Goal: Task Accomplishment & Management: Complete application form

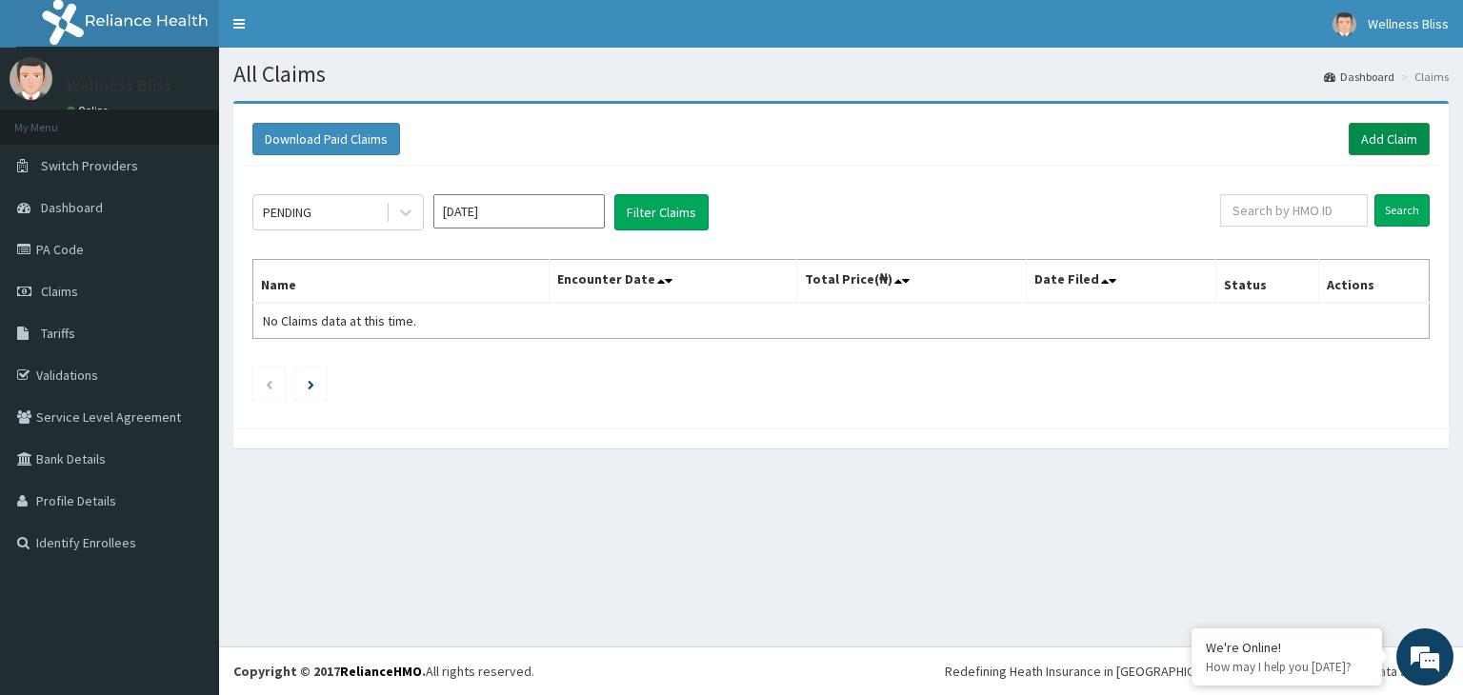
drag, startPoint x: 0, startPoint y: 0, endPoint x: 1387, endPoint y: 142, distance: 1393.7
click at [1387, 142] on link "Add Claim" at bounding box center [1388, 139] width 81 height 32
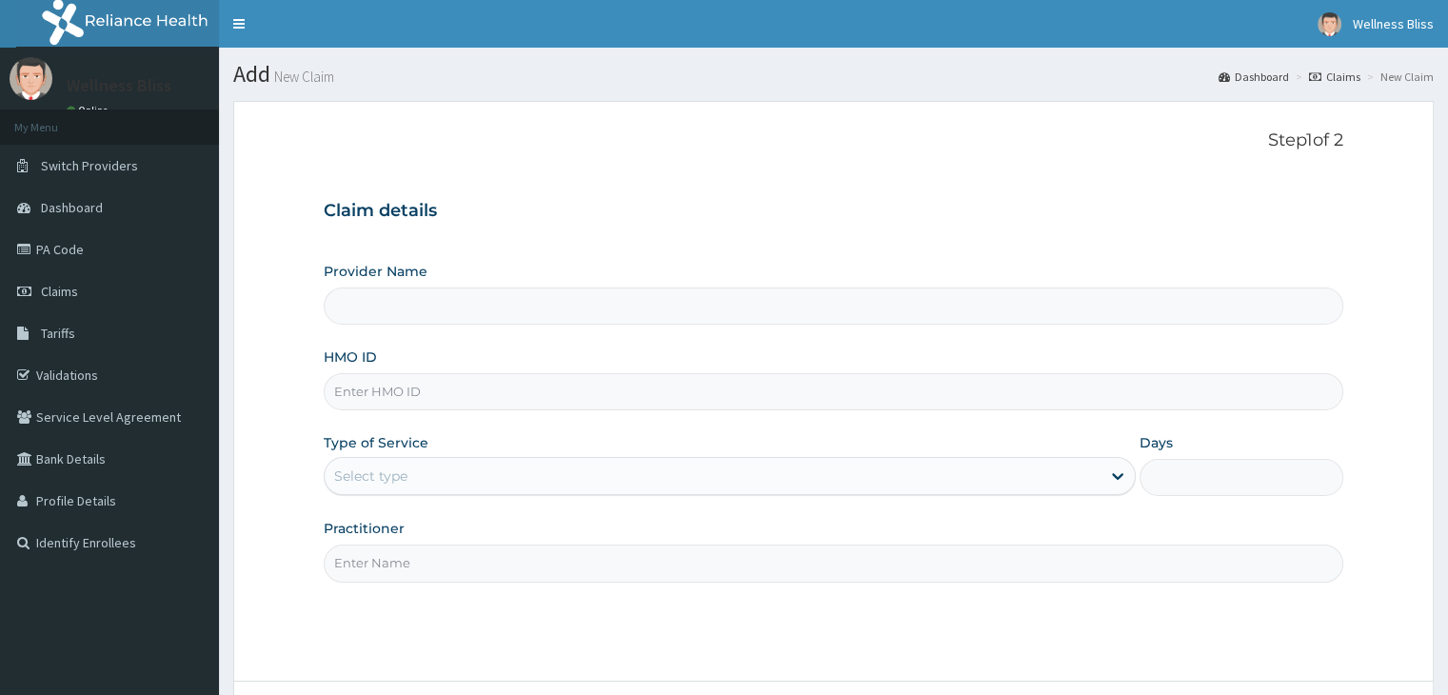
type input "WELLNESS BLISS GYM"
type input "1"
click at [364, 407] on input "HMO ID" at bounding box center [833, 391] width 1019 height 37
type input "t"
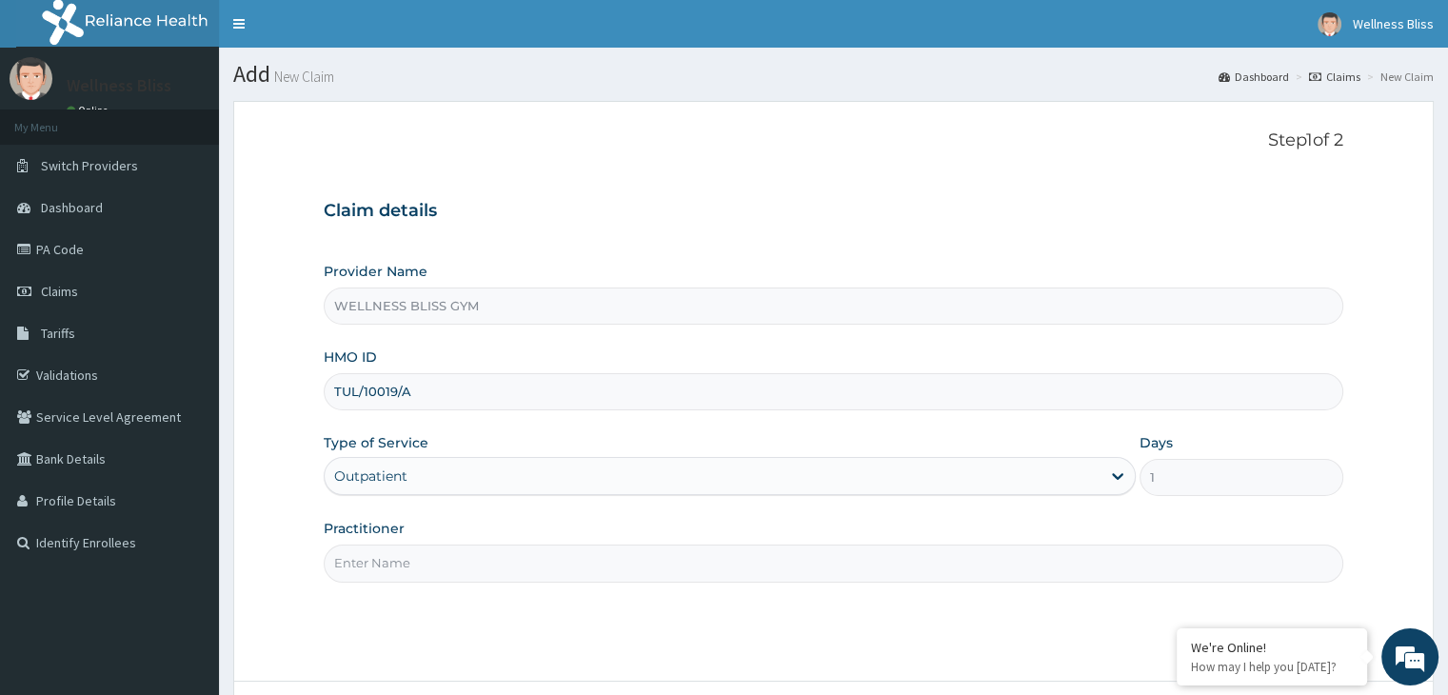
type input "TUL/10019/A"
click at [384, 569] on input "Practitioner" at bounding box center [833, 563] width 1019 height 37
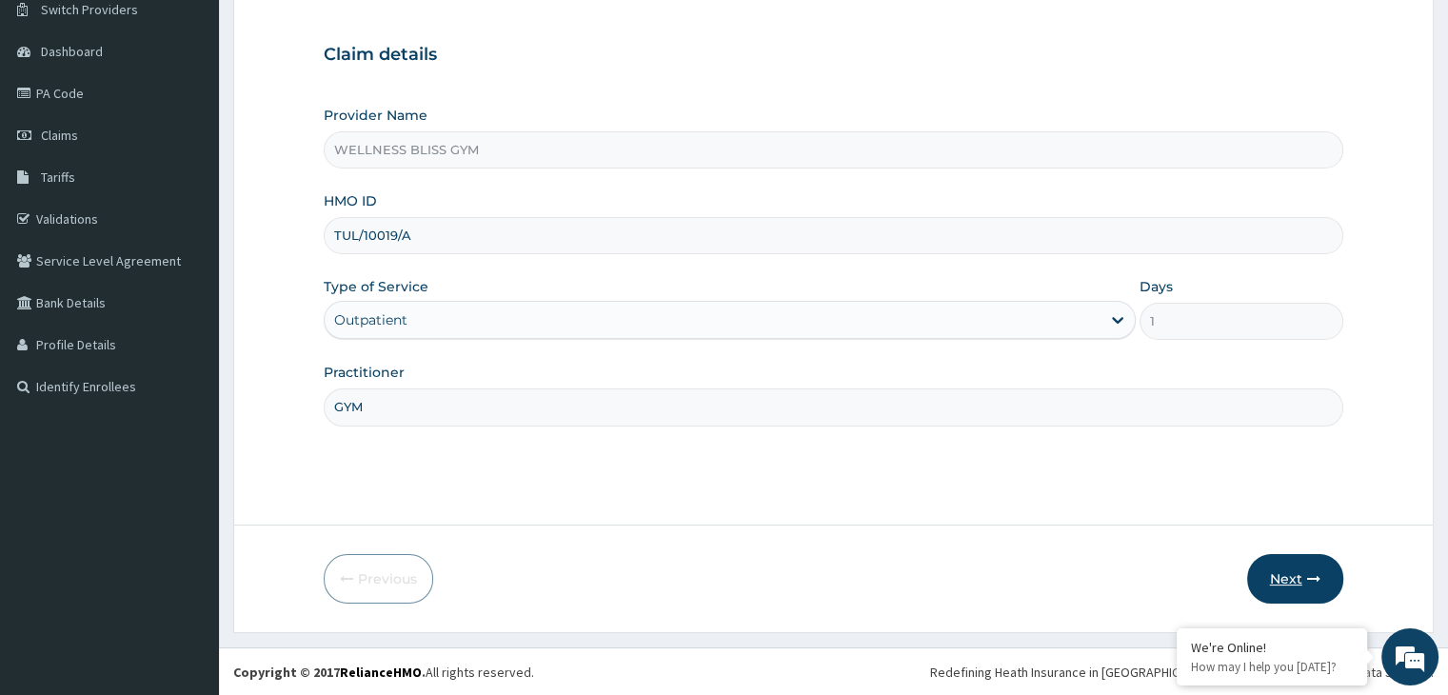
type input "GYM"
click at [1287, 602] on button "Next" at bounding box center [1295, 579] width 96 height 50
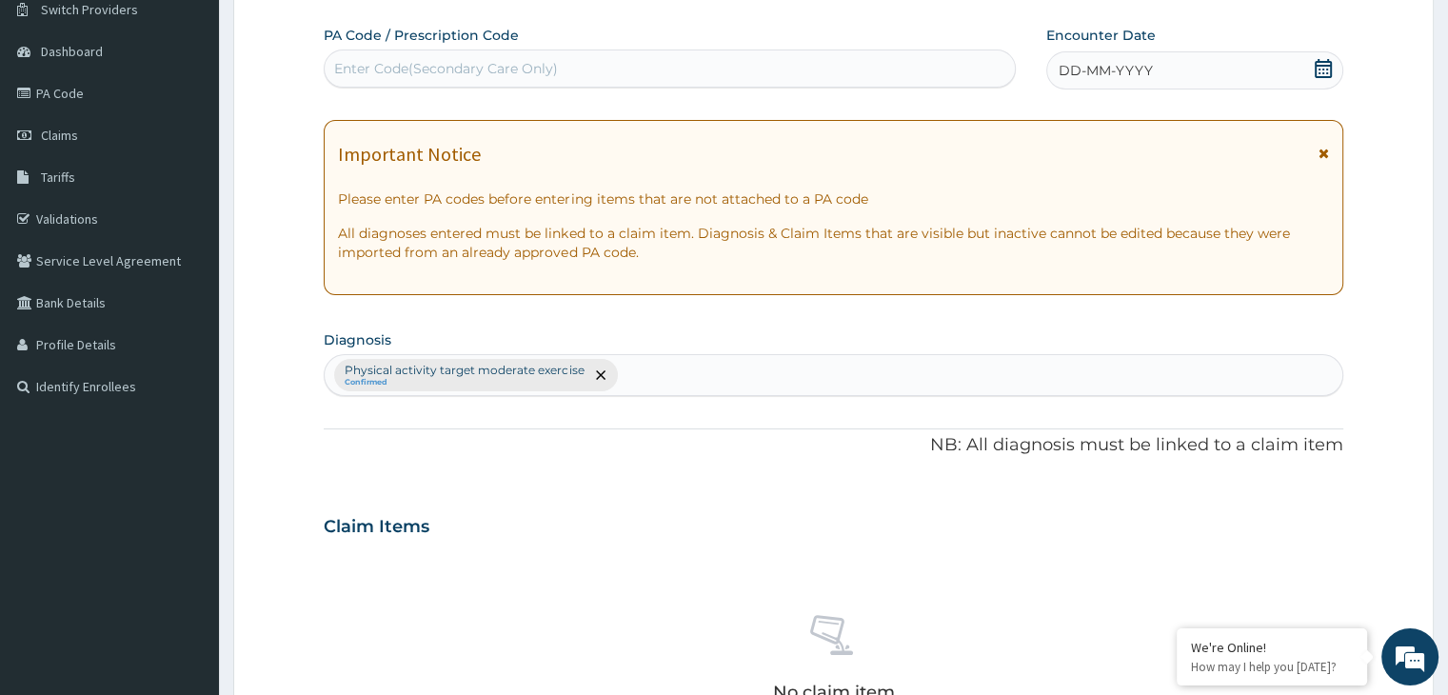
click at [617, 62] on div "Enter Code(Secondary Care Only)" at bounding box center [670, 68] width 690 height 30
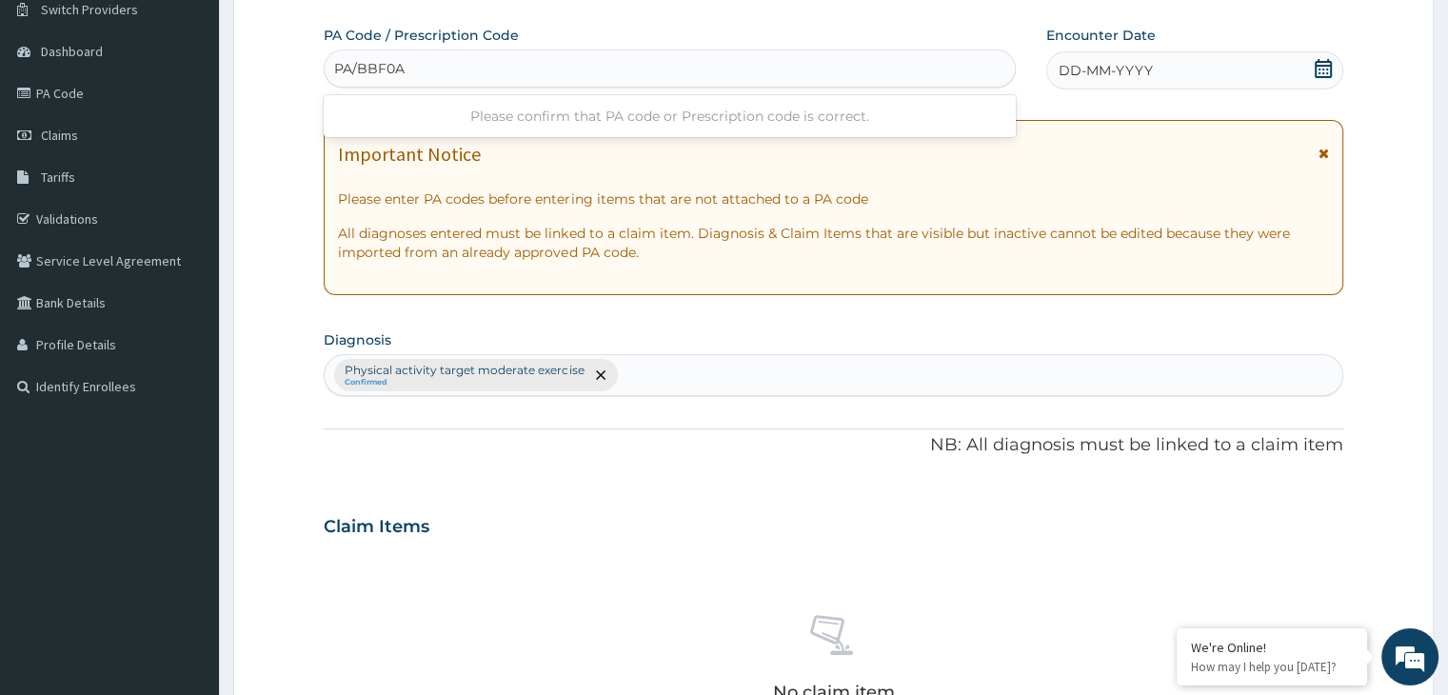
type input "PA/BBF0A4"
click at [1315, 70] on icon at bounding box center [1323, 68] width 17 height 19
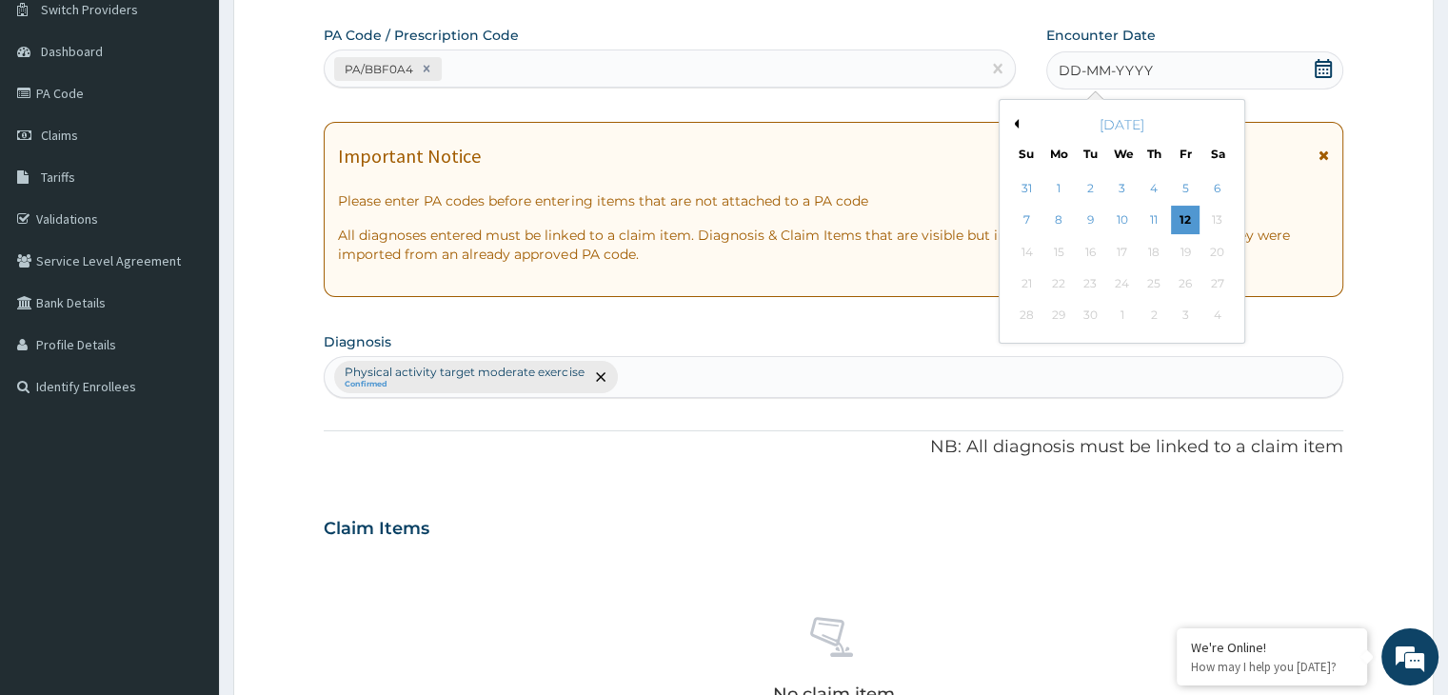
click at [1013, 123] on button "Previous Month" at bounding box center [1014, 124] width 10 height 10
click at [1207, 287] on div "23" at bounding box center [1218, 283] width 29 height 29
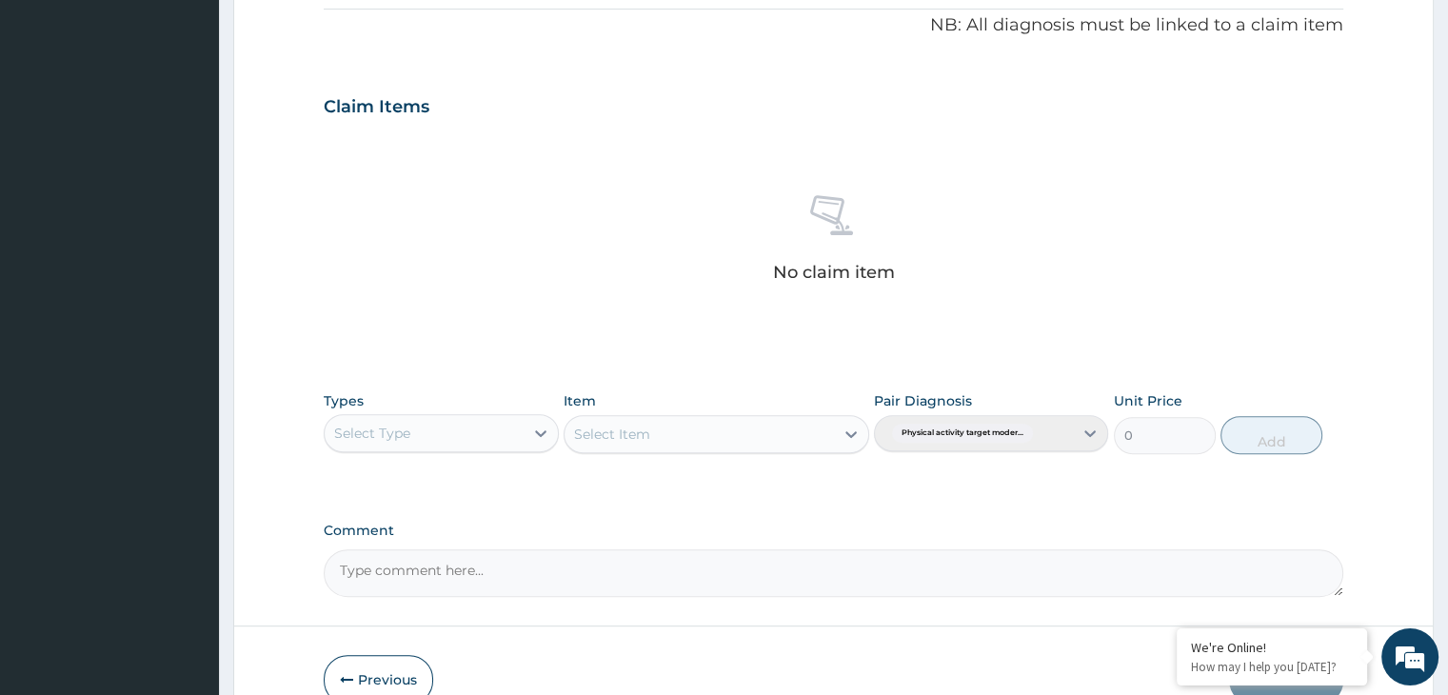
scroll to position [676, 0]
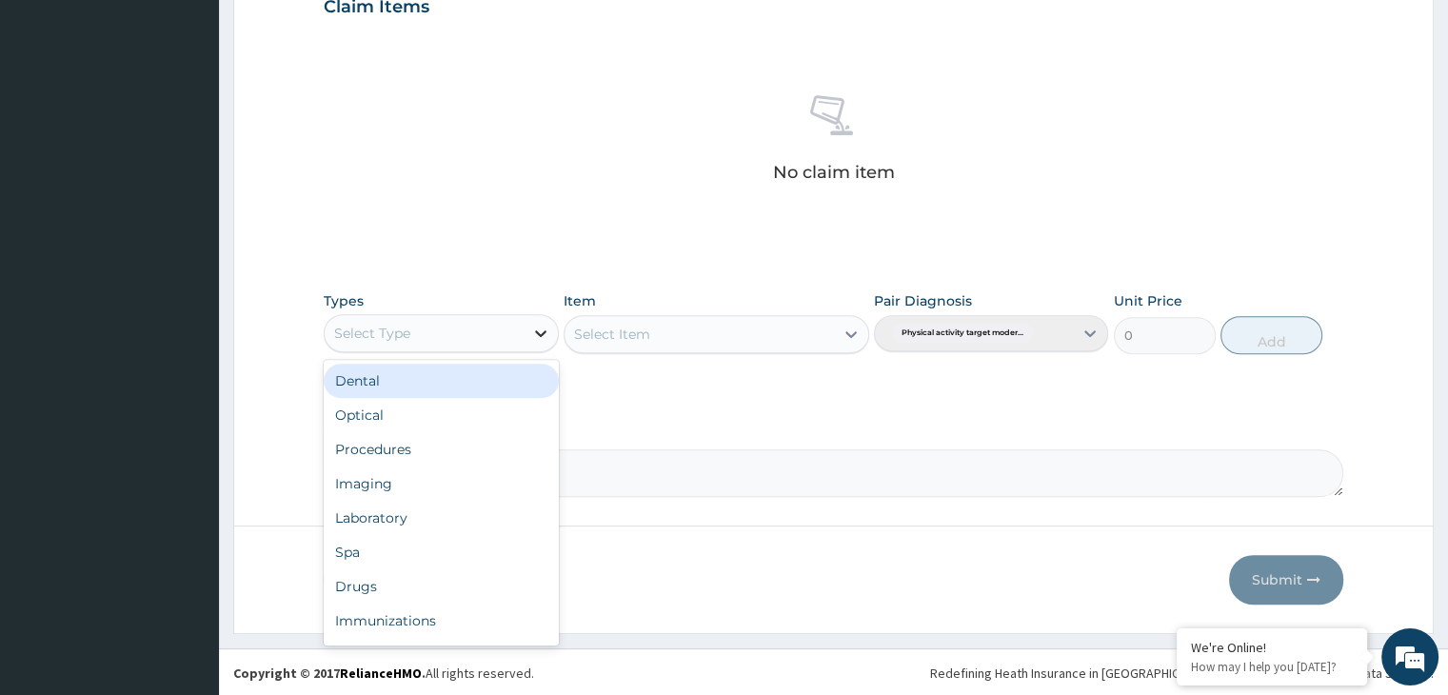
click at [535, 334] on icon at bounding box center [540, 333] width 19 height 19
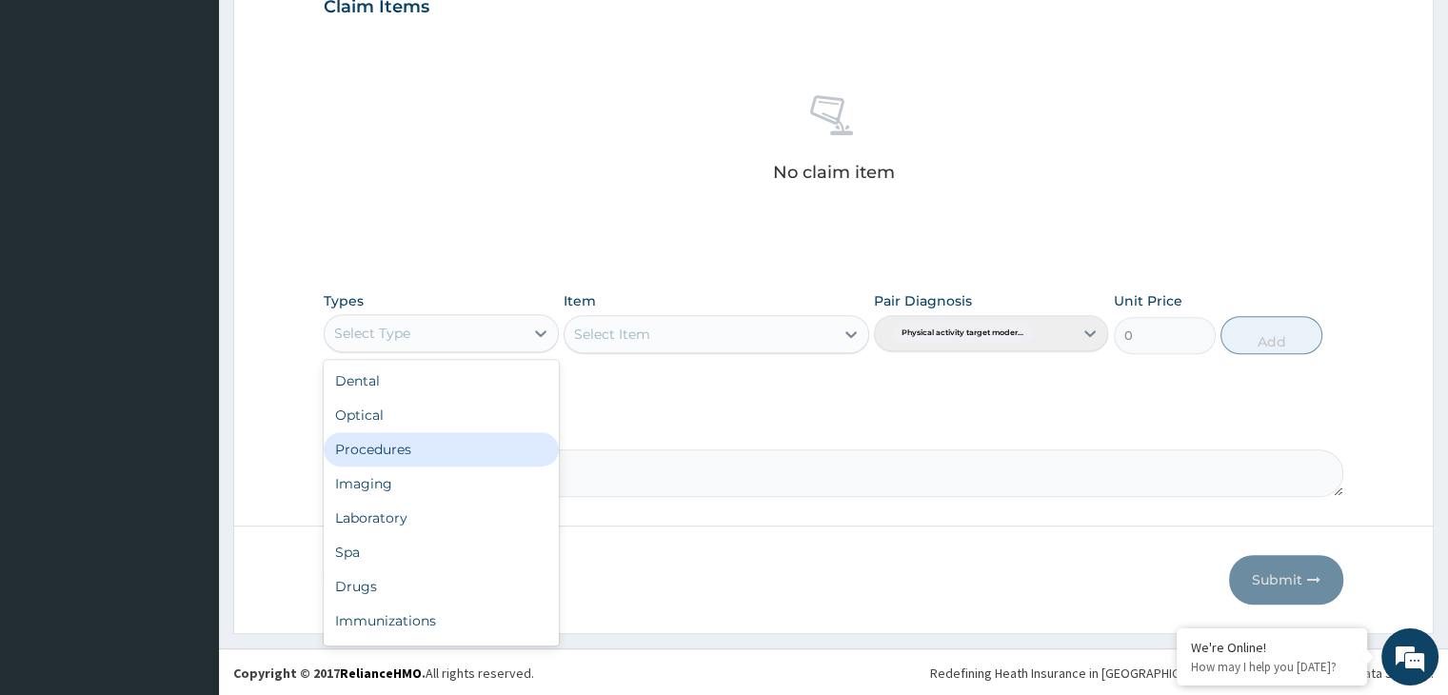
scroll to position [65, 0]
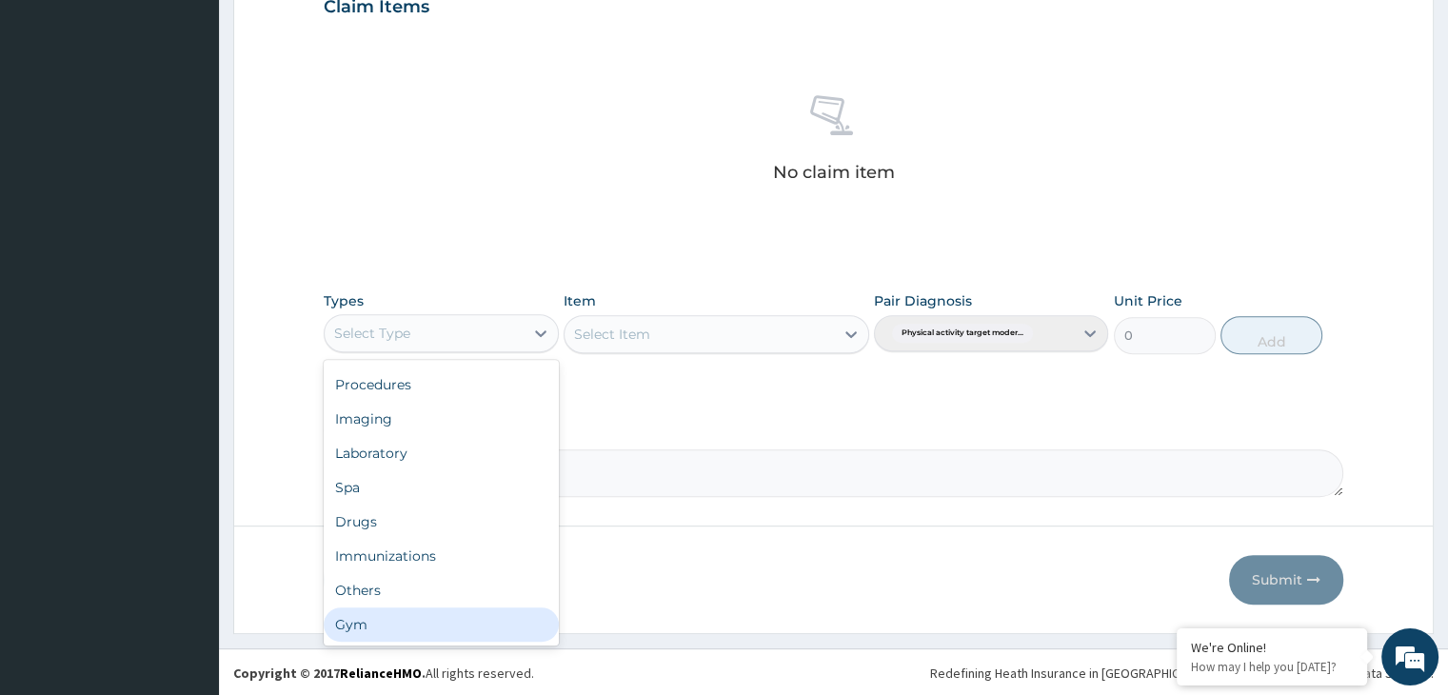
click at [445, 622] on div "Gym" at bounding box center [441, 625] width 234 height 34
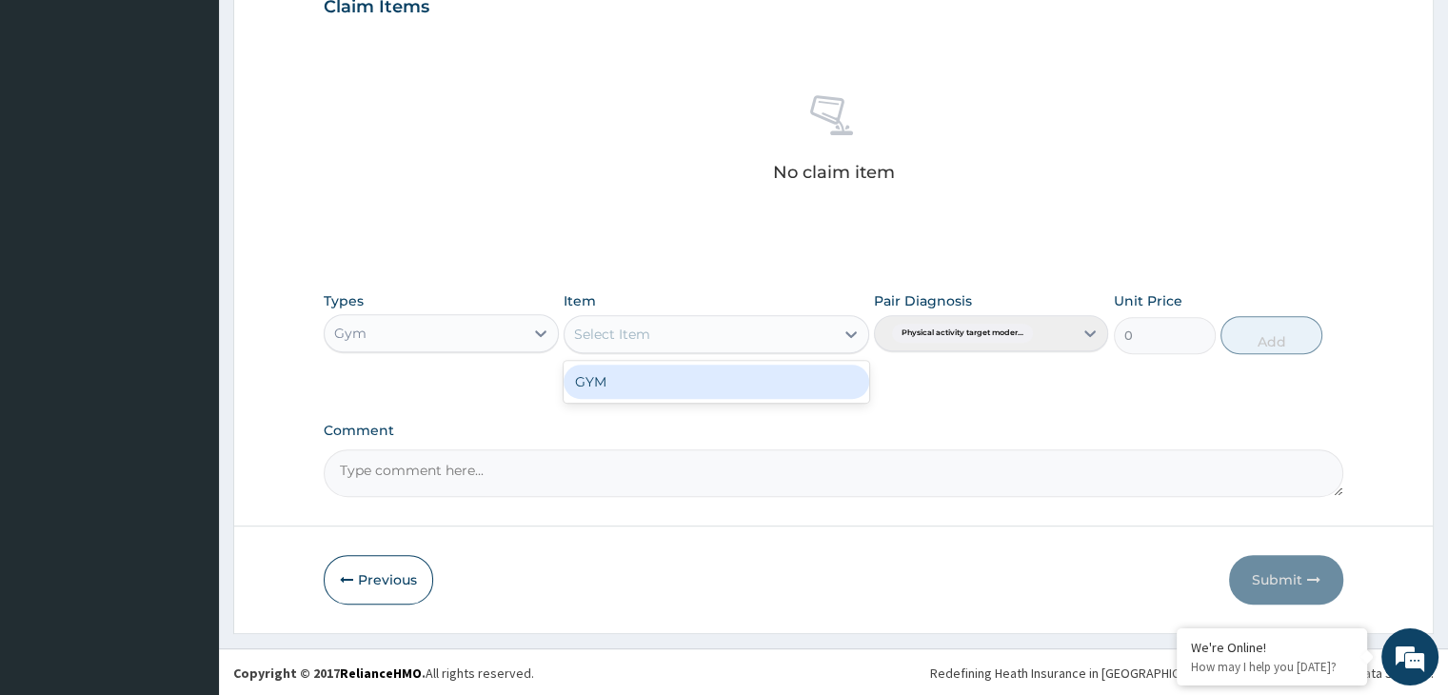
click at [849, 336] on icon at bounding box center [851, 334] width 19 height 19
click at [814, 373] on div "GYM" at bounding box center [717, 382] width 306 height 34
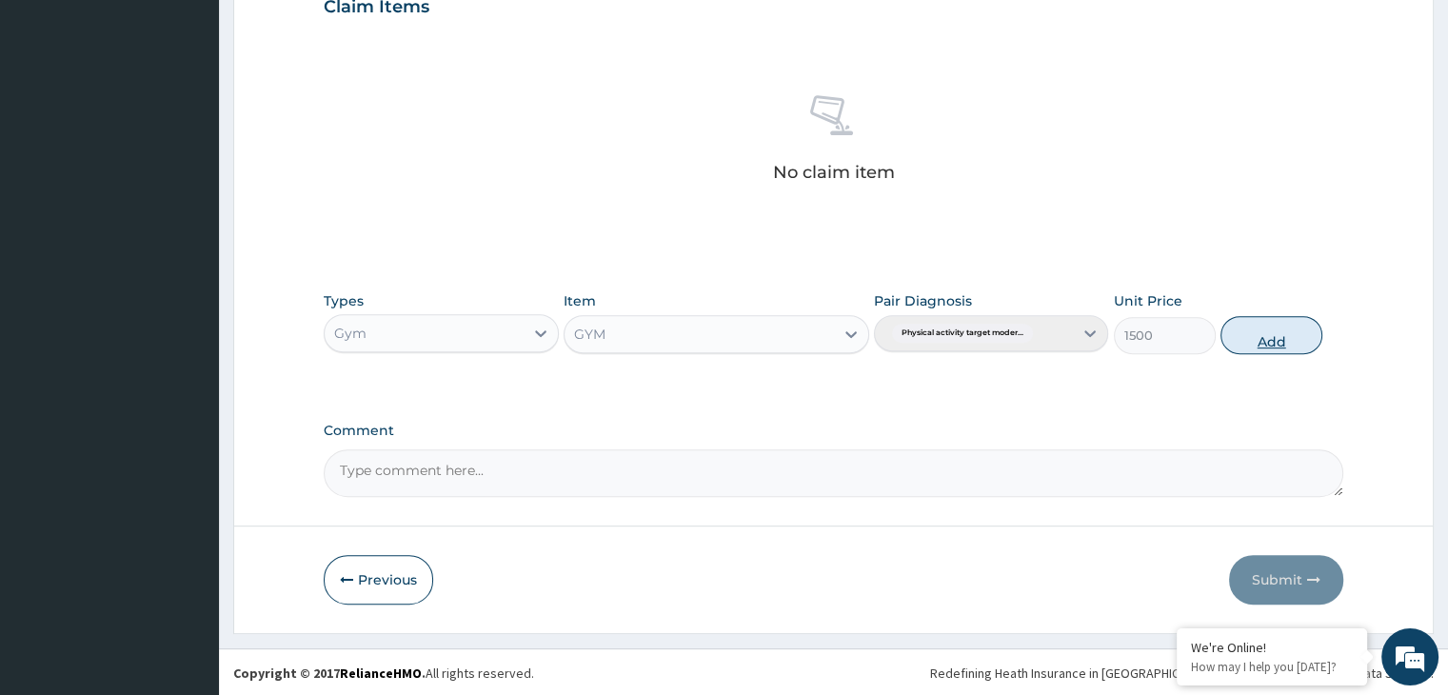
click at [1299, 341] on button "Add" at bounding box center [1272, 335] width 102 height 38
type input "0"
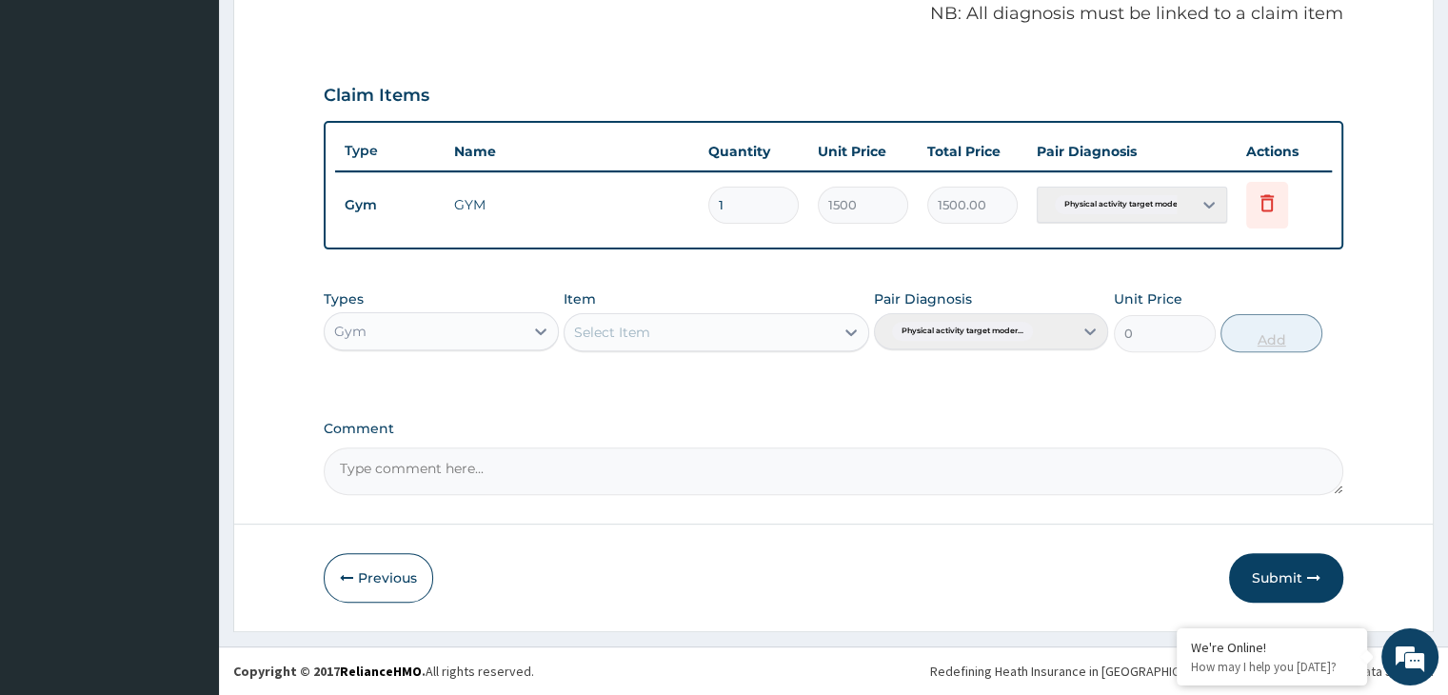
scroll to position [585, 0]
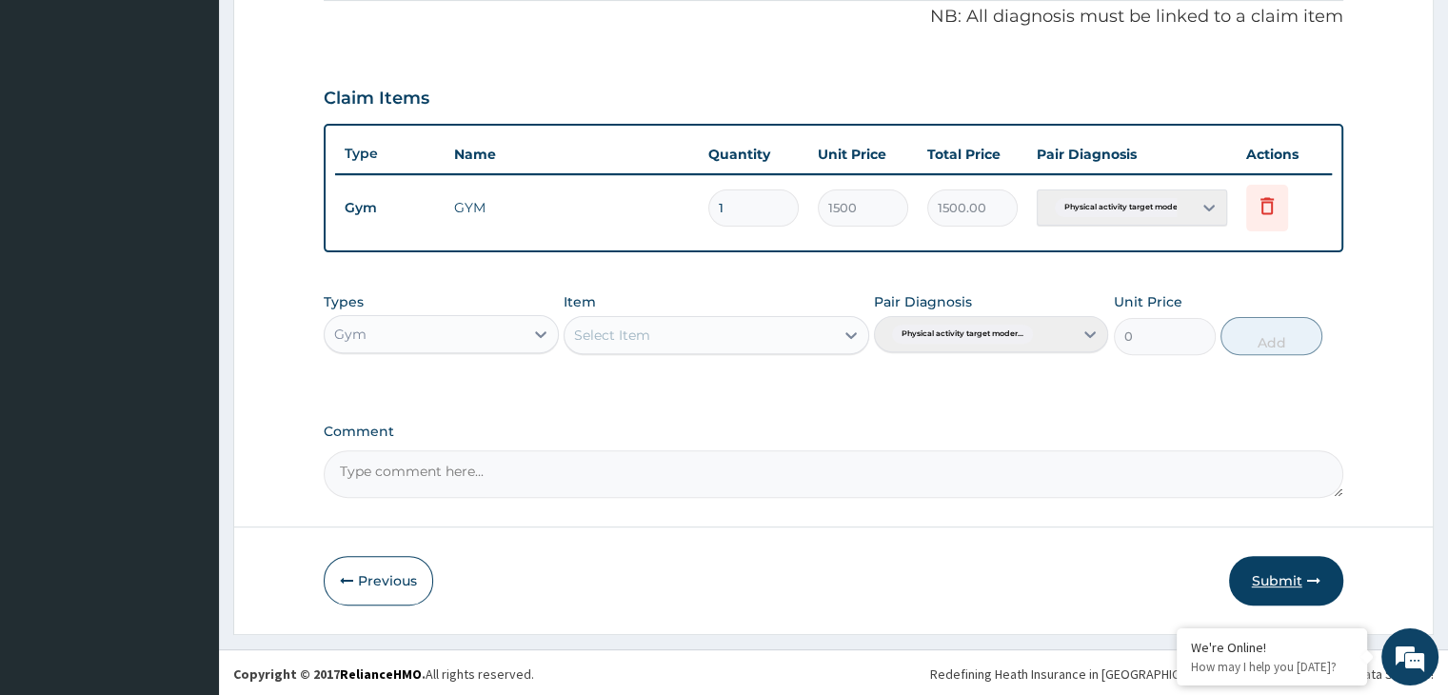
click at [1298, 584] on button "Submit" at bounding box center [1286, 581] width 114 height 50
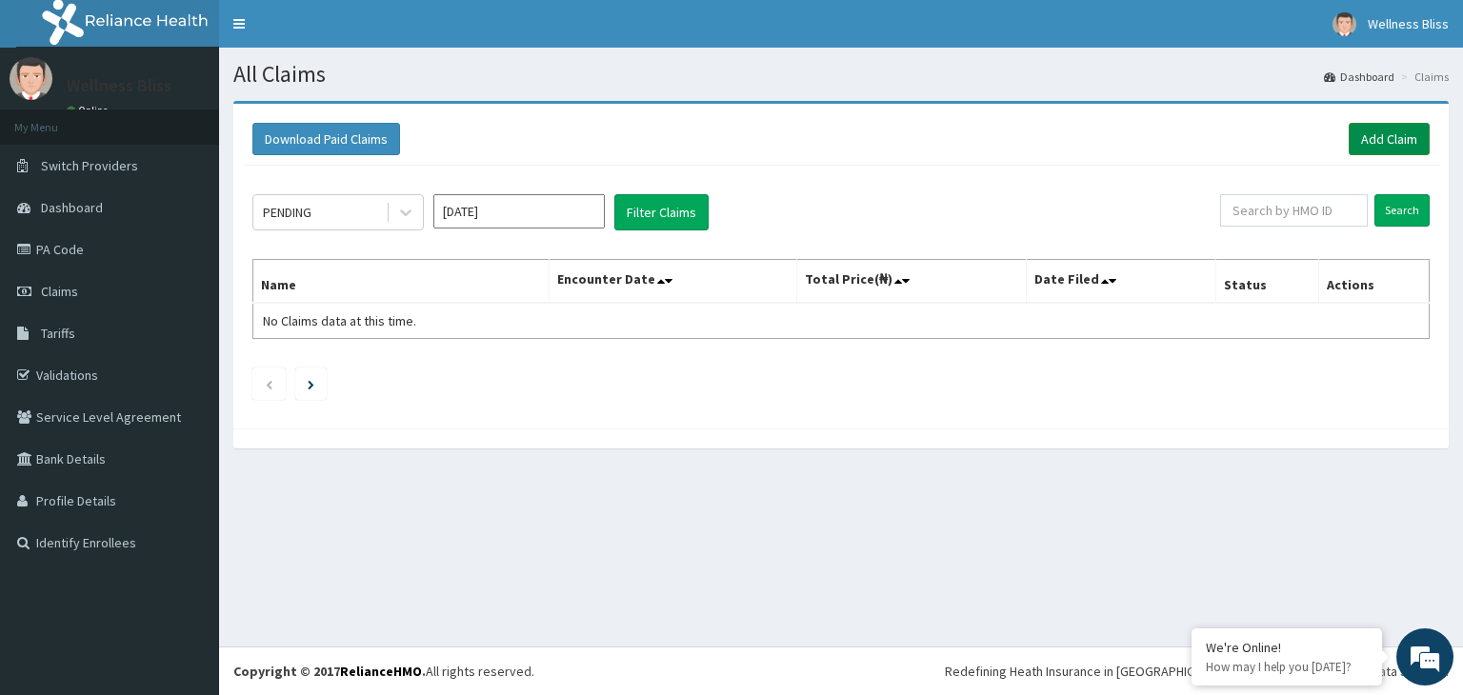
click at [1368, 138] on link "Add Claim" at bounding box center [1388, 139] width 81 height 32
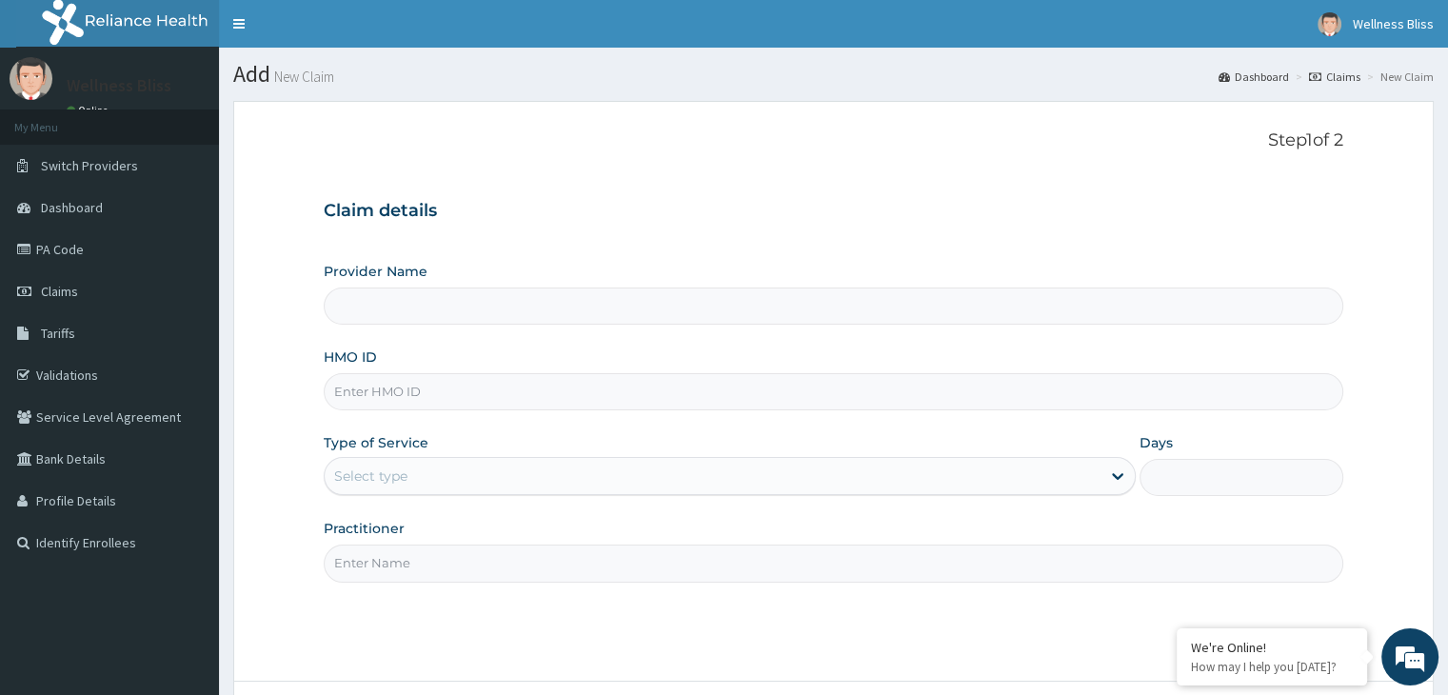
click at [514, 387] on input "HMO ID" at bounding box center [833, 391] width 1019 height 37
type input "PP"
type input "WELLNESS BLISS GYM"
type input "1"
type input "PPY/10618/A"
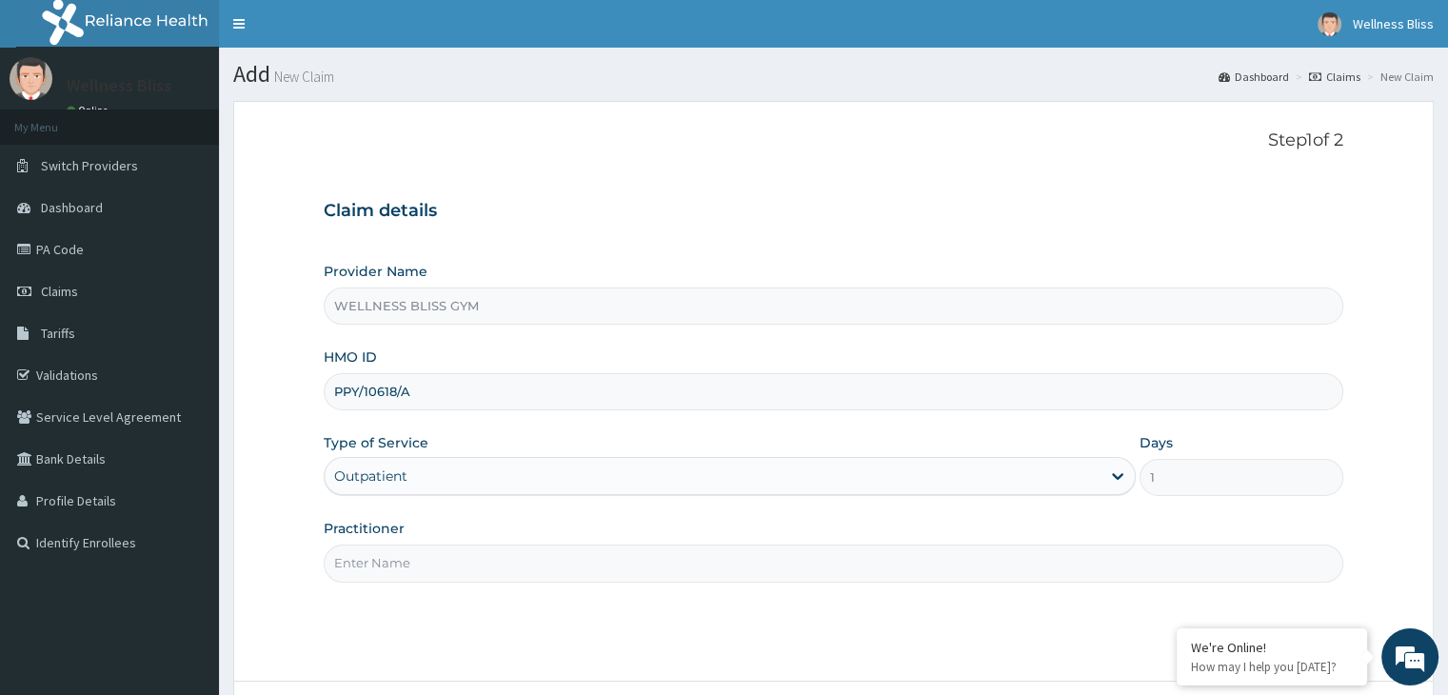
click at [408, 561] on input "Practitioner" at bounding box center [833, 563] width 1019 height 37
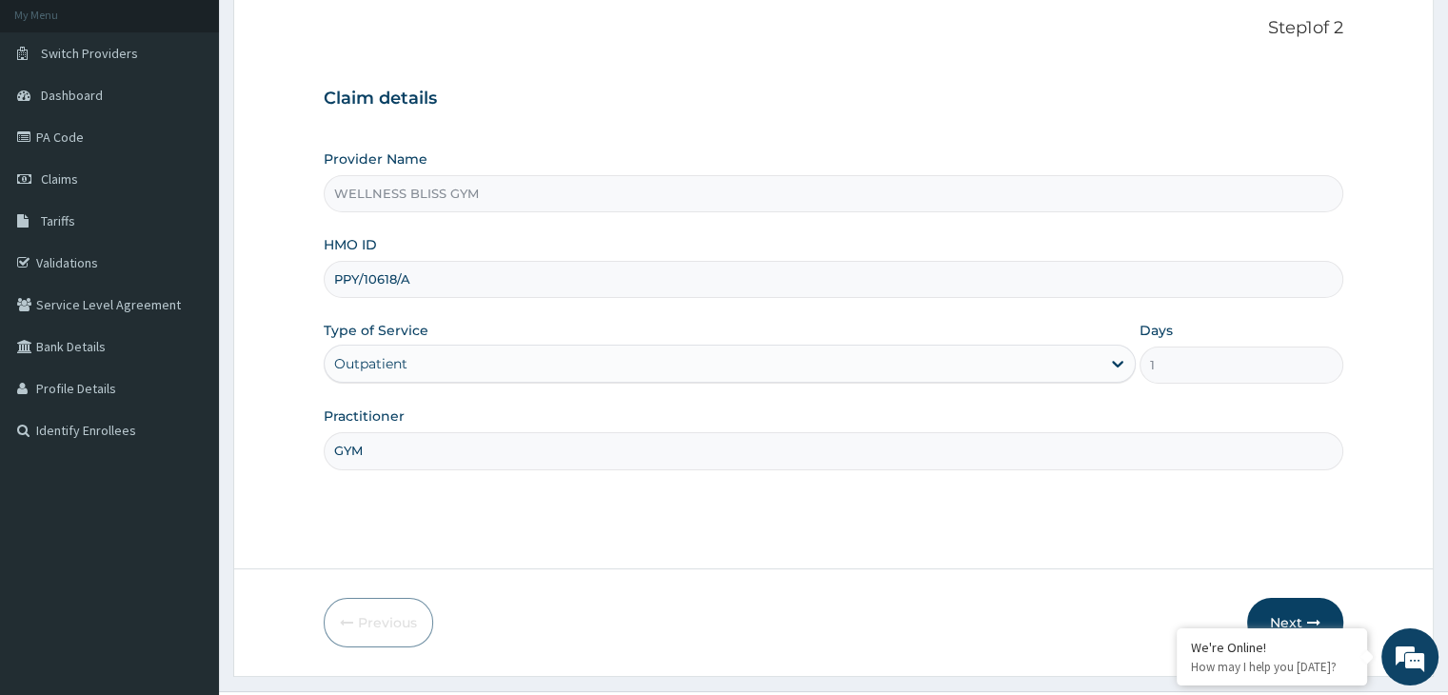
scroll to position [156, 0]
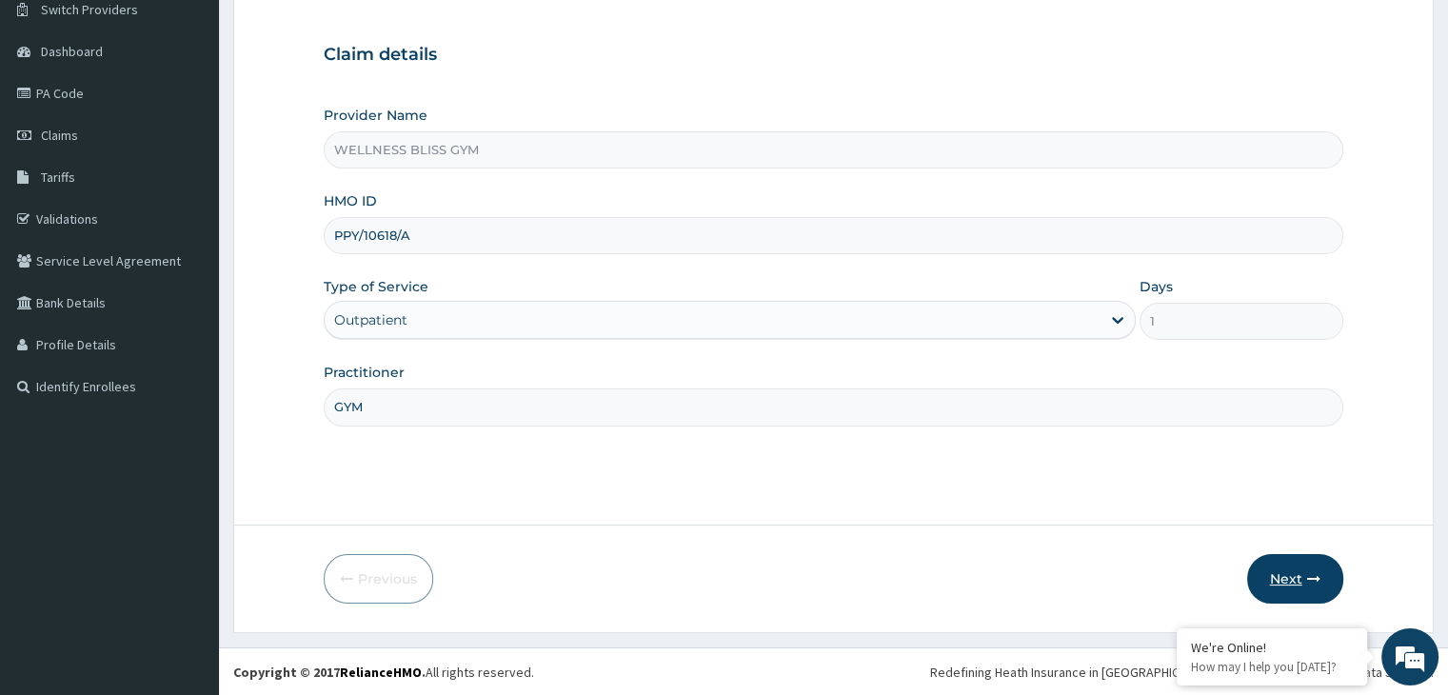
type input "GYM"
click at [1280, 574] on button "Next" at bounding box center [1295, 579] width 96 height 50
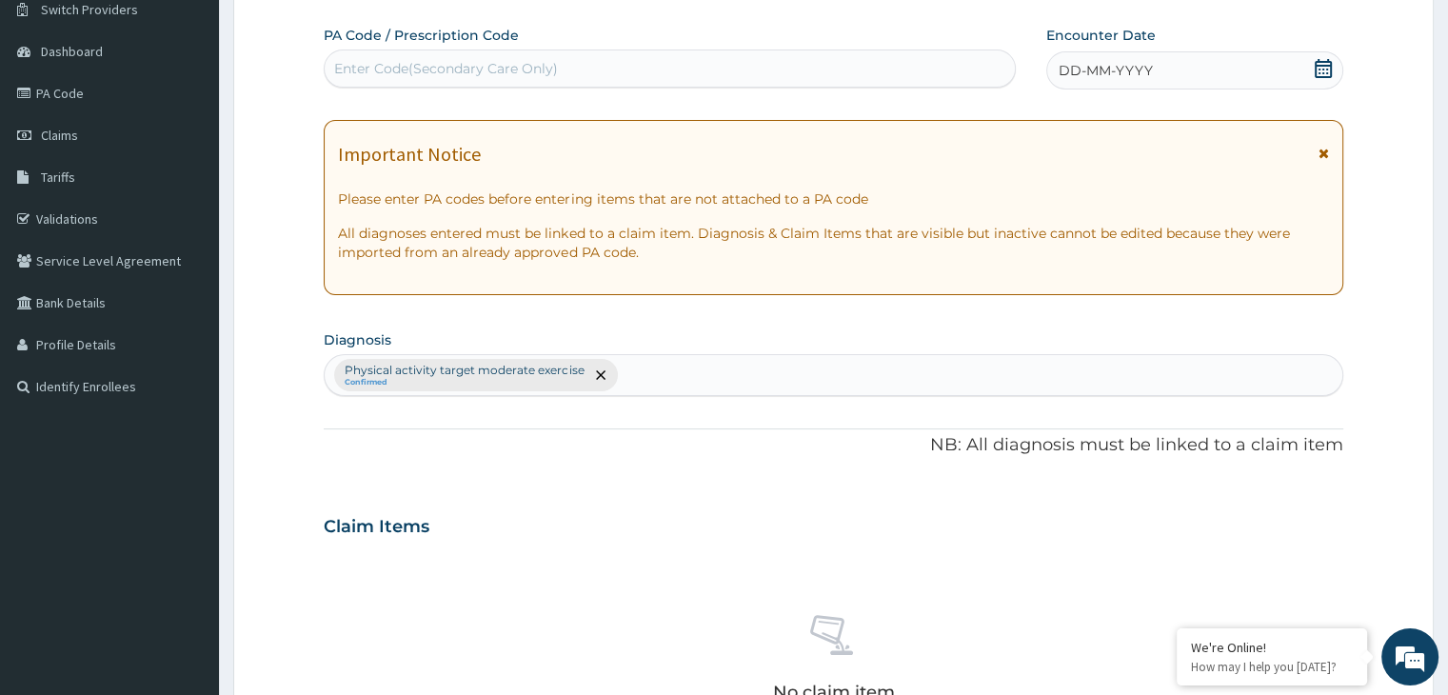
click at [502, 68] on div "Enter Code(Secondary Care Only)" at bounding box center [446, 68] width 224 height 19
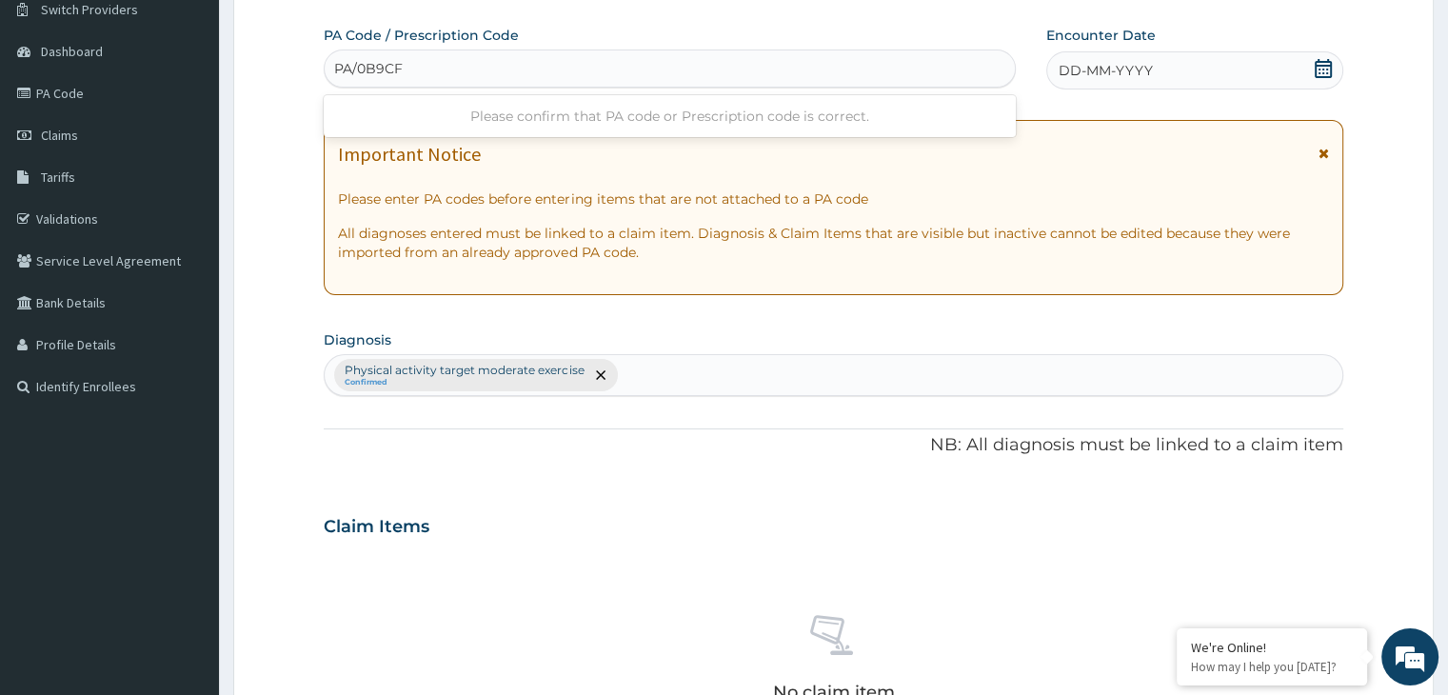
type input "PA/0B9CFA"
click at [1315, 74] on icon at bounding box center [1323, 68] width 17 height 19
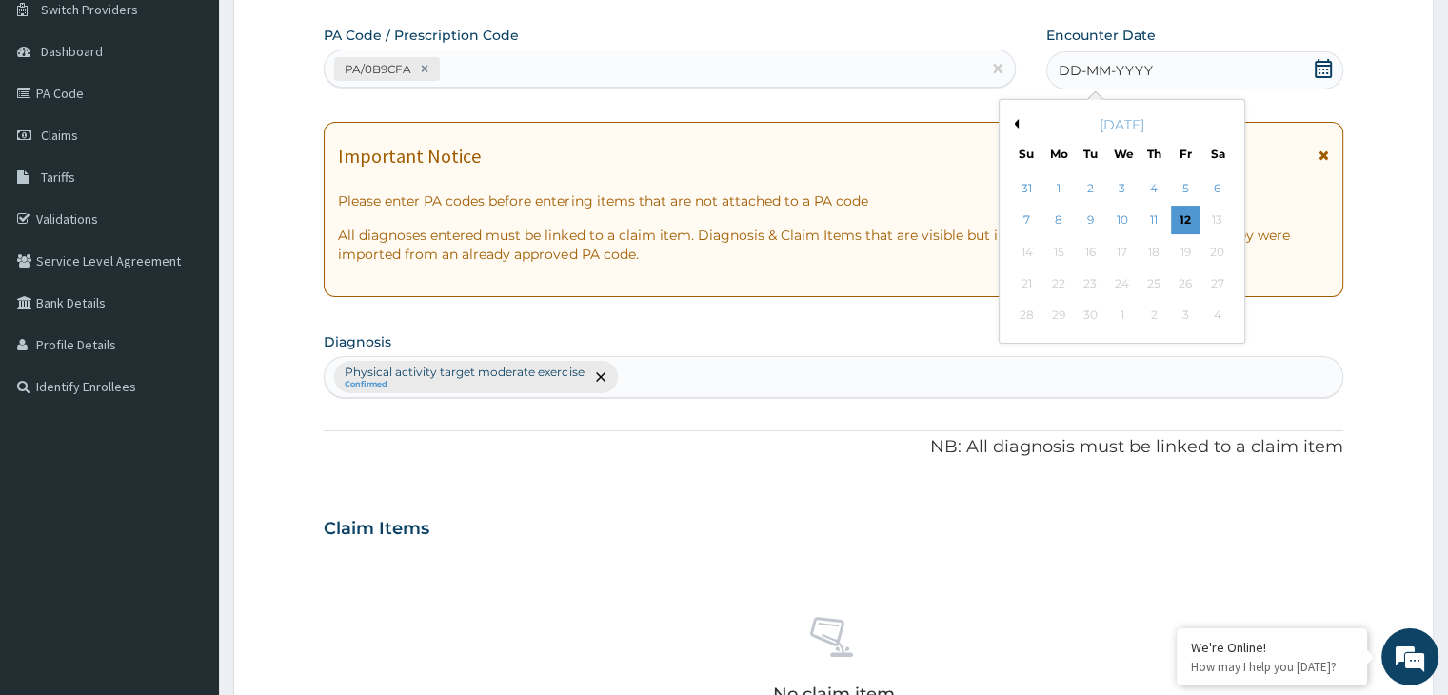
click at [1016, 129] on div "September 2025" at bounding box center [1121, 124] width 229 height 19
click at [1012, 127] on button "Previous Month" at bounding box center [1014, 124] width 10 height 10
click at [1226, 286] on div "23" at bounding box center [1218, 283] width 29 height 29
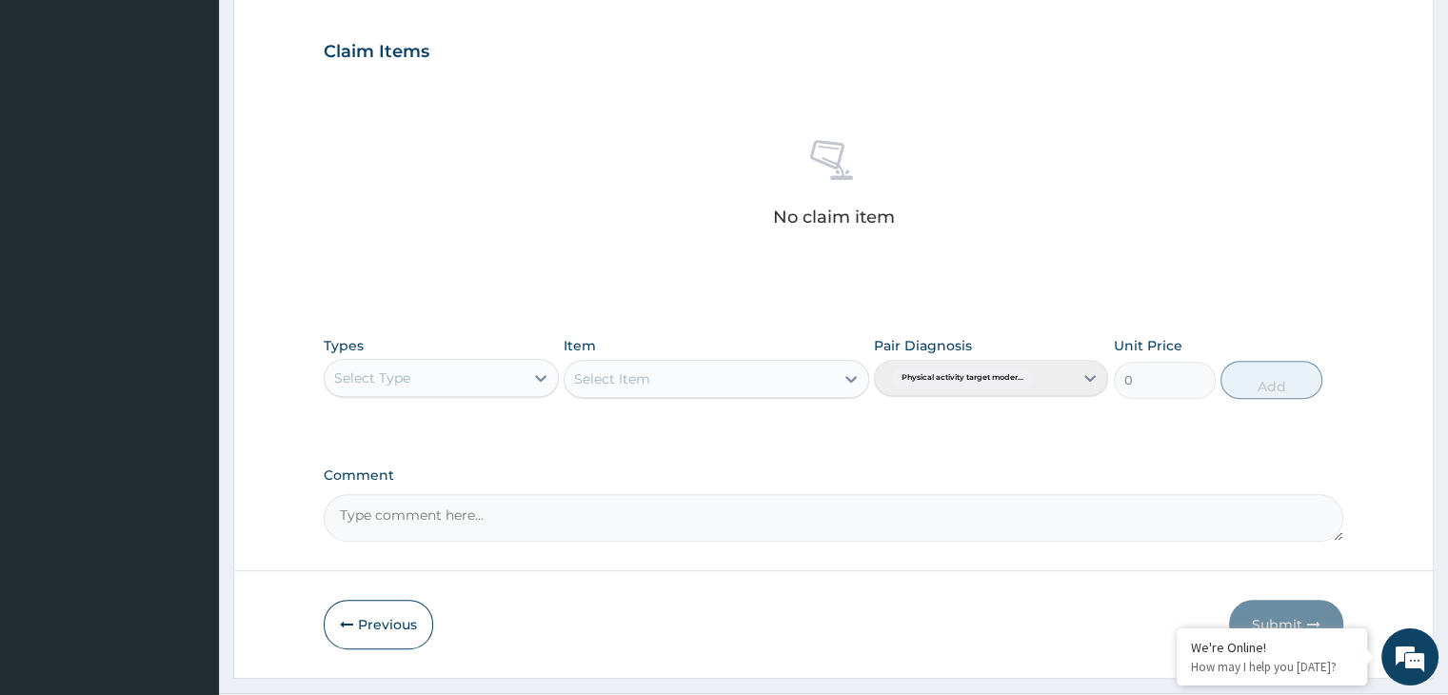
scroll to position [676, 0]
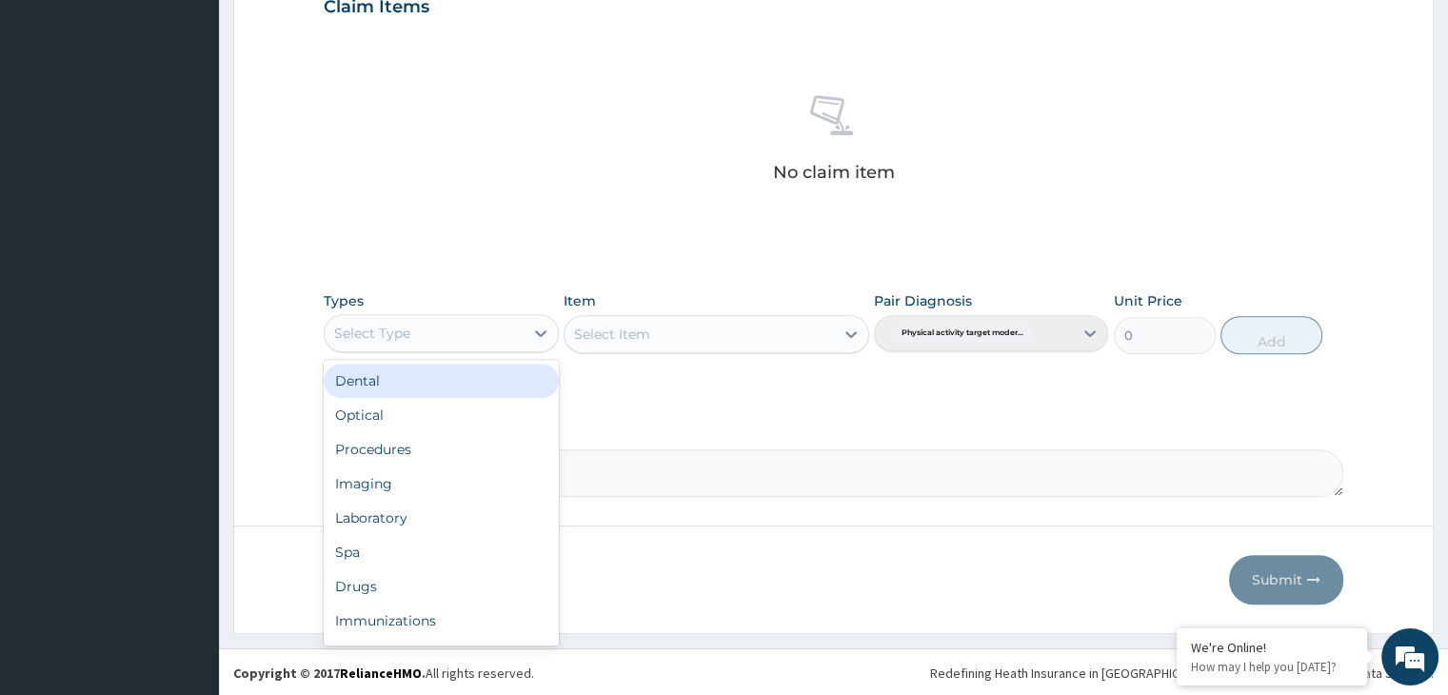
click at [520, 329] on div "Select Type" at bounding box center [424, 333] width 198 height 30
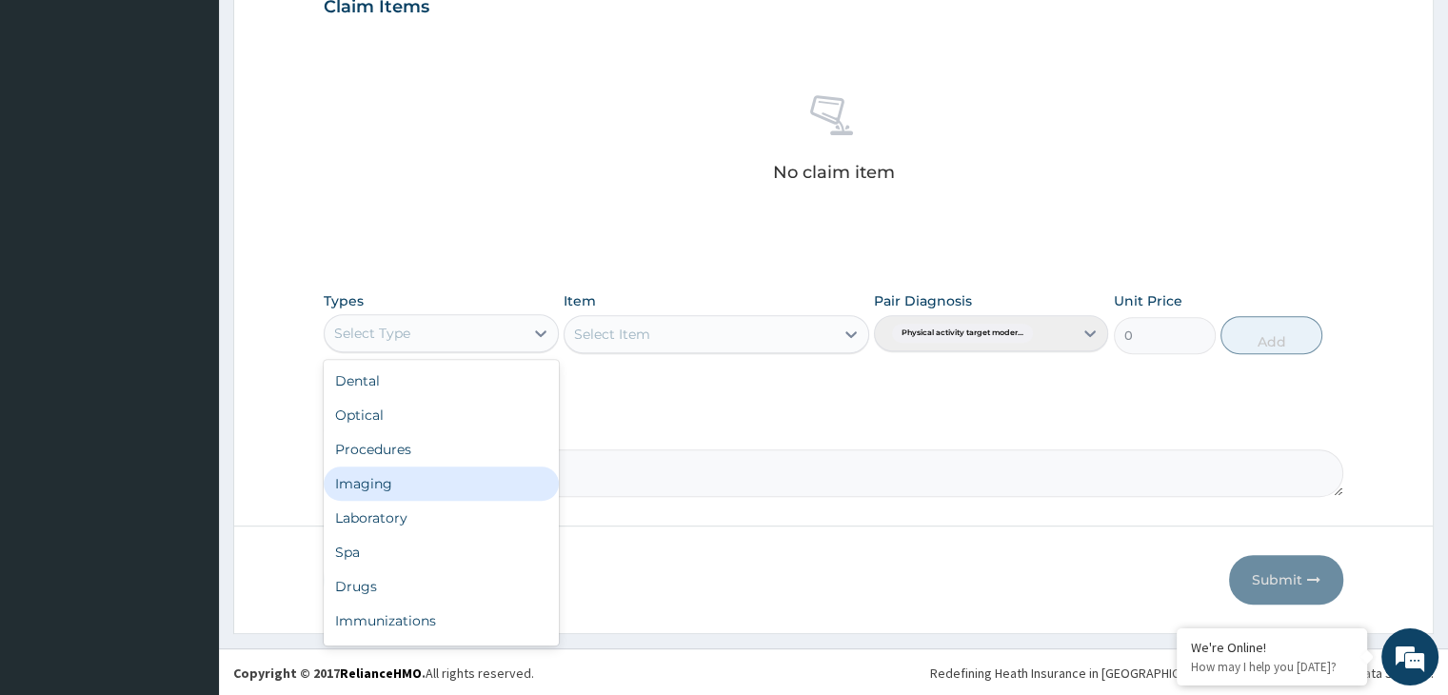
scroll to position [65, 0]
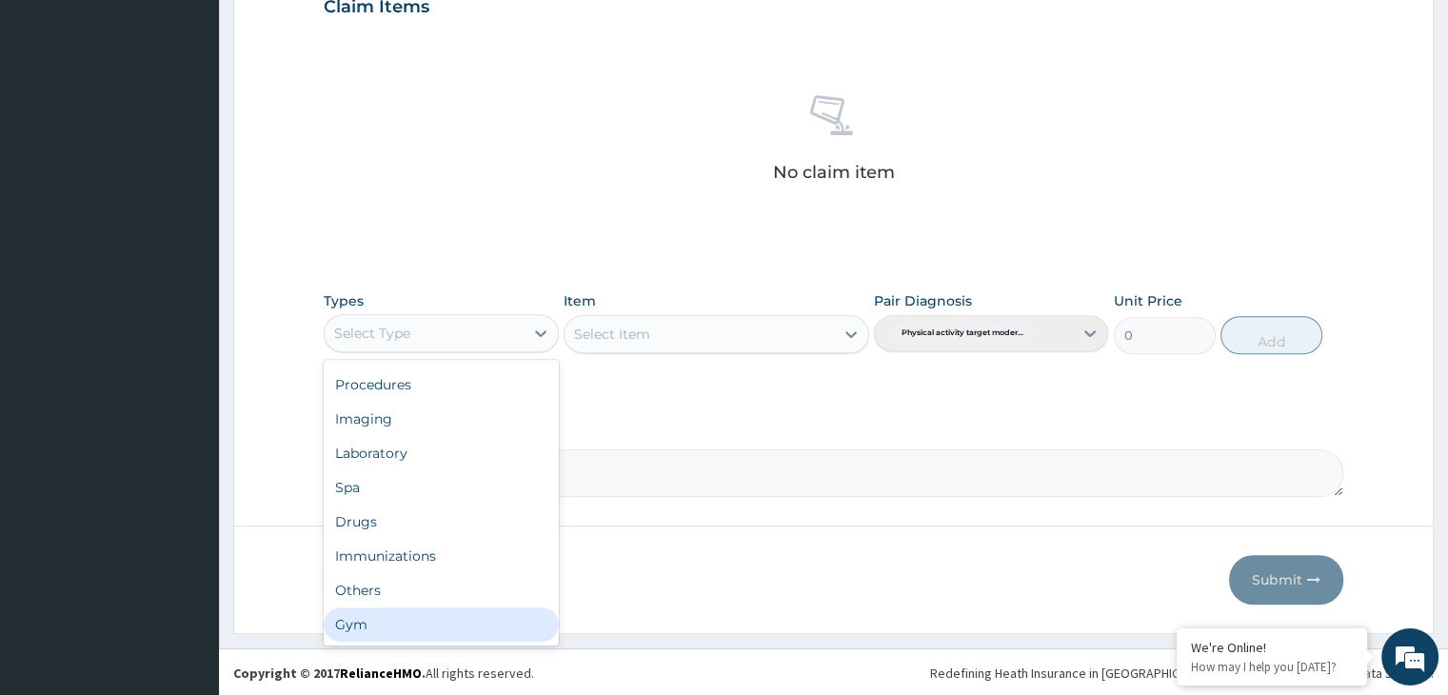
click at [415, 623] on div "Gym" at bounding box center [441, 625] width 234 height 34
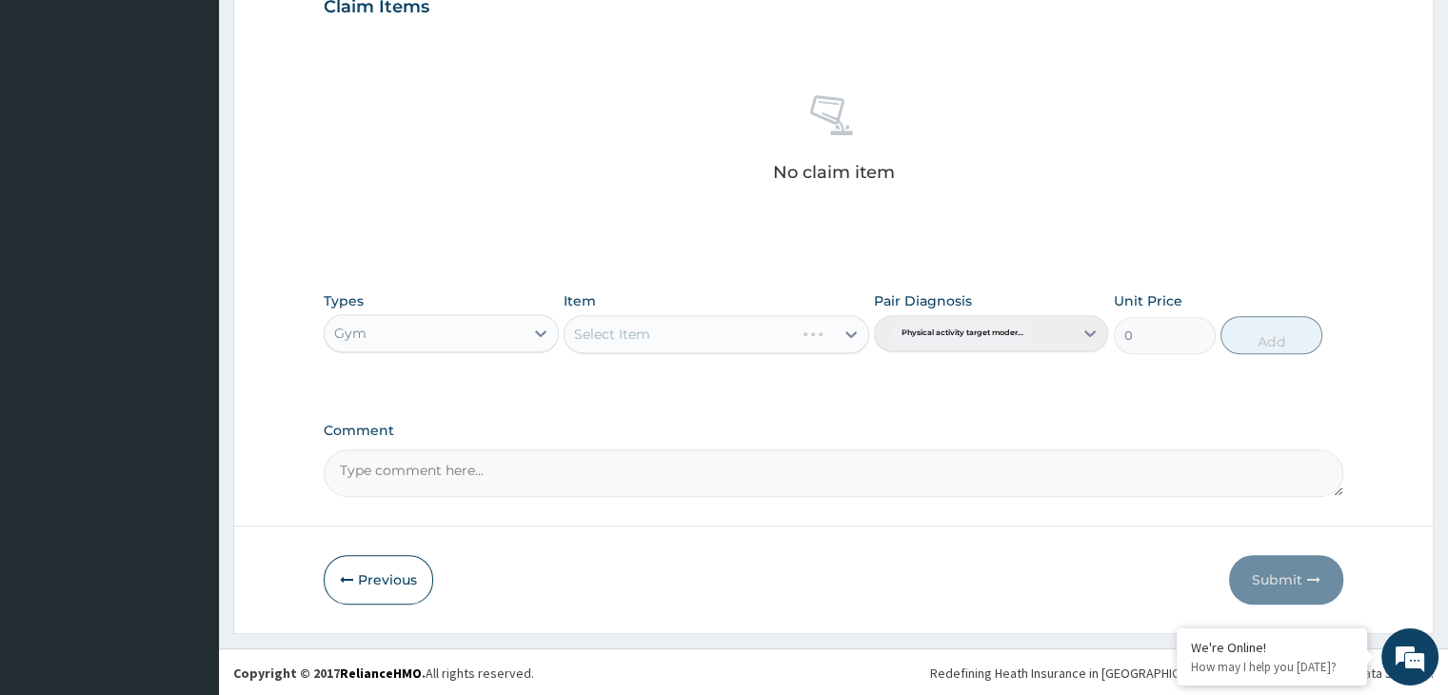
click at [856, 337] on div "Select Item" at bounding box center [717, 334] width 306 height 38
click at [848, 330] on icon at bounding box center [851, 334] width 19 height 19
click at [836, 378] on div "GYM" at bounding box center [717, 382] width 306 height 34
click at [1284, 340] on button "Add" at bounding box center [1272, 335] width 102 height 38
type input "0"
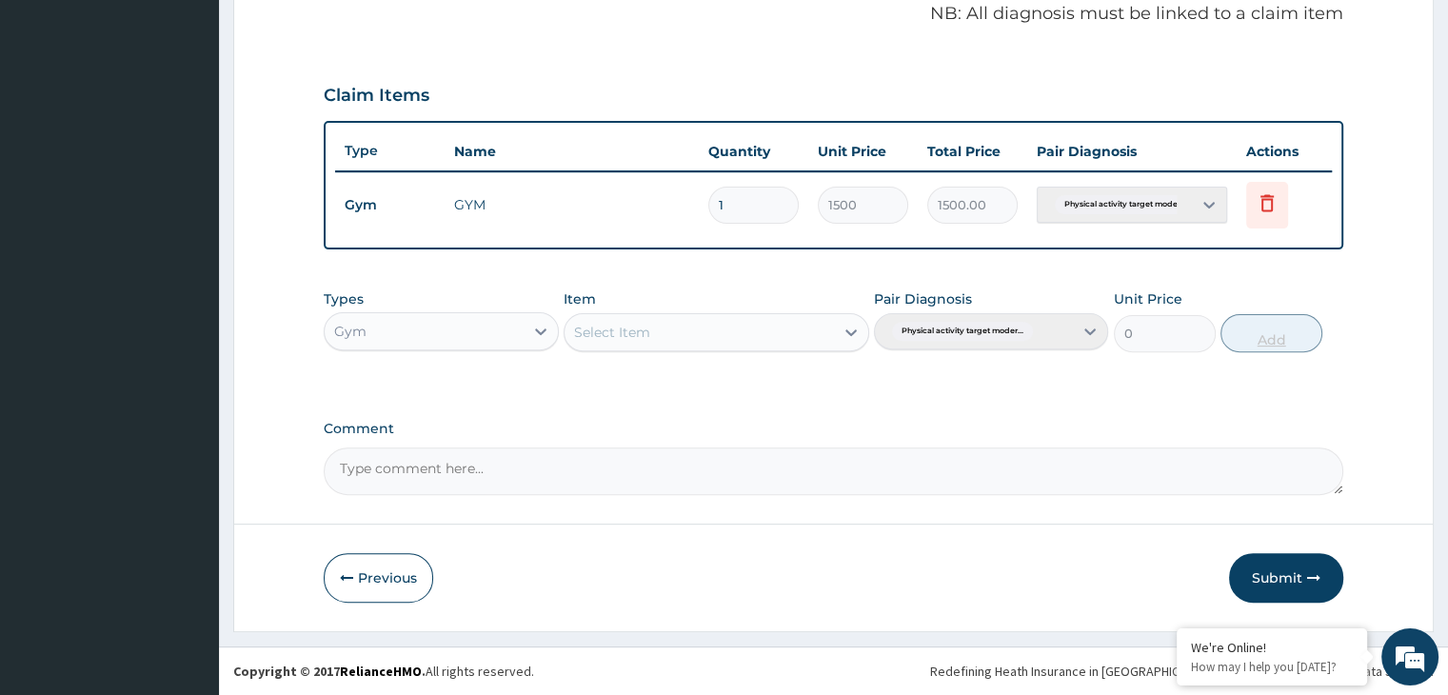
scroll to position [585, 0]
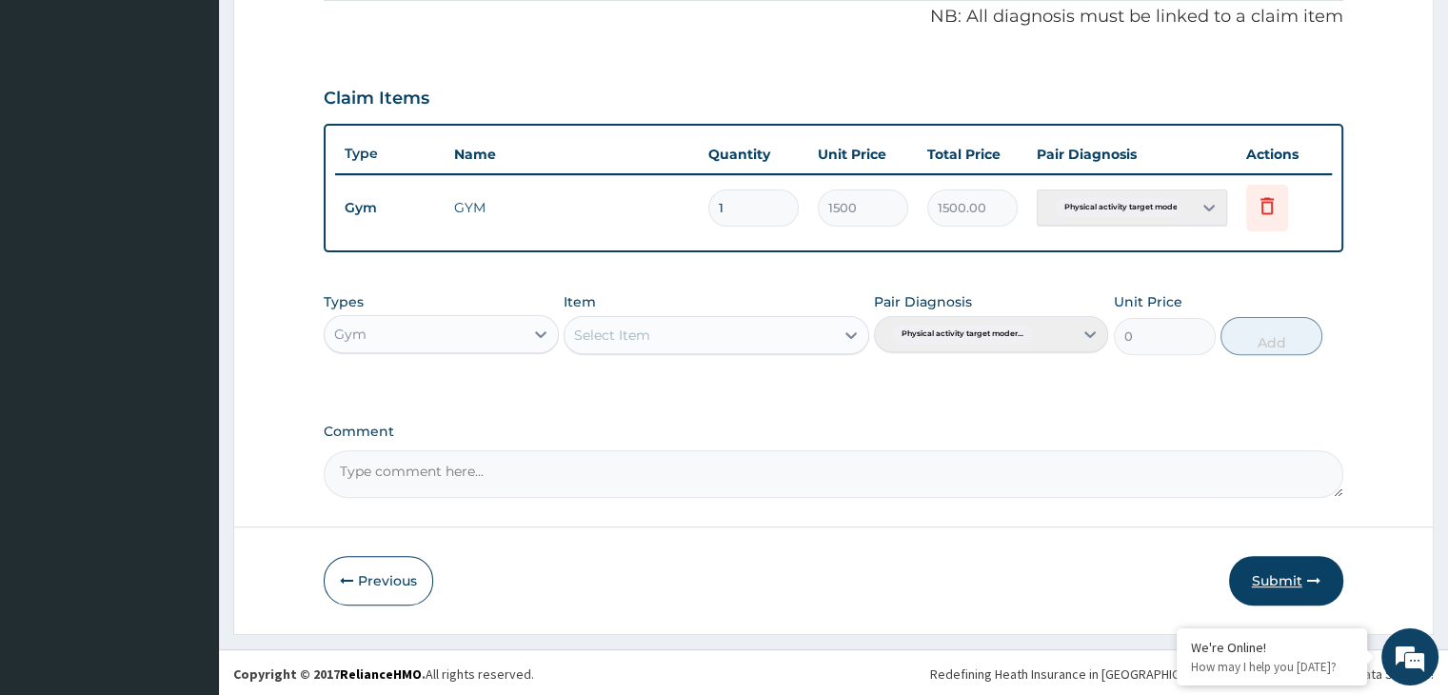
click at [1308, 578] on icon "button" at bounding box center [1313, 580] width 13 height 13
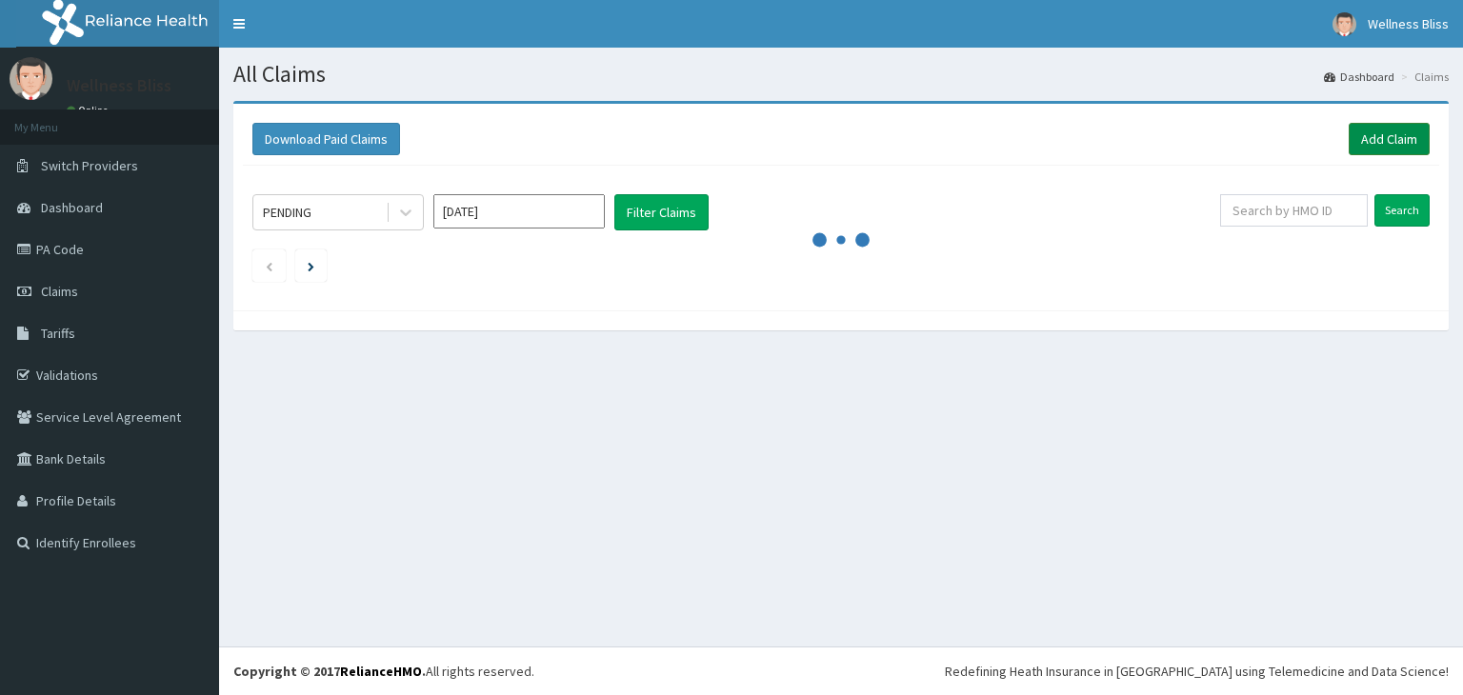
click at [1401, 144] on link "Add Claim" at bounding box center [1388, 139] width 81 height 32
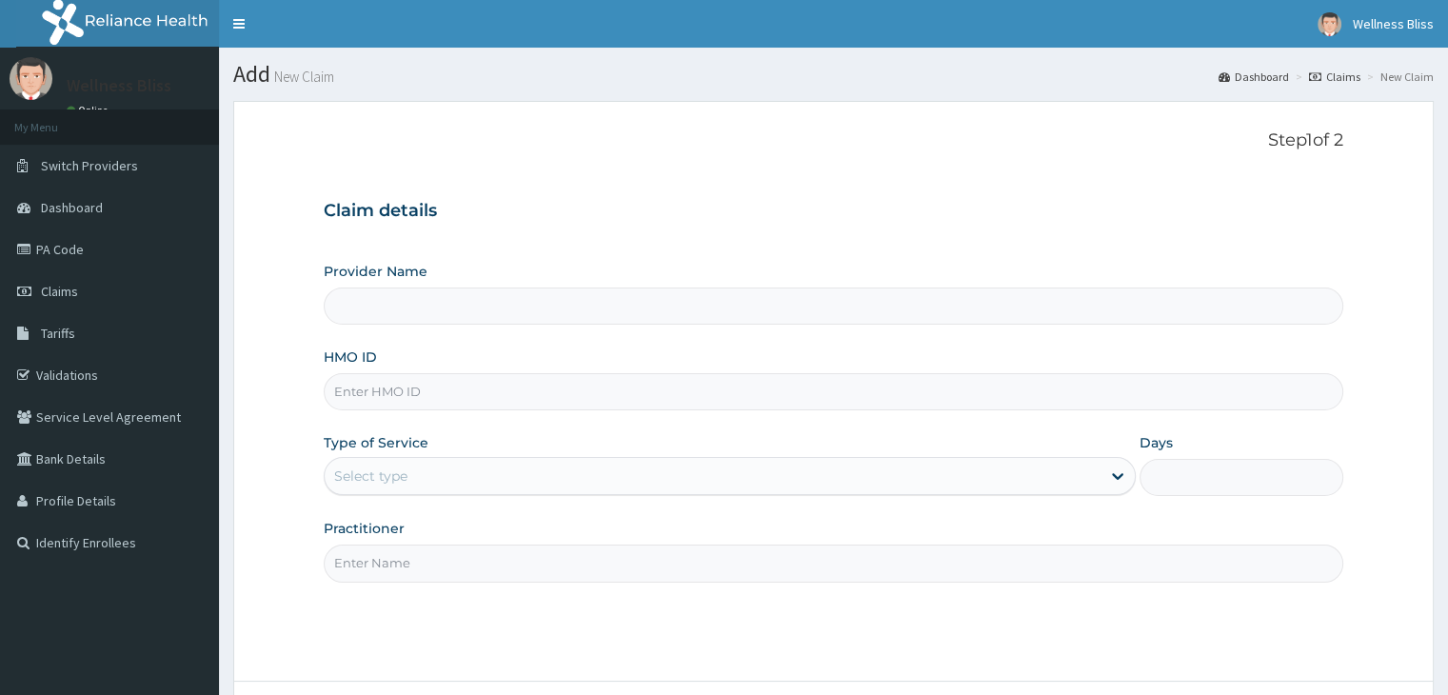
click at [684, 392] on input "HMO ID" at bounding box center [833, 391] width 1019 height 37
type input "SBL/"
type input "WELLNESS BLISS GYM"
type input "1"
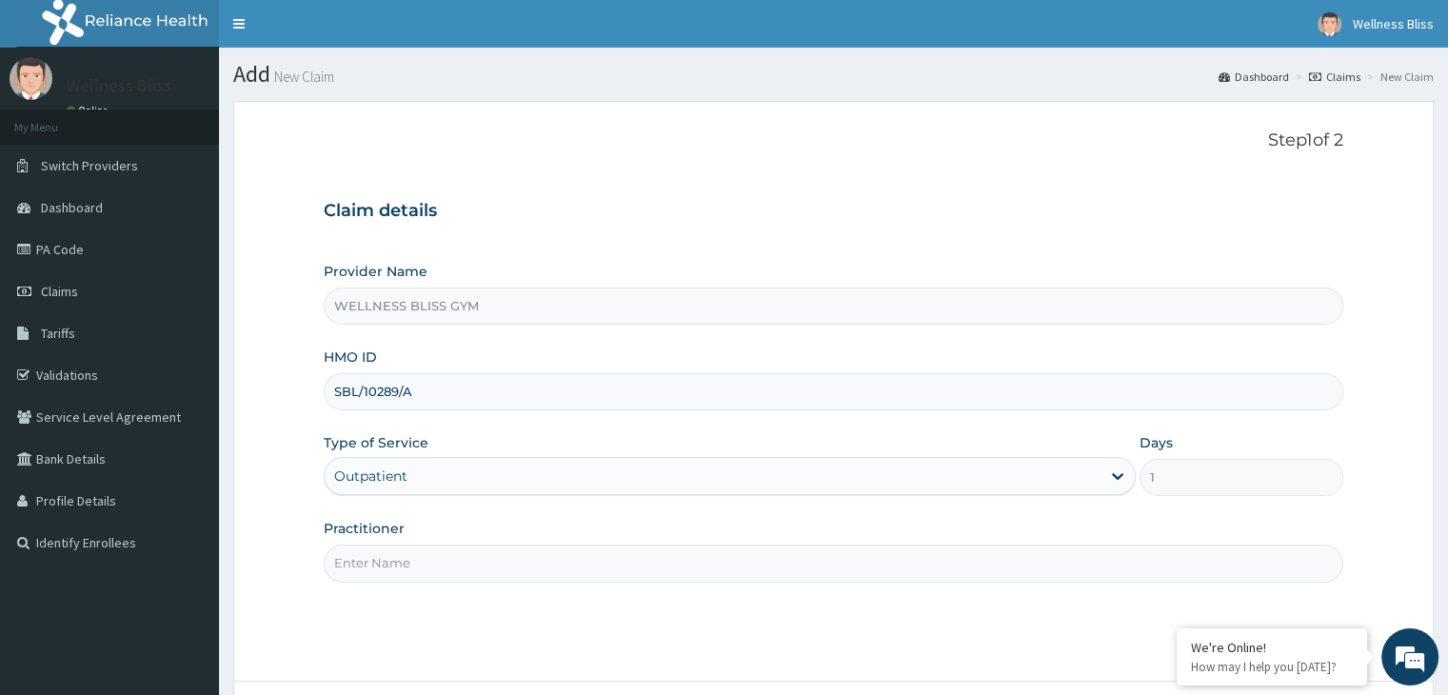
type input "SBL/10289/A"
click at [408, 572] on input "Practitioner" at bounding box center [833, 563] width 1019 height 37
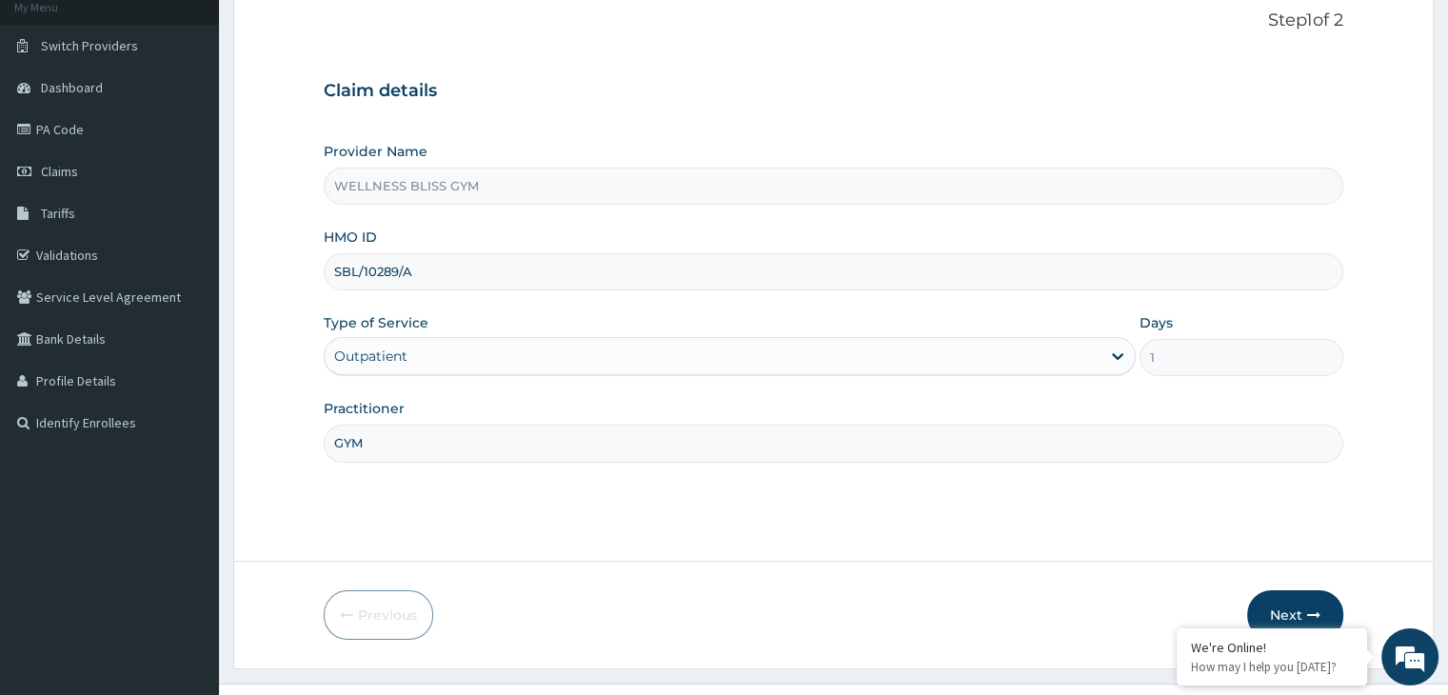
scroll to position [156, 0]
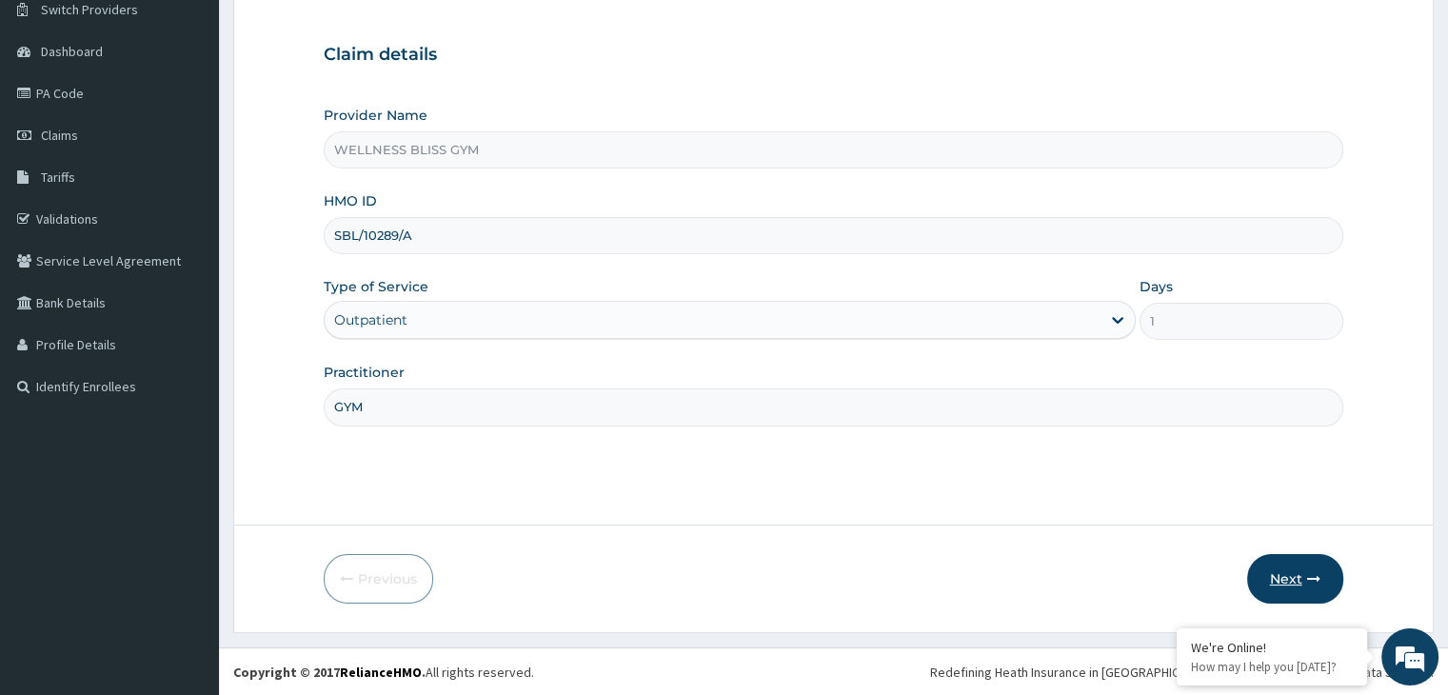
type input "GYM"
click at [1299, 576] on button "Next" at bounding box center [1295, 579] width 96 height 50
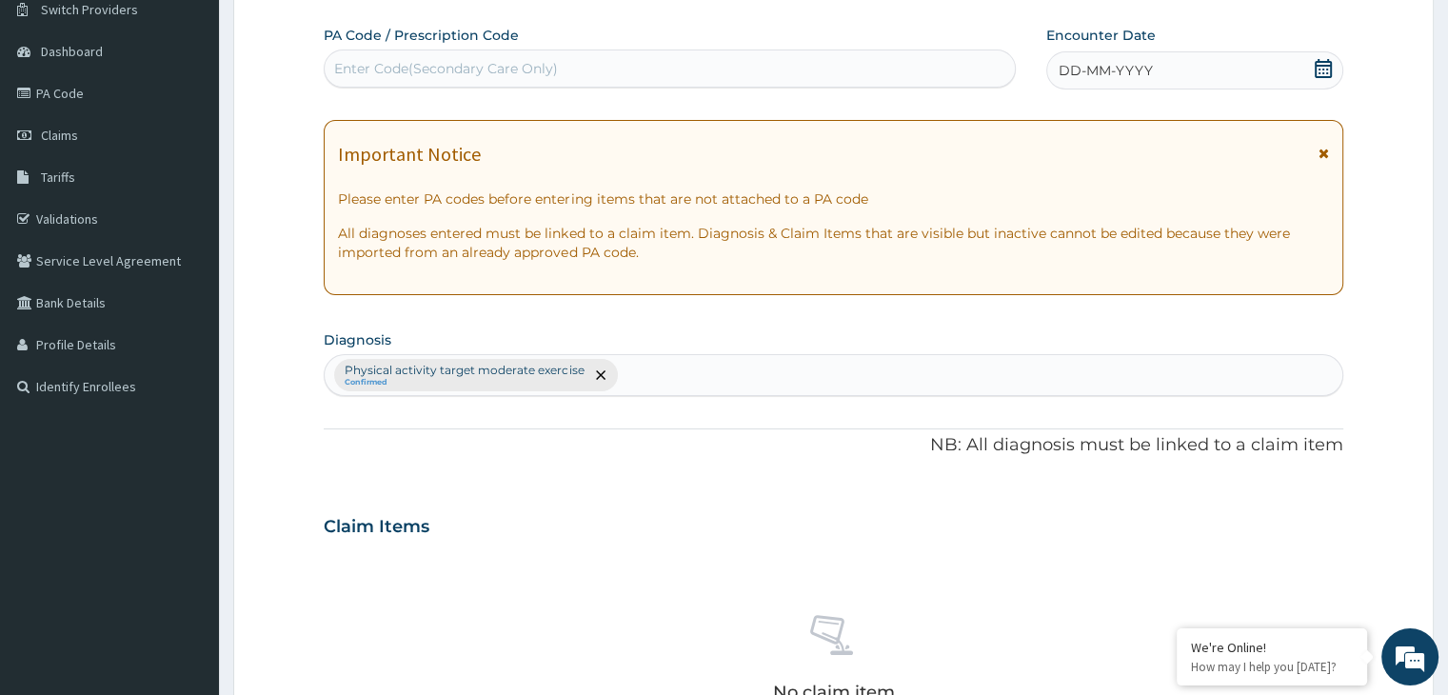
click at [472, 70] on div "Enter Code(Secondary Care Only)" at bounding box center [446, 68] width 224 height 19
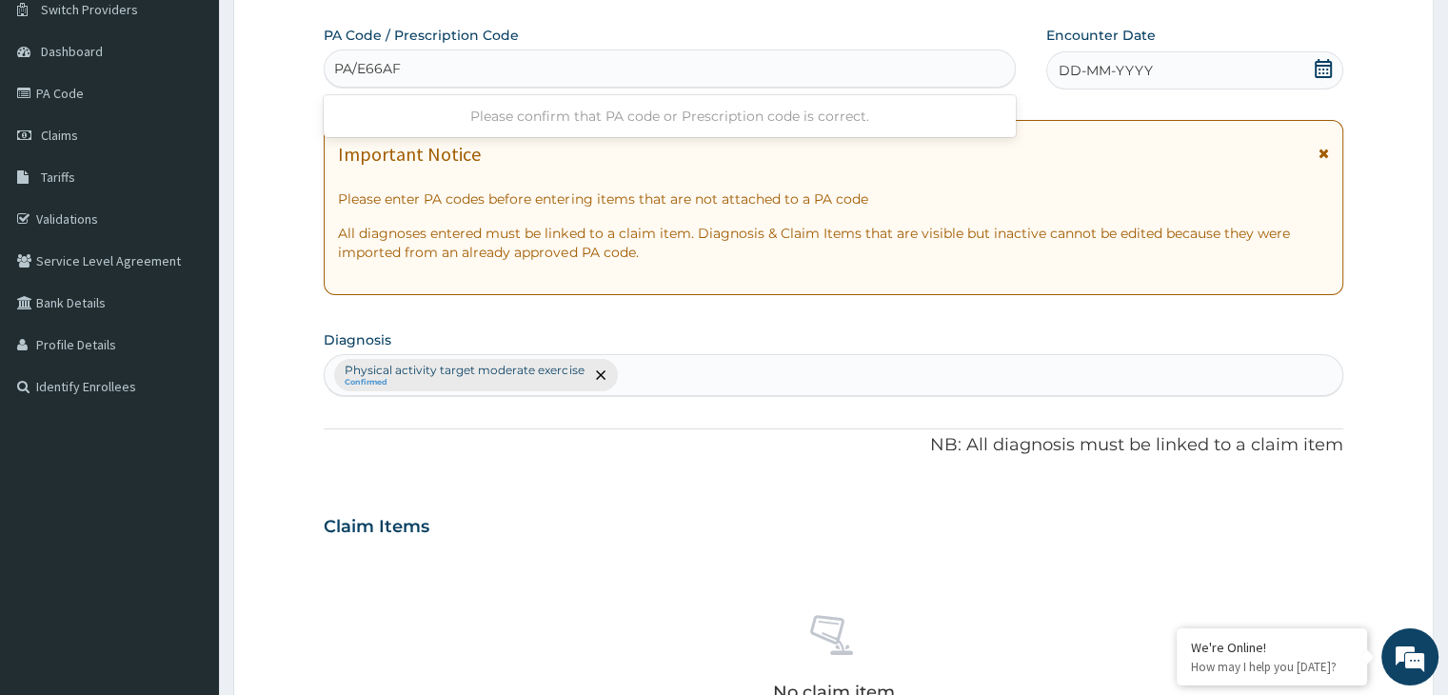
type input "PA/E66AF3"
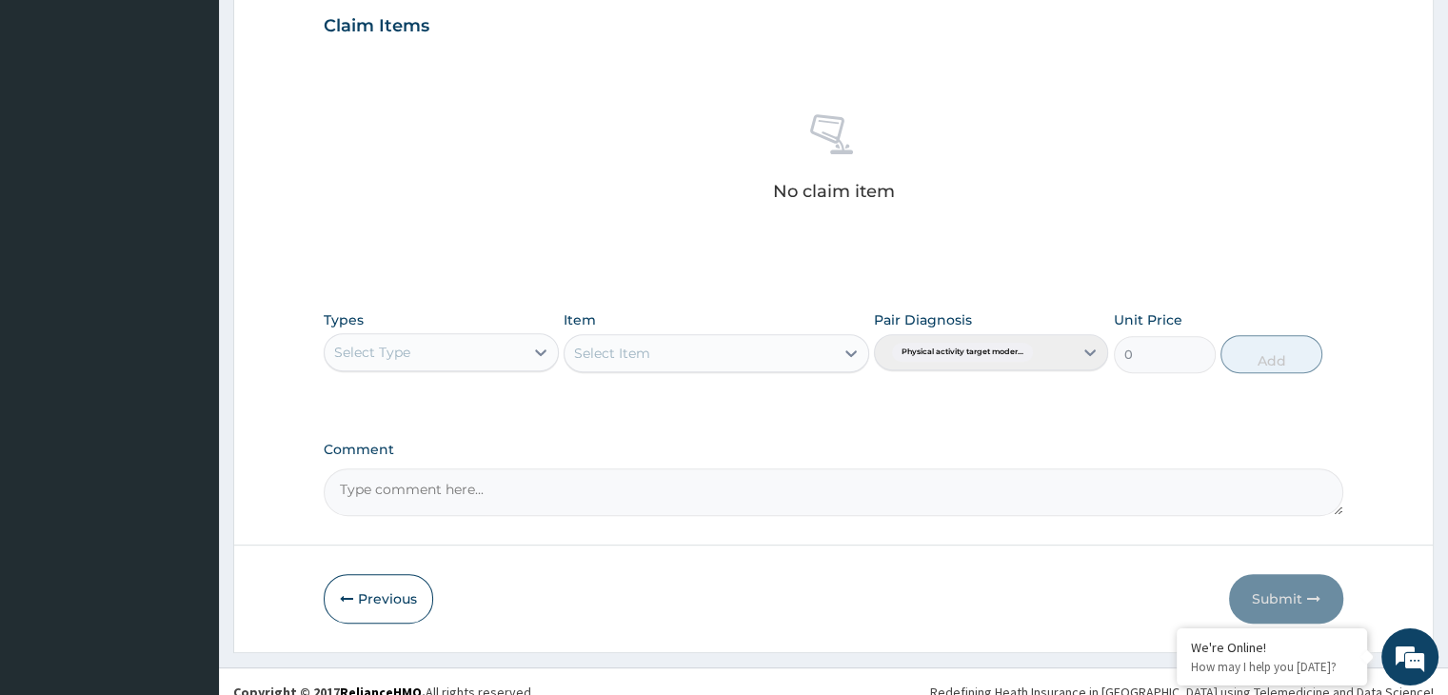
scroll to position [693, 0]
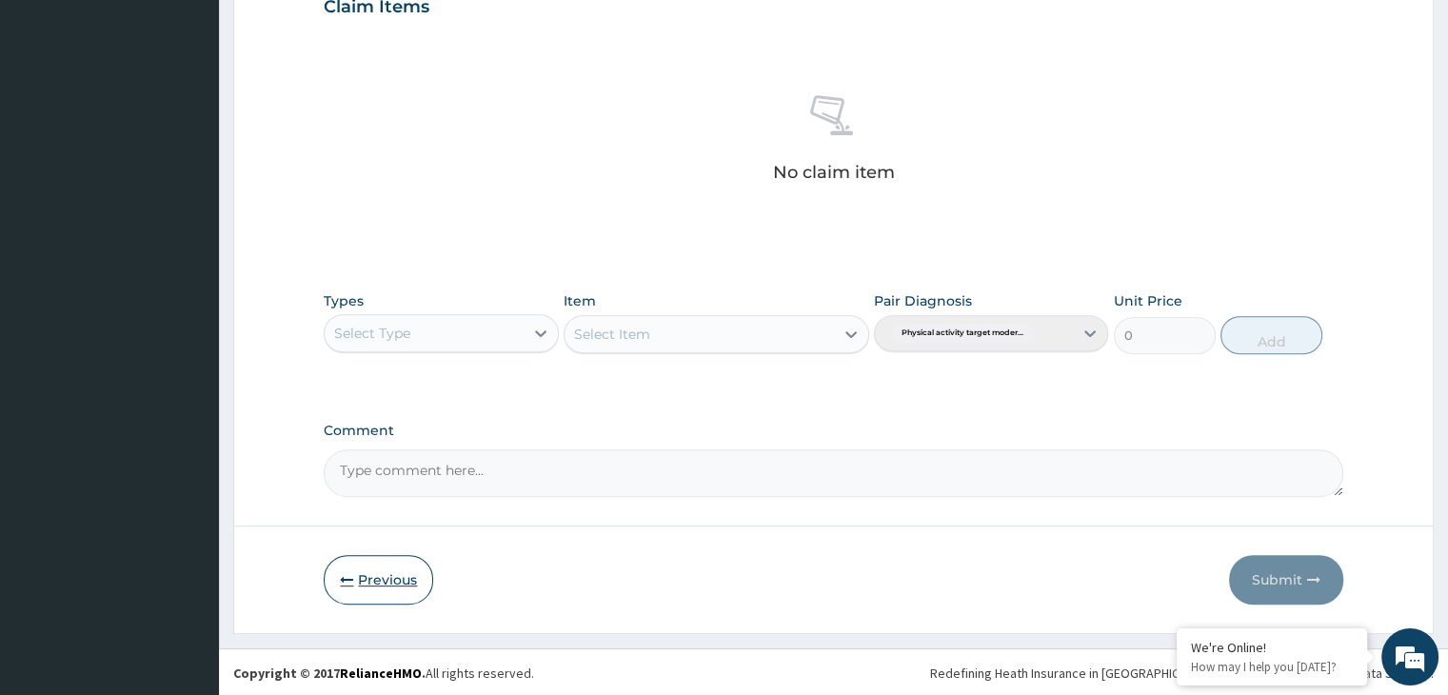
click at [384, 584] on button "Previous" at bounding box center [379, 580] width 110 height 50
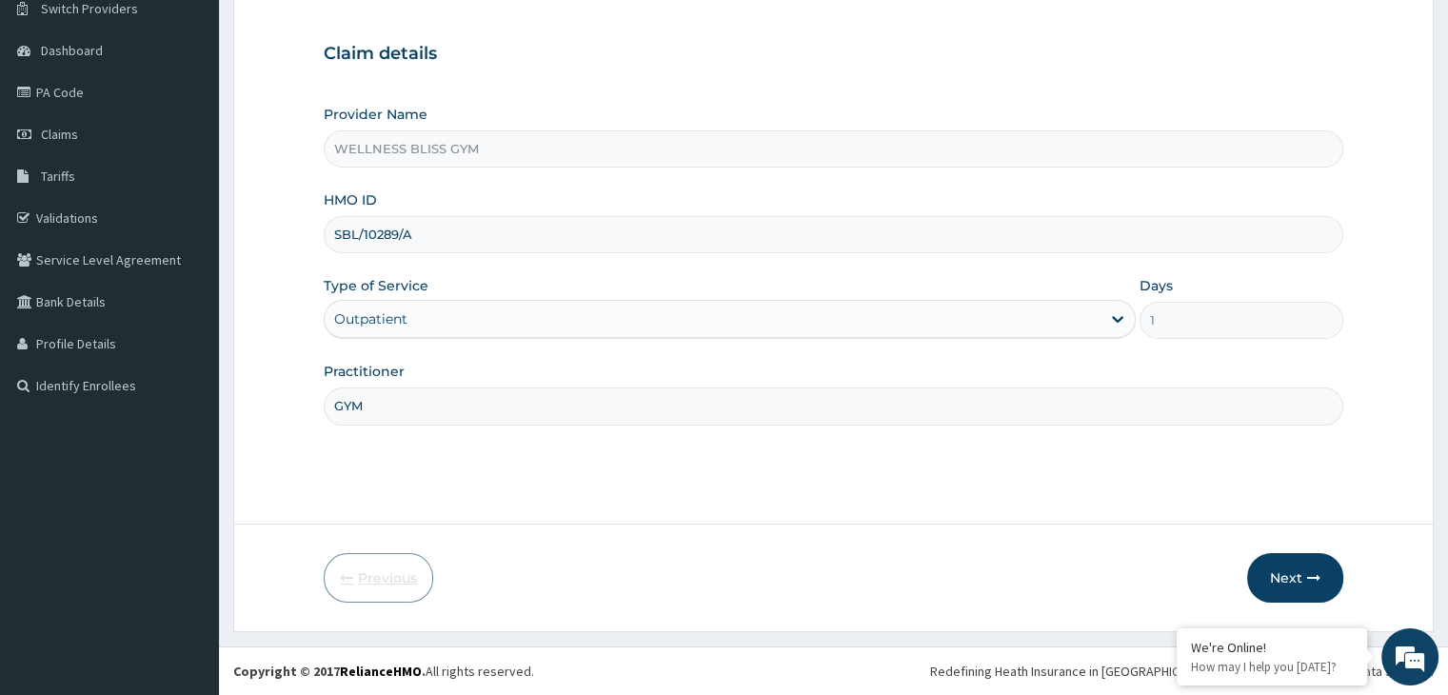
scroll to position [156, 0]
drag, startPoint x: 470, startPoint y: 255, endPoint x: 442, endPoint y: 229, distance: 39.1
click at [442, 229] on div "Provider Name WELLNESS BLISS GYM HMO ID SBL/10289/A Type of Service Outpatient …" at bounding box center [833, 266] width 1019 height 320
click at [442, 229] on input "SBL/10289/A" at bounding box center [833, 235] width 1019 height 37
type input "S"
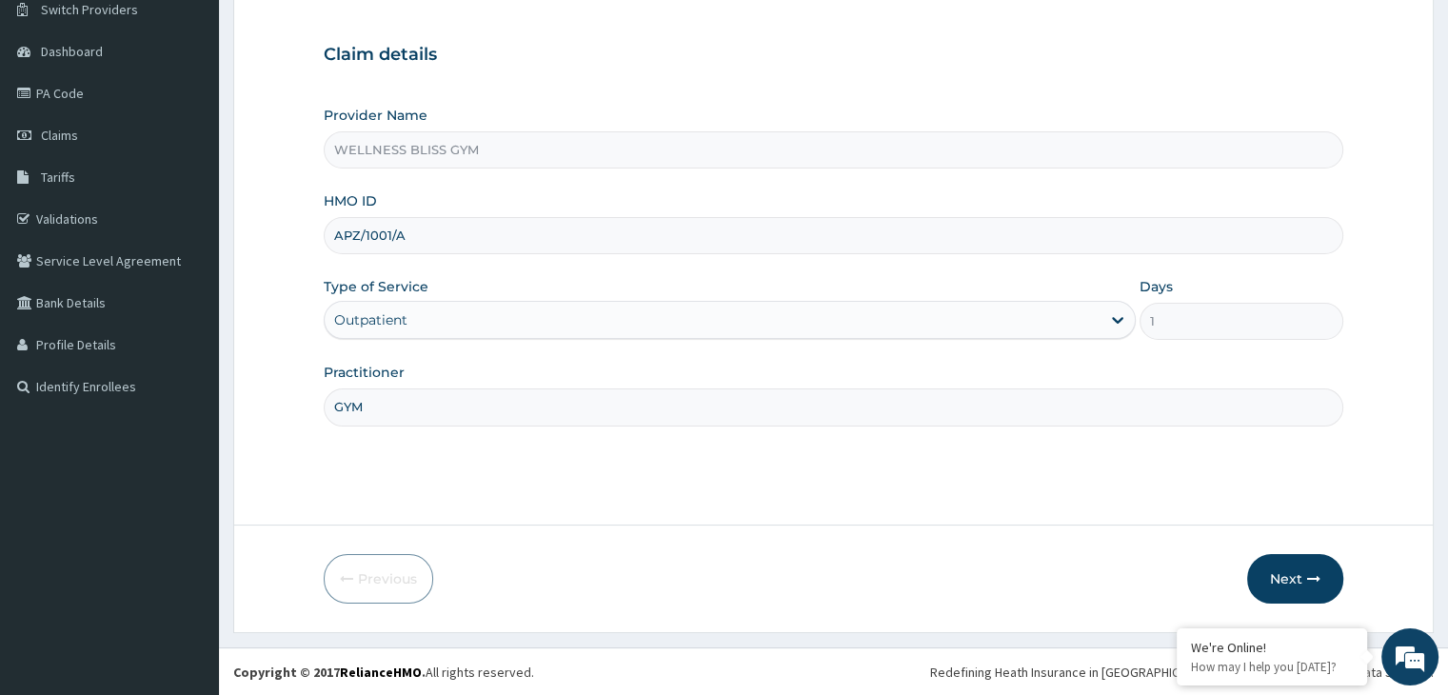
click at [390, 230] on input "APZ/1001/A" at bounding box center [833, 235] width 1019 height 37
type input "APZ/10015/A"
click at [1306, 569] on button "Next" at bounding box center [1295, 579] width 96 height 50
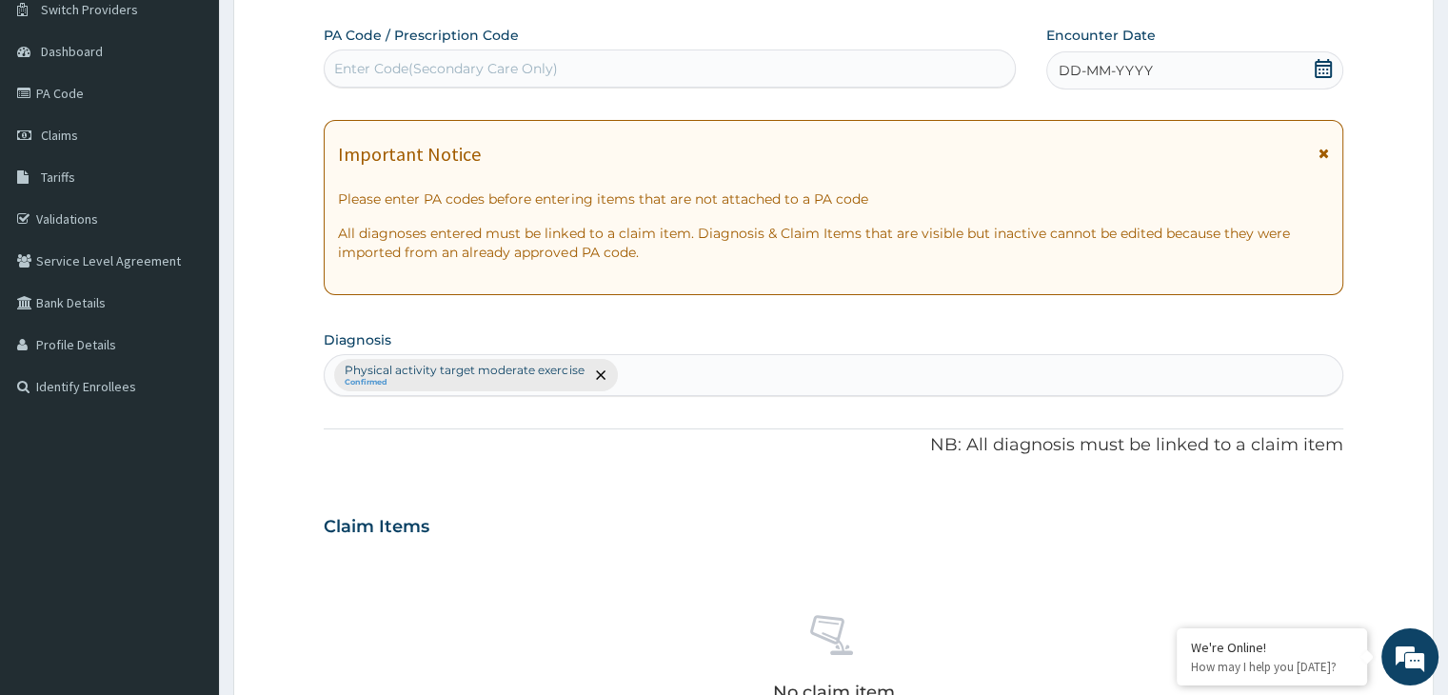
click at [598, 70] on div "Enter Code(Secondary Care Only)" at bounding box center [670, 68] width 690 height 30
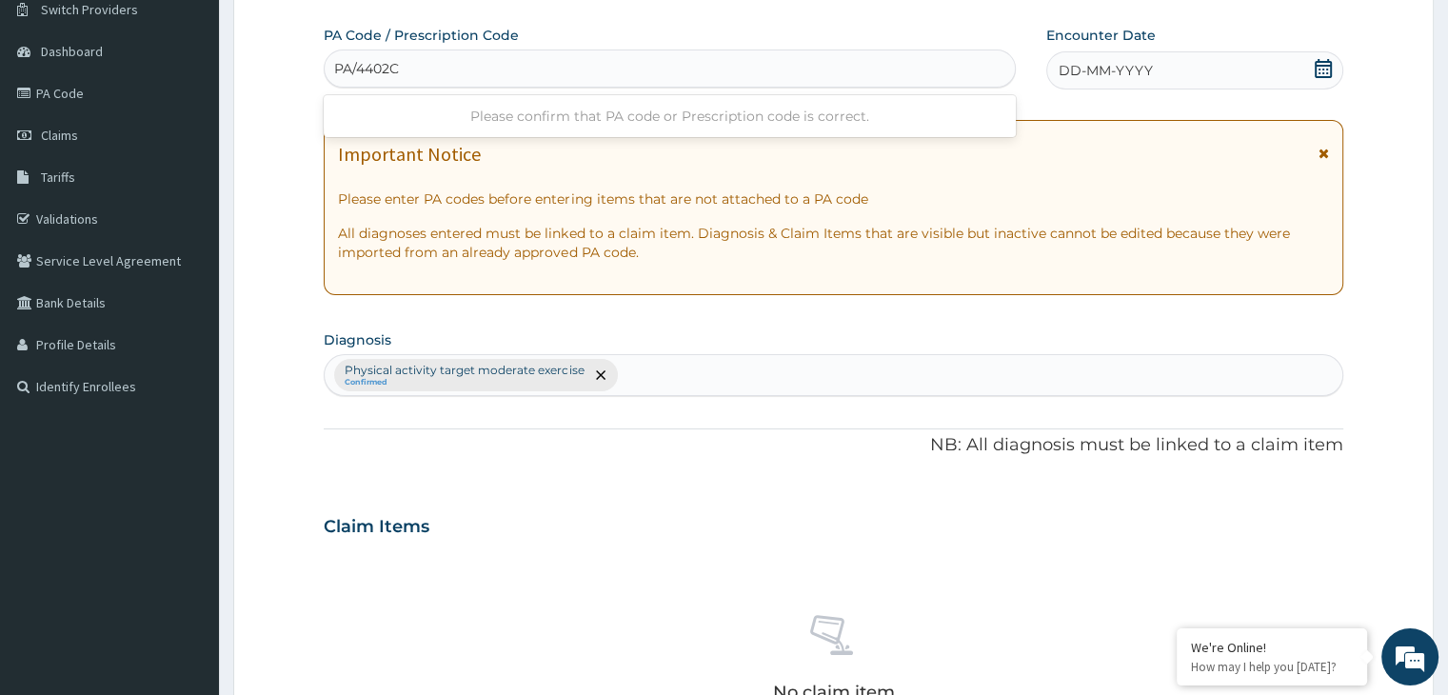
type input "PA/4402C9"
click at [1325, 70] on icon at bounding box center [1323, 68] width 19 height 19
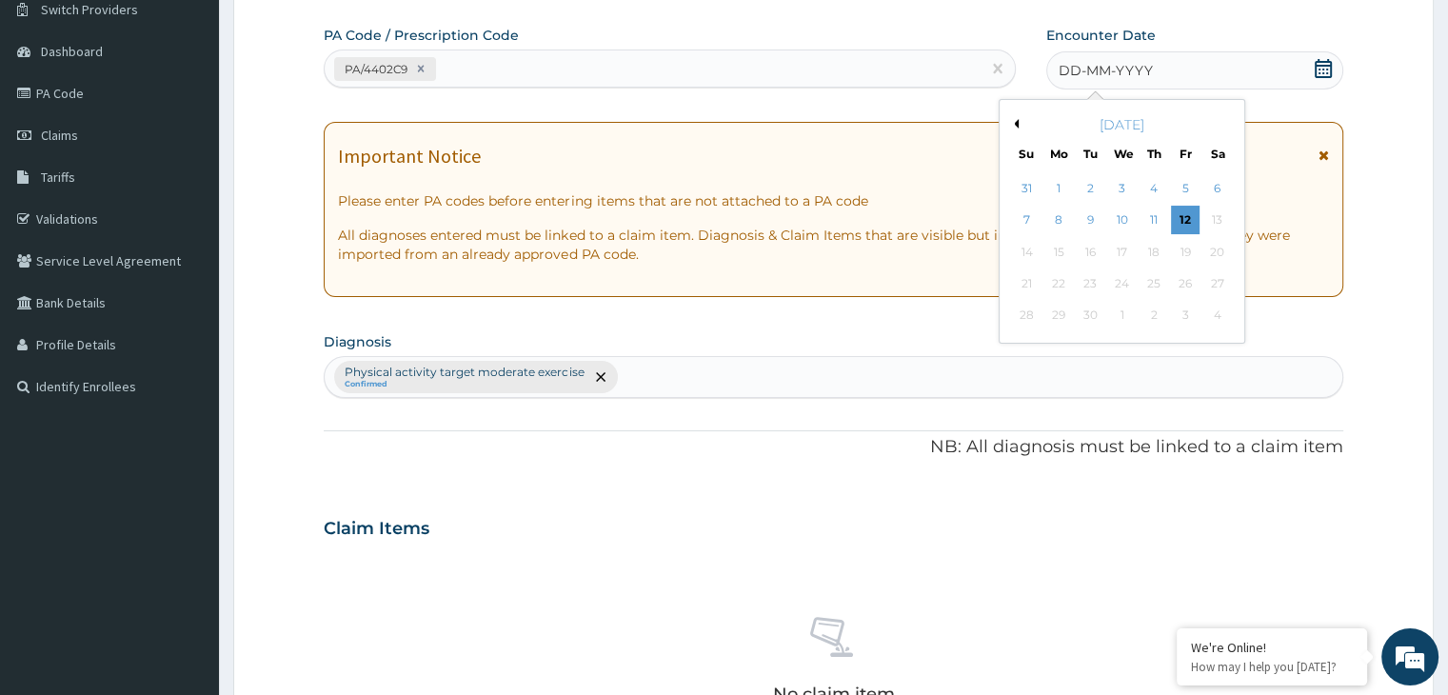
click at [1013, 116] on div "September 2025" at bounding box center [1121, 124] width 229 height 19
click at [1017, 123] on button "Previous Month" at bounding box center [1014, 124] width 10 height 10
click at [1028, 309] on div "24" at bounding box center [1027, 316] width 29 height 29
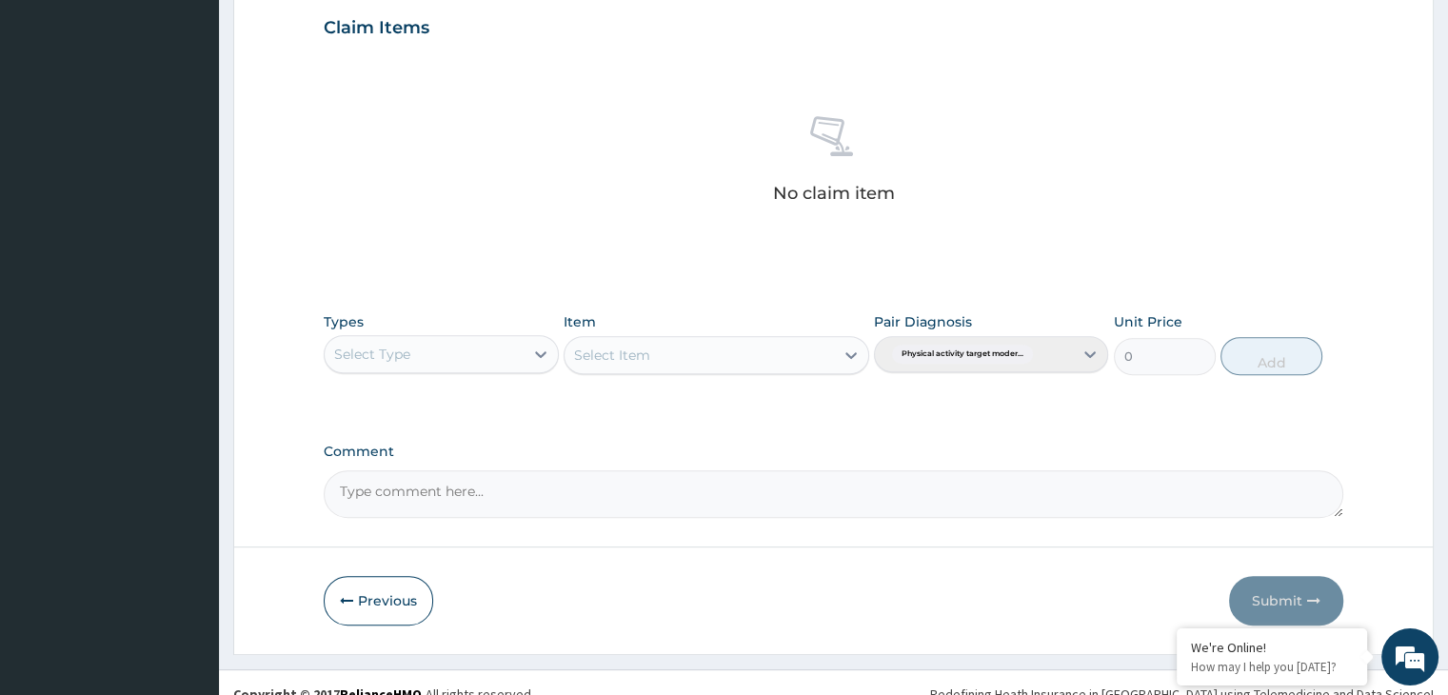
scroll to position [676, 0]
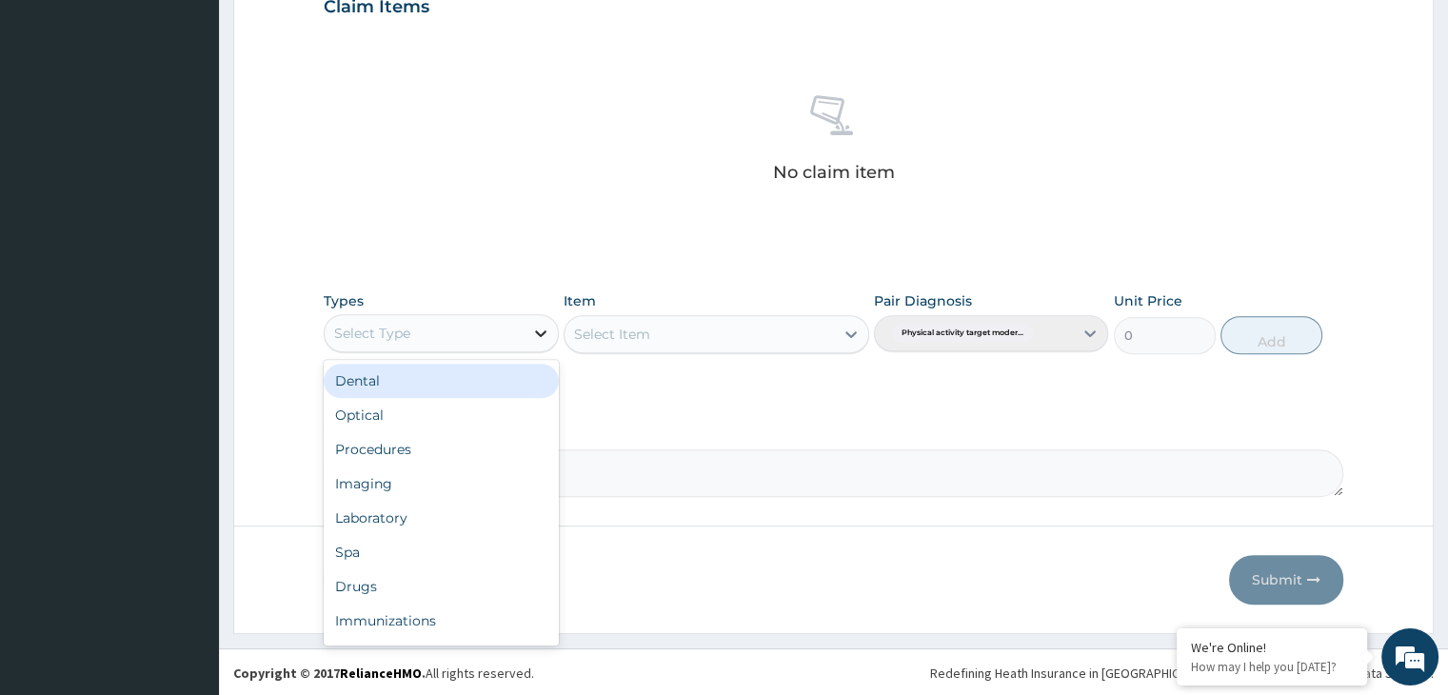
click at [538, 334] on icon at bounding box center [540, 333] width 19 height 19
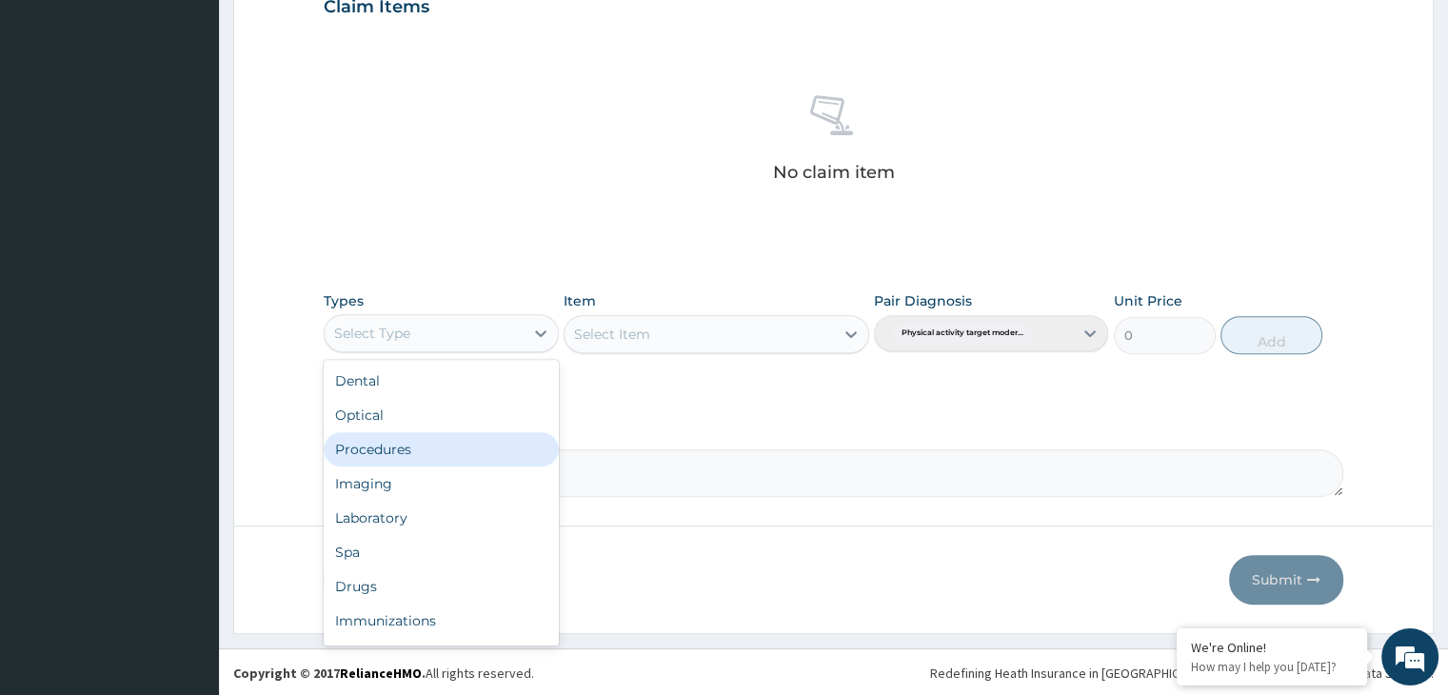
scroll to position [65, 0]
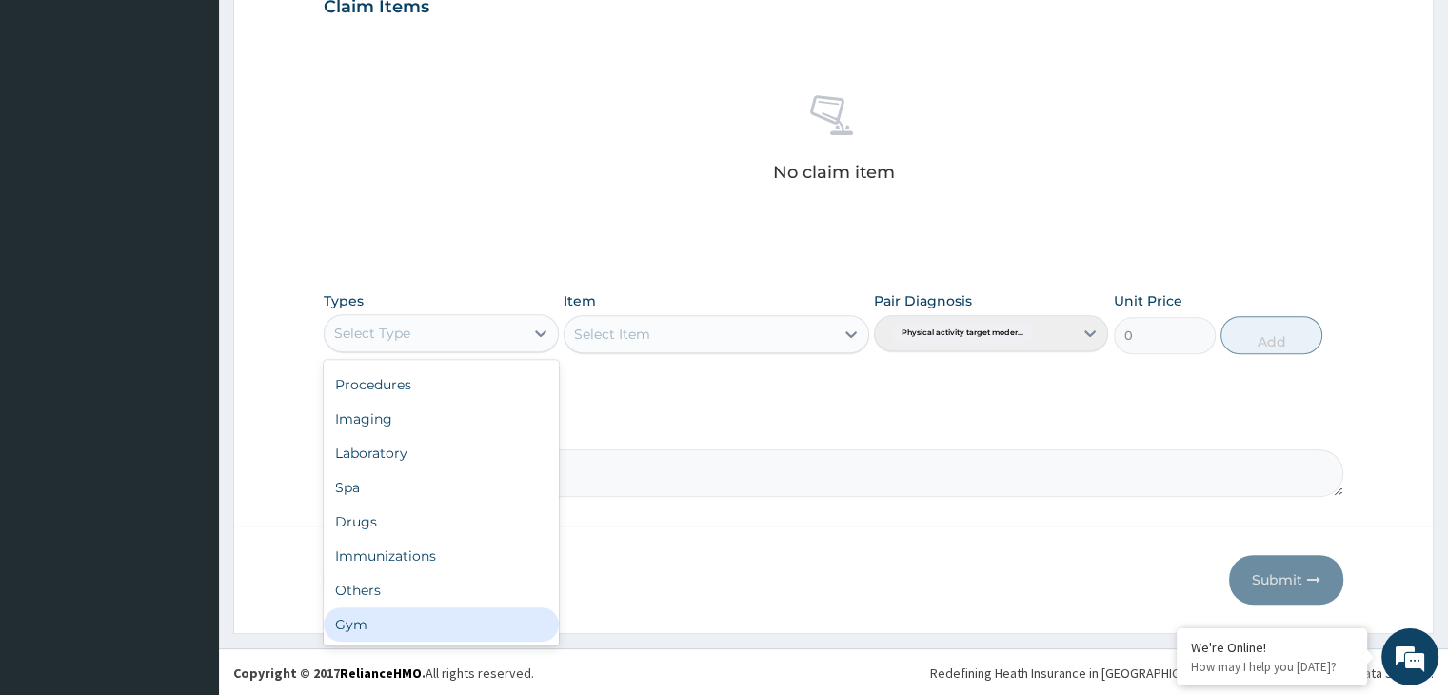
click at [434, 622] on div "Gym" at bounding box center [441, 625] width 234 height 34
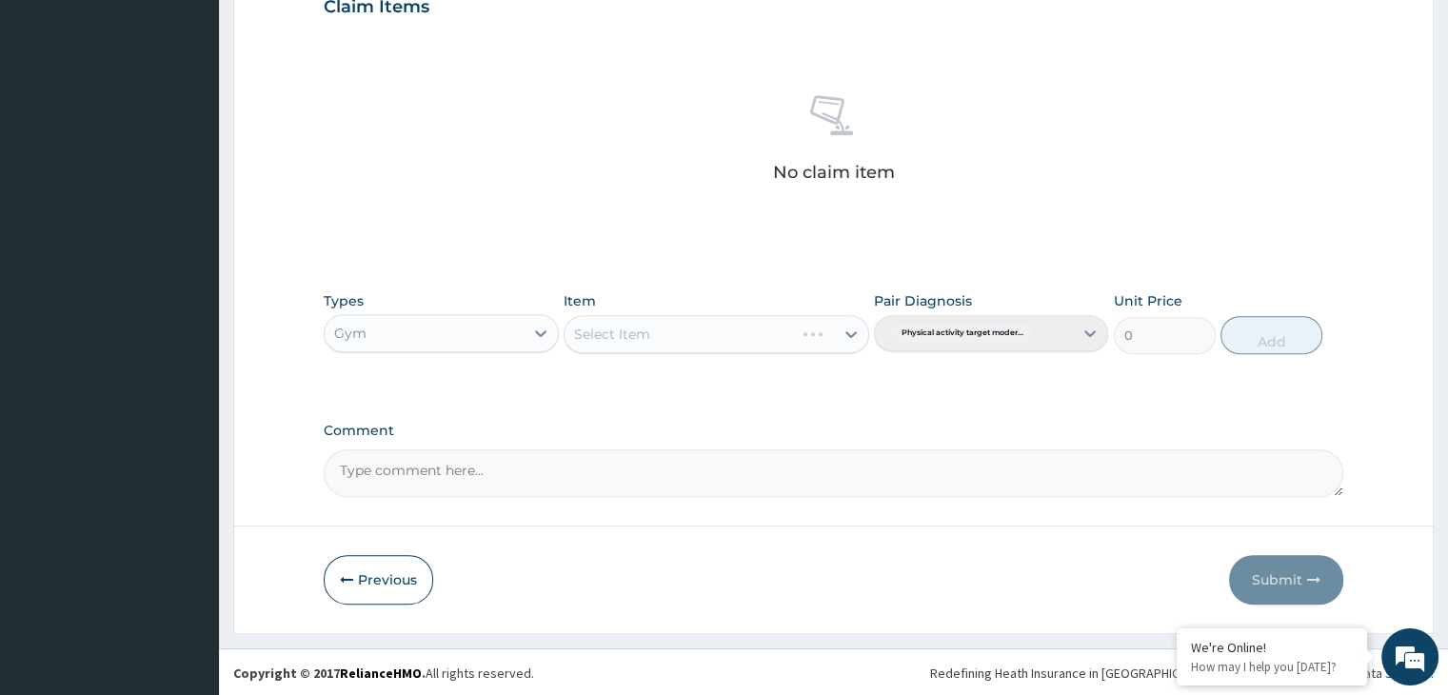
click at [846, 332] on div "Select Item" at bounding box center [717, 334] width 306 height 38
click at [852, 334] on icon at bounding box center [851, 334] width 11 height 7
click at [807, 382] on div "GYM" at bounding box center [717, 382] width 306 height 34
click at [1278, 337] on button "Add" at bounding box center [1272, 335] width 102 height 38
type input "0"
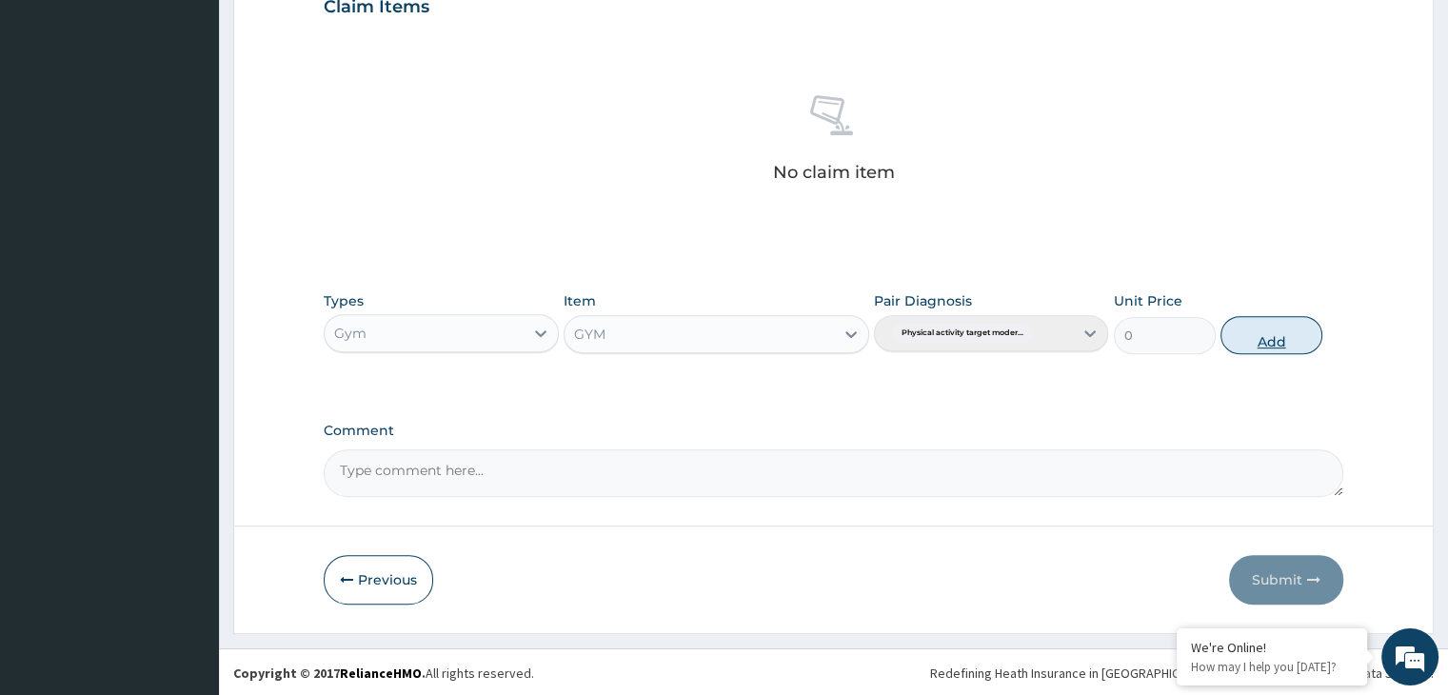
scroll to position [585, 0]
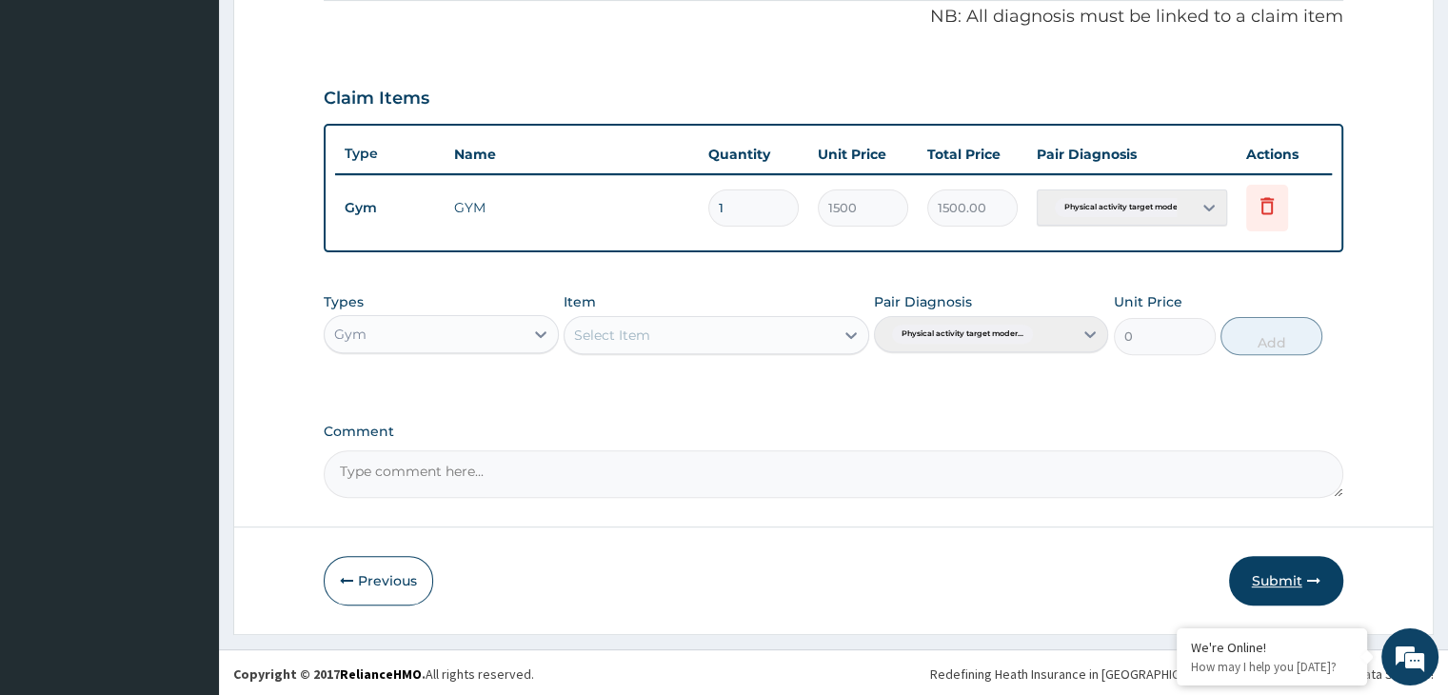
click at [1282, 580] on button "Submit" at bounding box center [1286, 581] width 114 height 50
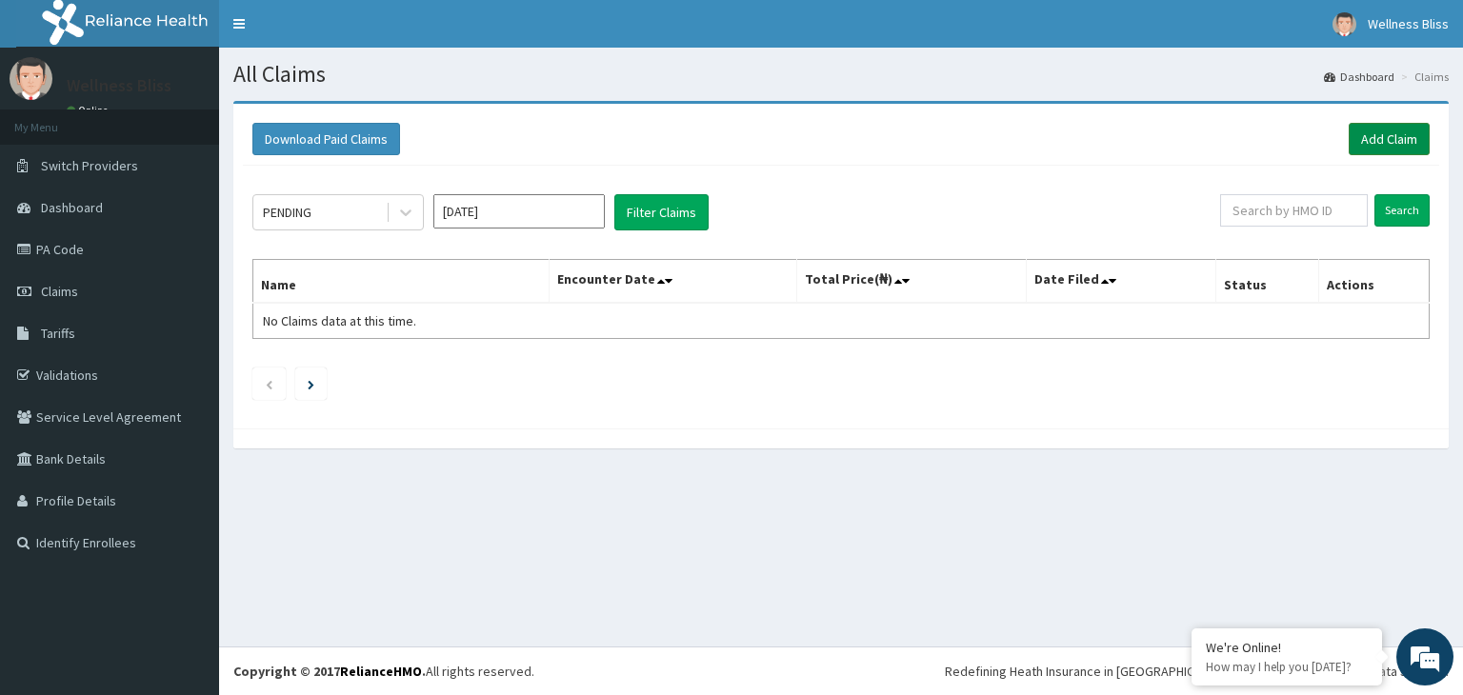
click at [1398, 143] on link "Add Claim" at bounding box center [1388, 139] width 81 height 32
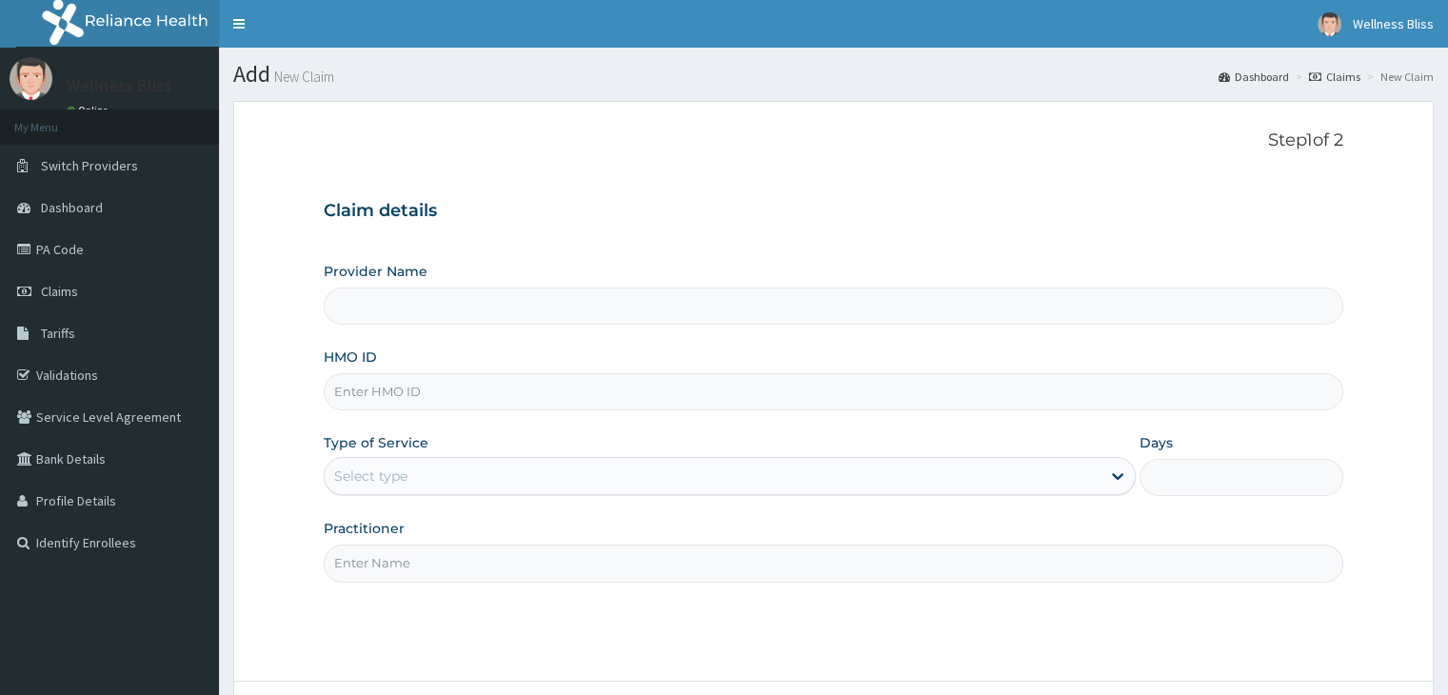
type input "WELLNESS BLISS GYM"
type input "1"
click at [748, 397] on input "HMO ID" at bounding box center [833, 391] width 1019 height 37
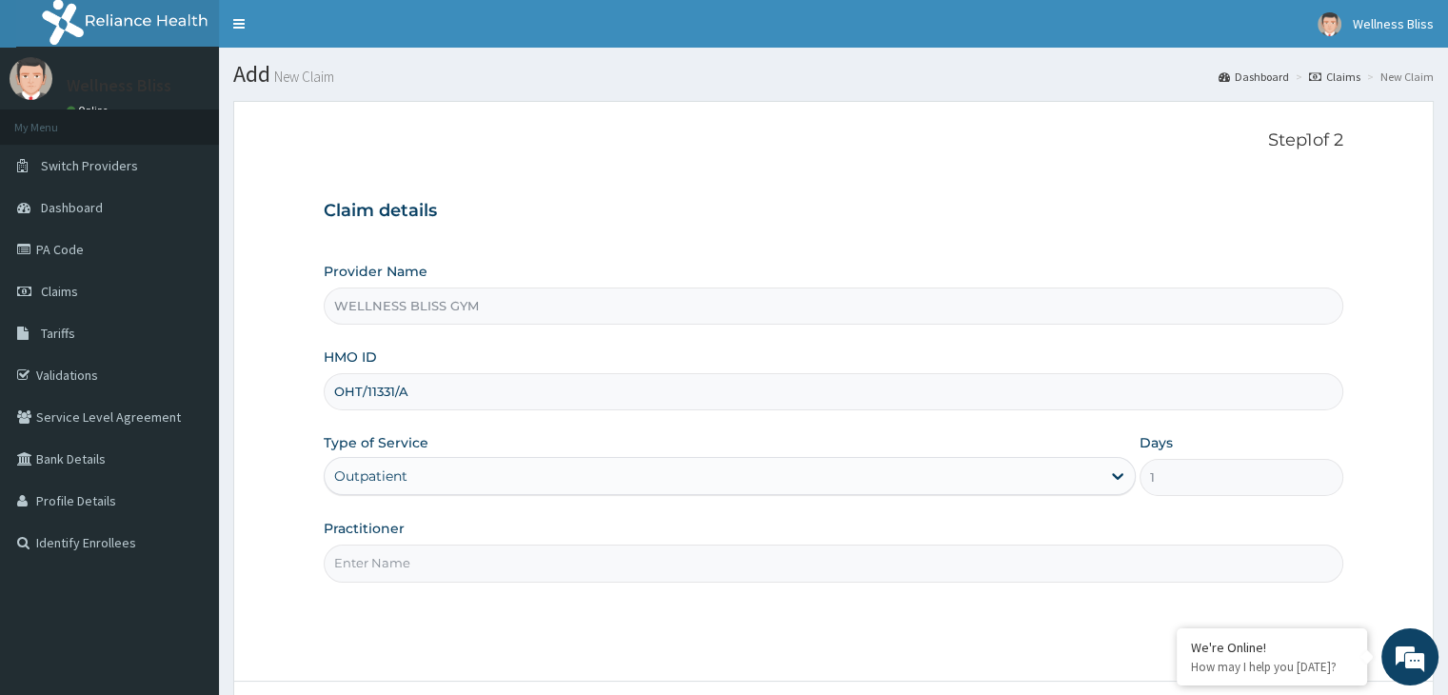
type input "OHT/11331/A"
click at [564, 557] on input "Practitioner" at bounding box center [833, 563] width 1019 height 37
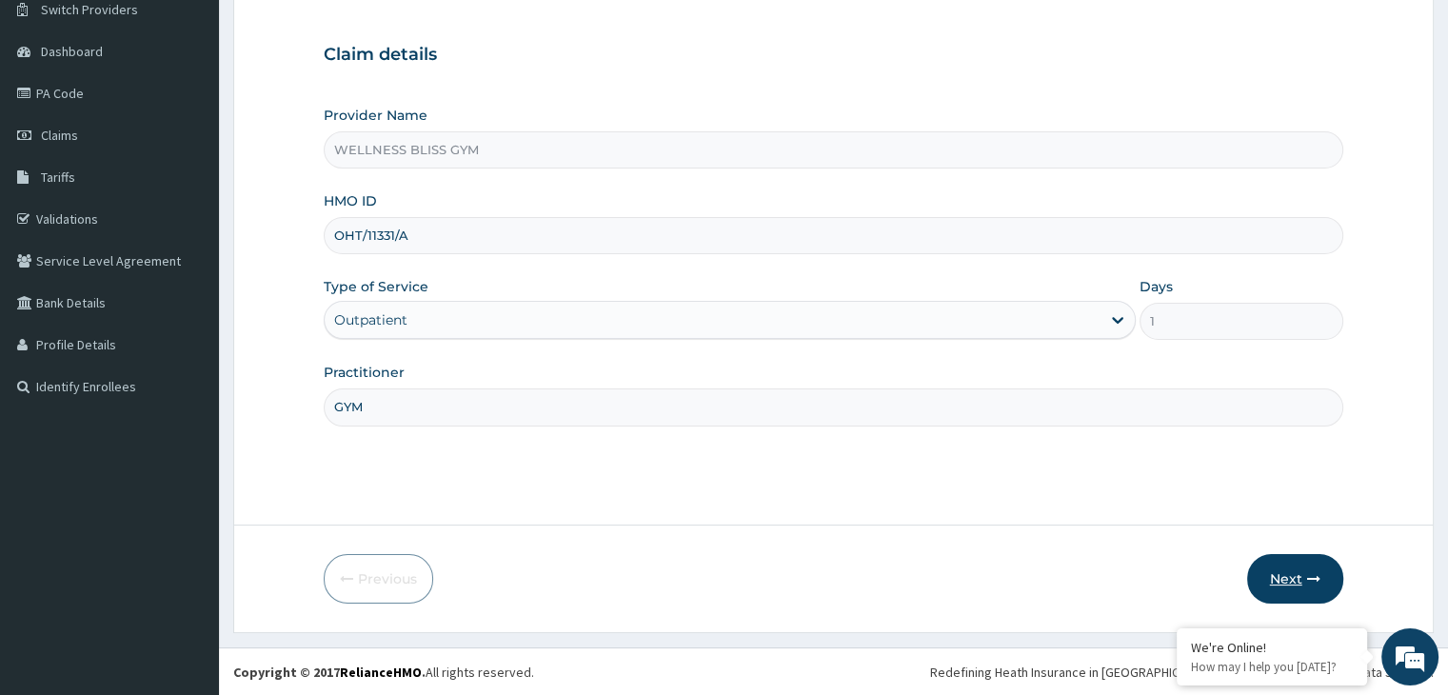
type input "GYM"
click at [1284, 574] on button "Next" at bounding box center [1295, 579] width 96 height 50
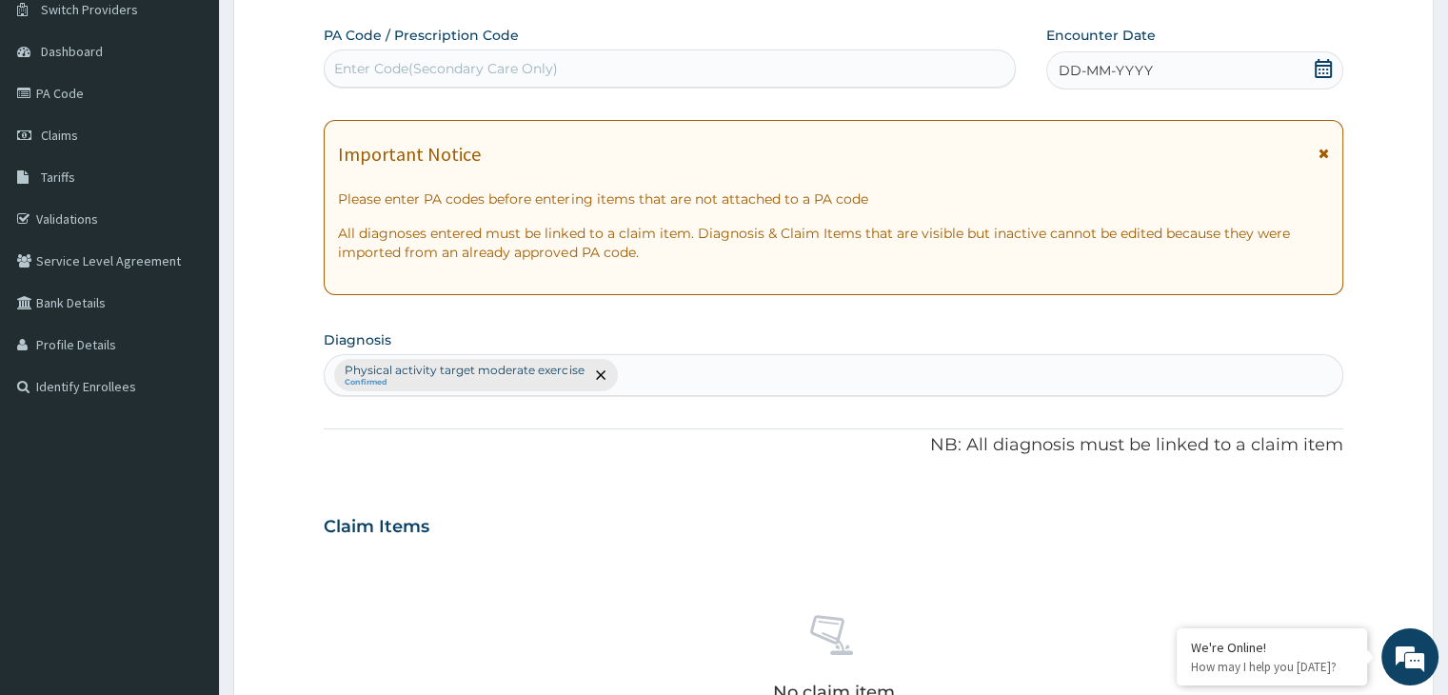
click at [541, 62] on div "Enter Code(Secondary Care Only)" at bounding box center [446, 68] width 224 height 19
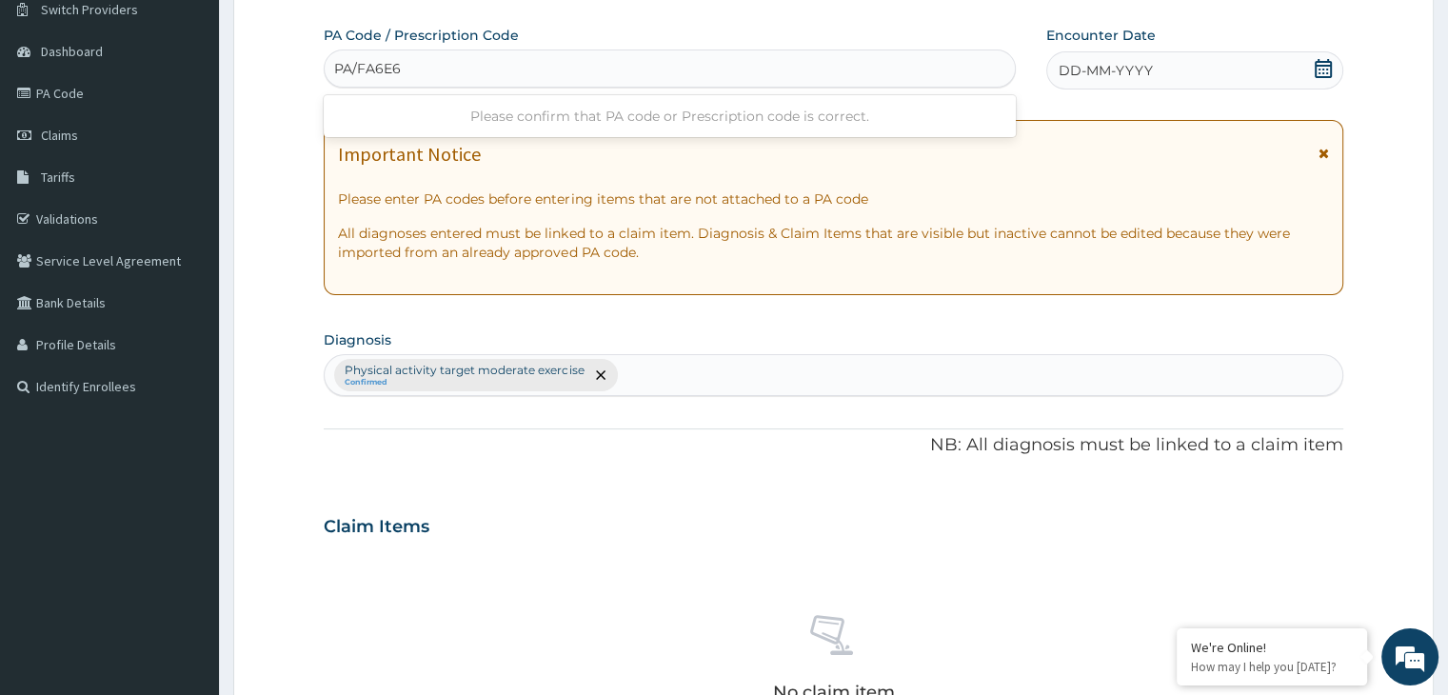
type input "PA/FA6E66"
click at [1327, 73] on icon at bounding box center [1323, 68] width 19 height 19
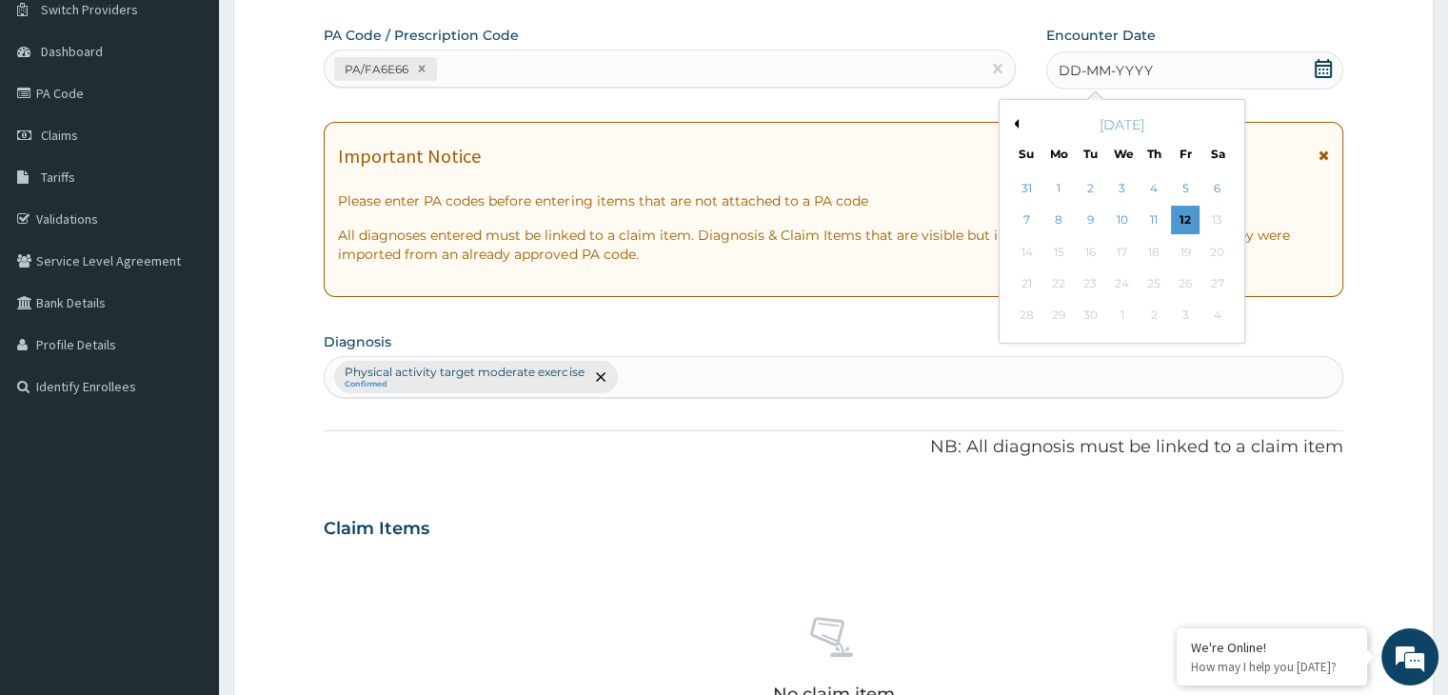
click at [1017, 123] on button "Previous Month" at bounding box center [1014, 124] width 10 height 10
click at [1025, 313] on div "24" at bounding box center [1027, 316] width 29 height 29
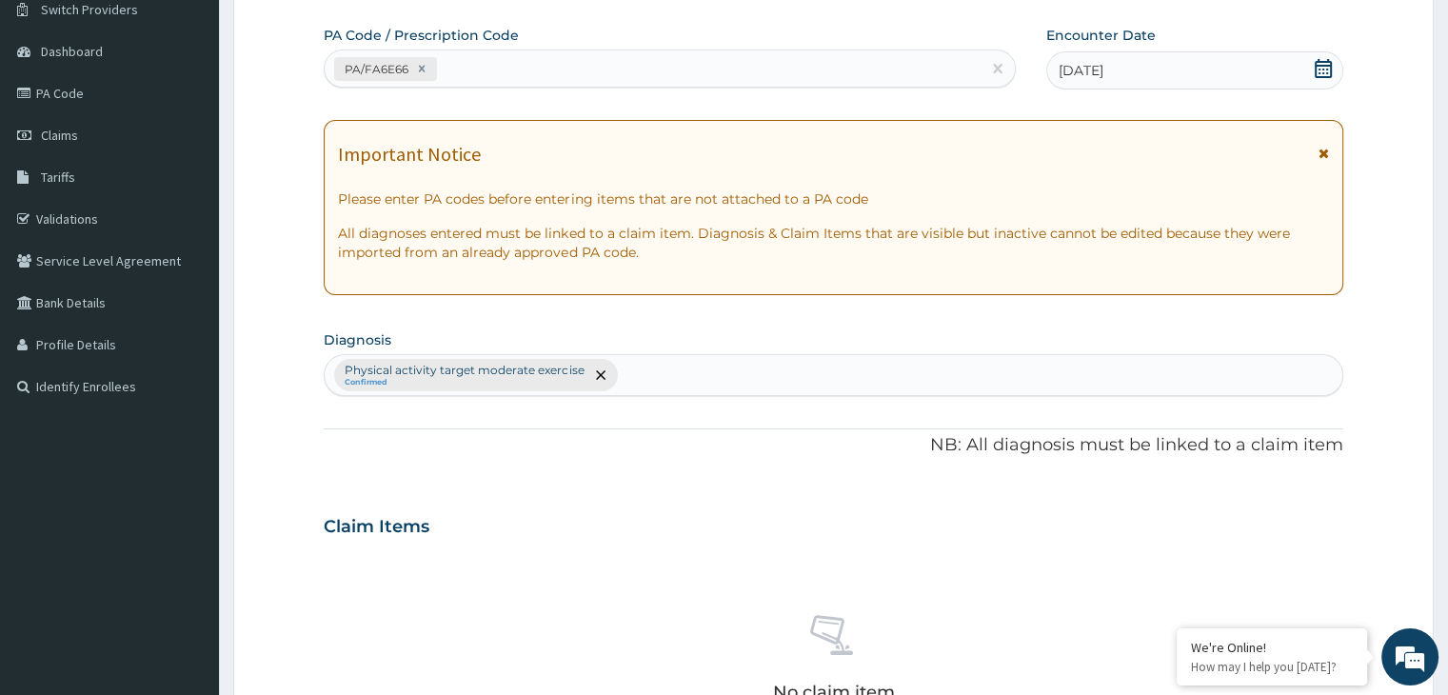
scroll to position [676, 0]
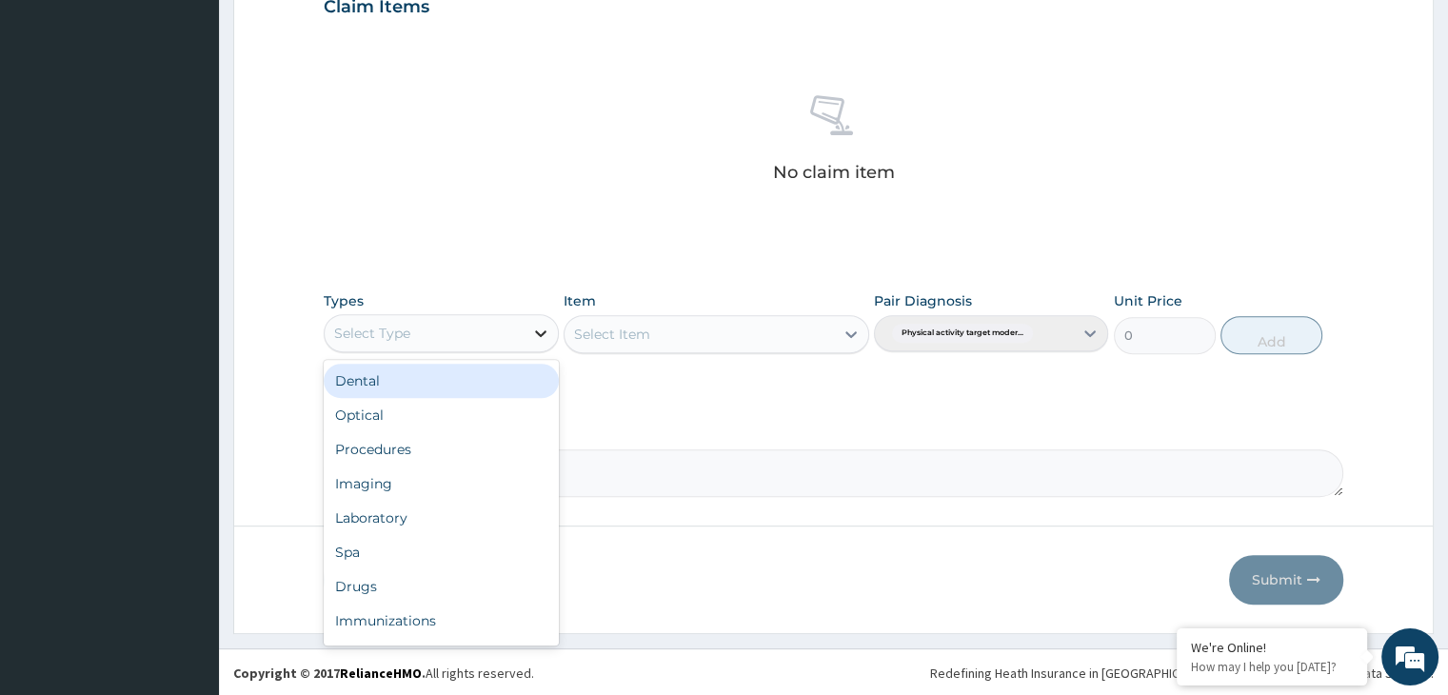
click at [548, 325] on icon at bounding box center [540, 333] width 19 height 19
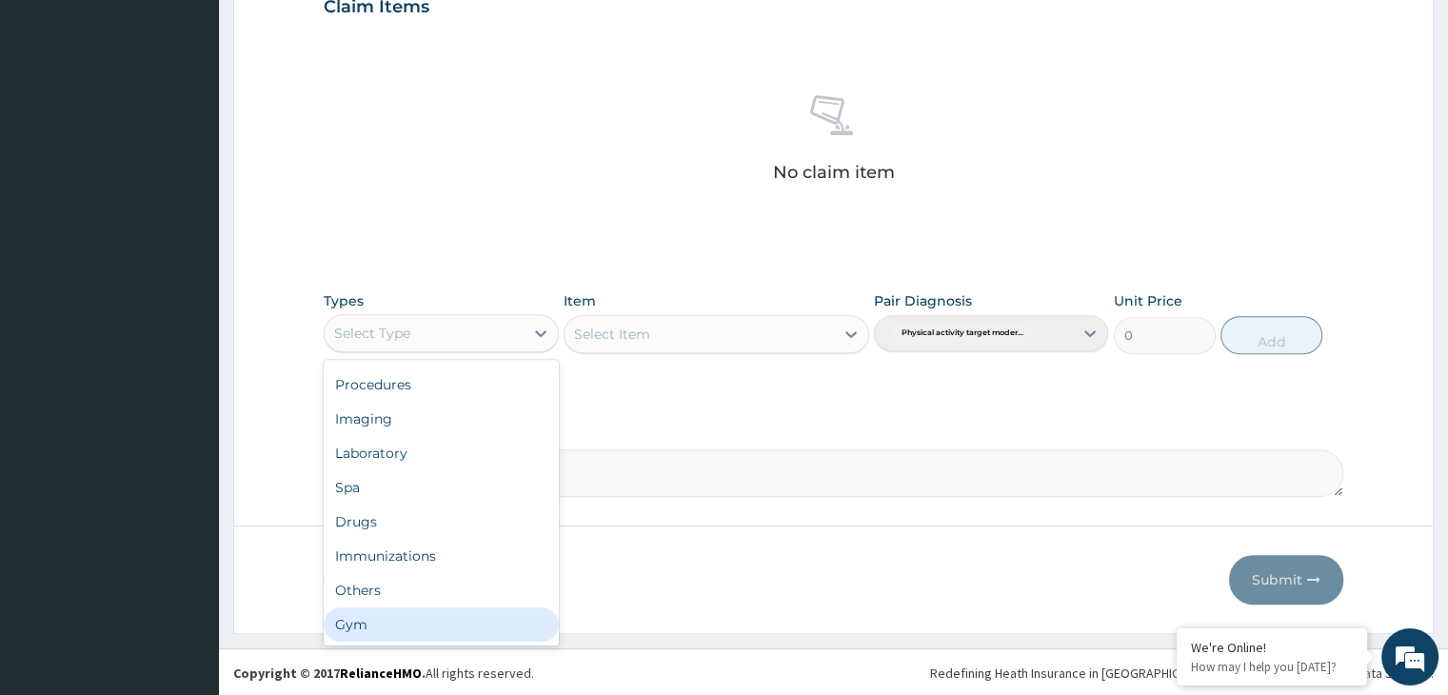
click at [438, 633] on div "Gym" at bounding box center [441, 625] width 234 height 34
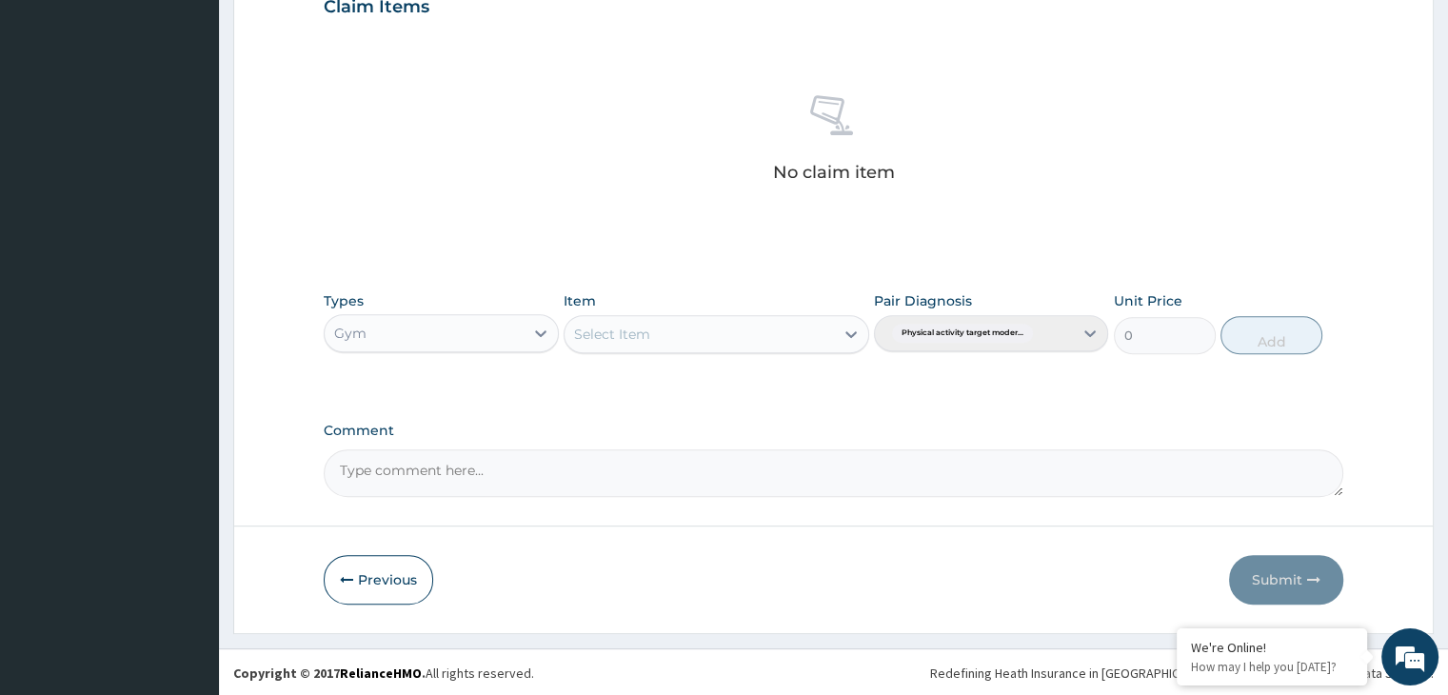
click at [849, 329] on div "Select Item" at bounding box center [717, 334] width 306 height 38
click at [849, 329] on icon at bounding box center [851, 334] width 19 height 19
click at [791, 370] on div "GYM" at bounding box center [717, 382] width 306 height 34
click at [1273, 329] on button "Add" at bounding box center [1272, 335] width 102 height 38
type input "0"
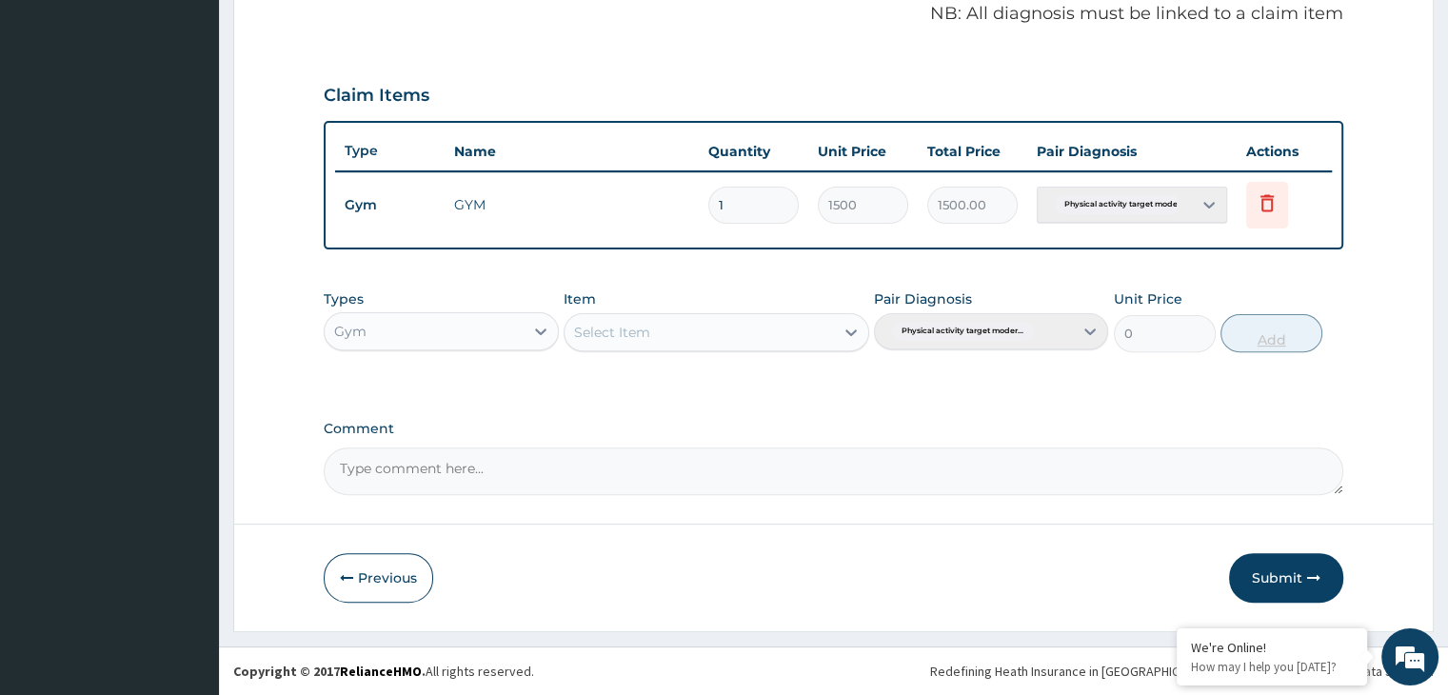
scroll to position [585, 0]
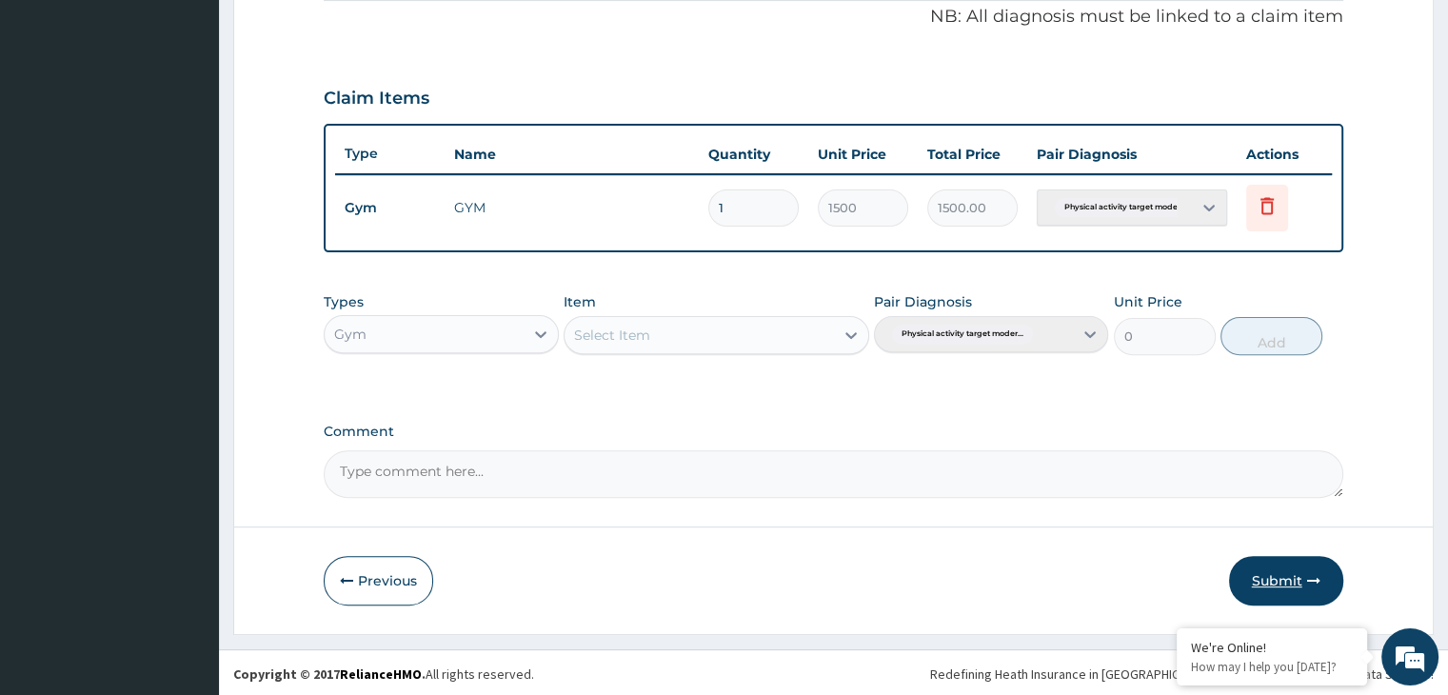
click at [1284, 577] on button "Submit" at bounding box center [1286, 581] width 114 height 50
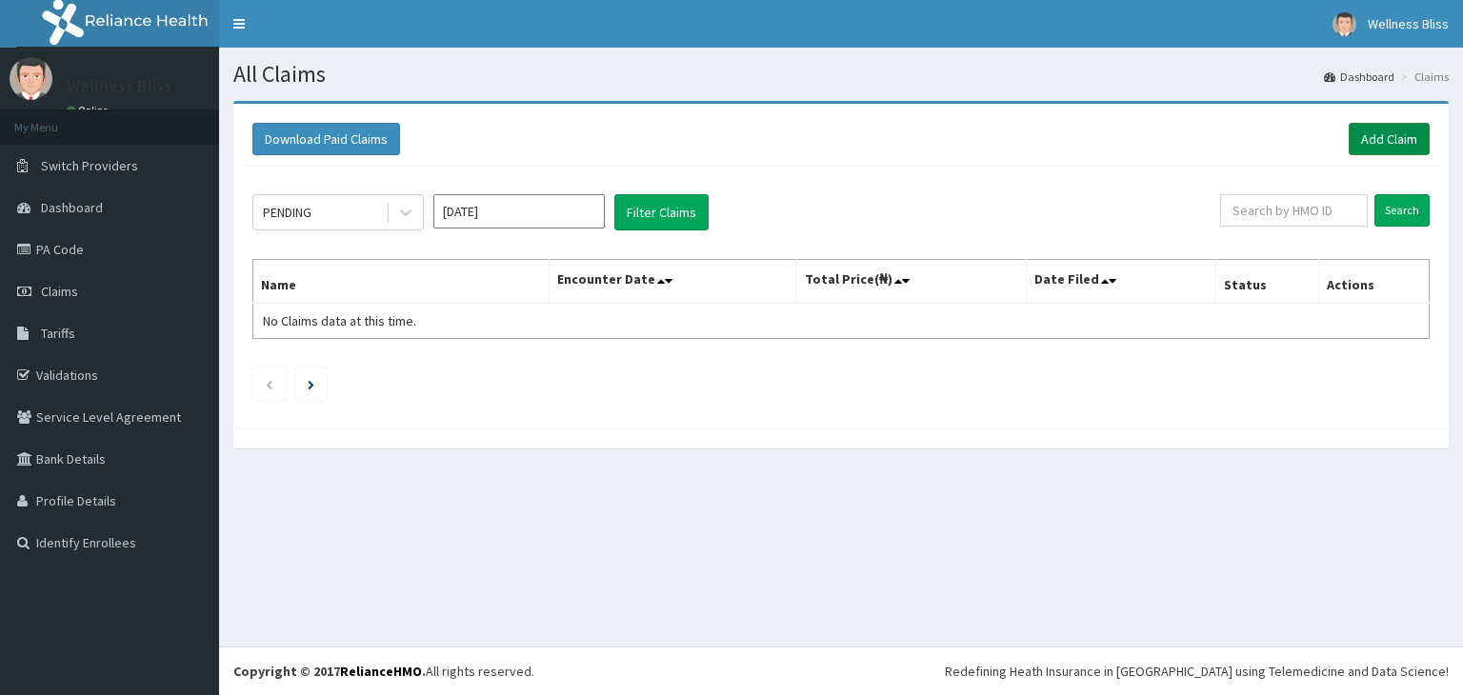
click at [1380, 133] on link "Add Claim" at bounding box center [1388, 139] width 81 height 32
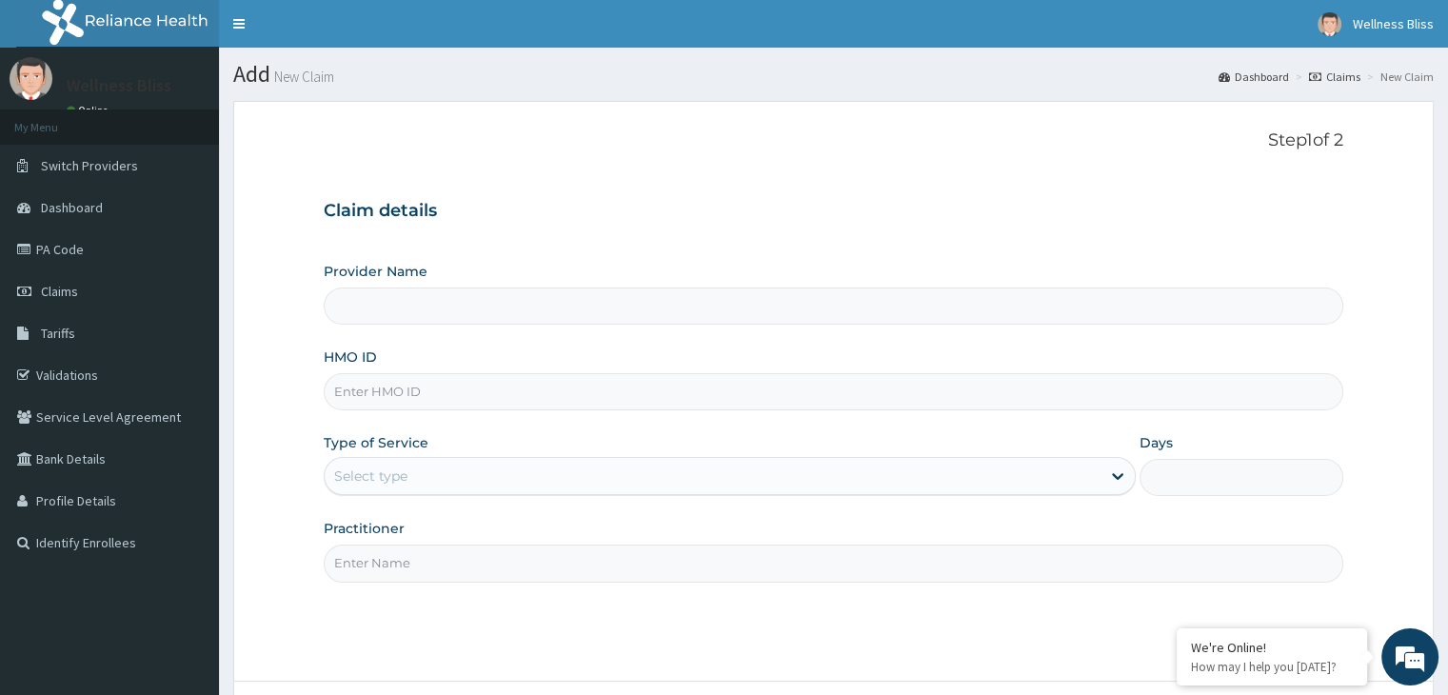
click at [606, 395] on input "HMO ID" at bounding box center [833, 391] width 1019 height 37
type input "OHT/"
type input "WELLNESS BLISS GYM"
type input "1"
type input "OHT/12209/A"
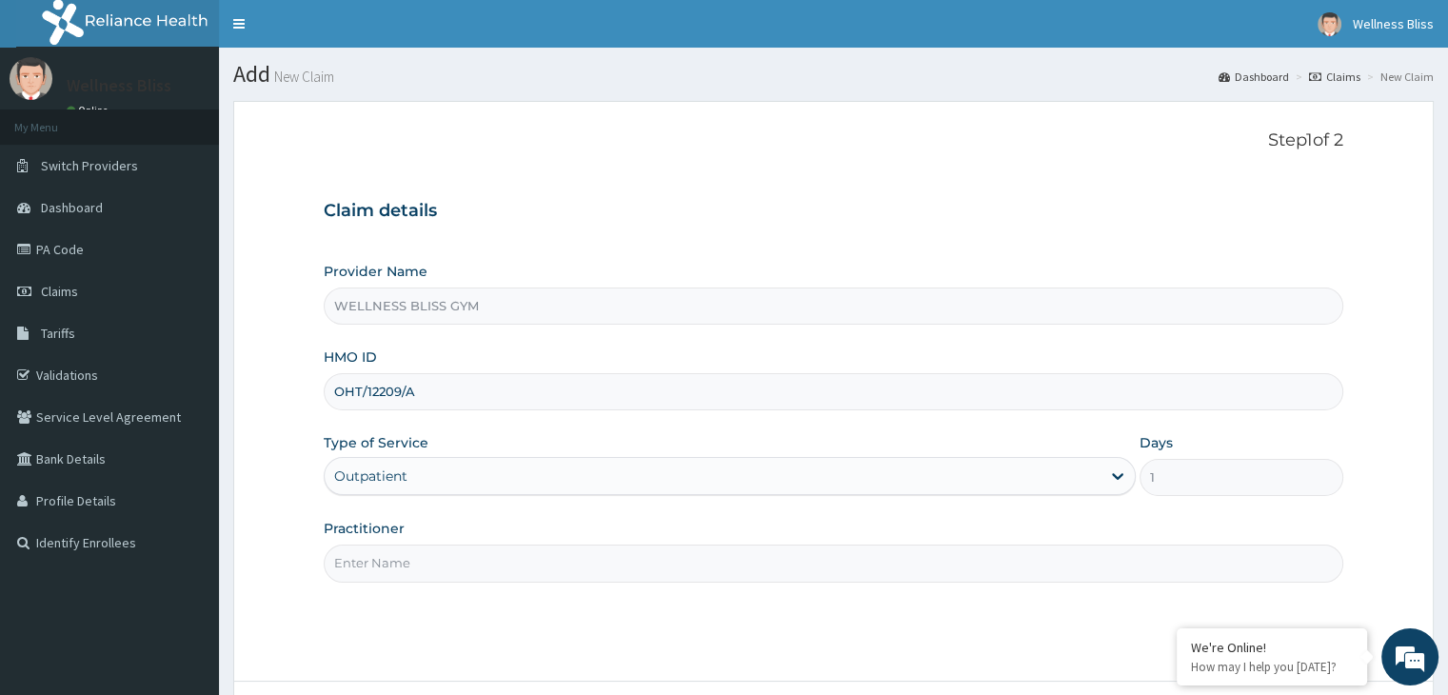
click at [518, 561] on input "Practitioner" at bounding box center [833, 563] width 1019 height 37
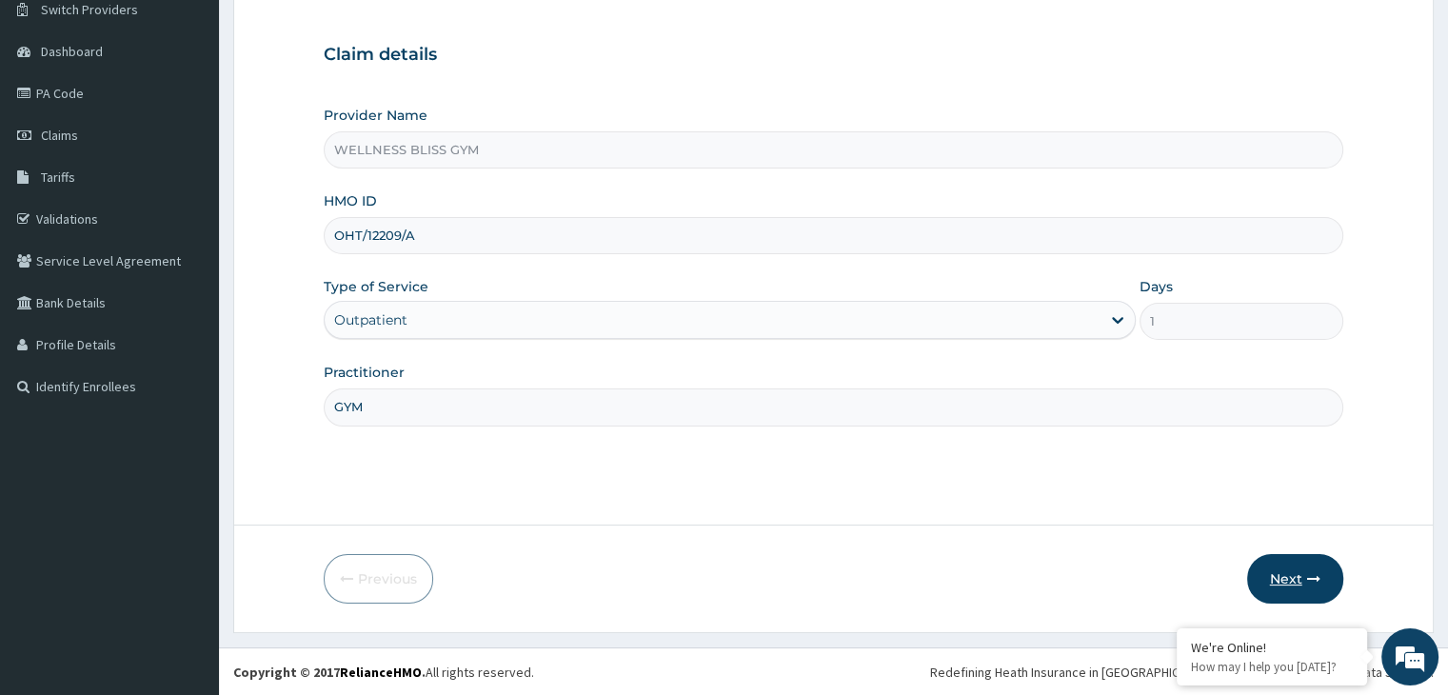
type input "GYM"
click at [1272, 569] on button "Next" at bounding box center [1295, 579] width 96 height 50
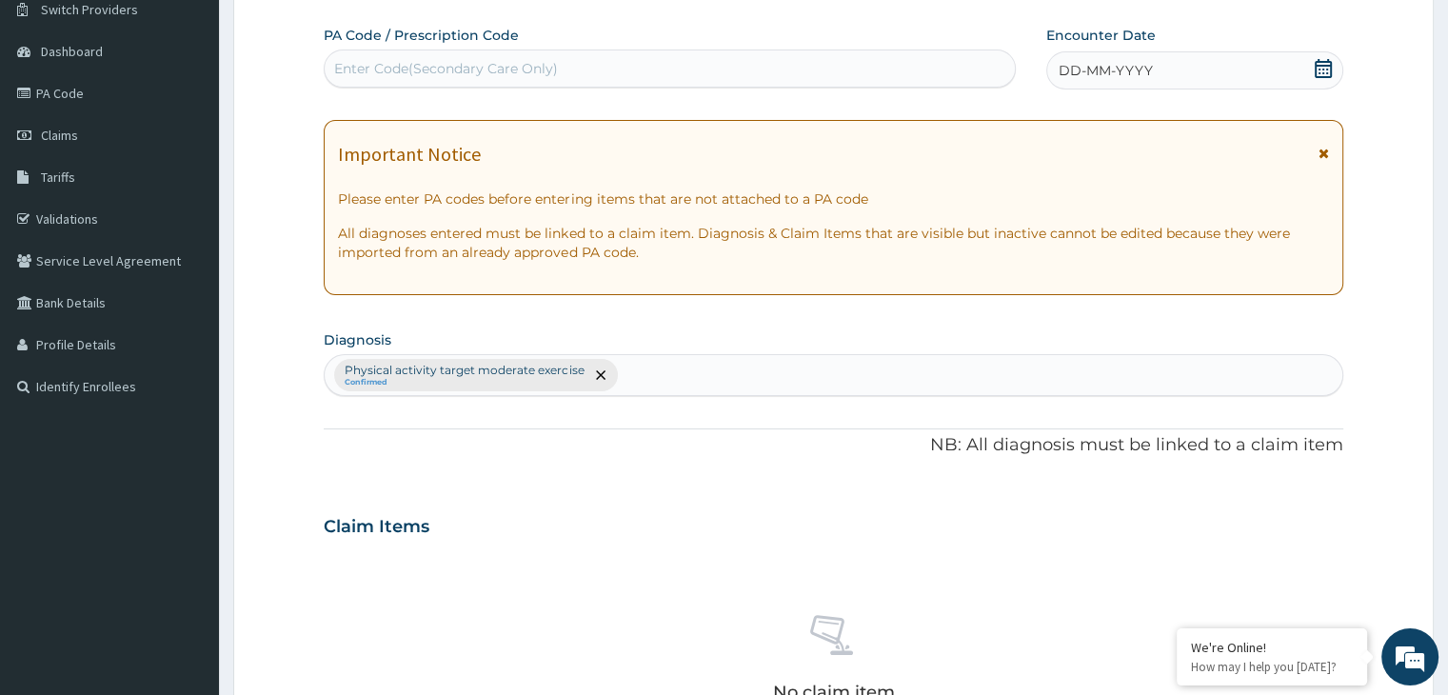
click at [541, 63] on div "Enter Code(Secondary Care Only)" at bounding box center [446, 68] width 224 height 19
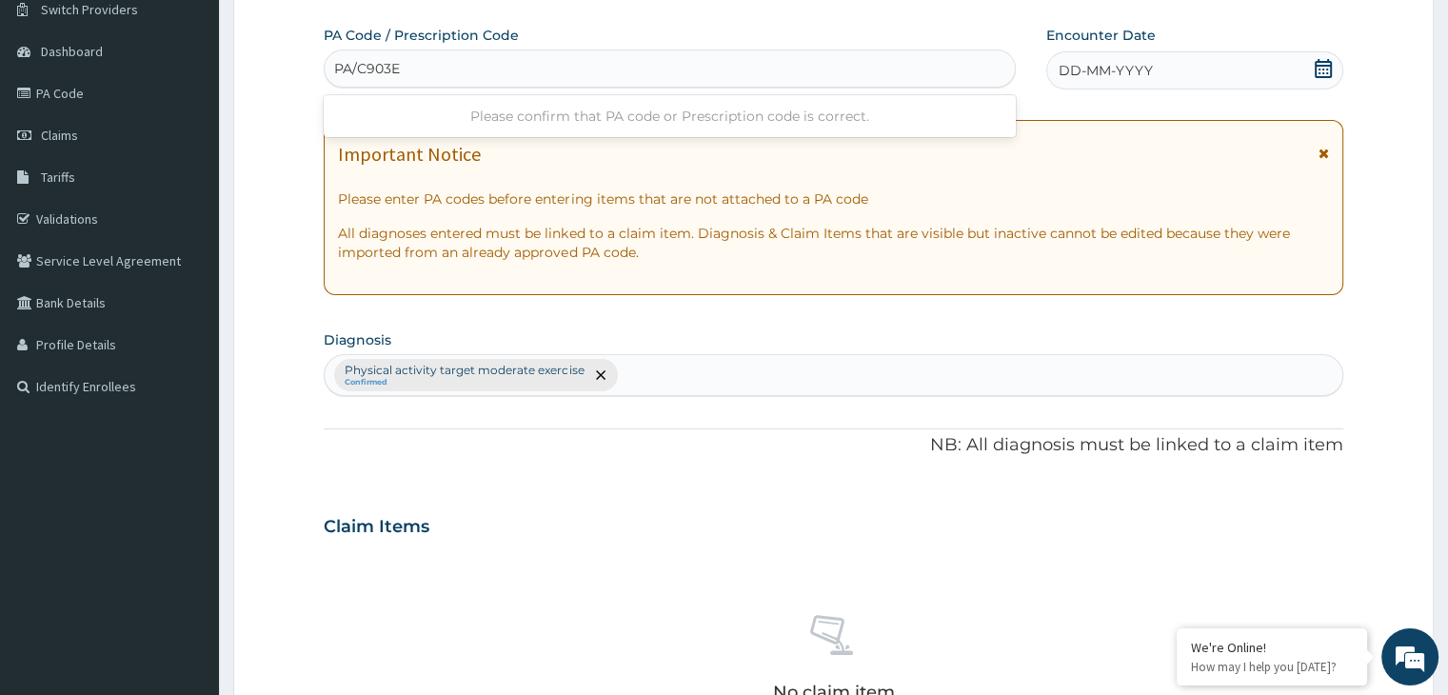
type input "PA/C903ED"
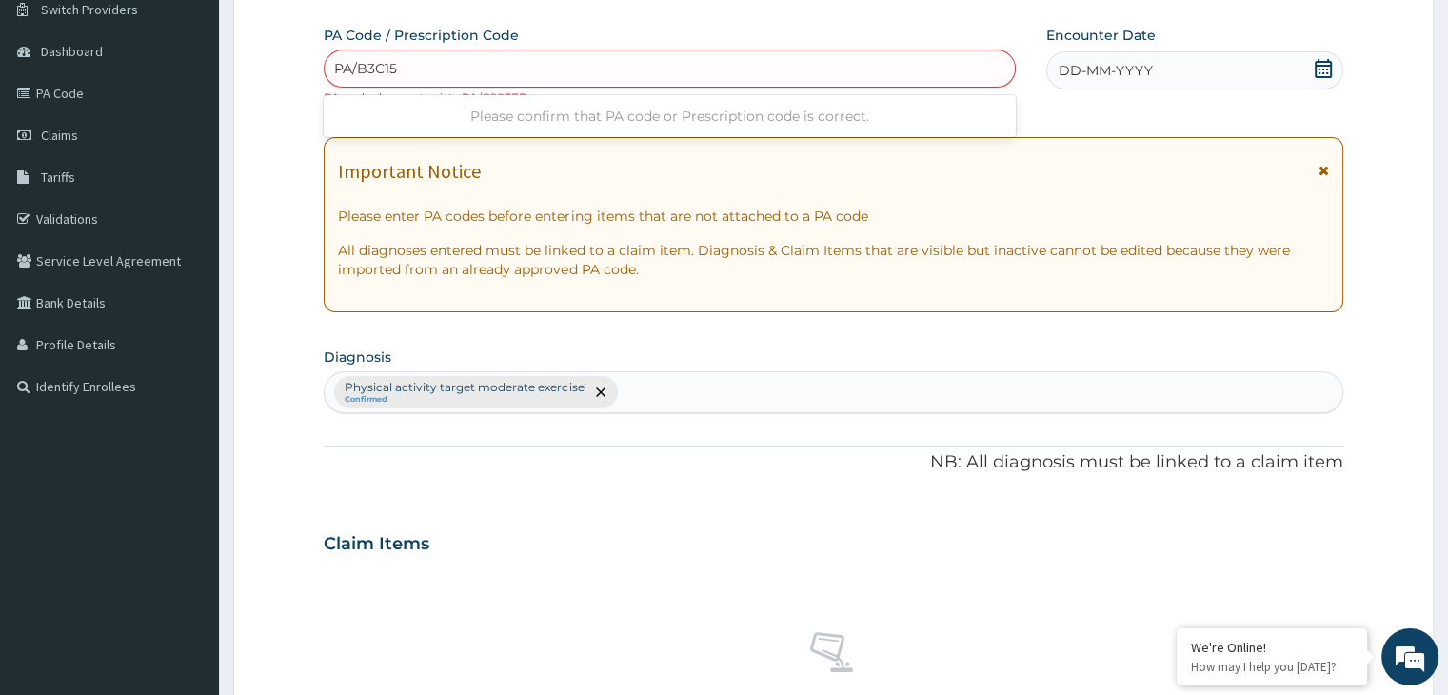
type input "PA/B3C150"
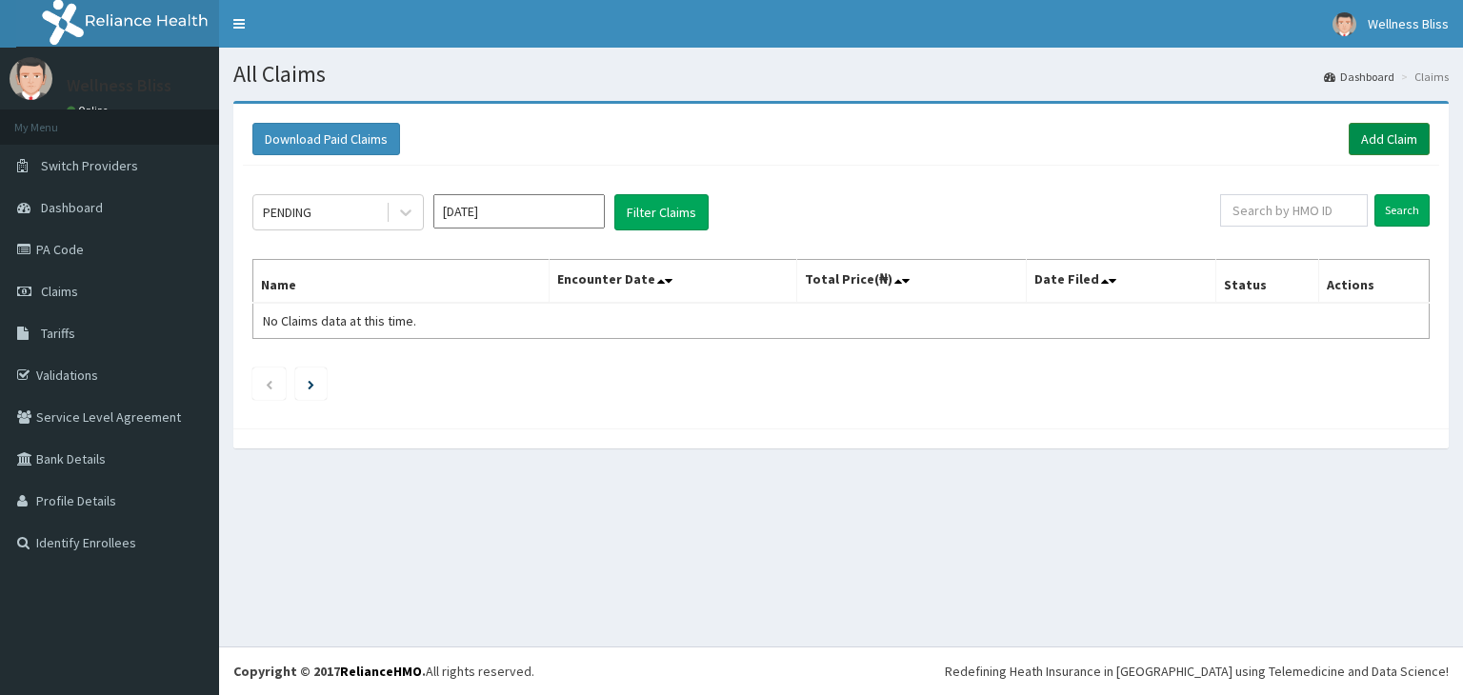
click at [1396, 138] on link "Add Claim" at bounding box center [1388, 139] width 81 height 32
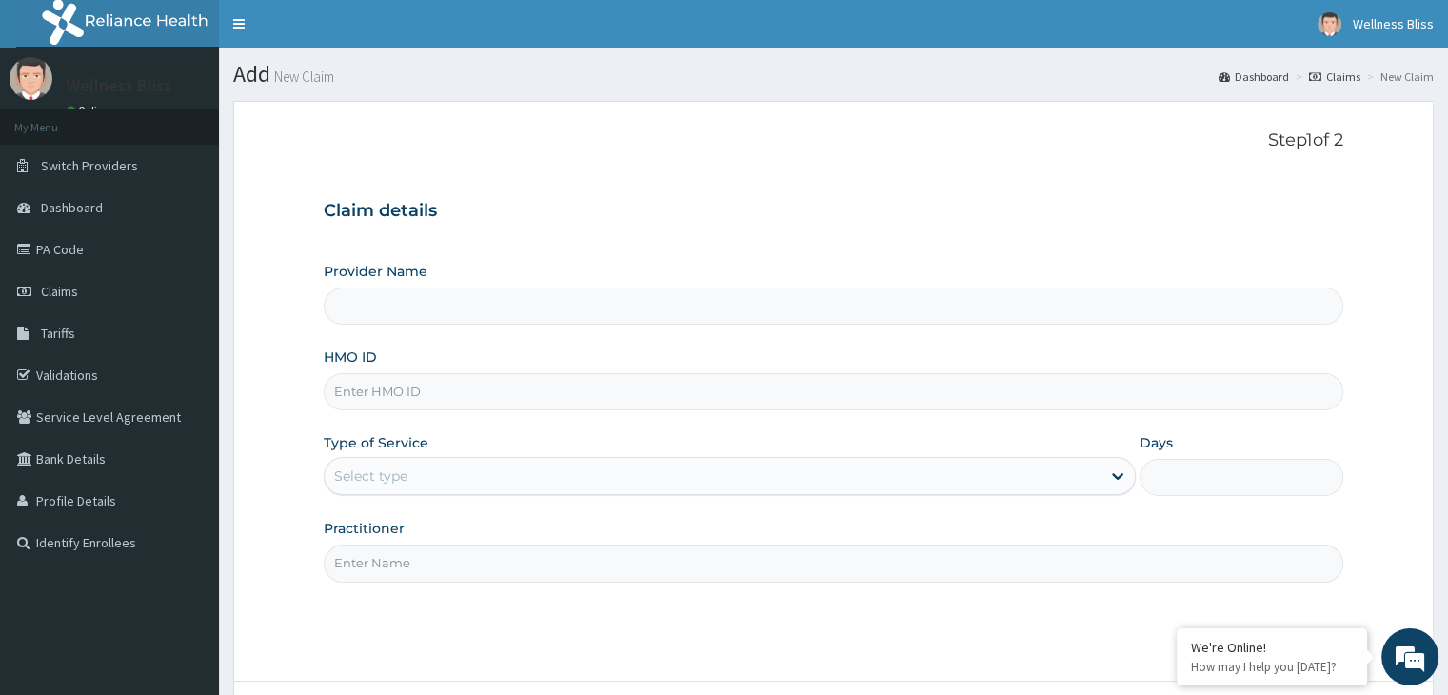
drag, startPoint x: 0, startPoint y: 0, endPoint x: 501, endPoint y: 389, distance: 634.5
click at [501, 389] on input "HMO ID" at bounding box center [833, 391] width 1019 height 37
type input "OHT/1220"
type input "WELLNESS BLISS GYM"
type input "1"
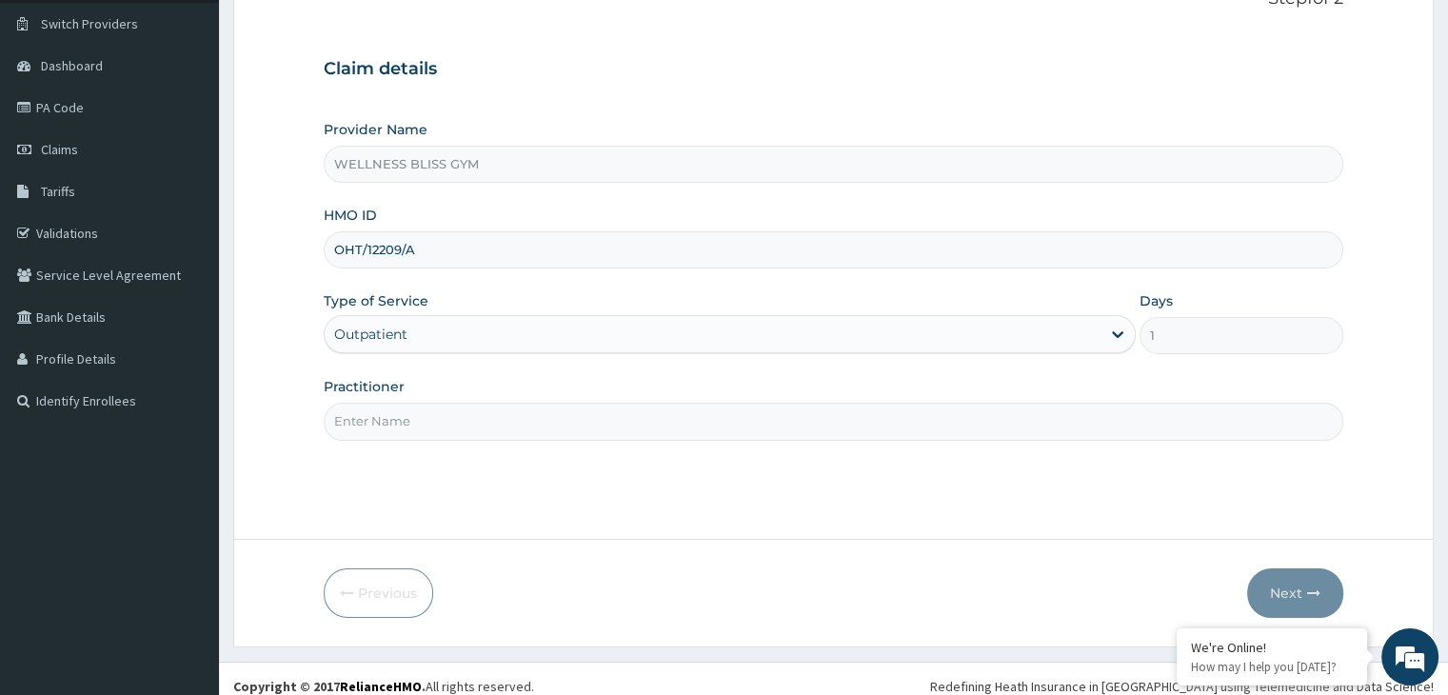
scroll to position [156, 0]
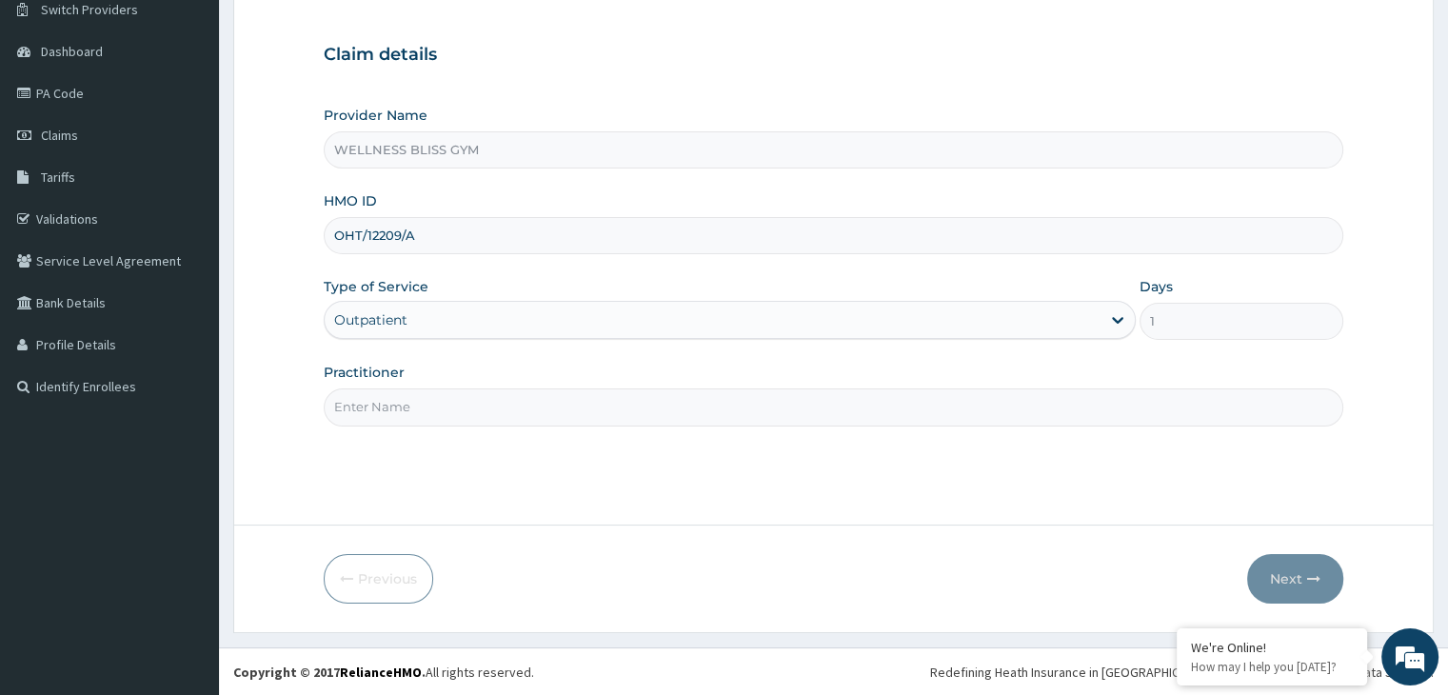
type input "OHT/12209/A"
click at [375, 396] on input "Practitioner" at bounding box center [833, 407] width 1019 height 37
type input "GYM"
click at [1314, 574] on icon "button" at bounding box center [1313, 578] width 13 height 13
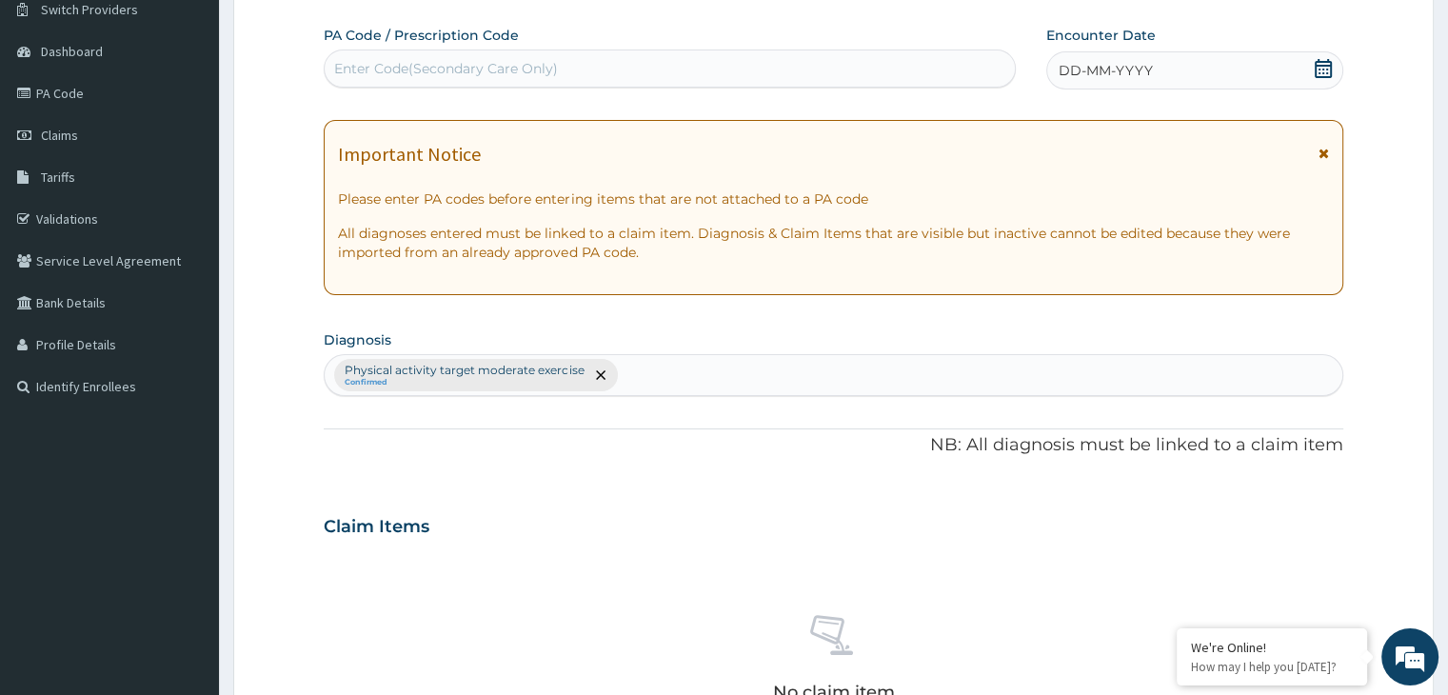
click at [362, 70] on div "Enter Code(Secondary Care Only)" at bounding box center [446, 68] width 224 height 19
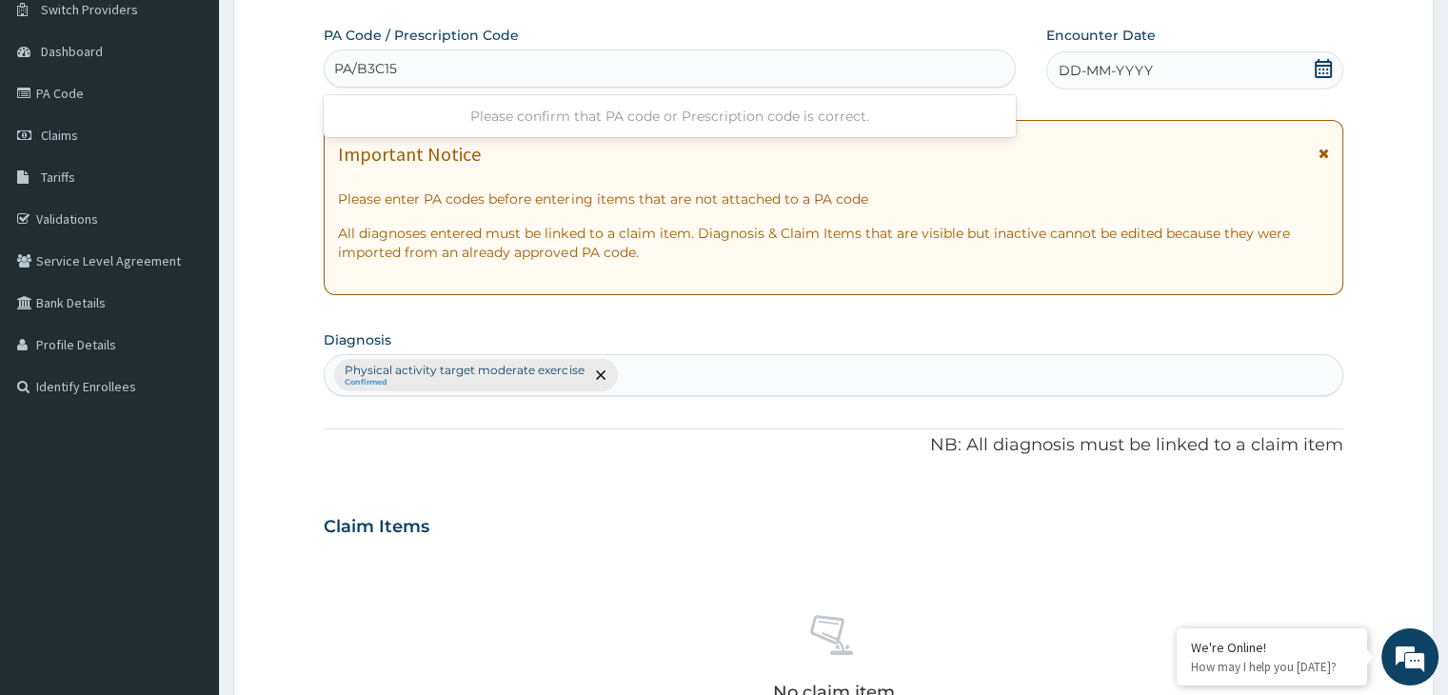
type input "PA/B3C156"
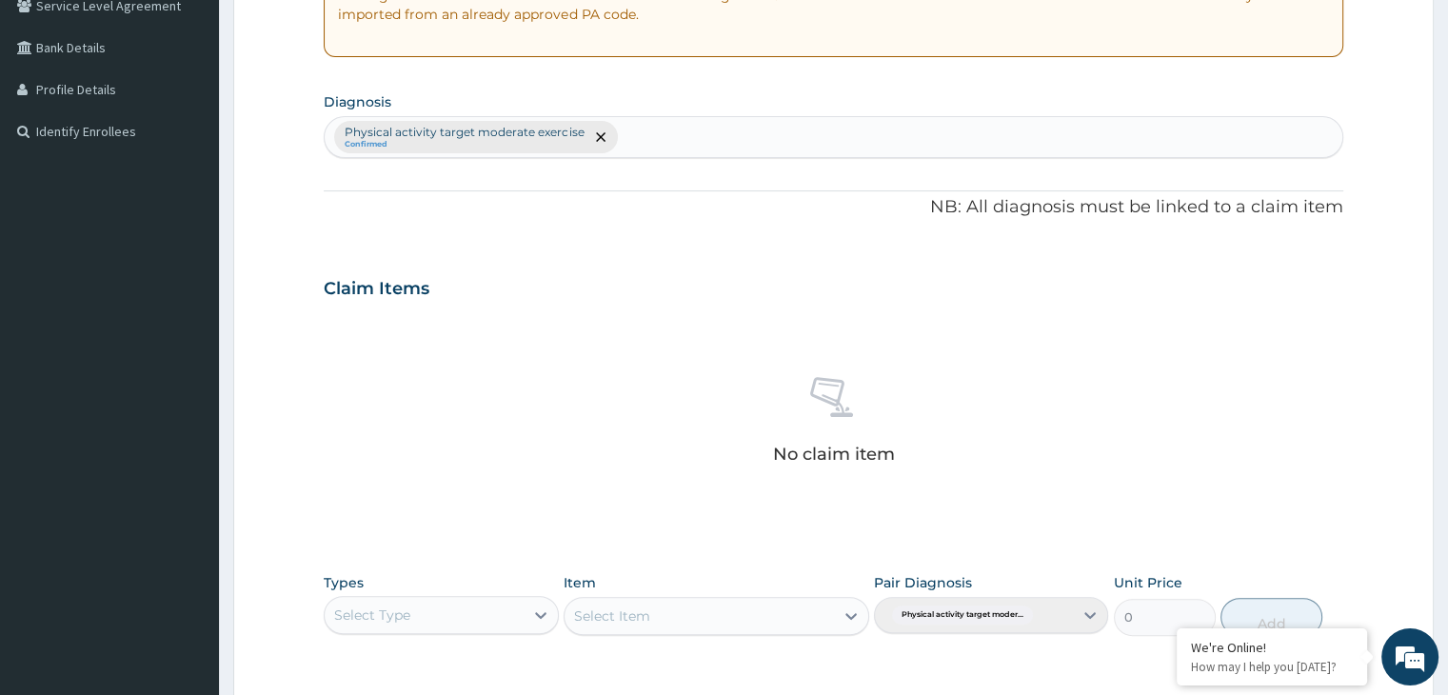
scroll to position [693, 0]
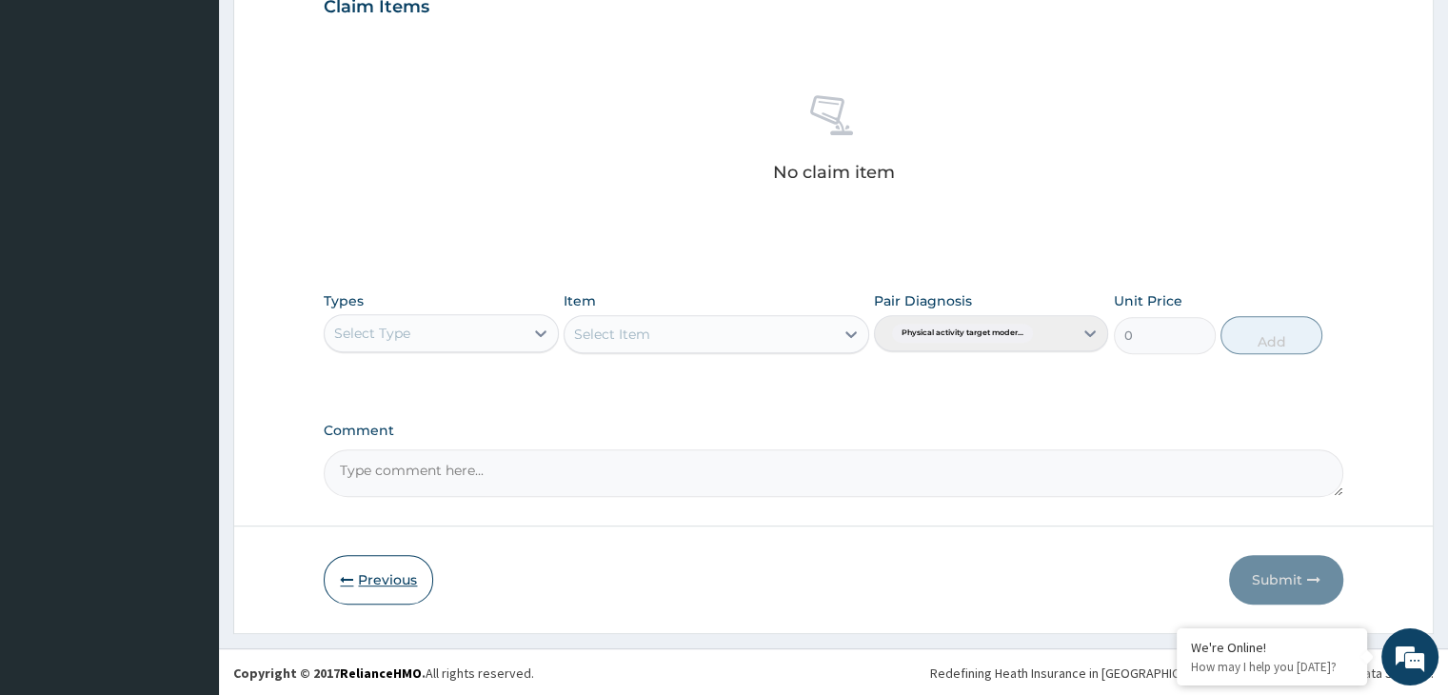
click at [382, 563] on button "Previous" at bounding box center [379, 580] width 110 height 50
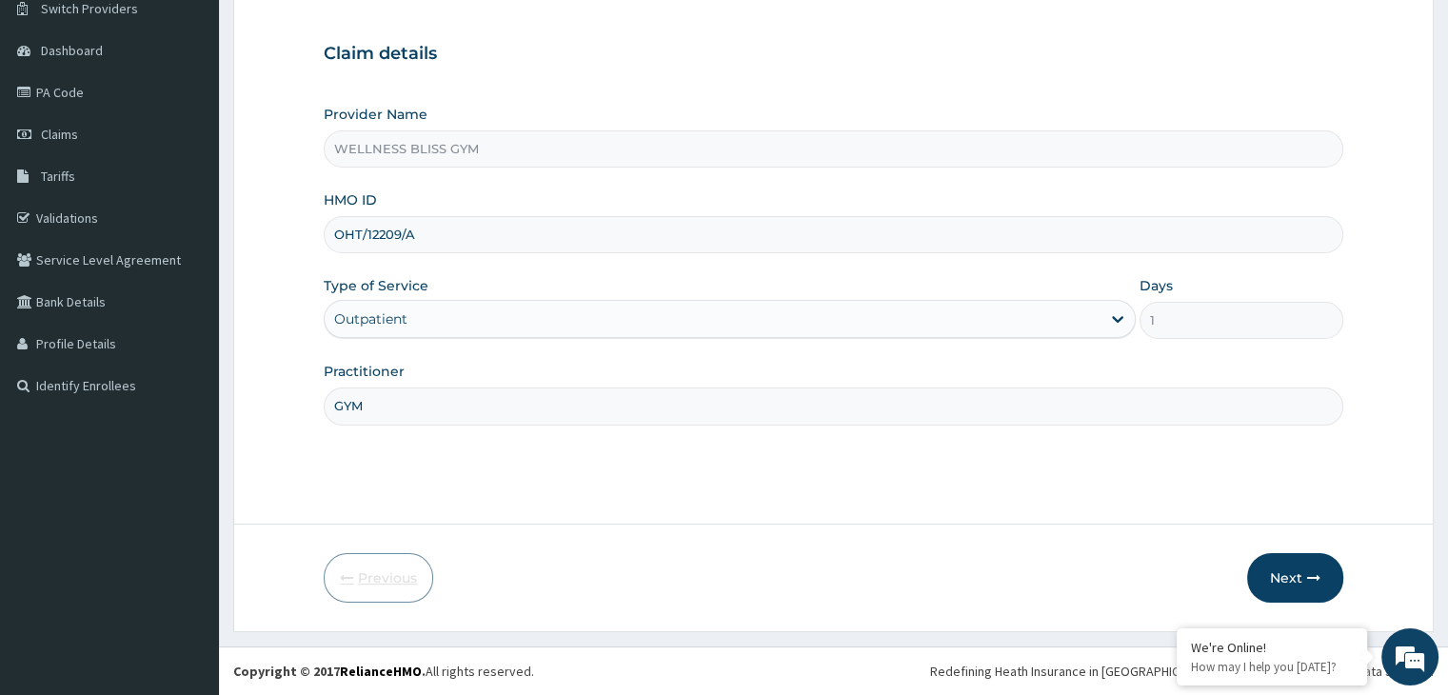
scroll to position [156, 0]
click at [1294, 583] on button "Next" at bounding box center [1295, 579] width 96 height 50
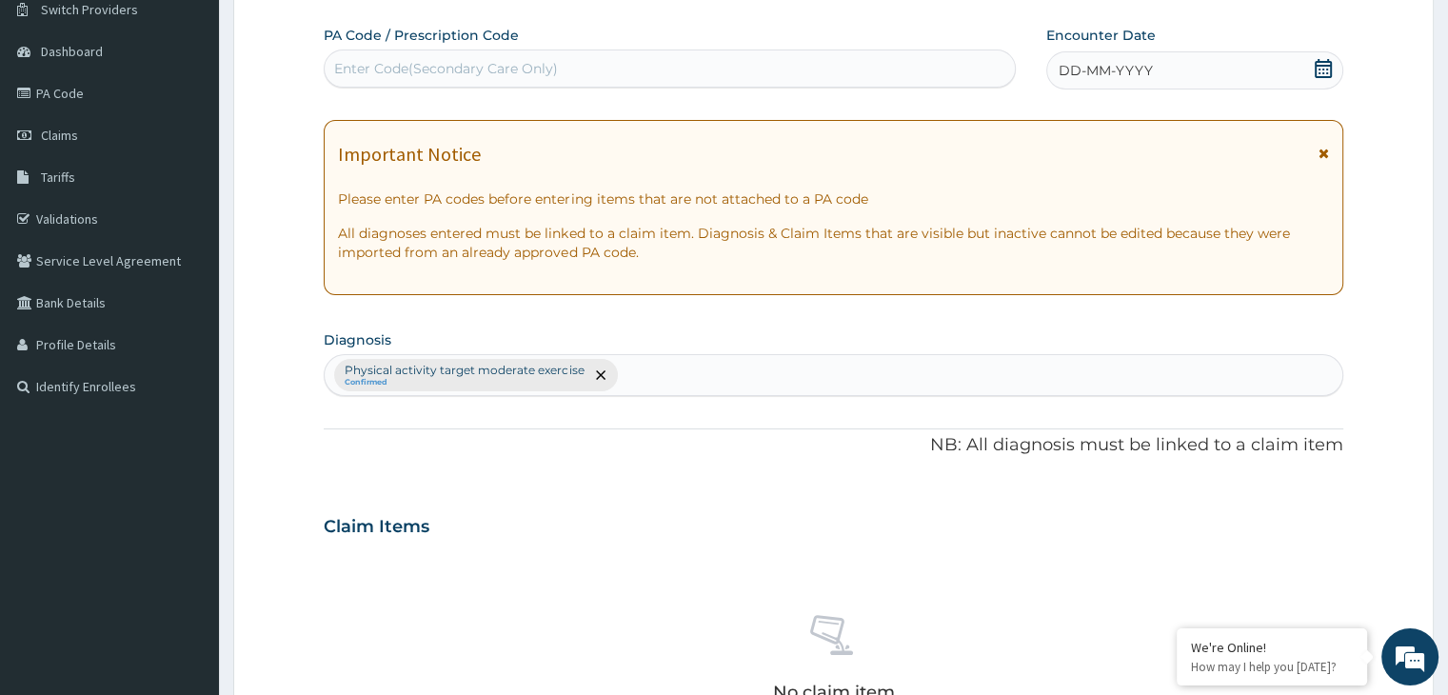
click at [414, 54] on div "Enter Code(Secondary Care Only)" at bounding box center [670, 68] width 690 height 30
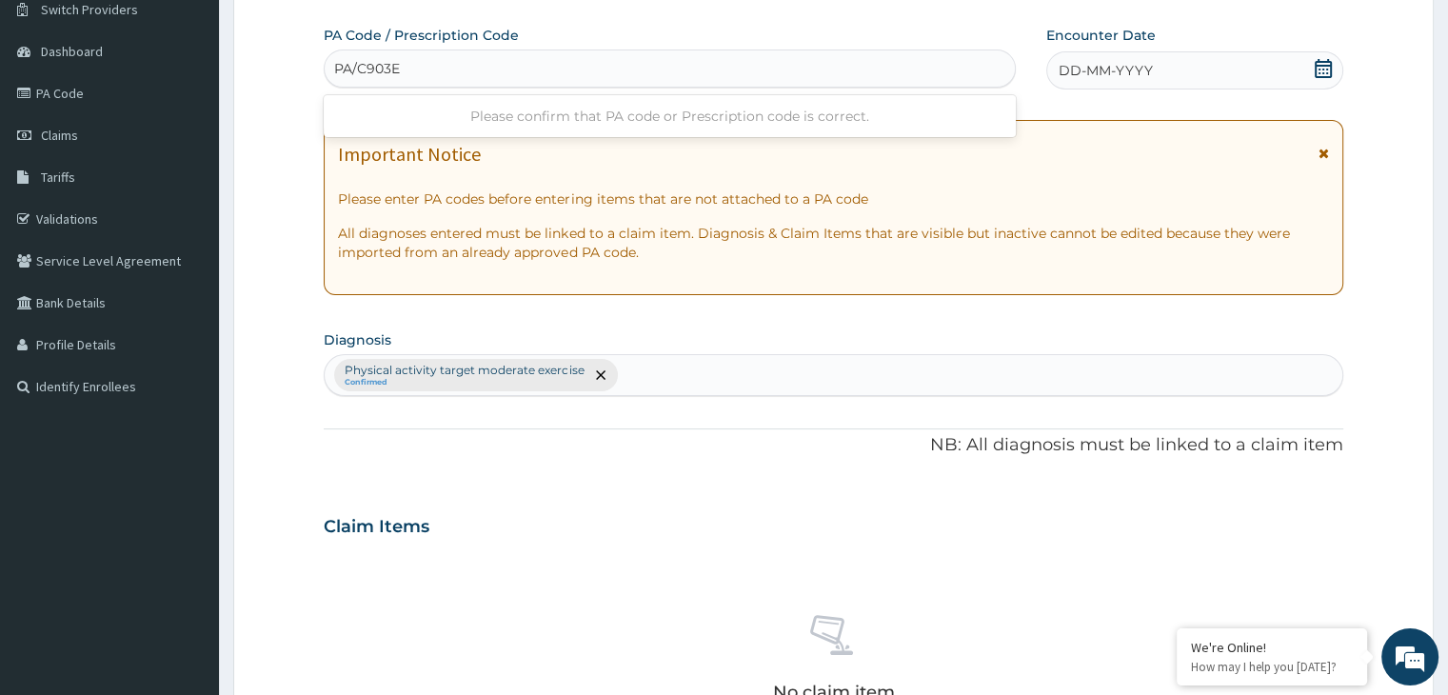
type input "PA/C903ED"
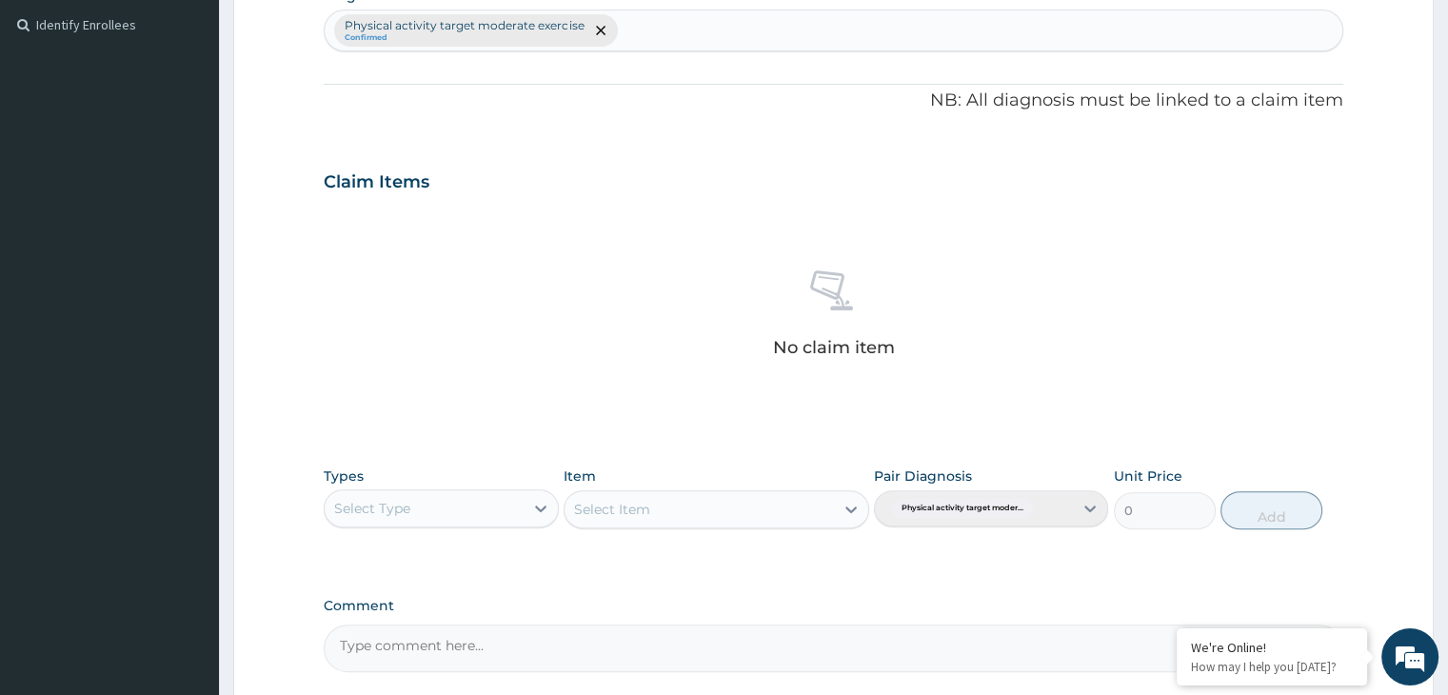
scroll to position [693, 0]
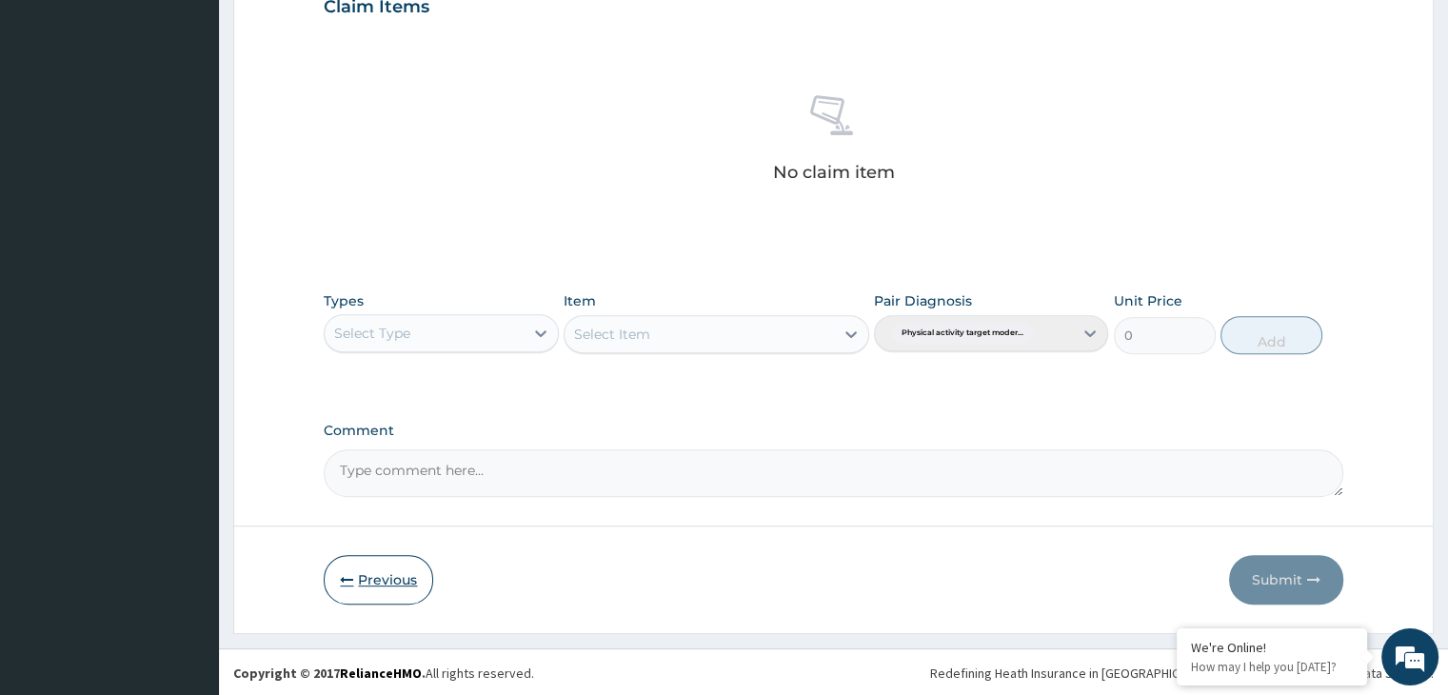
click at [391, 572] on button "Previous" at bounding box center [379, 580] width 110 height 50
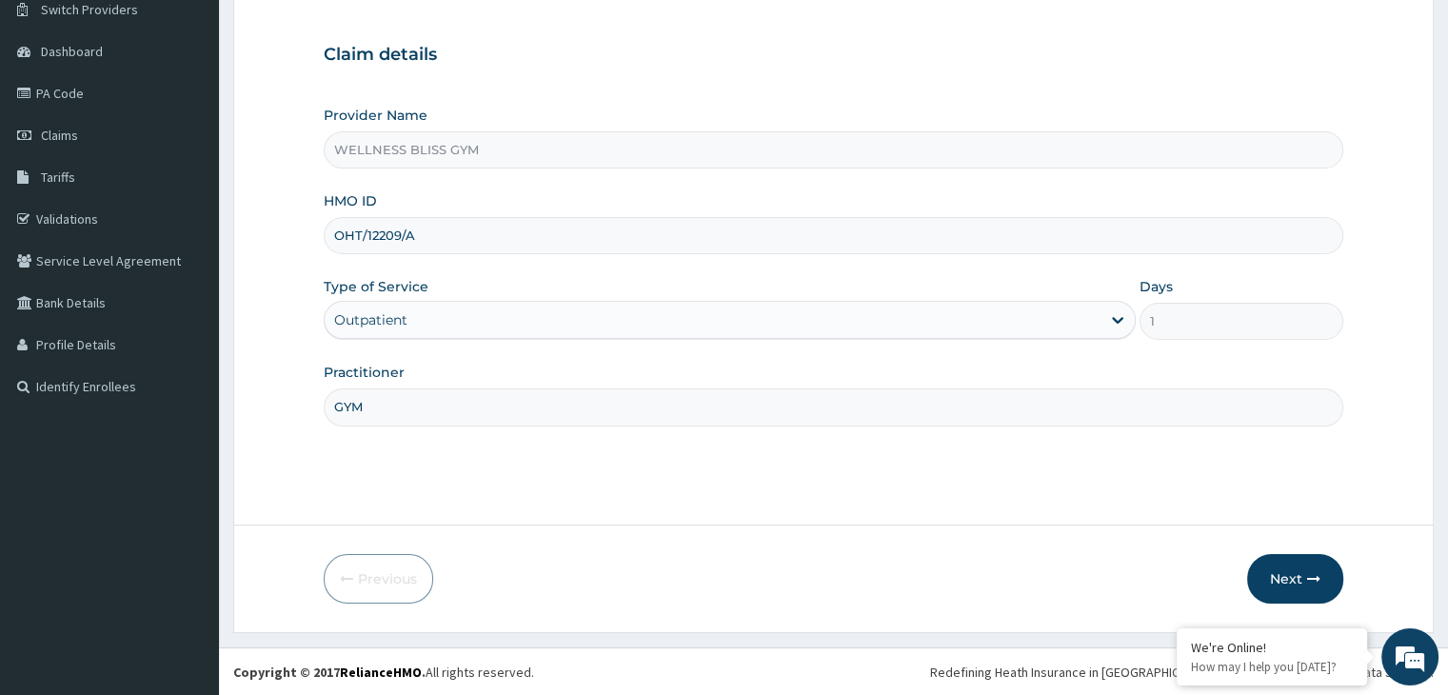
click at [420, 236] on input "OHT/12209/A" at bounding box center [833, 235] width 1019 height 37
type input "OHT/12610/A"
click at [1293, 579] on button "Next" at bounding box center [1295, 579] width 96 height 50
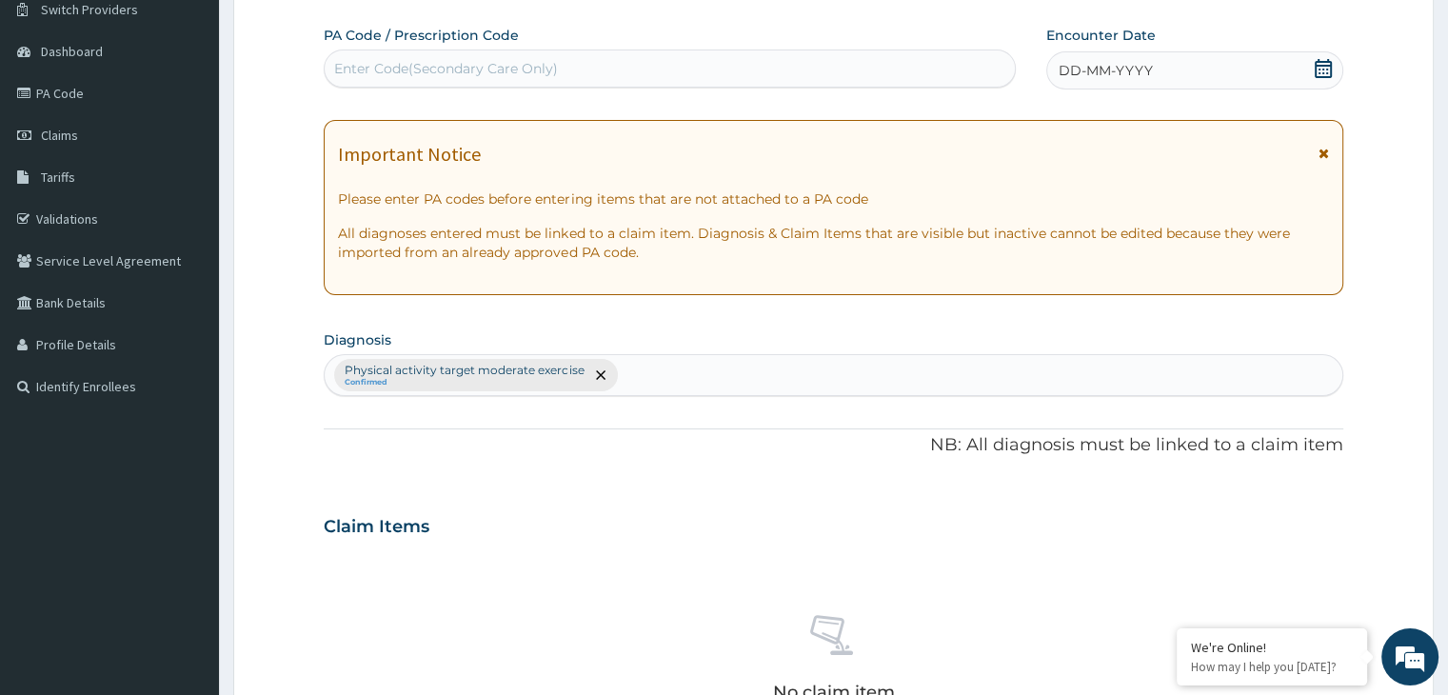
click at [562, 78] on div "Enter Code(Secondary Care Only)" at bounding box center [670, 68] width 690 height 30
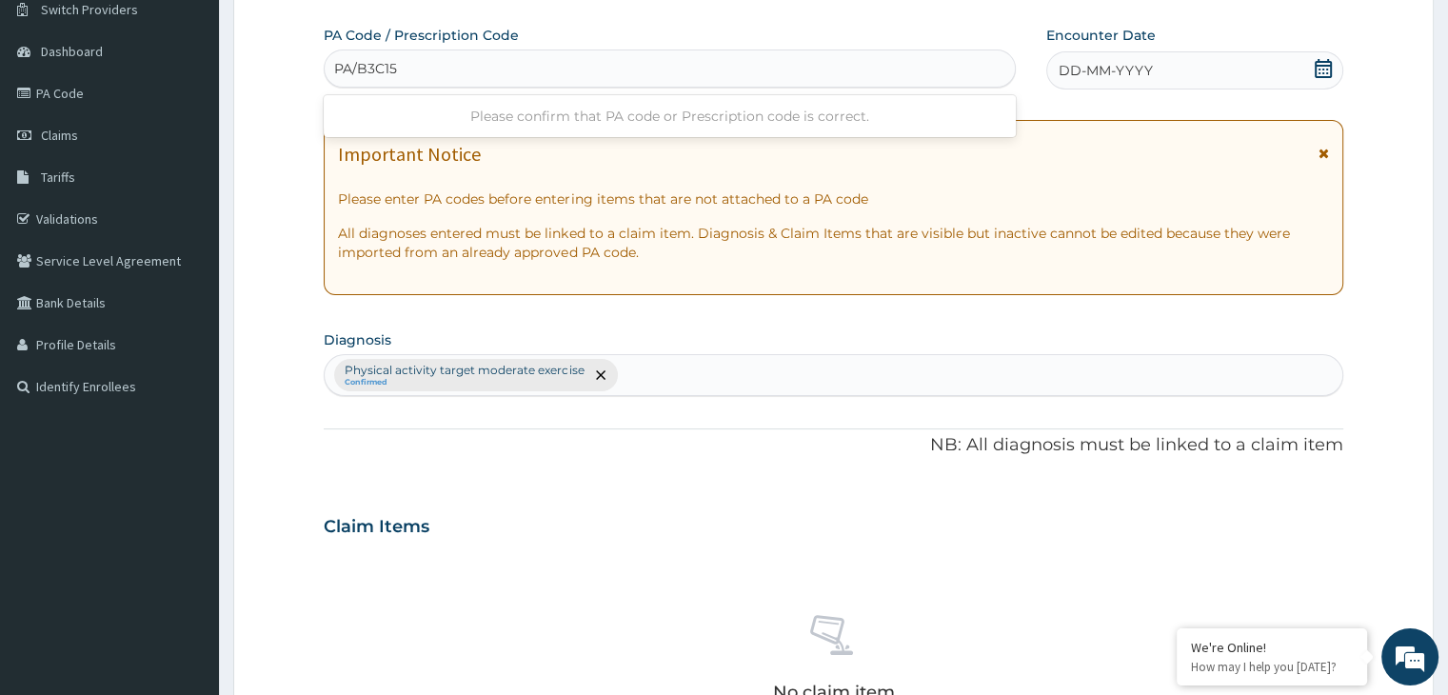
type input "PA/B3C156"
click at [1328, 60] on icon at bounding box center [1323, 68] width 17 height 19
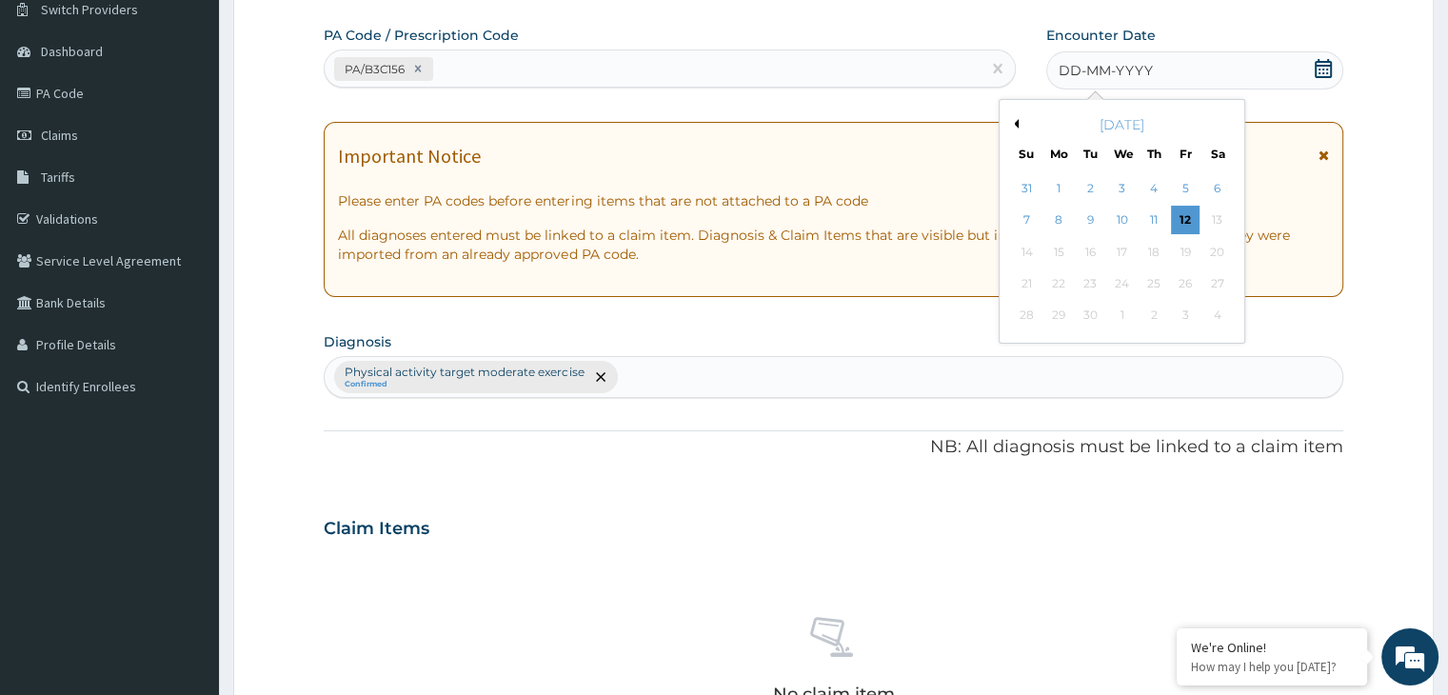
click at [1015, 126] on button "Previous Month" at bounding box center [1014, 124] width 10 height 10
click at [1020, 312] on div "24" at bounding box center [1027, 316] width 29 height 29
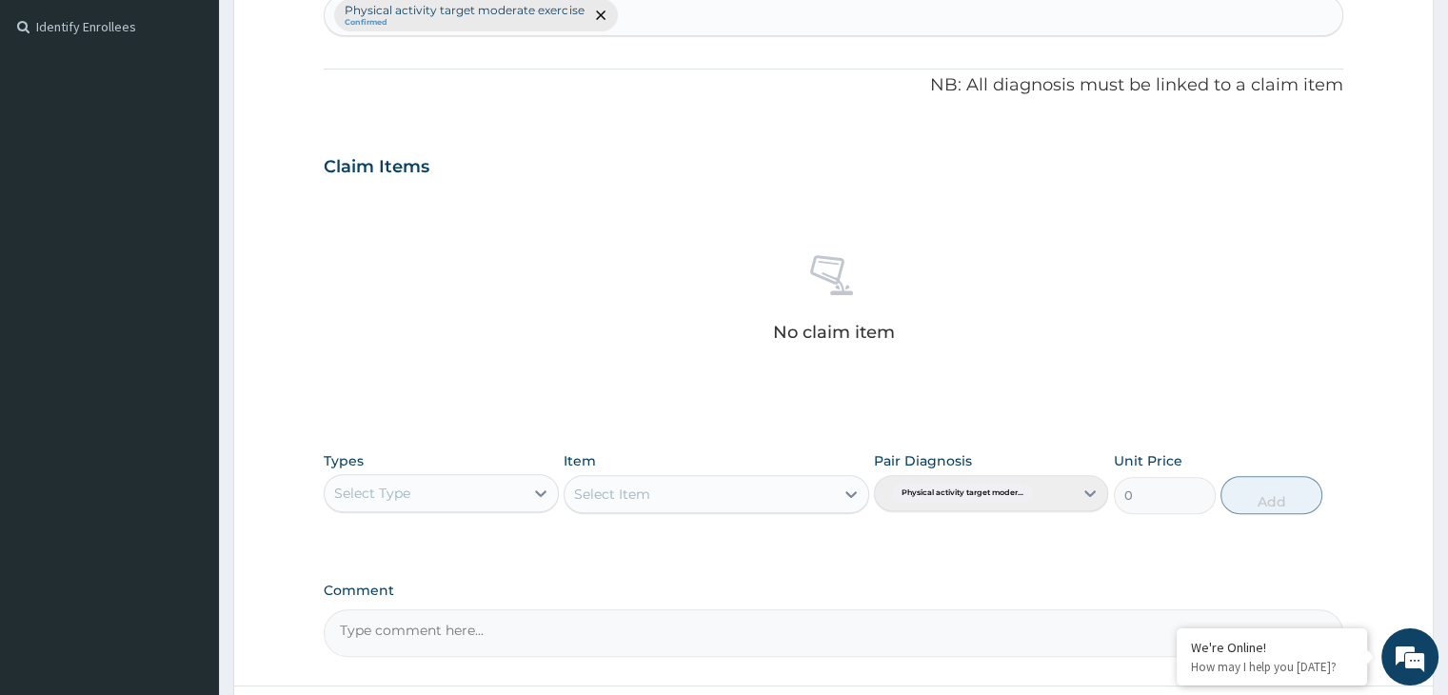
scroll to position [676, 0]
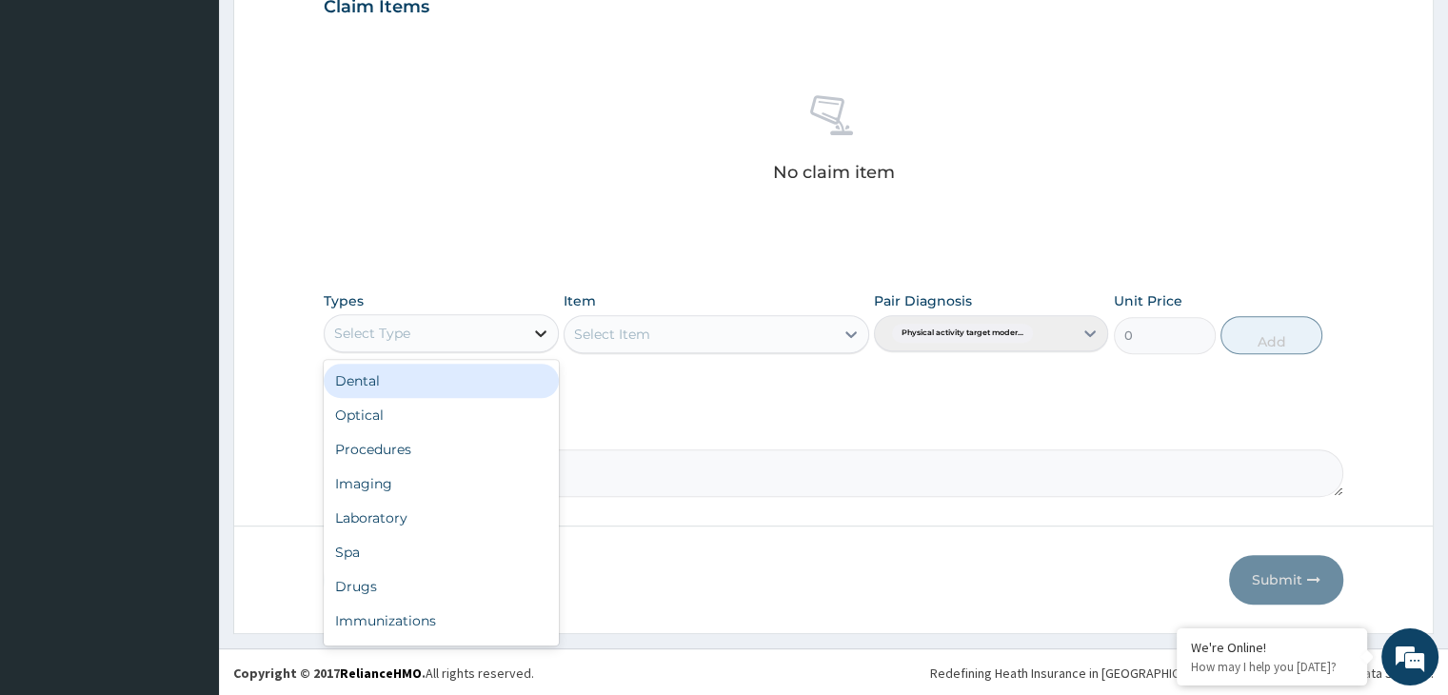
click at [543, 328] on icon at bounding box center [540, 333] width 19 height 19
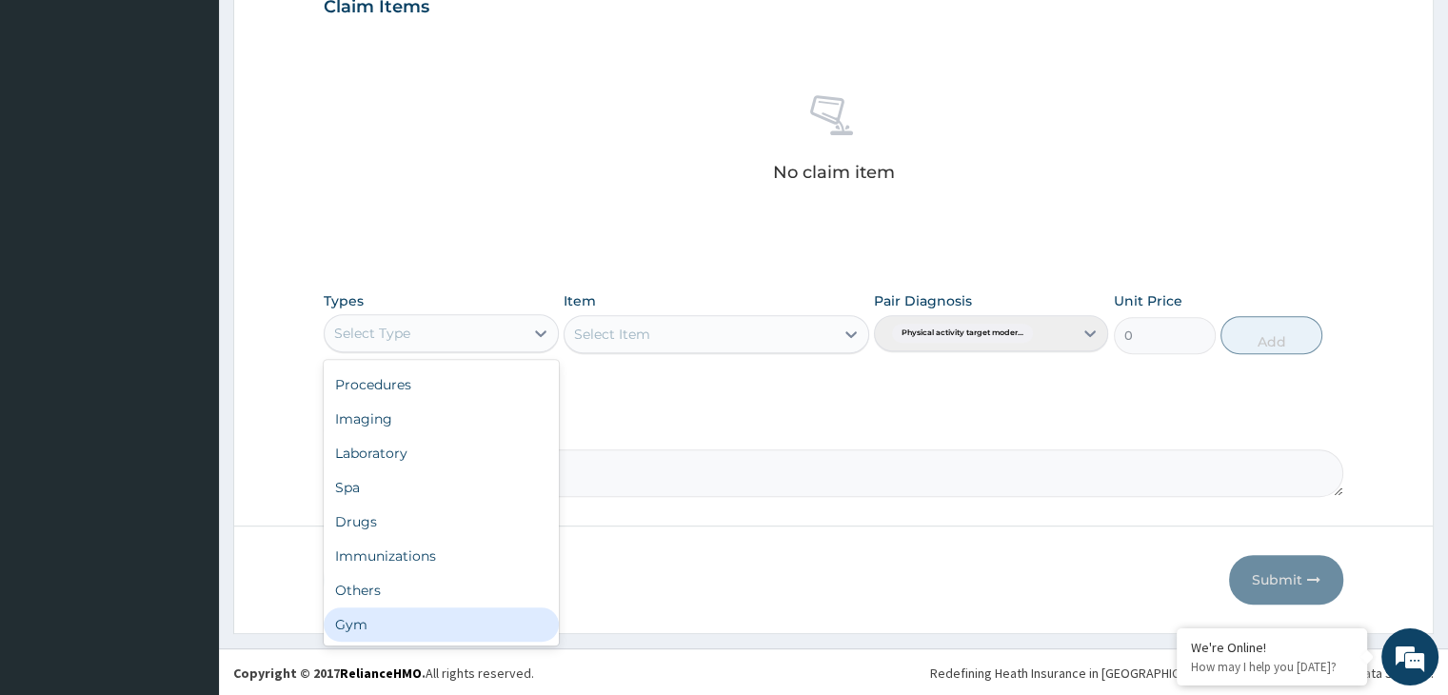
click at [446, 620] on div "Gym" at bounding box center [441, 625] width 234 height 34
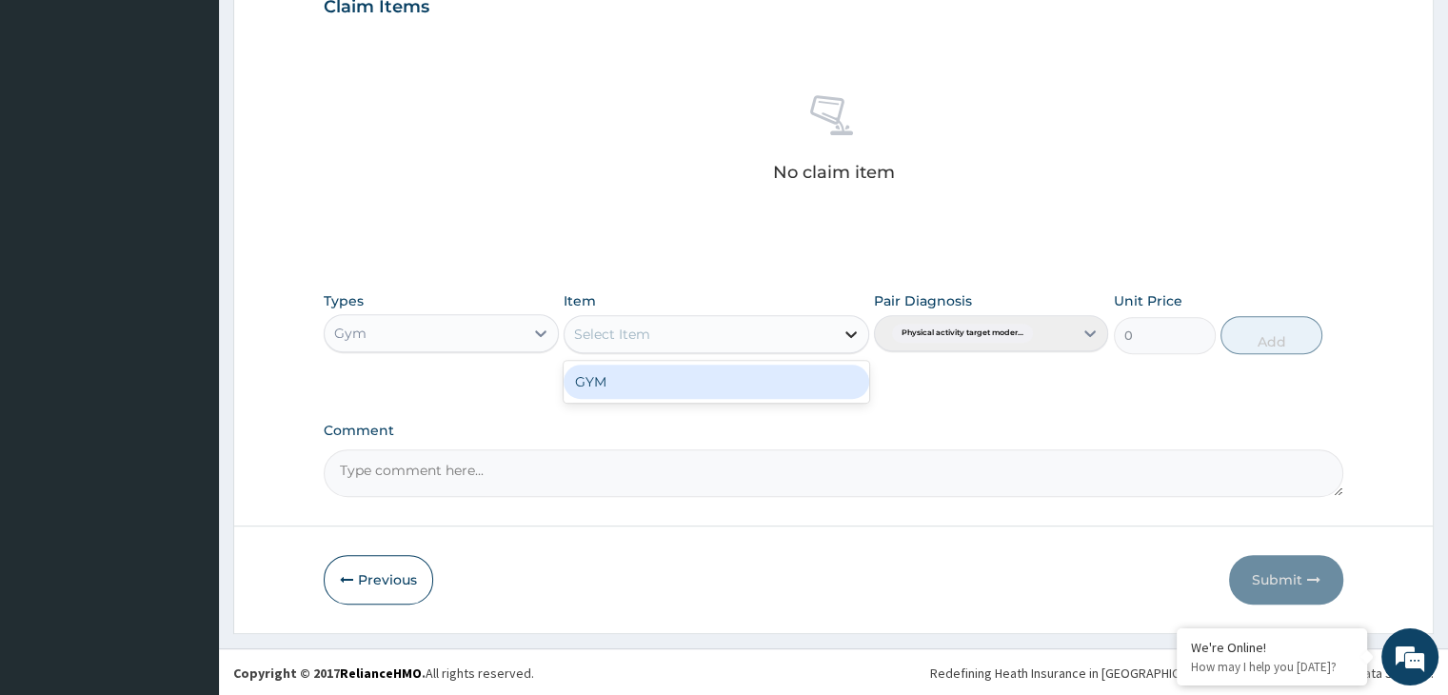
click at [847, 338] on icon at bounding box center [851, 334] width 19 height 19
click at [768, 391] on div "GYM" at bounding box center [717, 382] width 306 height 34
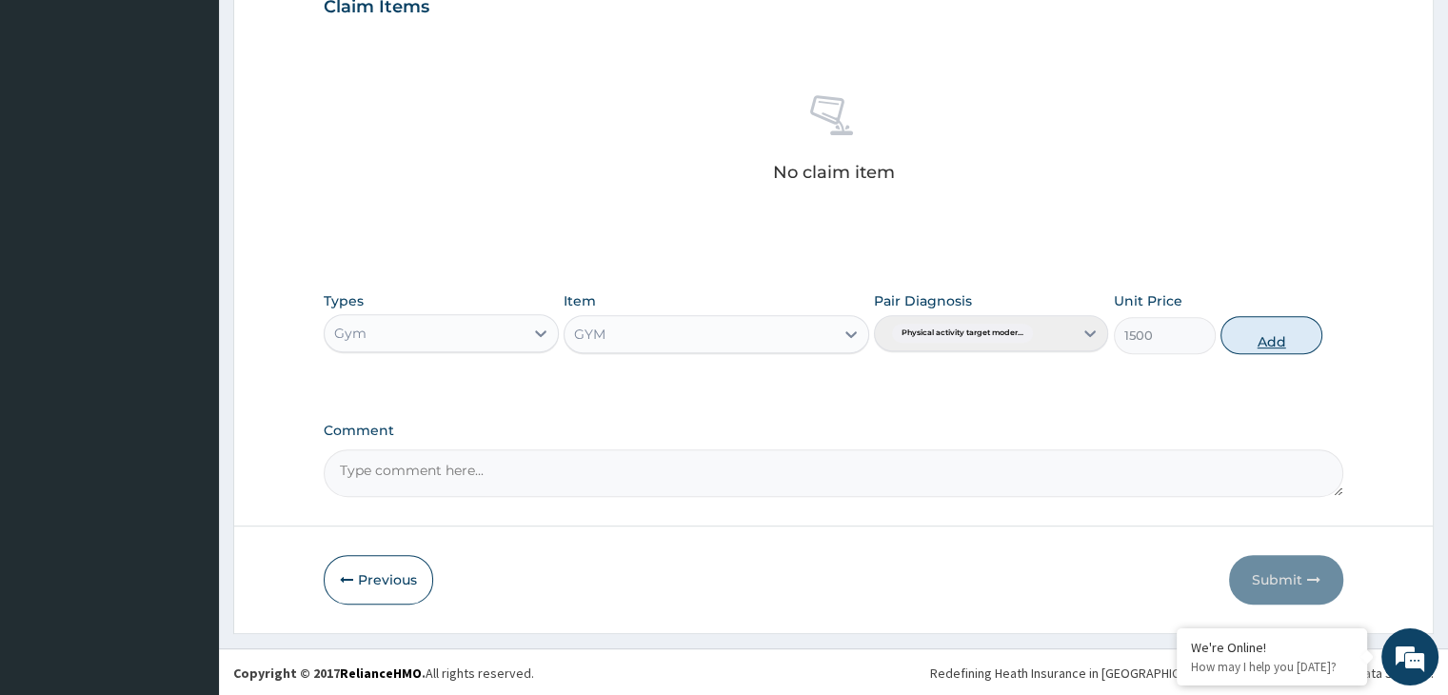
click at [1252, 342] on button "Add" at bounding box center [1272, 335] width 102 height 38
type input "0"
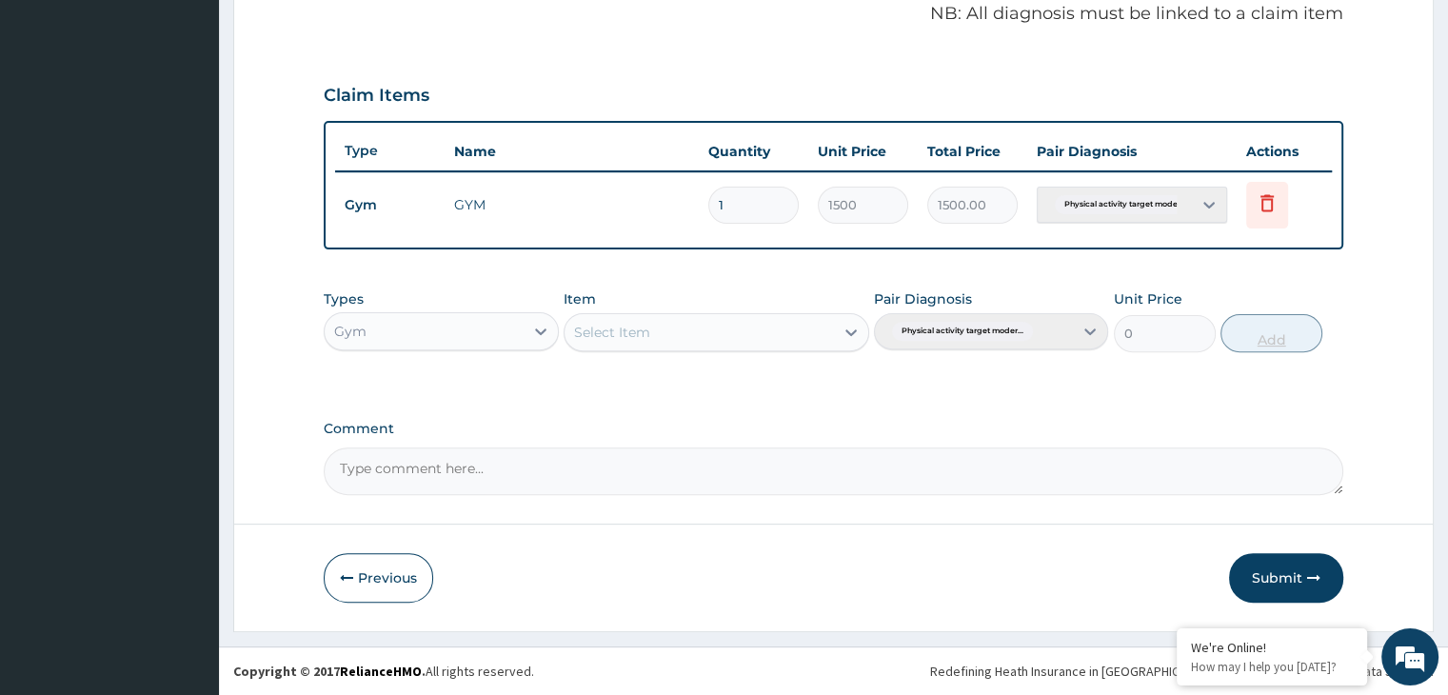
scroll to position [585, 0]
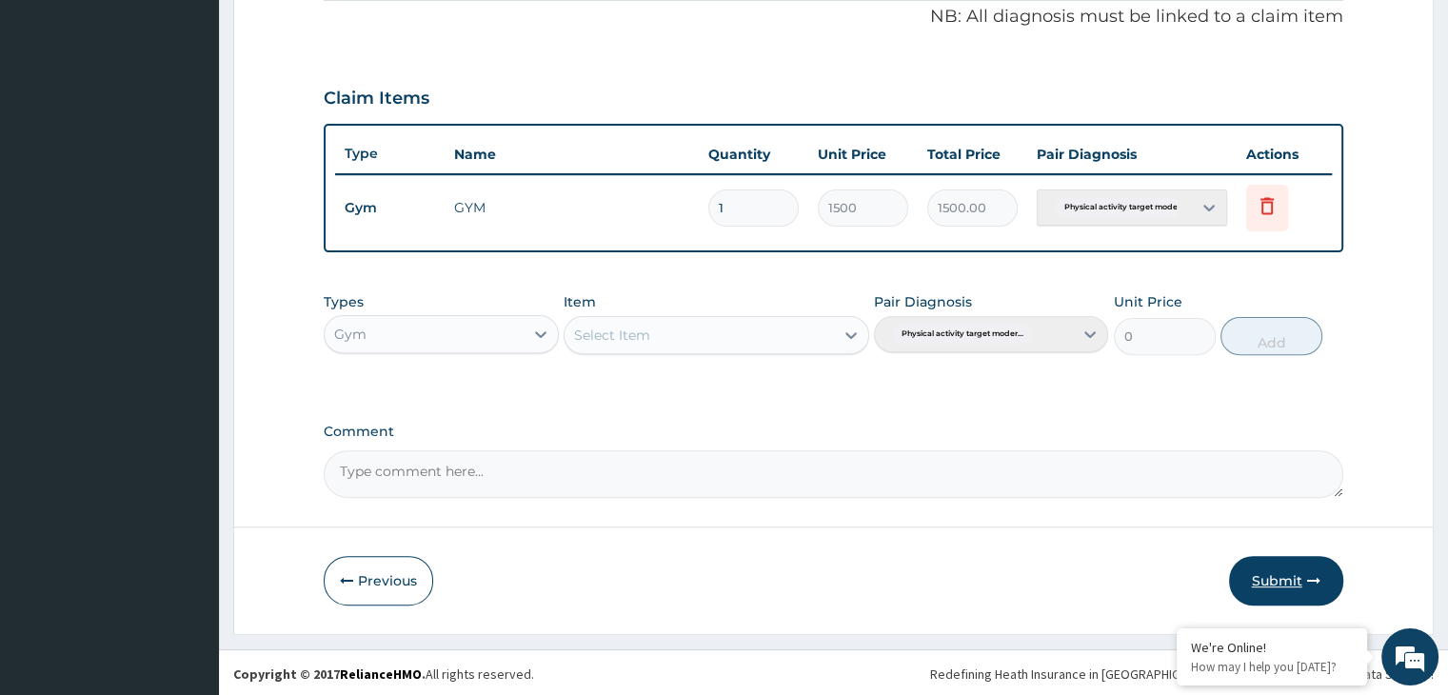
click at [1303, 576] on button "Submit" at bounding box center [1286, 581] width 114 height 50
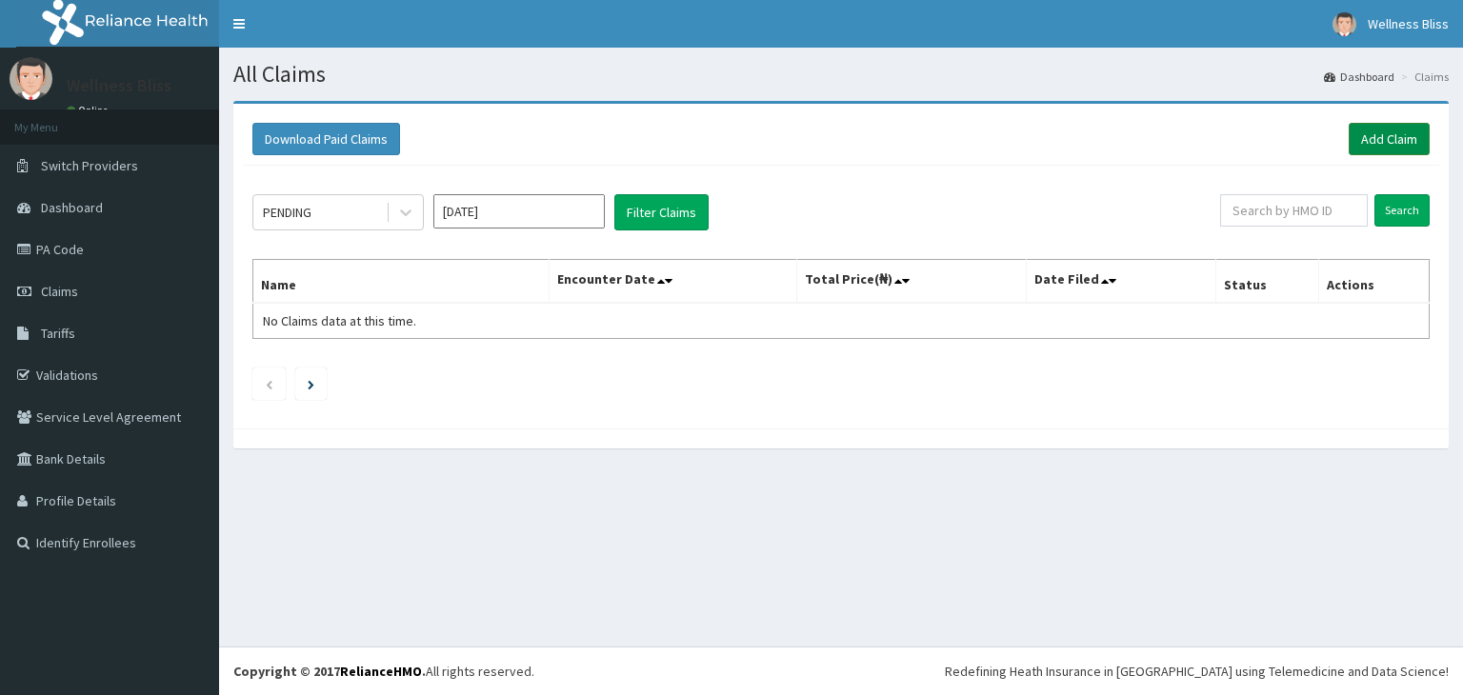
click at [1374, 138] on link "Add Claim" at bounding box center [1388, 139] width 81 height 32
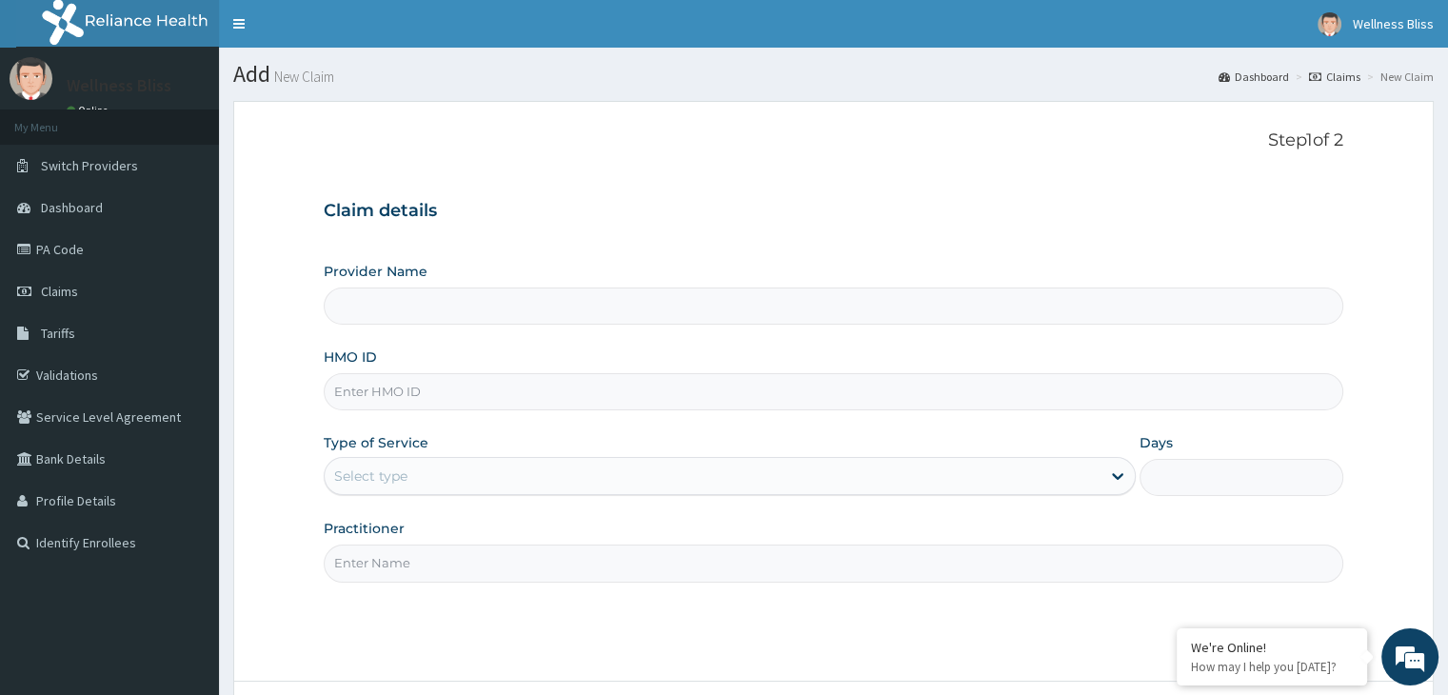
click at [579, 397] on input "HMO ID" at bounding box center [833, 391] width 1019 height 37
type input "MHG"
type input "WELLNESS BLISS GYM"
type input "1"
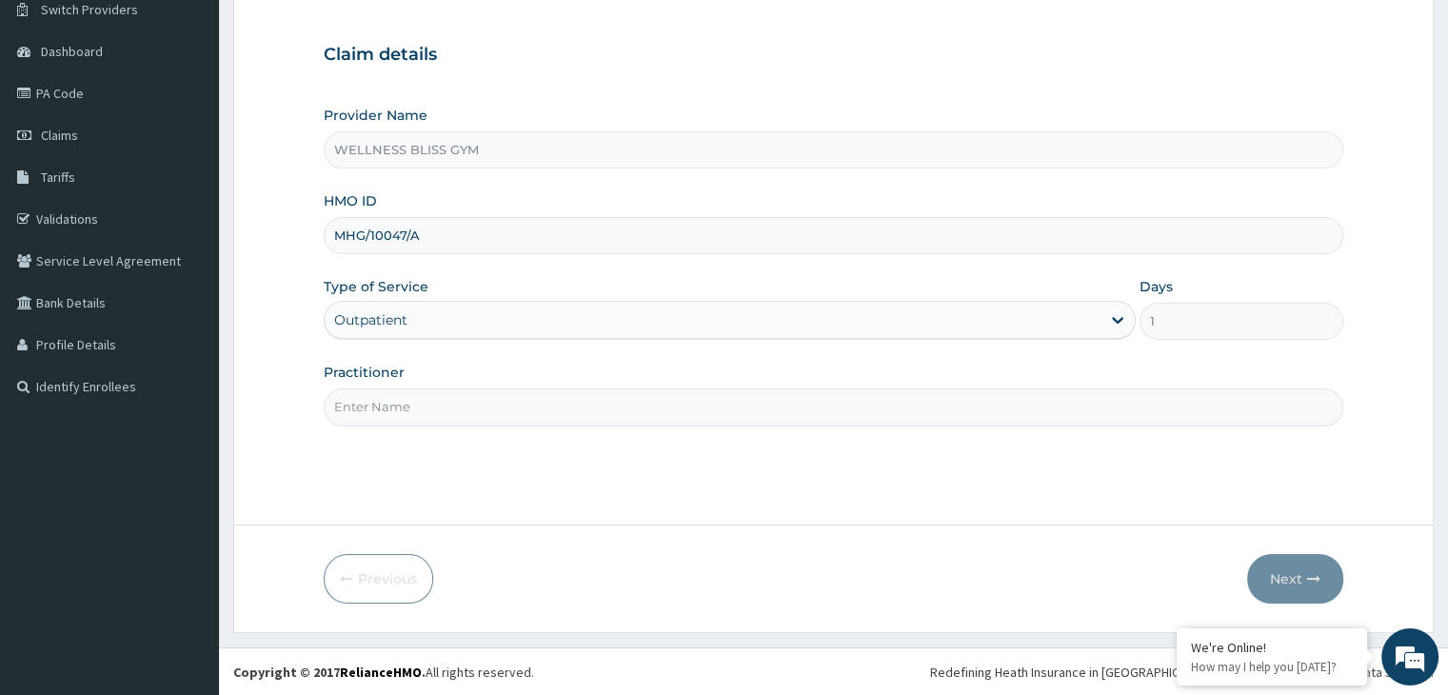
type input "MHG/10047/A"
click at [388, 405] on input "Practitioner" at bounding box center [833, 407] width 1019 height 37
type input "GYM"
click at [1276, 572] on button "Next" at bounding box center [1295, 579] width 96 height 50
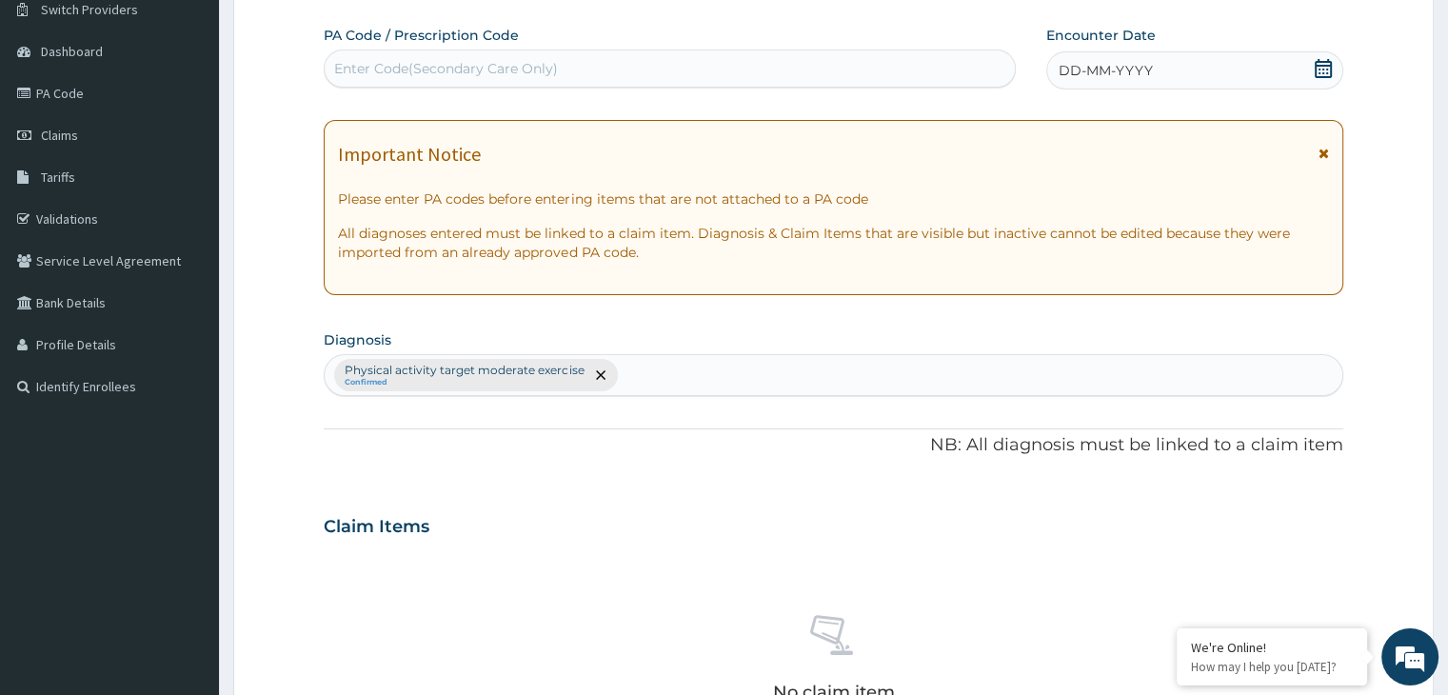
click at [510, 65] on div "Enter Code(Secondary Care Only)" at bounding box center [446, 68] width 224 height 19
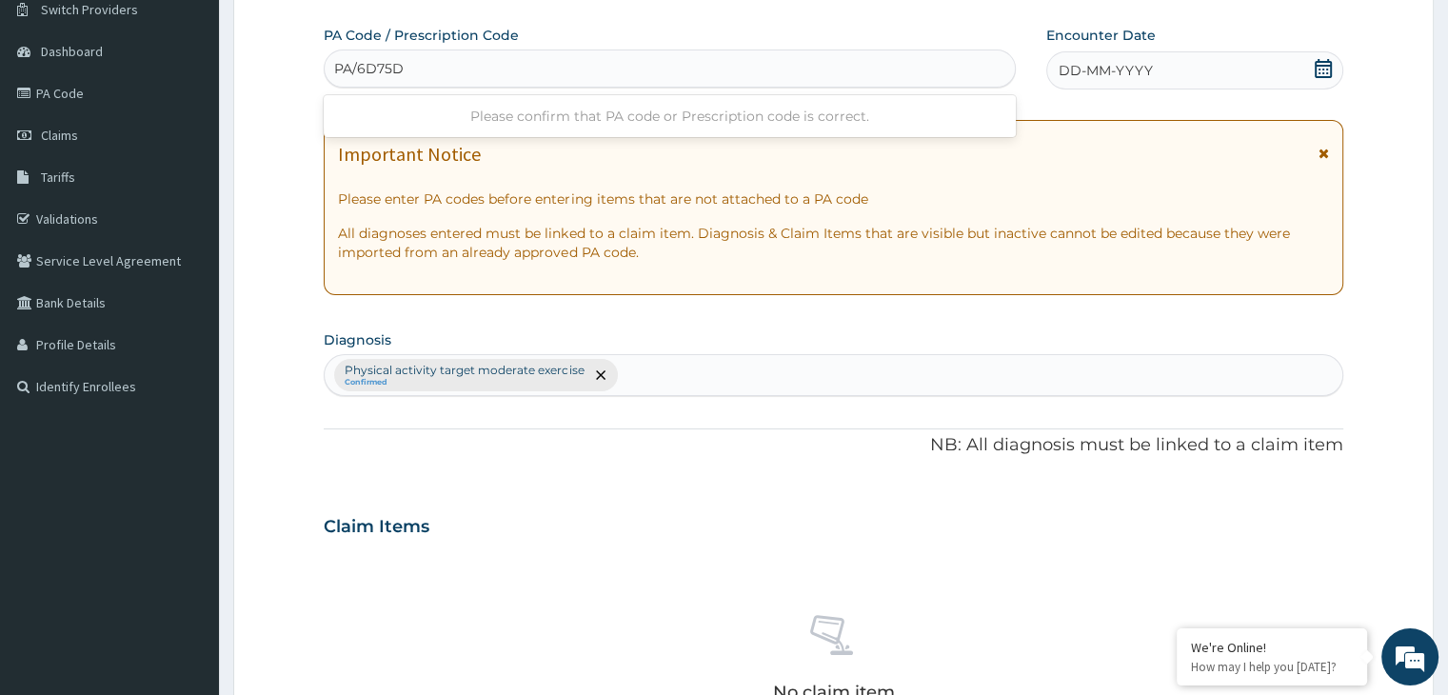
type input "PA/6D75D7"
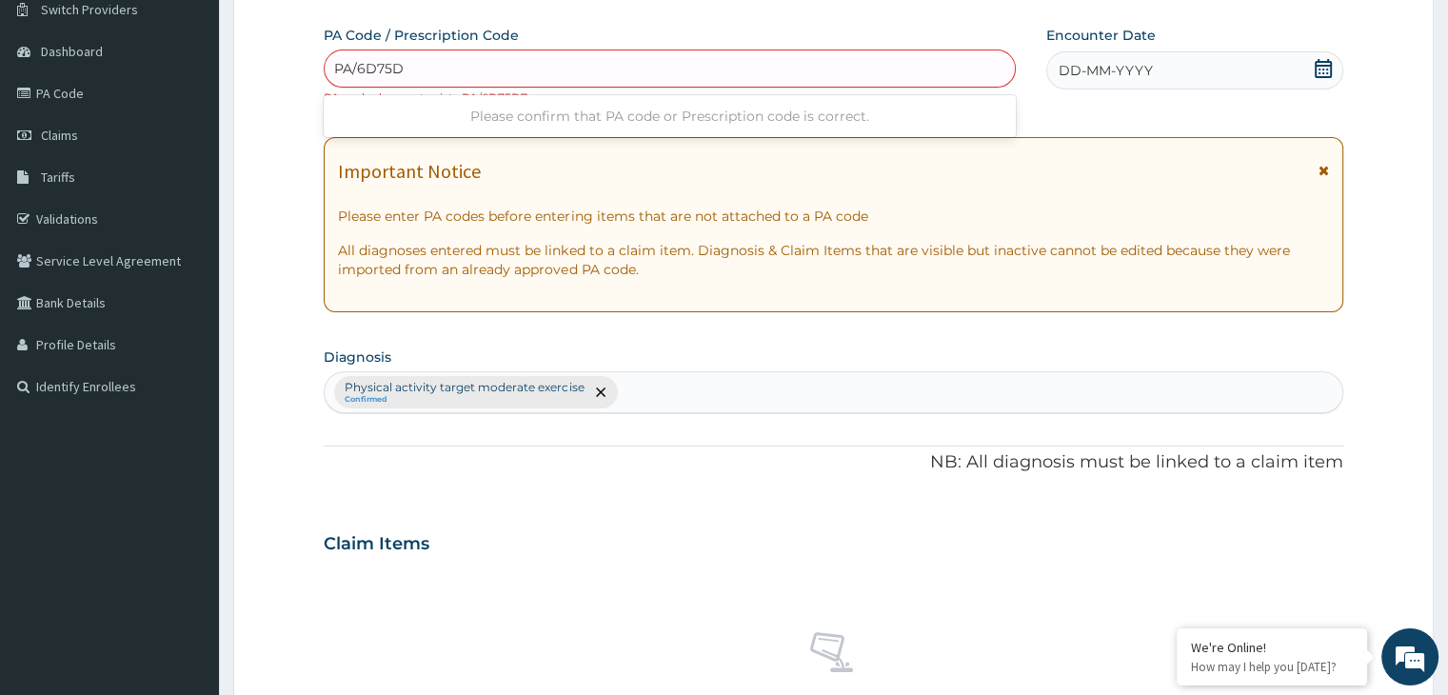
type input "PA/6D75D7"
type input "PA/6D75D1"
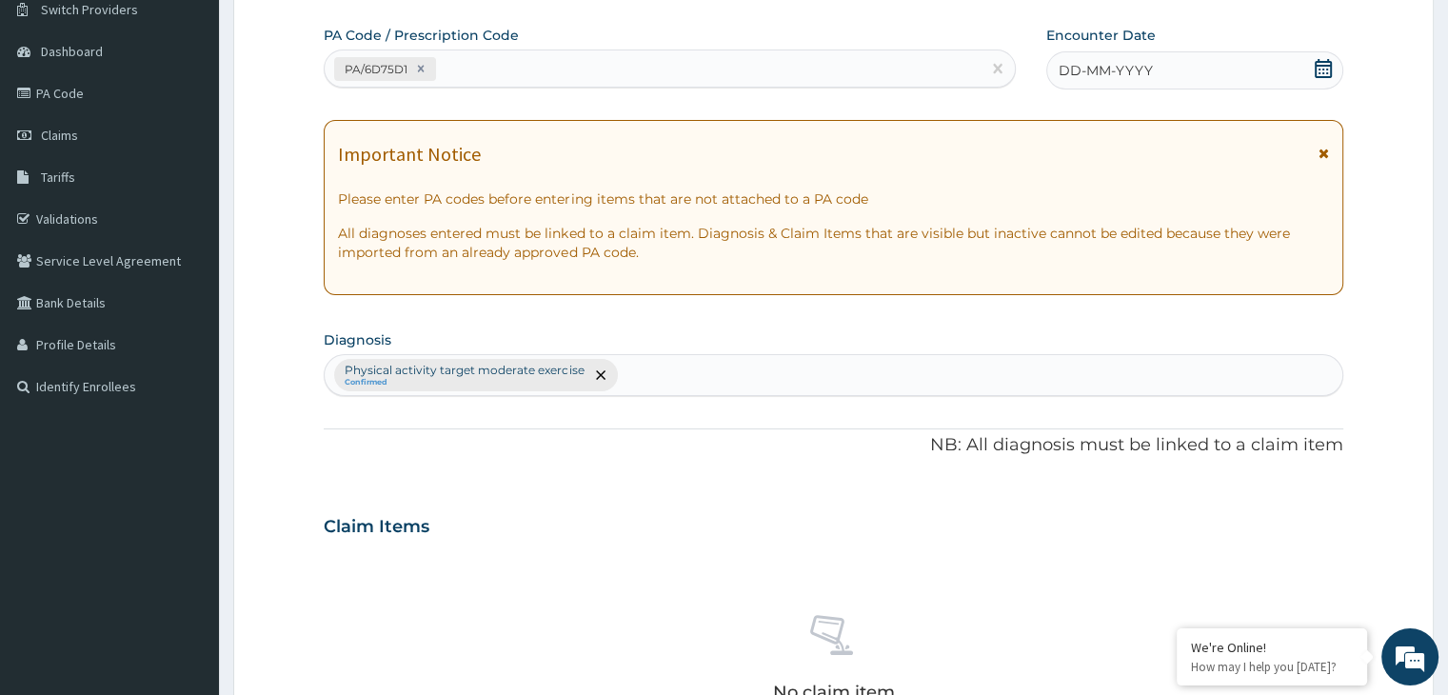
click at [1322, 72] on icon at bounding box center [1323, 68] width 17 height 19
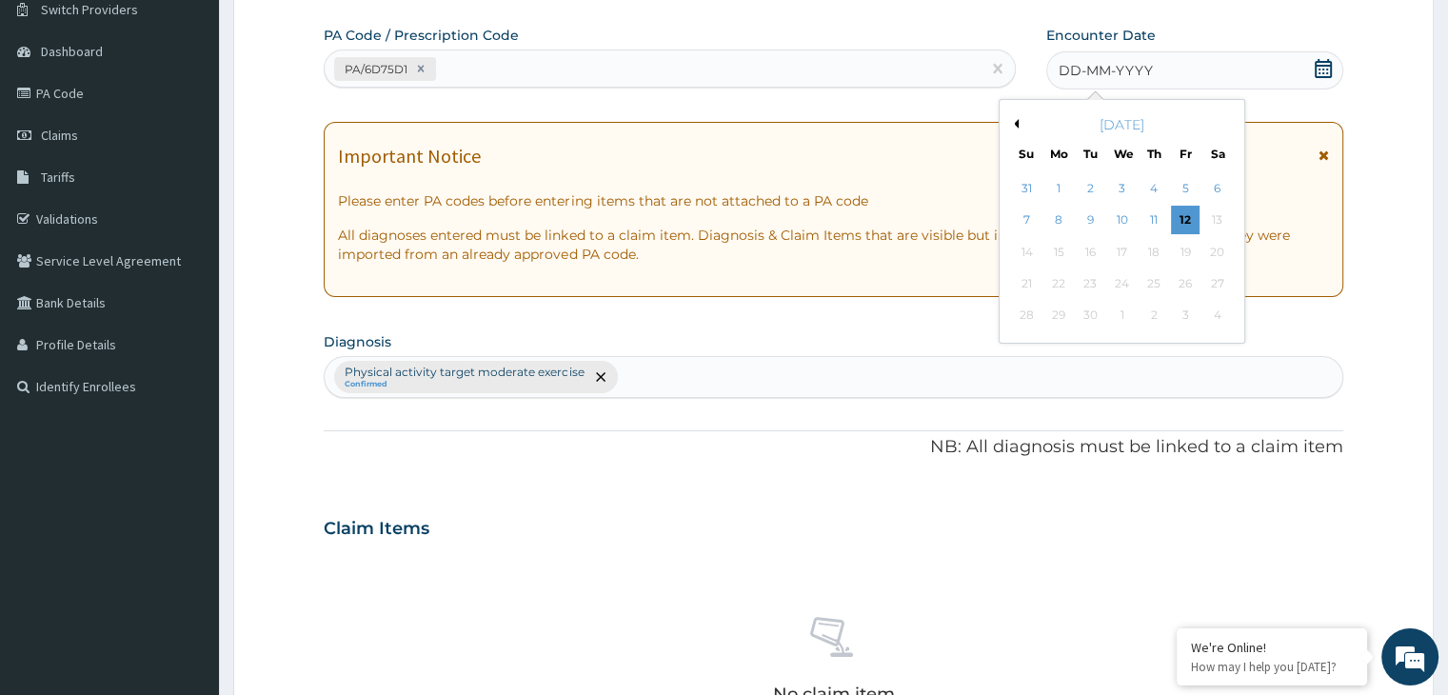
click at [1021, 111] on div "[DATE] Su Mo Tu We Th Fr Sa" at bounding box center [1121, 135] width 229 height 55
click at [1018, 123] on div "[DATE]" at bounding box center [1121, 124] width 229 height 19
click at [1017, 123] on button "Previous Month" at bounding box center [1014, 124] width 10 height 10
click at [1032, 312] on div "24" at bounding box center [1027, 316] width 29 height 29
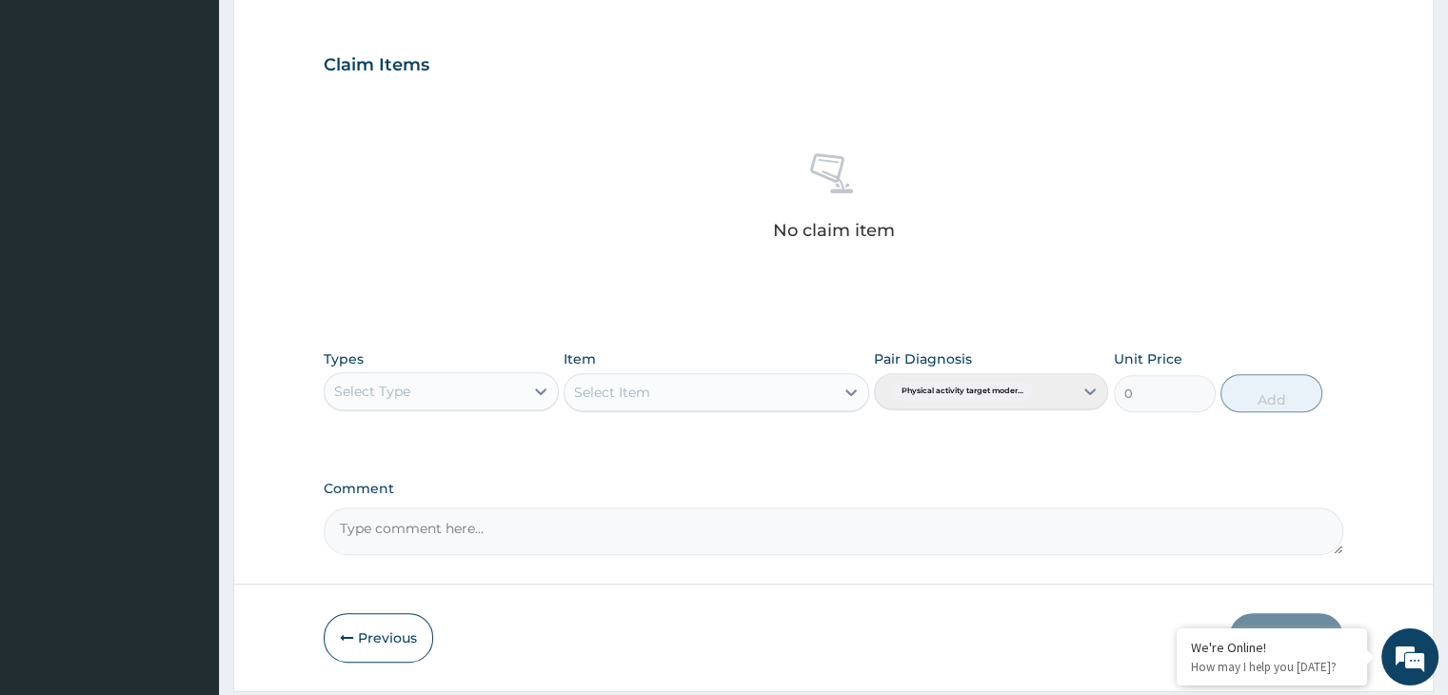
scroll to position [676, 0]
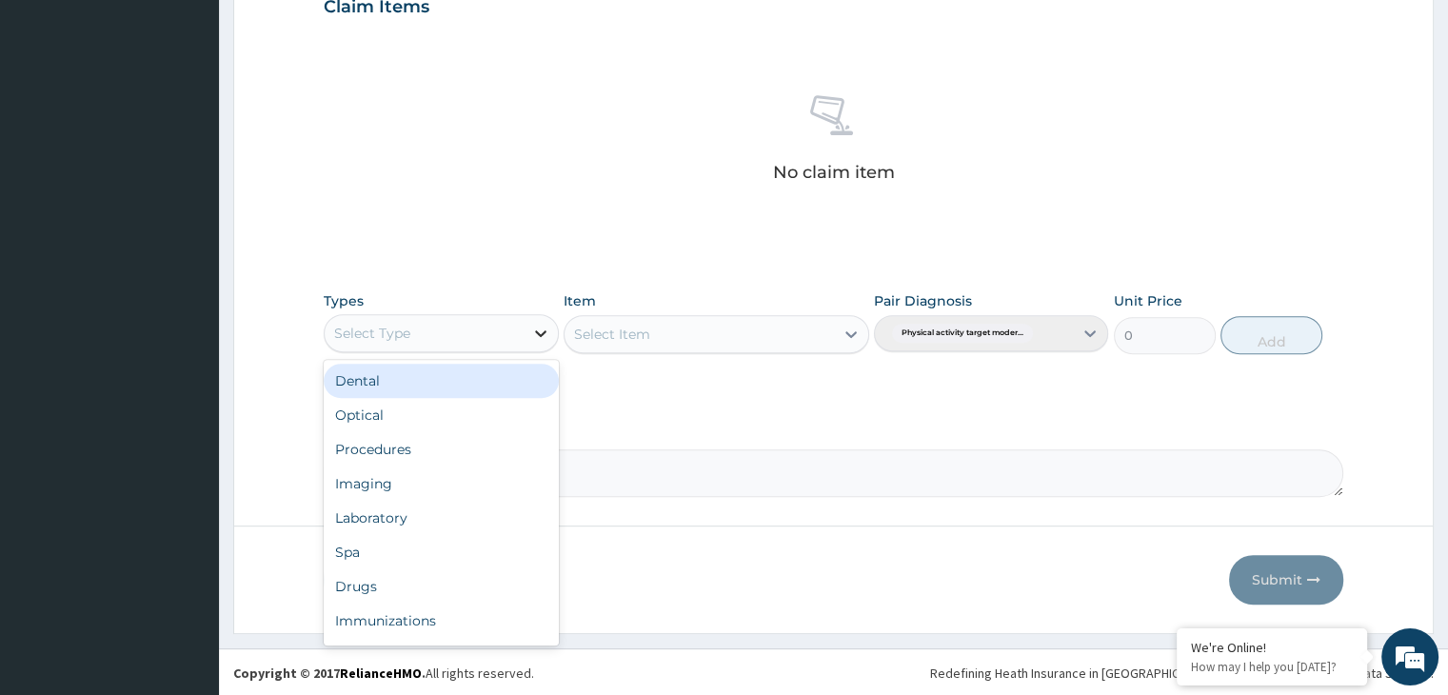
click at [549, 329] on div at bounding box center [541, 333] width 34 height 34
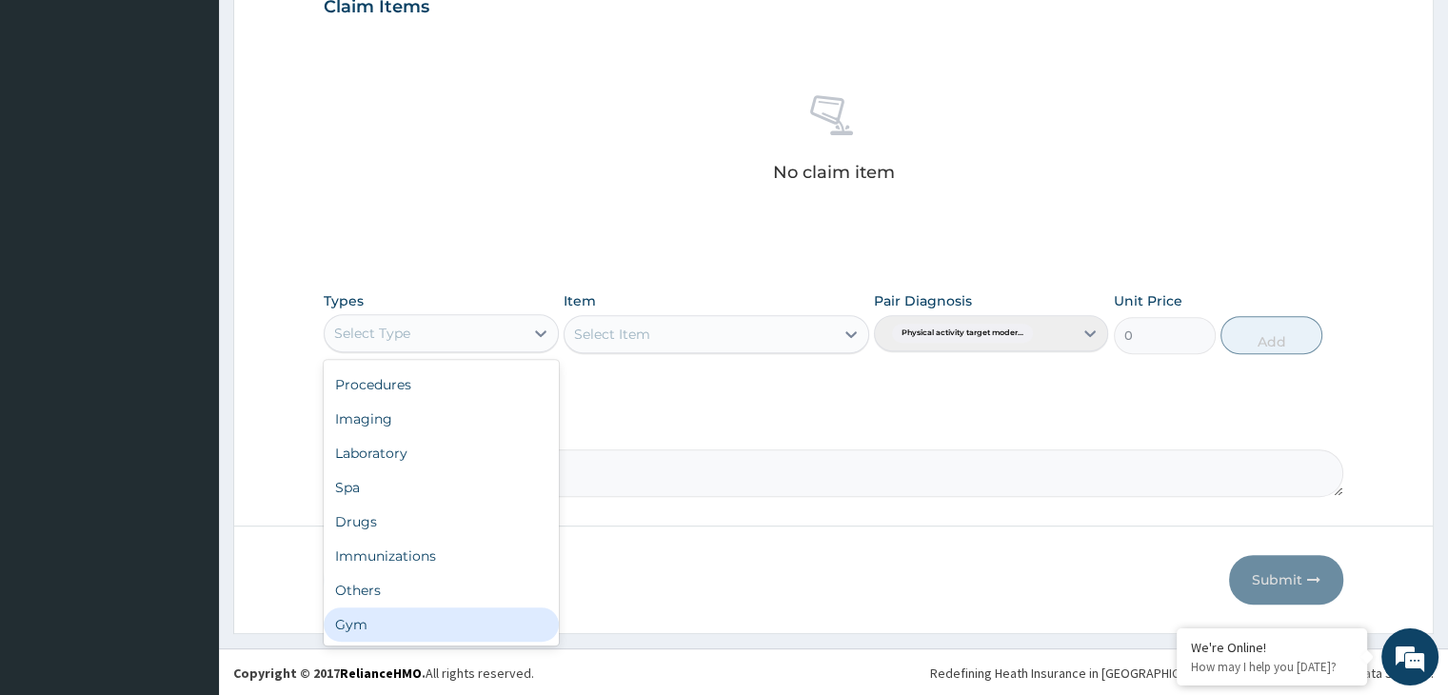
click at [449, 622] on div "Gym" at bounding box center [441, 625] width 234 height 34
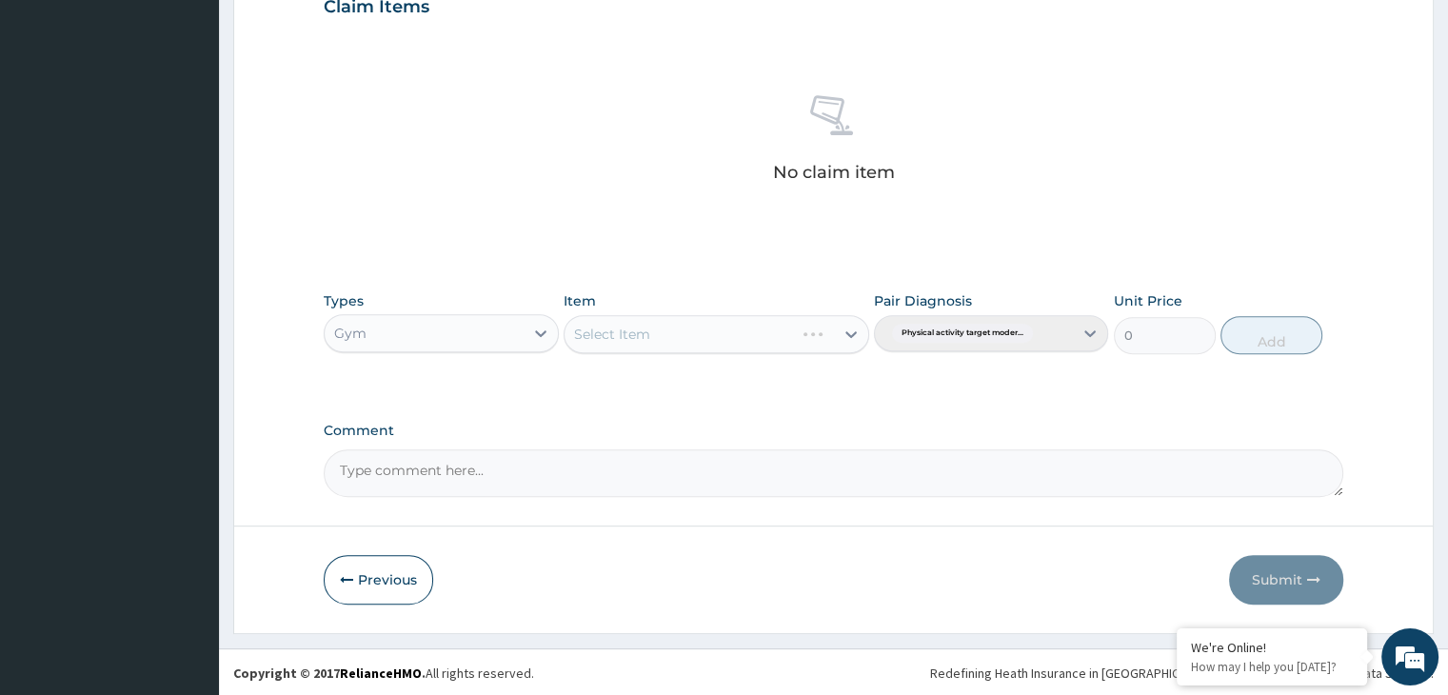
click at [843, 340] on div "Select Item" at bounding box center [717, 334] width 306 height 38
click at [846, 333] on icon at bounding box center [851, 334] width 19 height 19
click at [731, 388] on div "GYM" at bounding box center [717, 382] width 306 height 34
click at [1287, 340] on button "Add" at bounding box center [1272, 335] width 102 height 38
type input "0"
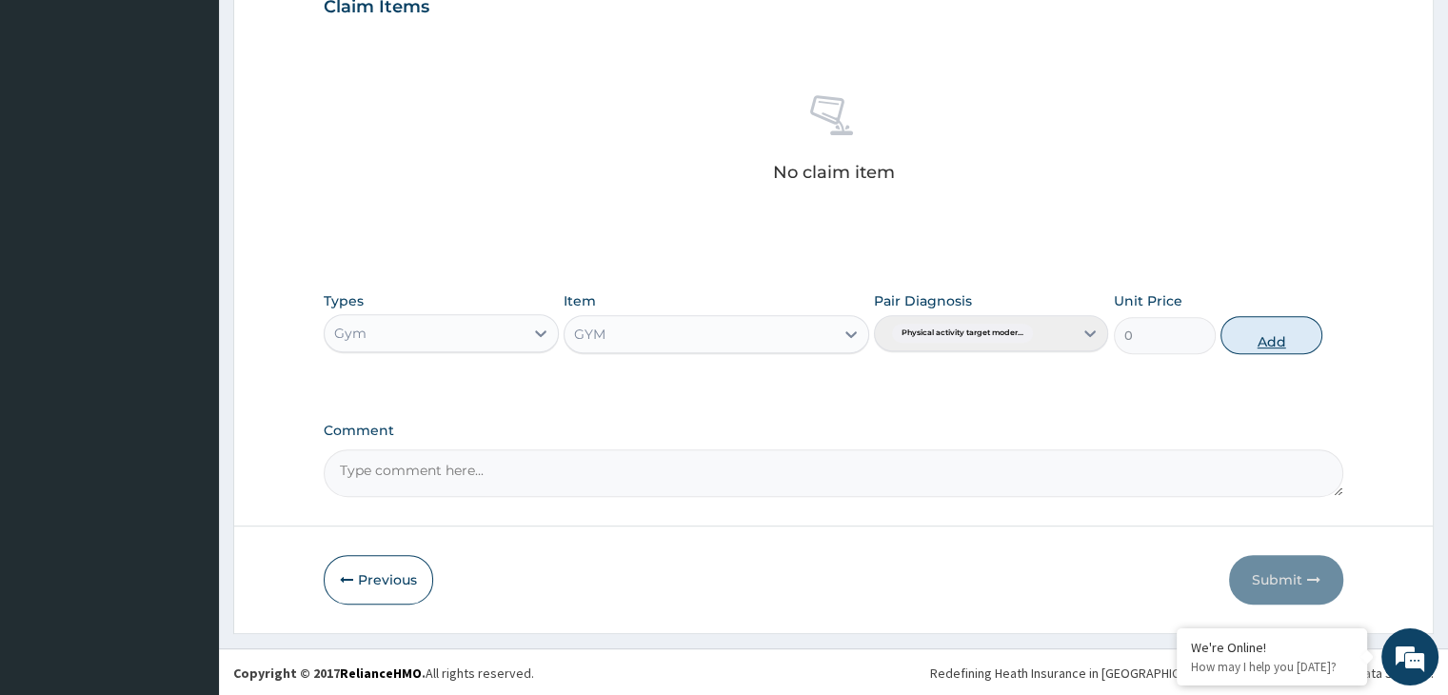
scroll to position [585, 0]
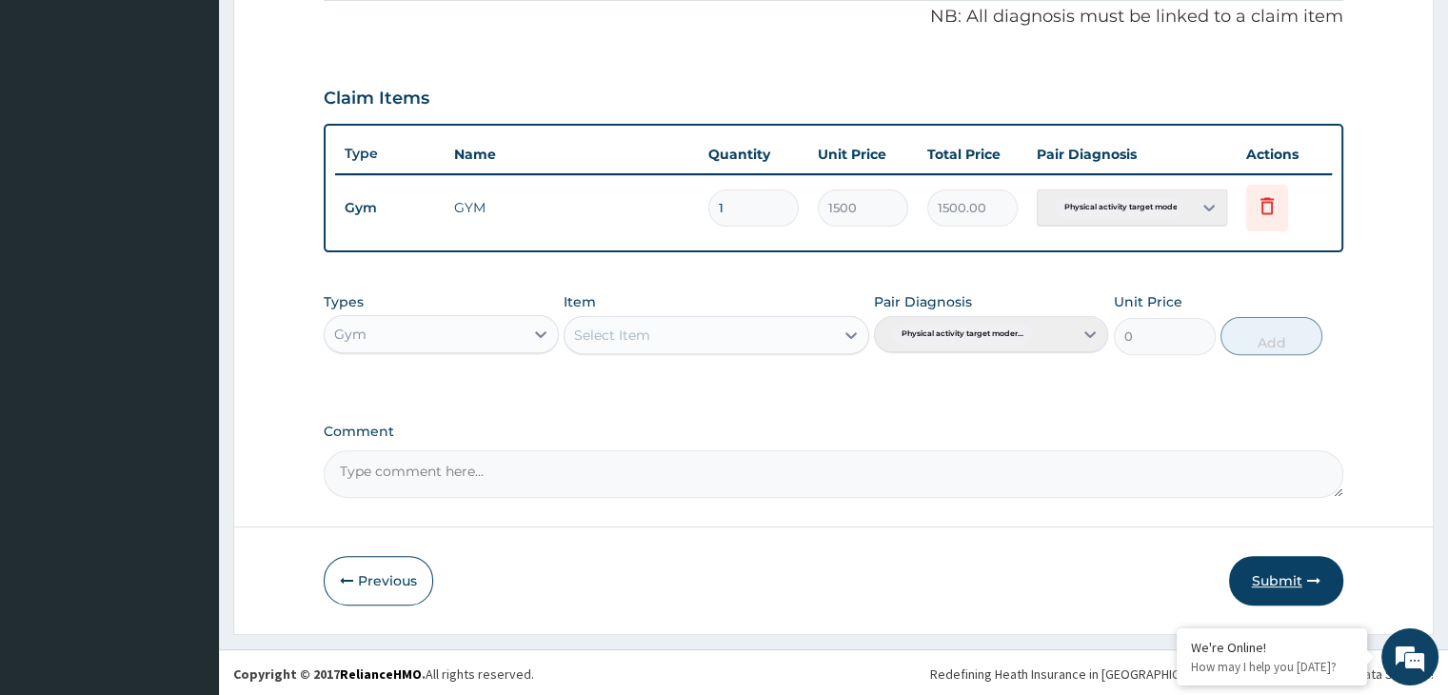
click at [1301, 595] on button "Submit" at bounding box center [1286, 581] width 114 height 50
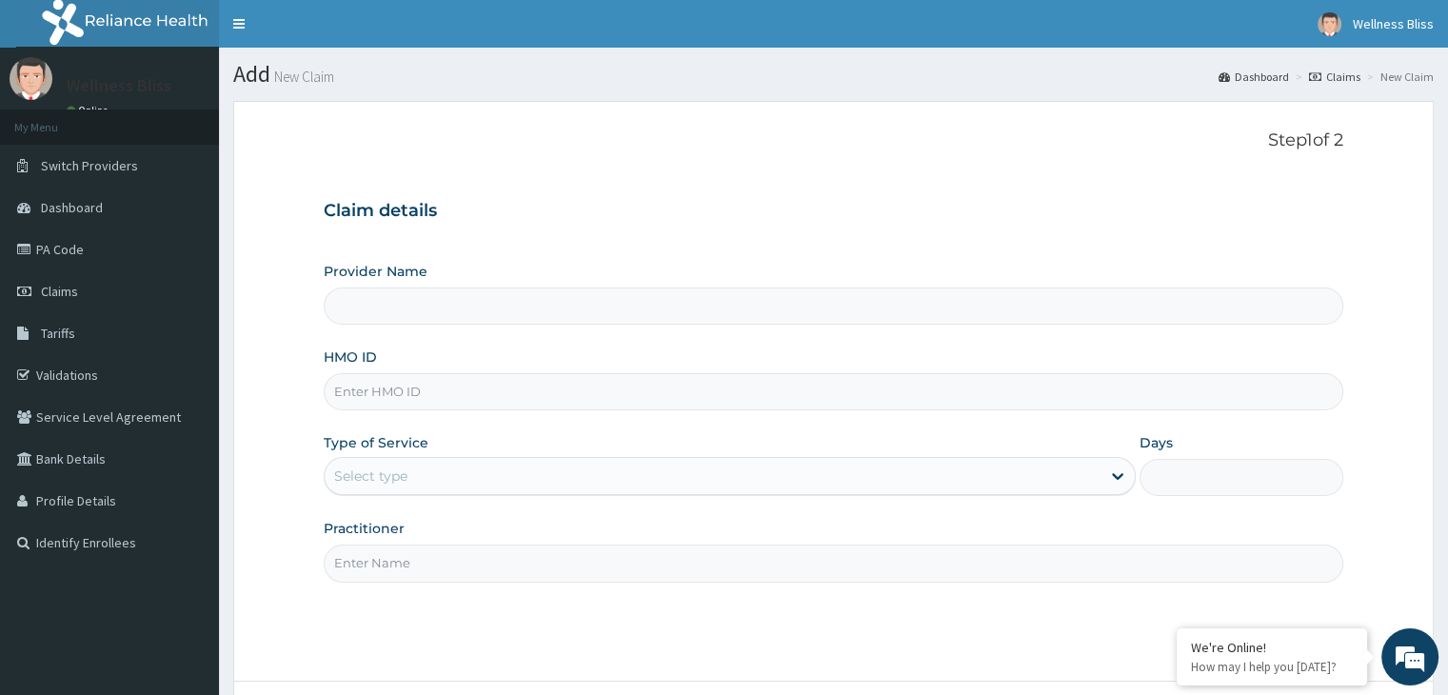
click at [620, 405] on input "HMO ID" at bounding box center [833, 391] width 1019 height 37
type input "WELLNESS BLISS GYM"
type input "1"
type input "SWE/10018/A"
click at [514, 553] on input "Practitioner" at bounding box center [833, 563] width 1019 height 37
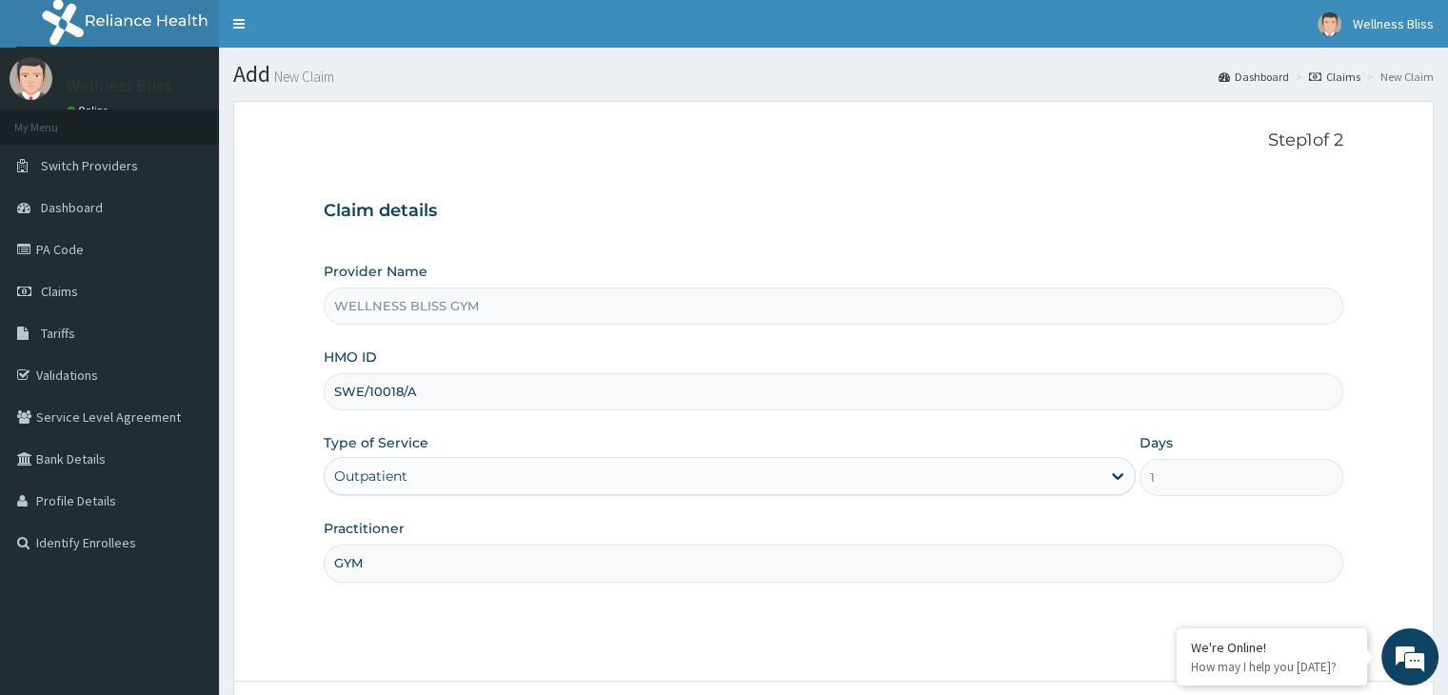
scroll to position [156, 0]
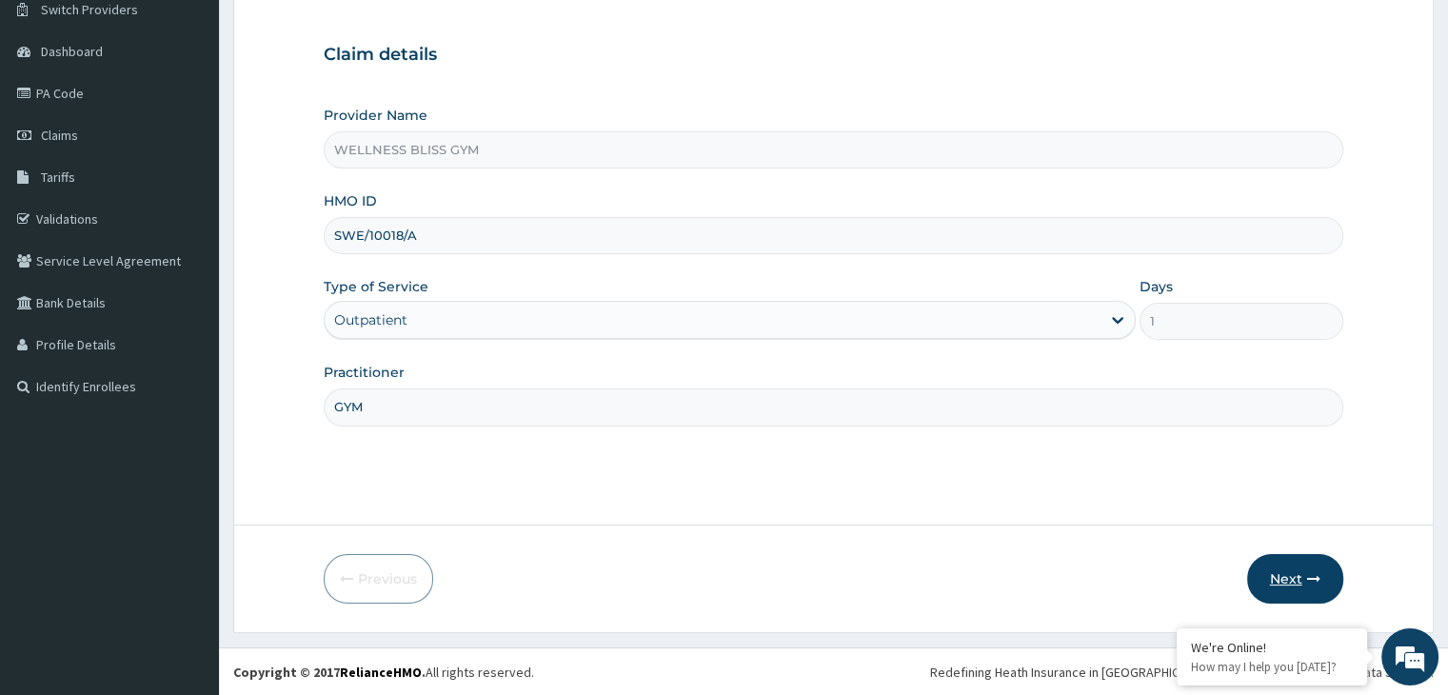
type input "GYM"
click at [1279, 578] on button "Next" at bounding box center [1295, 579] width 96 height 50
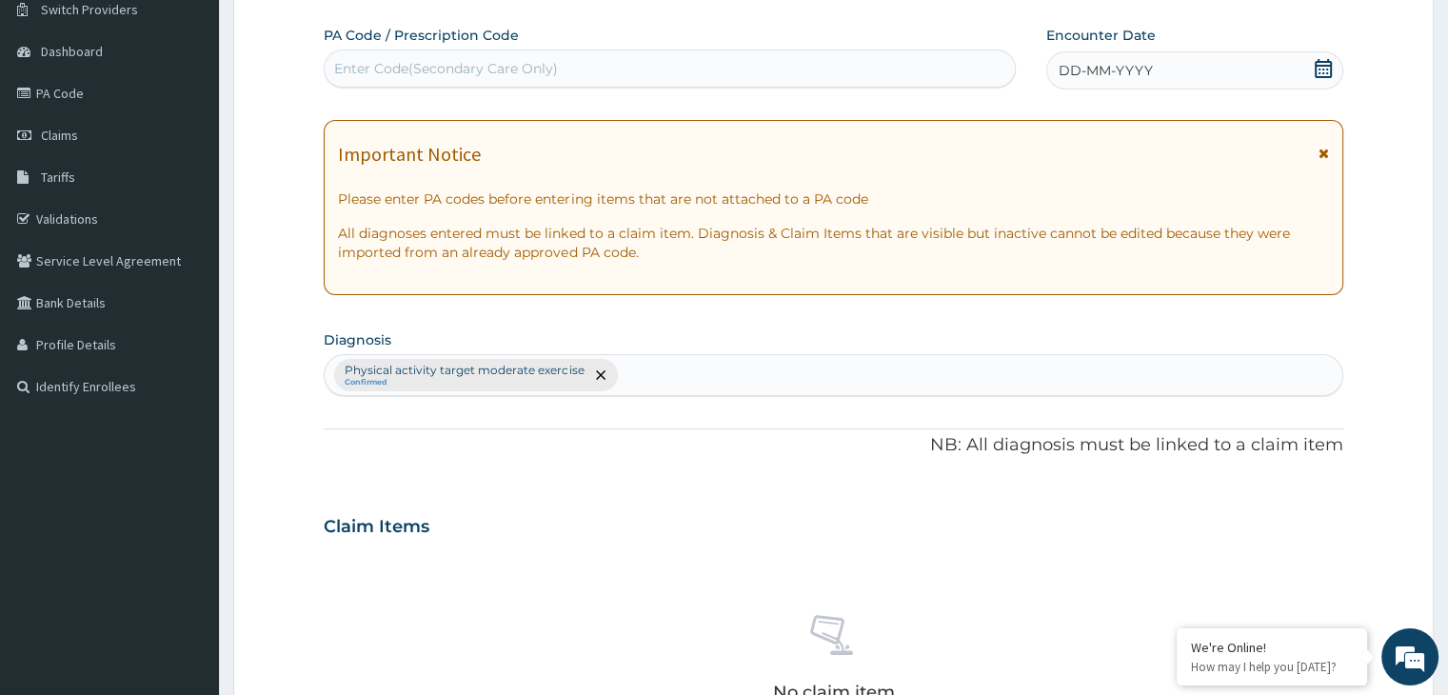
click at [652, 60] on div "Enter Code(Secondary Care Only)" at bounding box center [670, 68] width 690 height 30
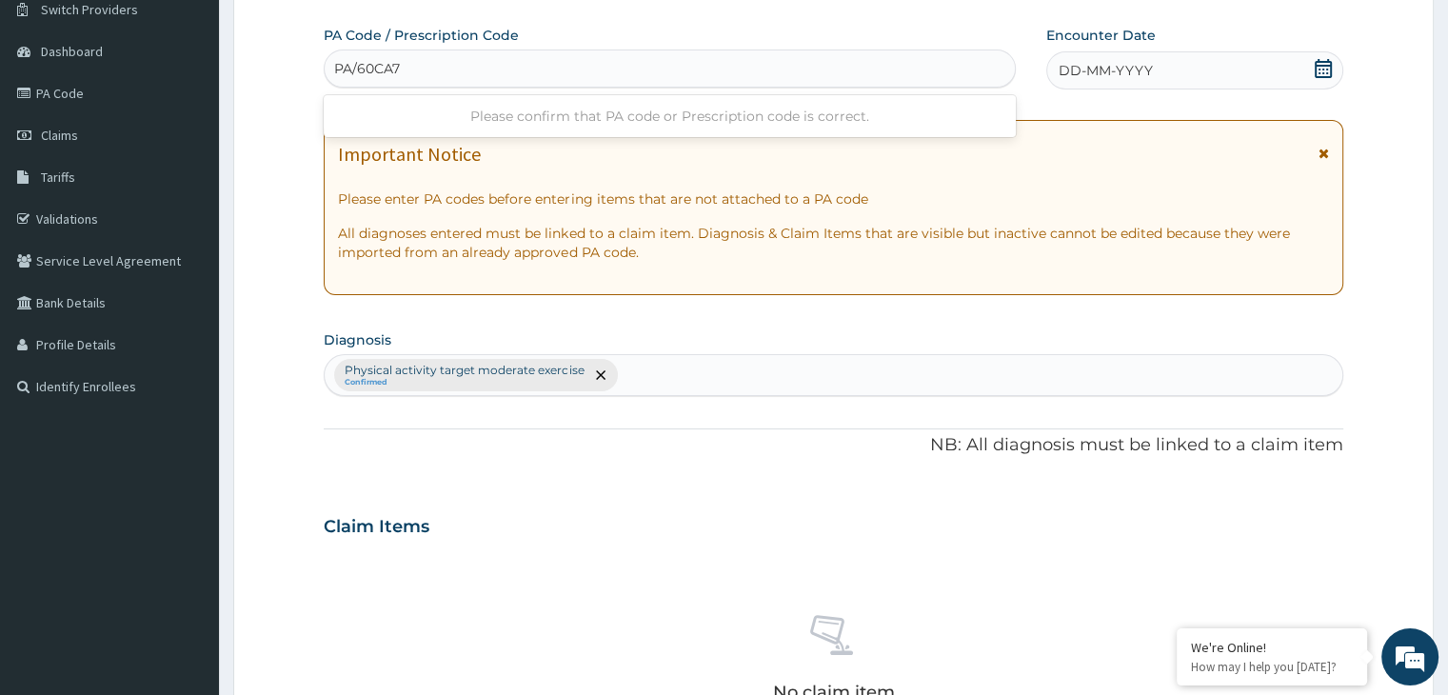
type input "PA/60CA73"
click at [1328, 62] on icon at bounding box center [1323, 68] width 19 height 19
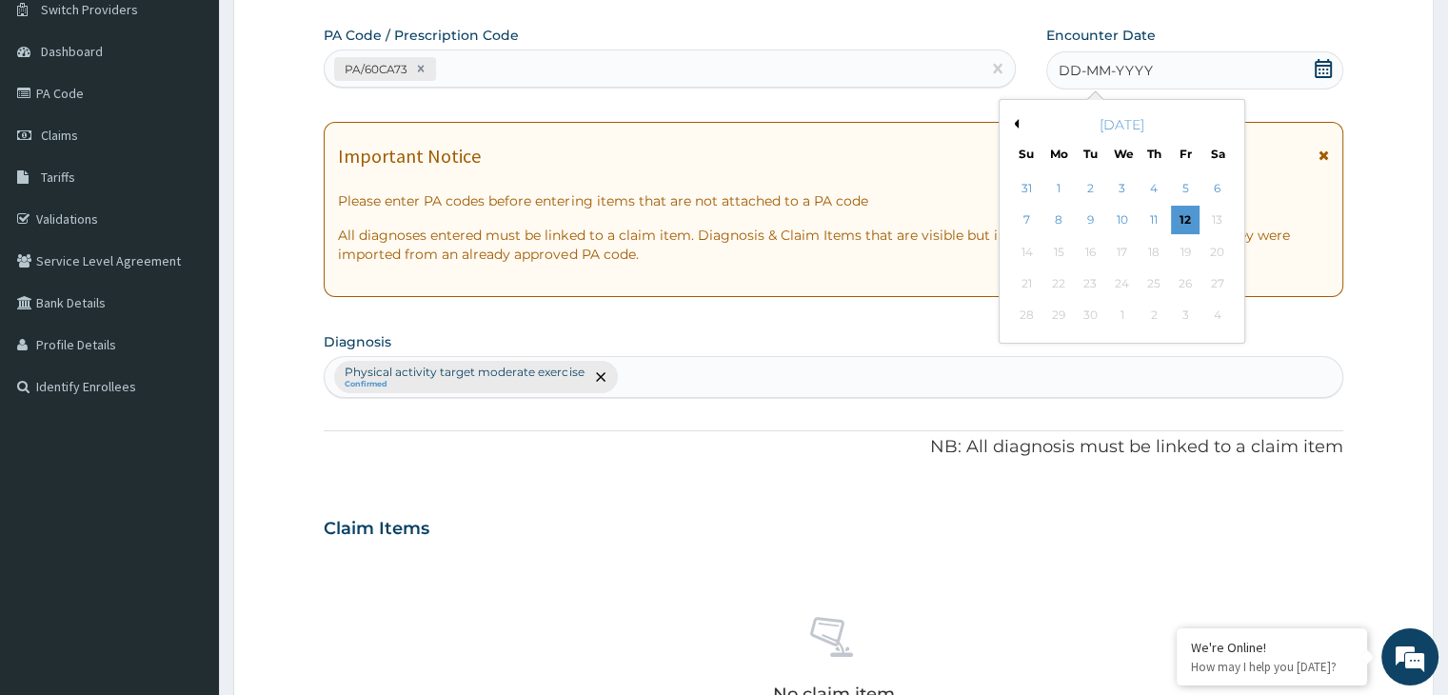
click at [1017, 127] on div "September 2025" at bounding box center [1121, 124] width 229 height 19
click at [1020, 124] on div "September 2025" at bounding box center [1121, 124] width 229 height 19
click at [1018, 121] on div "September 2025" at bounding box center [1121, 124] width 229 height 19
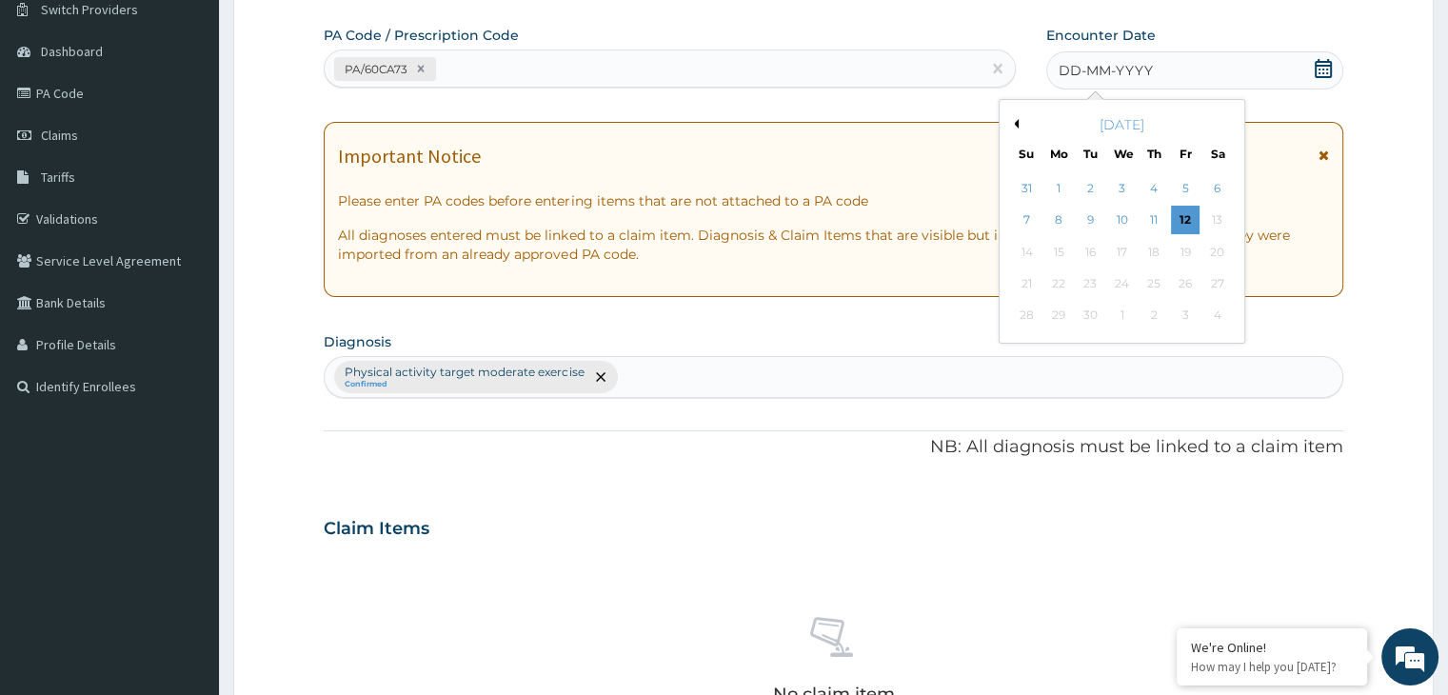
click at [1017, 121] on button "Previous Month" at bounding box center [1014, 124] width 10 height 10
click at [1051, 310] on div "25" at bounding box center [1059, 316] width 29 height 29
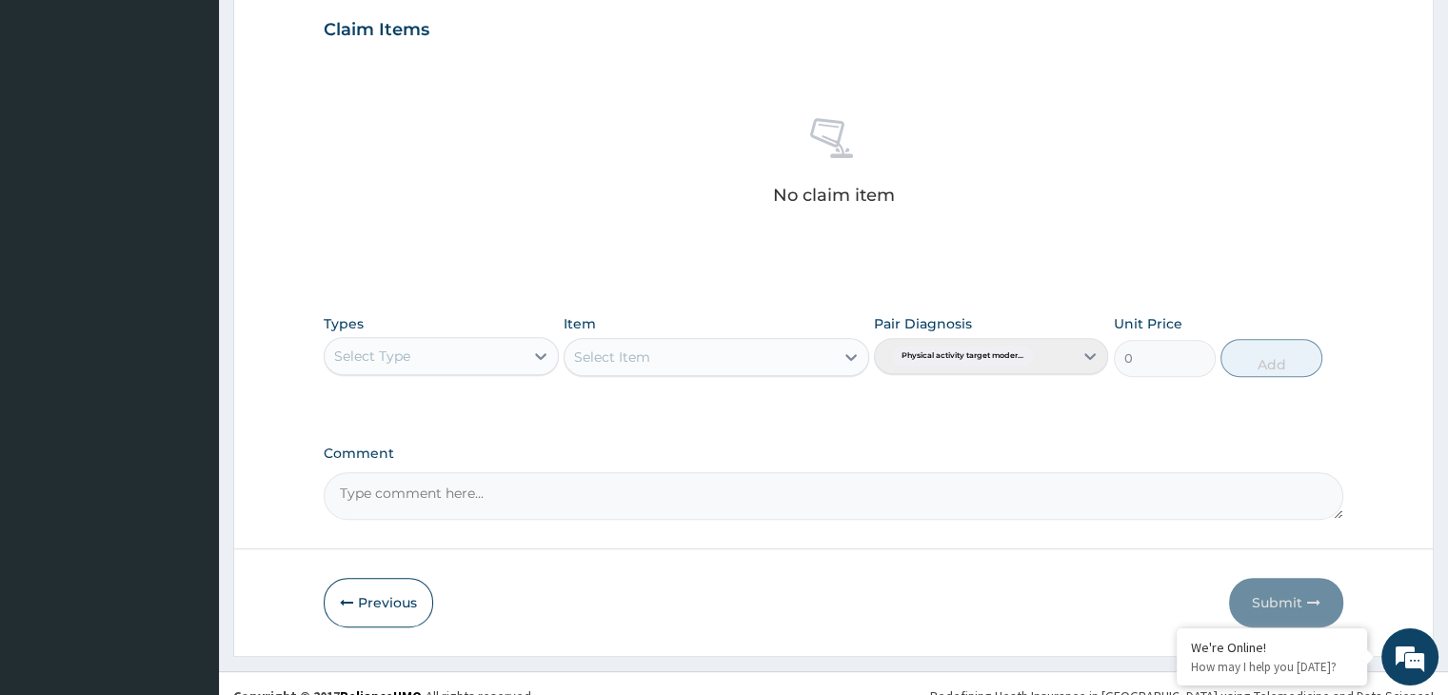
scroll to position [654, 0]
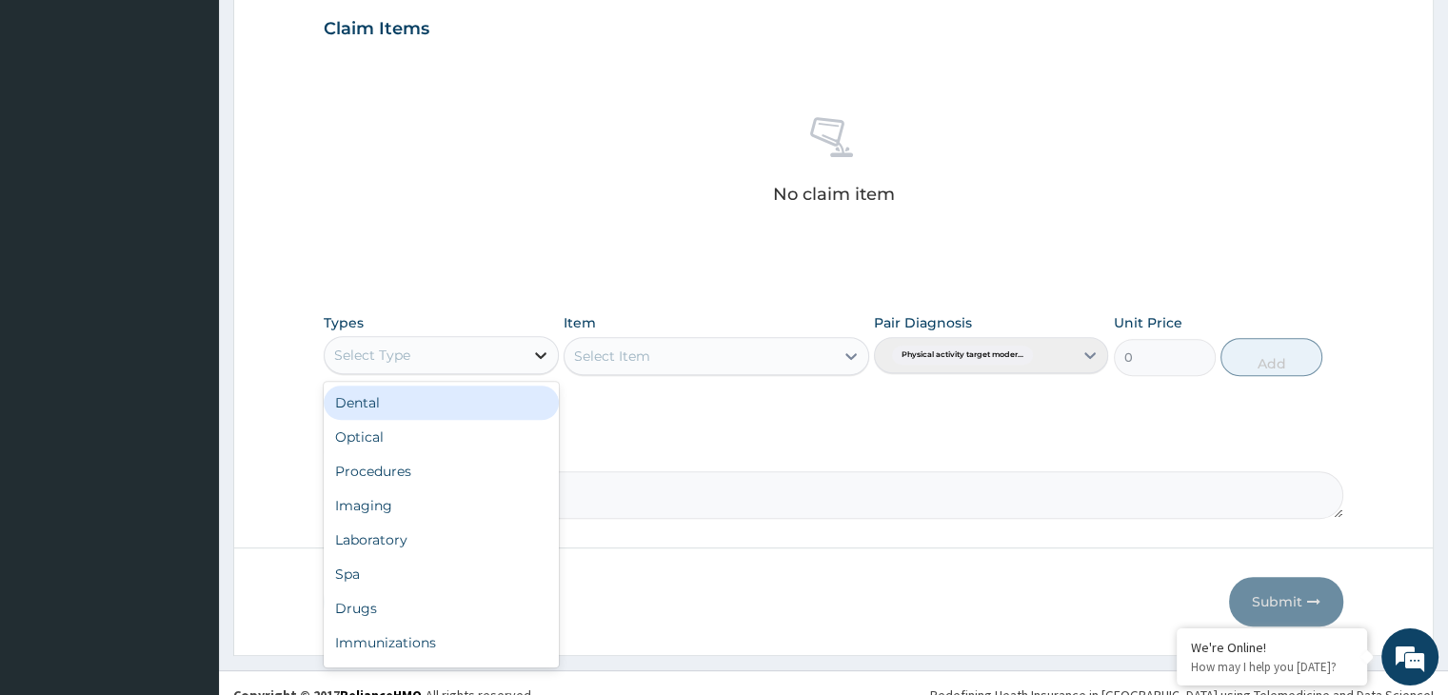
click at [533, 351] on icon at bounding box center [540, 355] width 19 height 19
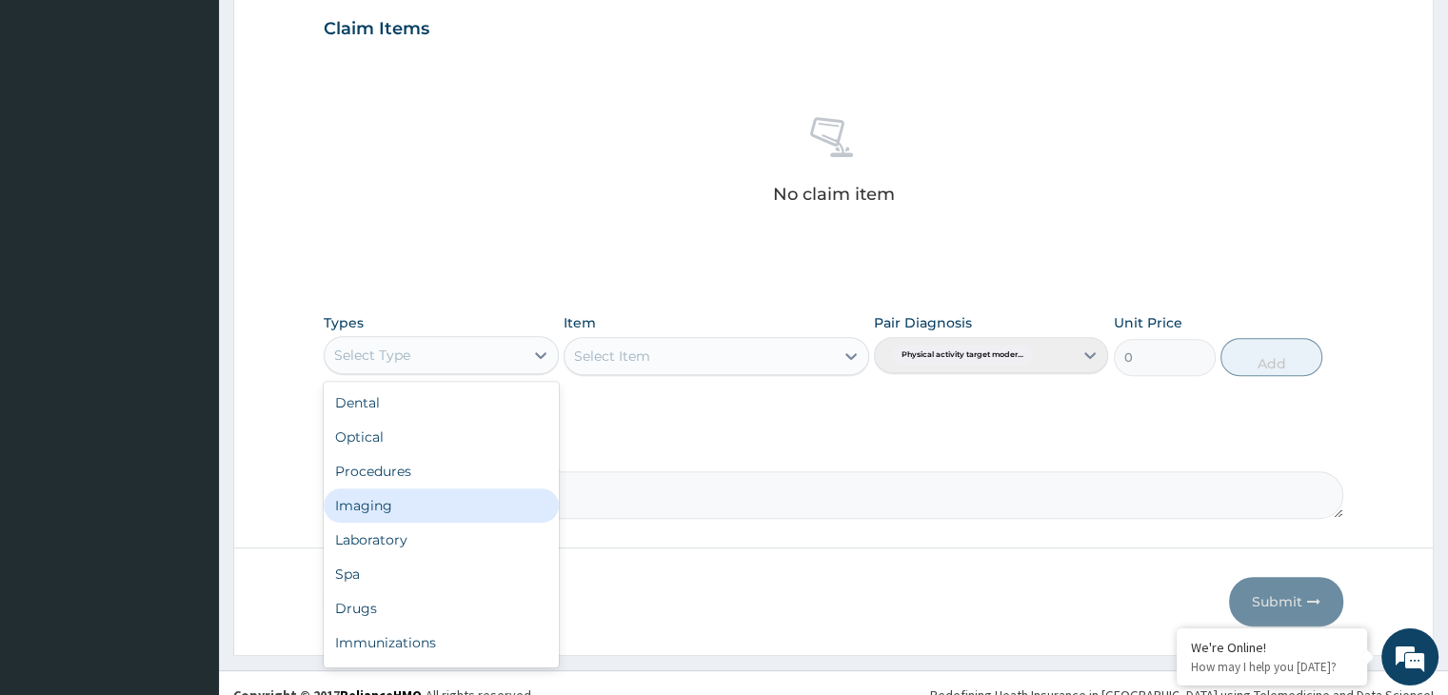
scroll to position [65, 0]
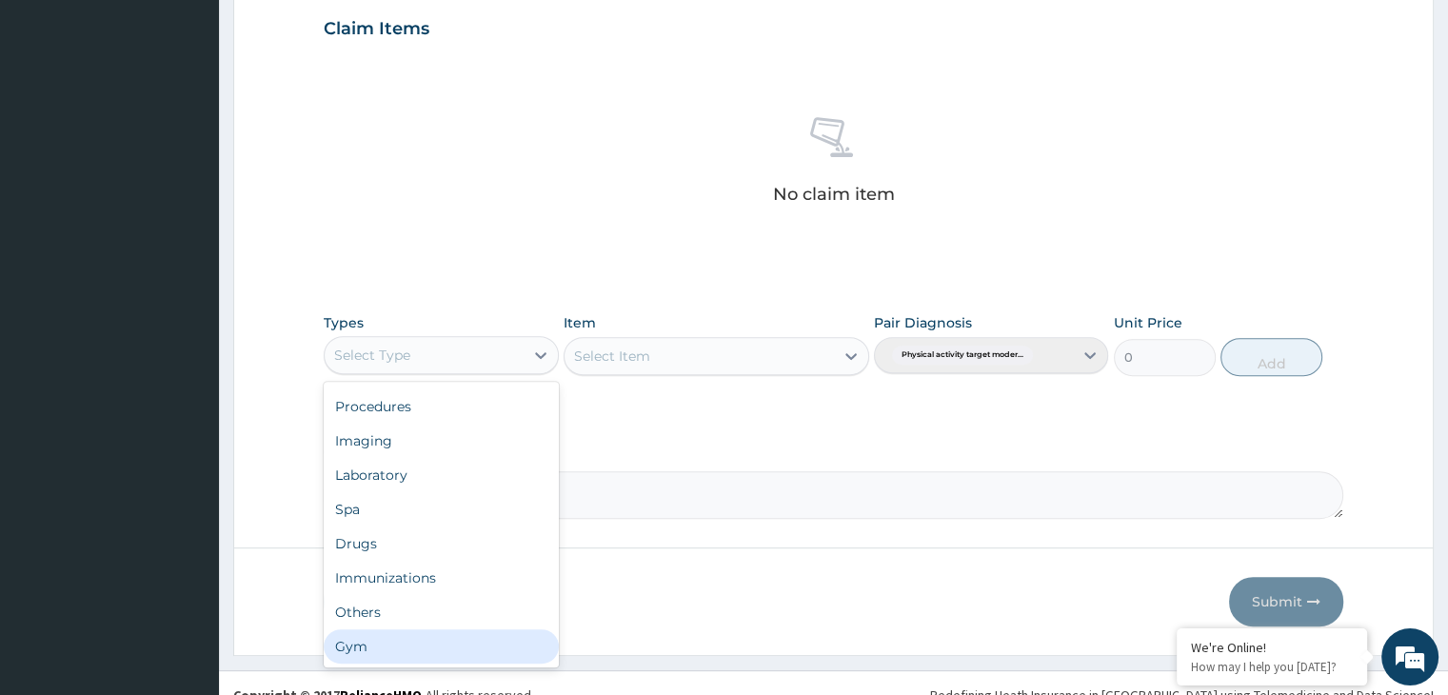
click at [475, 643] on div "Gym" at bounding box center [441, 646] width 234 height 34
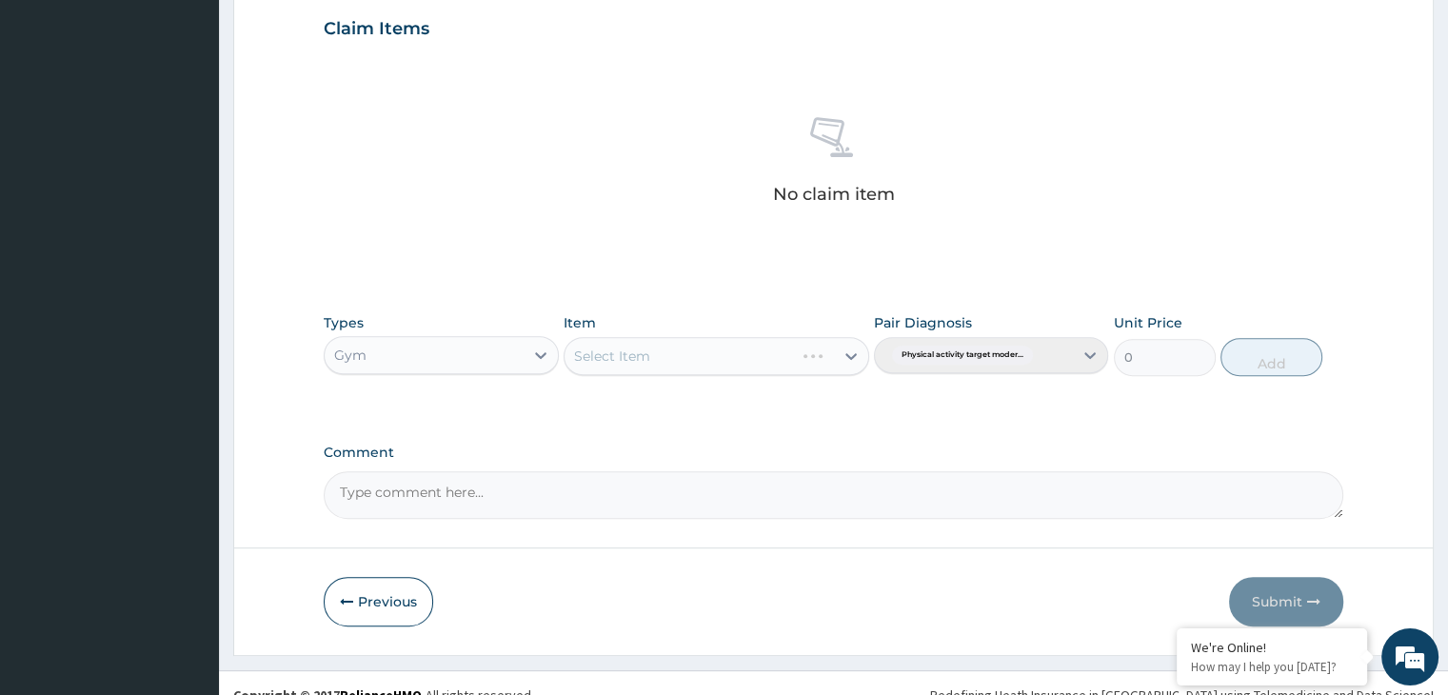
click at [849, 358] on div "Select Item" at bounding box center [717, 356] width 306 height 38
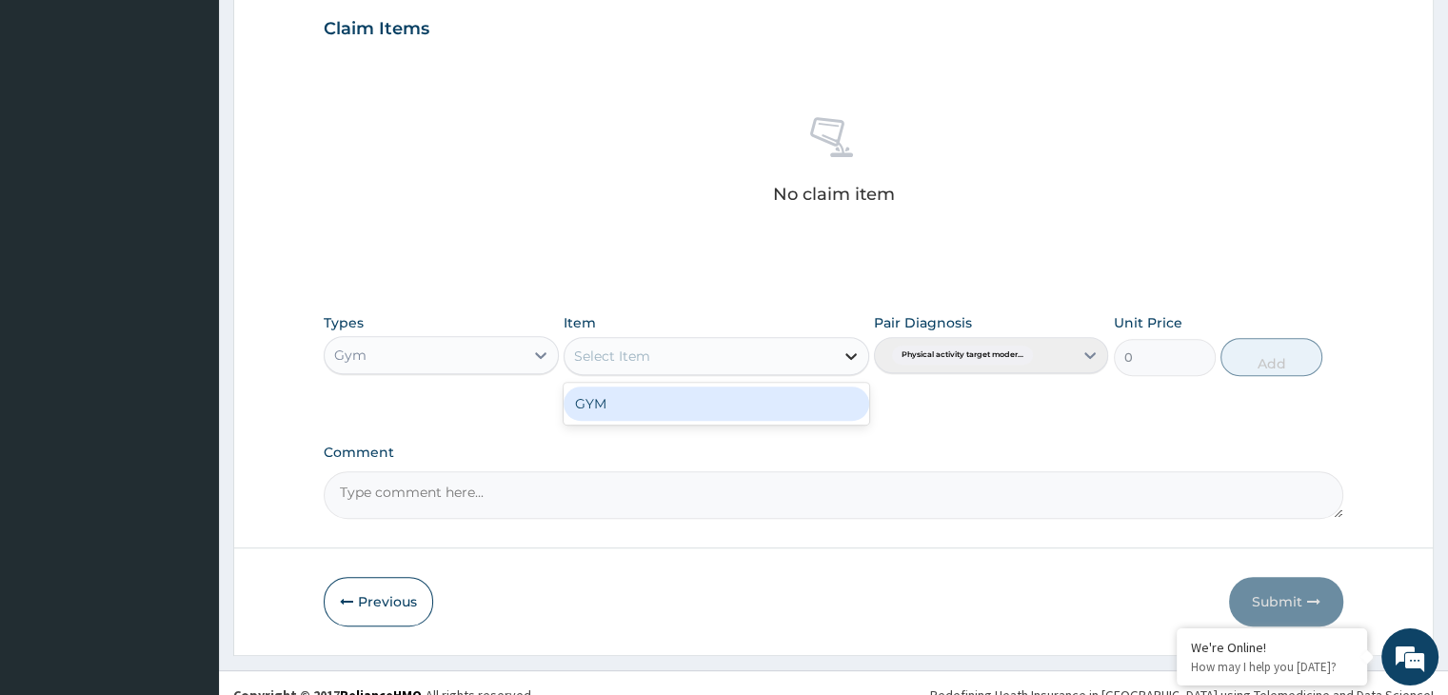
click at [853, 355] on icon at bounding box center [851, 356] width 11 height 7
click at [810, 405] on div "GYM" at bounding box center [717, 404] width 306 height 34
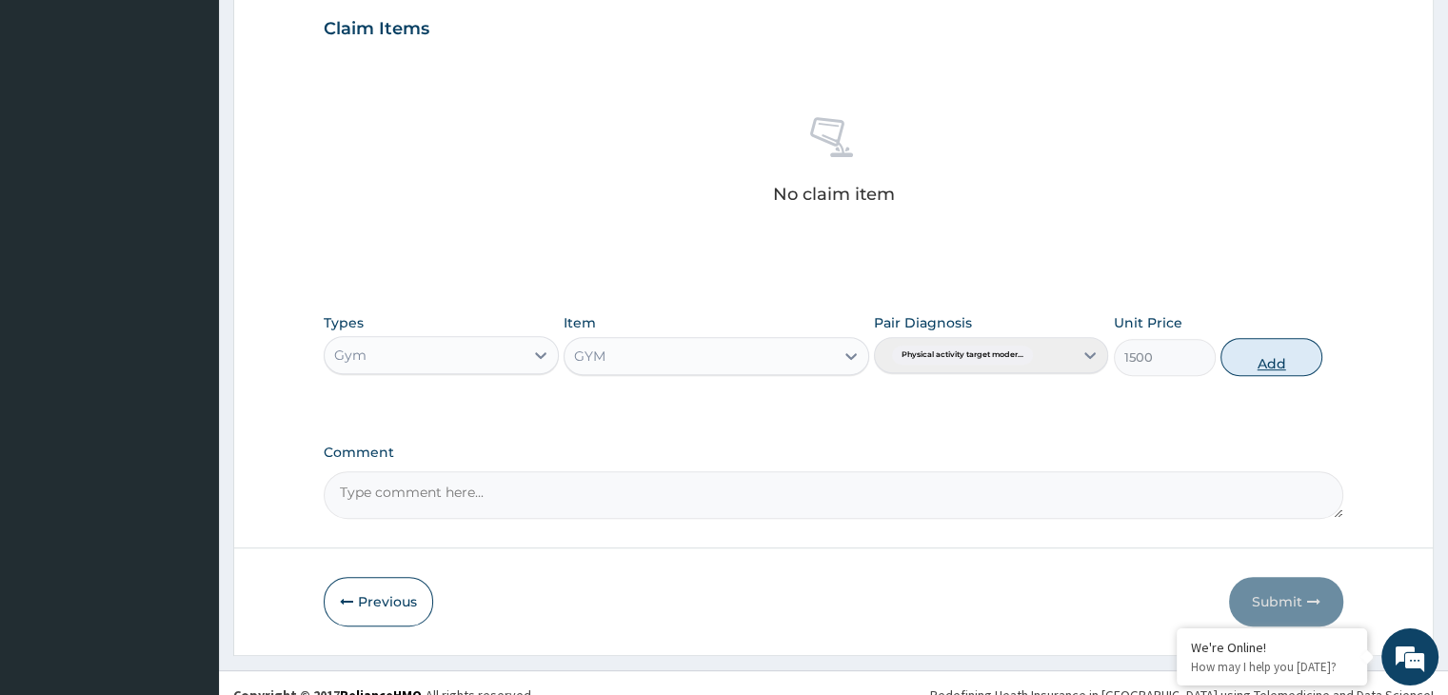
click at [1276, 363] on button "Add" at bounding box center [1272, 357] width 102 height 38
type input "0"
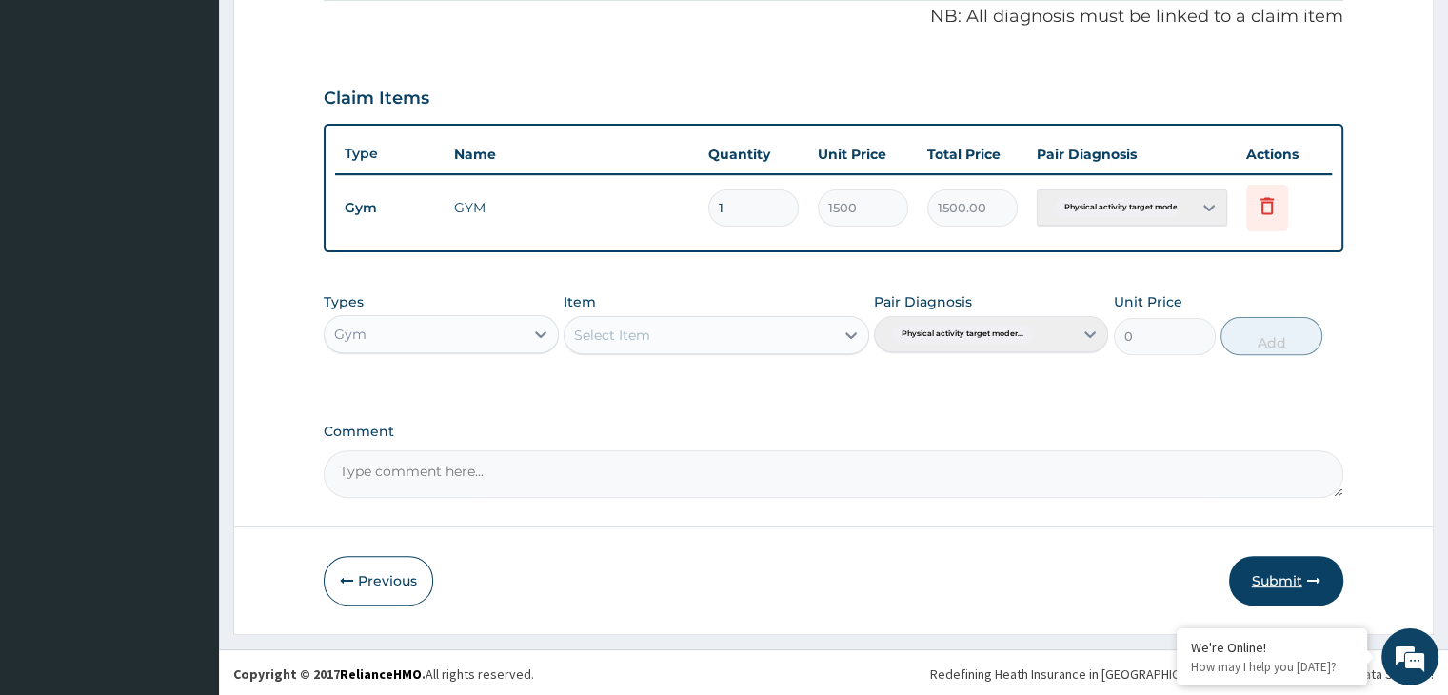
click at [1295, 569] on button "Submit" at bounding box center [1286, 581] width 114 height 50
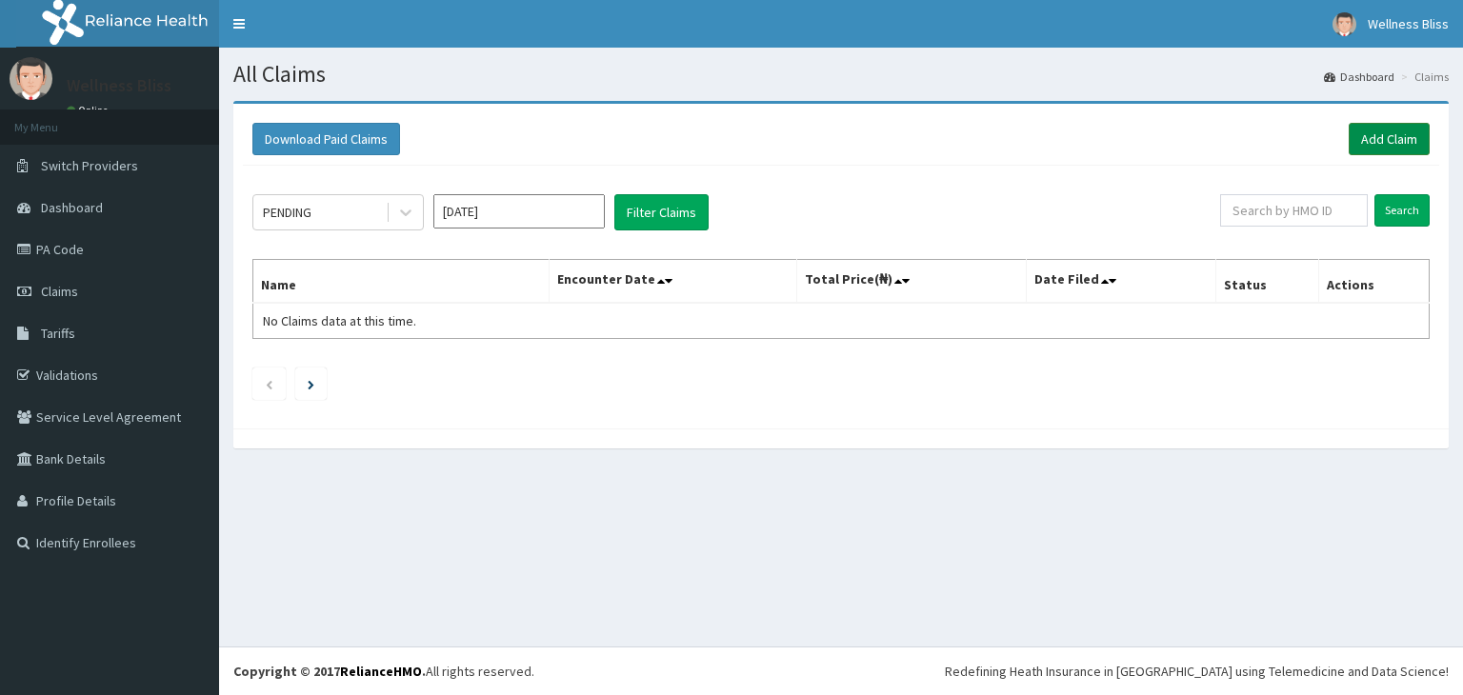
click at [1394, 136] on link "Add Claim" at bounding box center [1388, 139] width 81 height 32
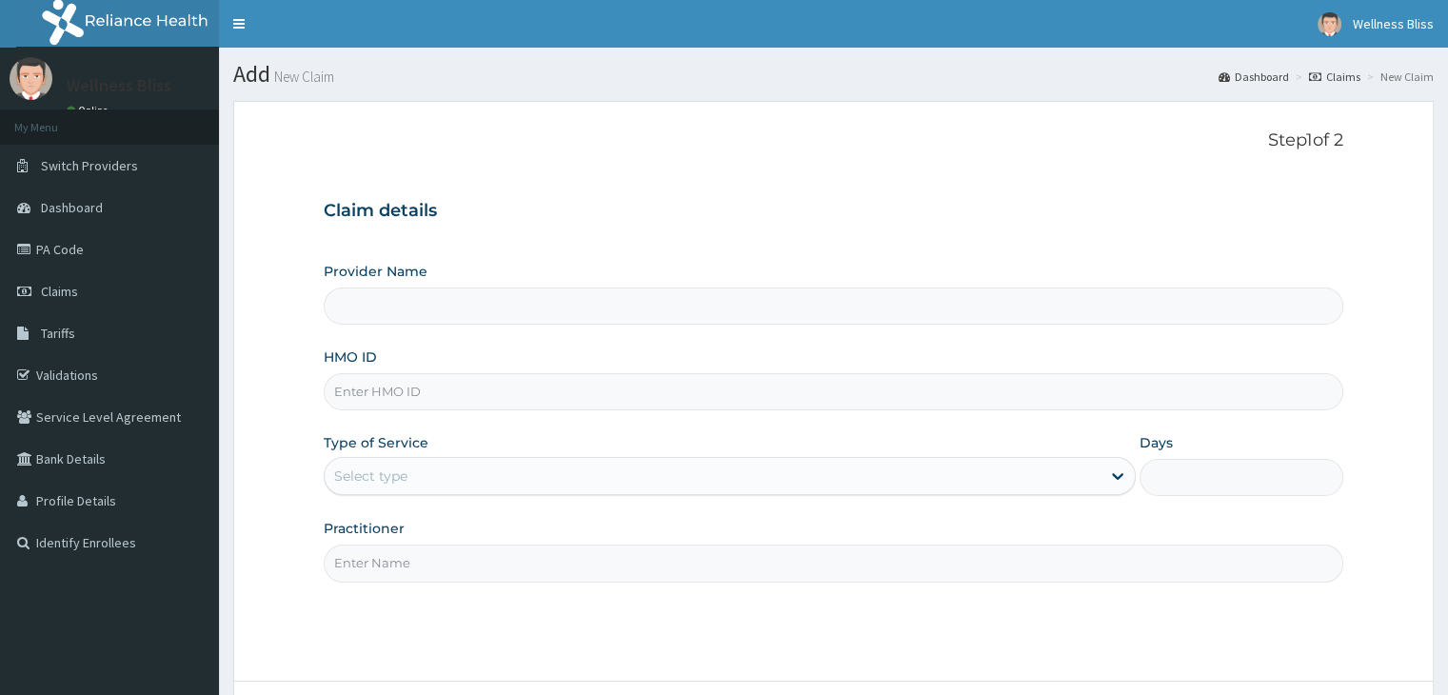
click at [415, 400] on input "HMO ID" at bounding box center [833, 391] width 1019 height 37
type input "WELLNESS BLISS GYM"
type input "1"
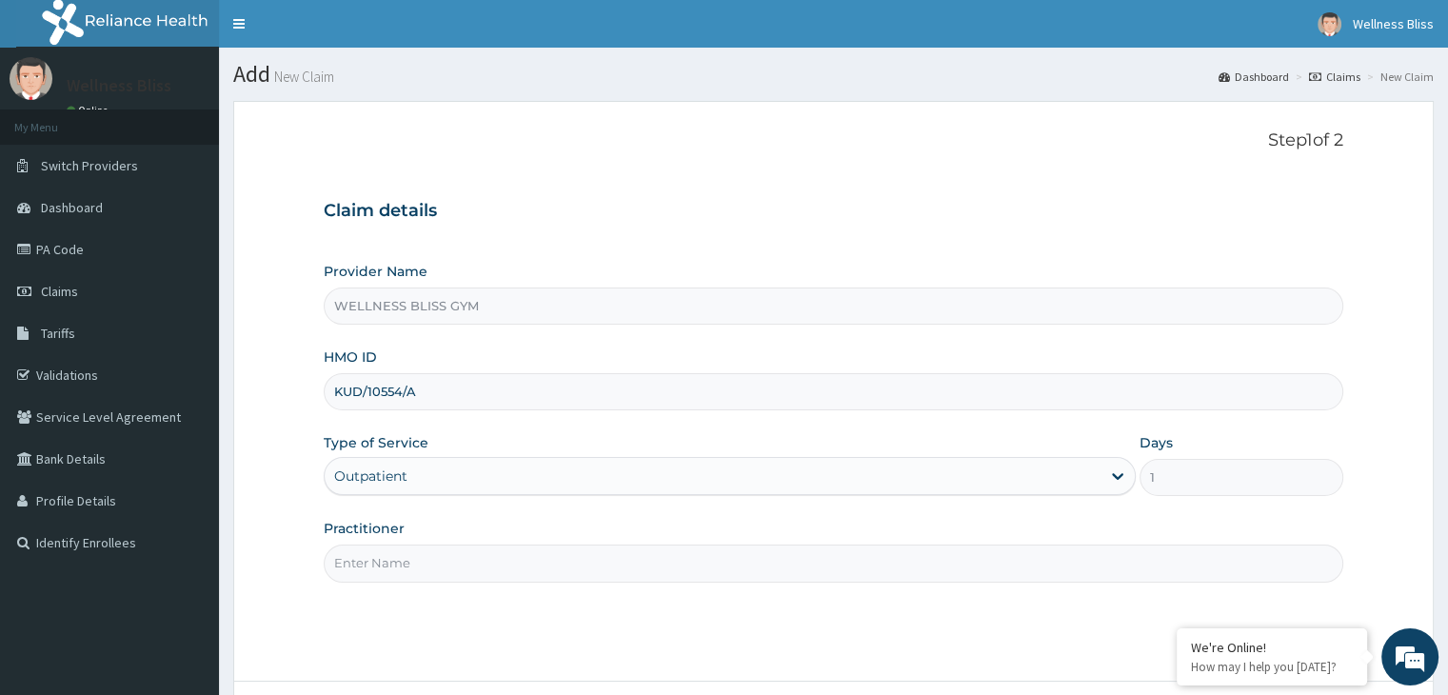
type input "KUD/10554/A"
click at [372, 572] on input "Practitioner" at bounding box center [833, 563] width 1019 height 37
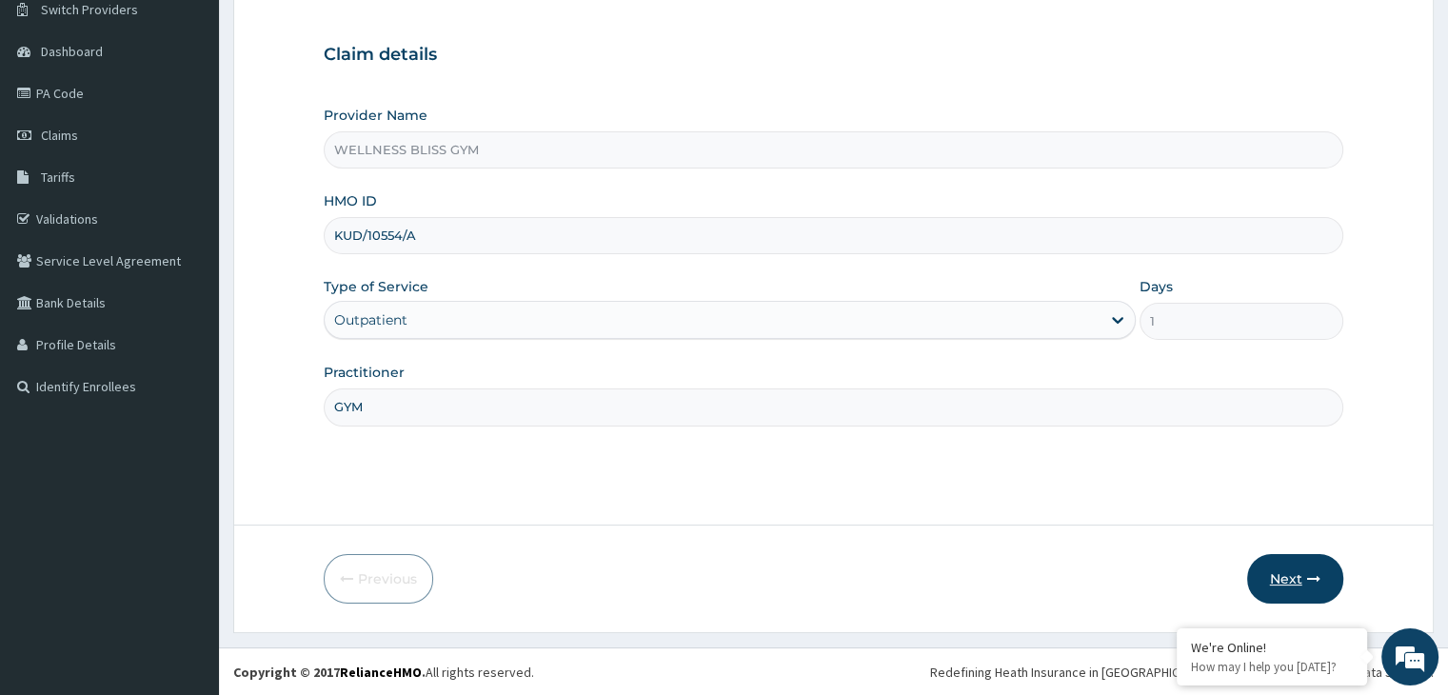
type input "GYM"
click at [1282, 566] on button "Next" at bounding box center [1295, 579] width 96 height 50
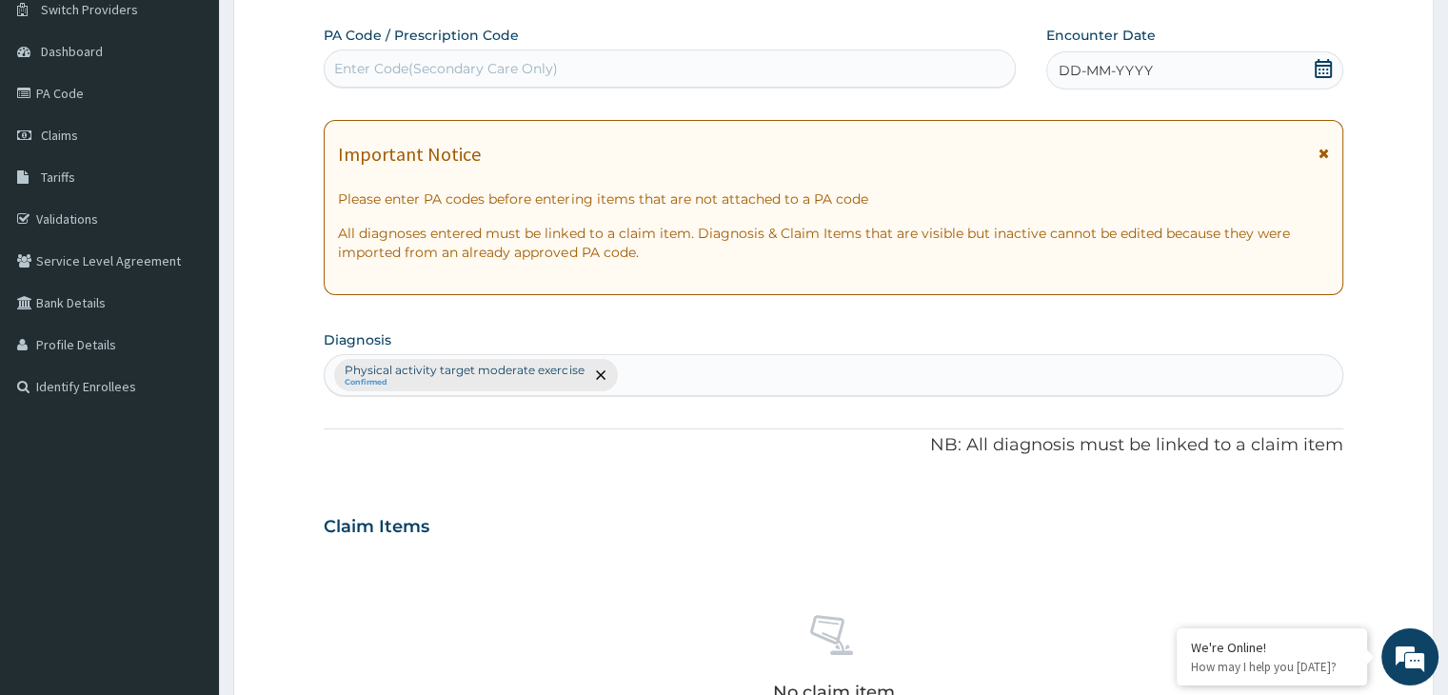
click at [405, 70] on div "Enter Code(Secondary Care Only)" at bounding box center [446, 68] width 224 height 19
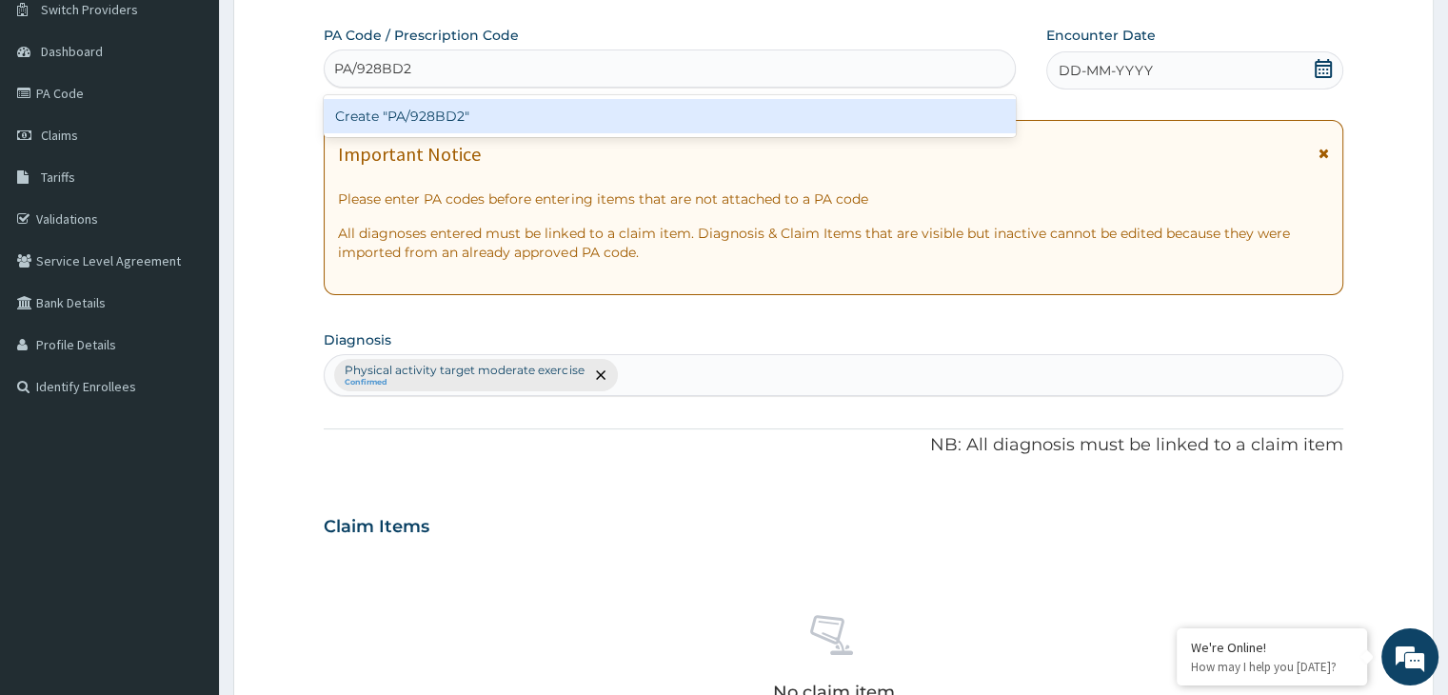
type input "PA/928BD2"
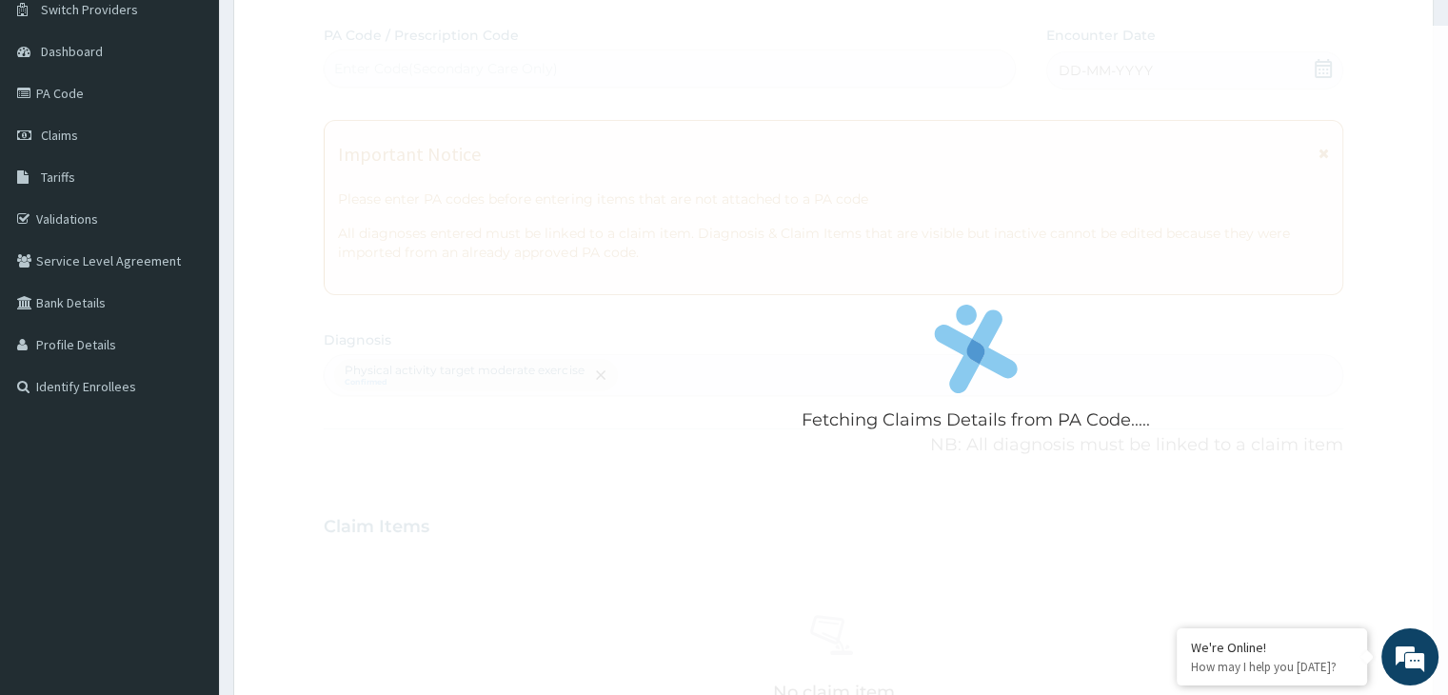
click at [1323, 69] on div "Fetching Claims Details from PA Code..... PA Code / Prescription Code Enter Cod…" at bounding box center [833, 521] width 1019 height 991
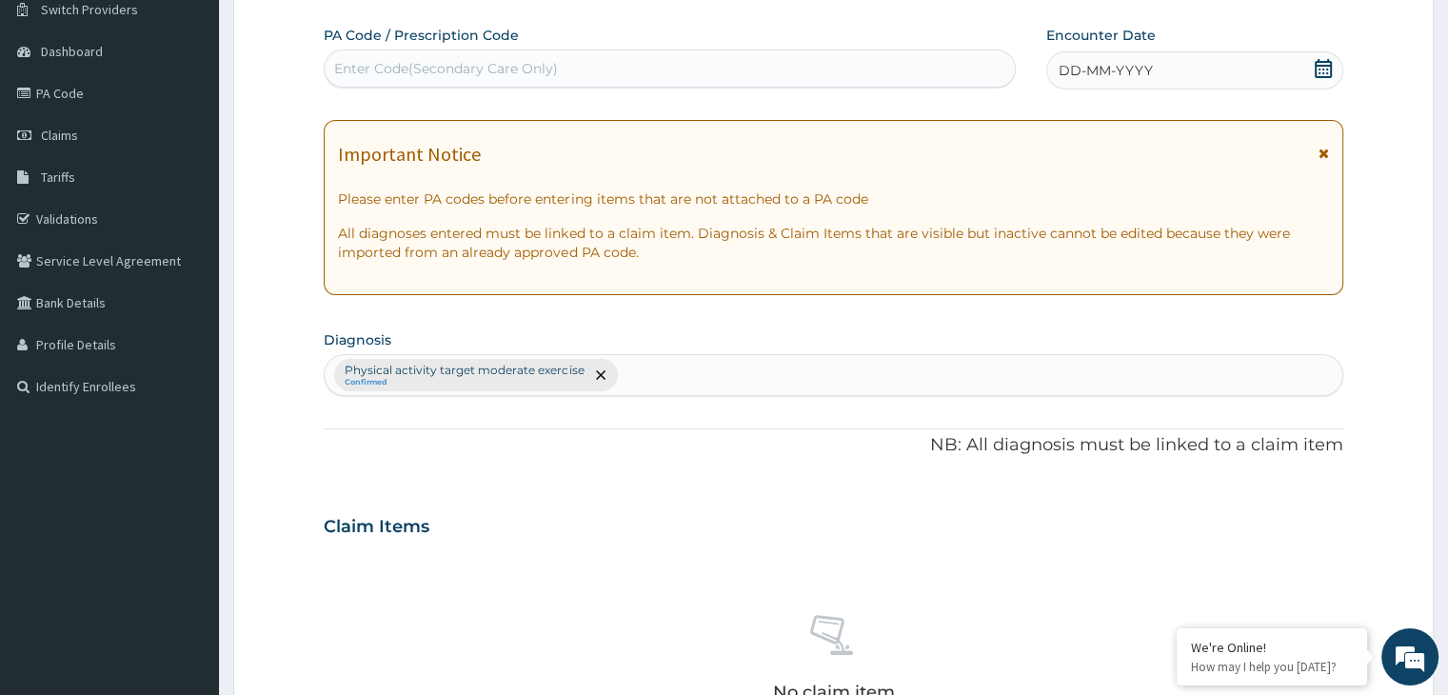
click at [414, 73] on div "Enter Code(Secondary Care Only)" at bounding box center [446, 68] width 224 height 19
type input "PA/"
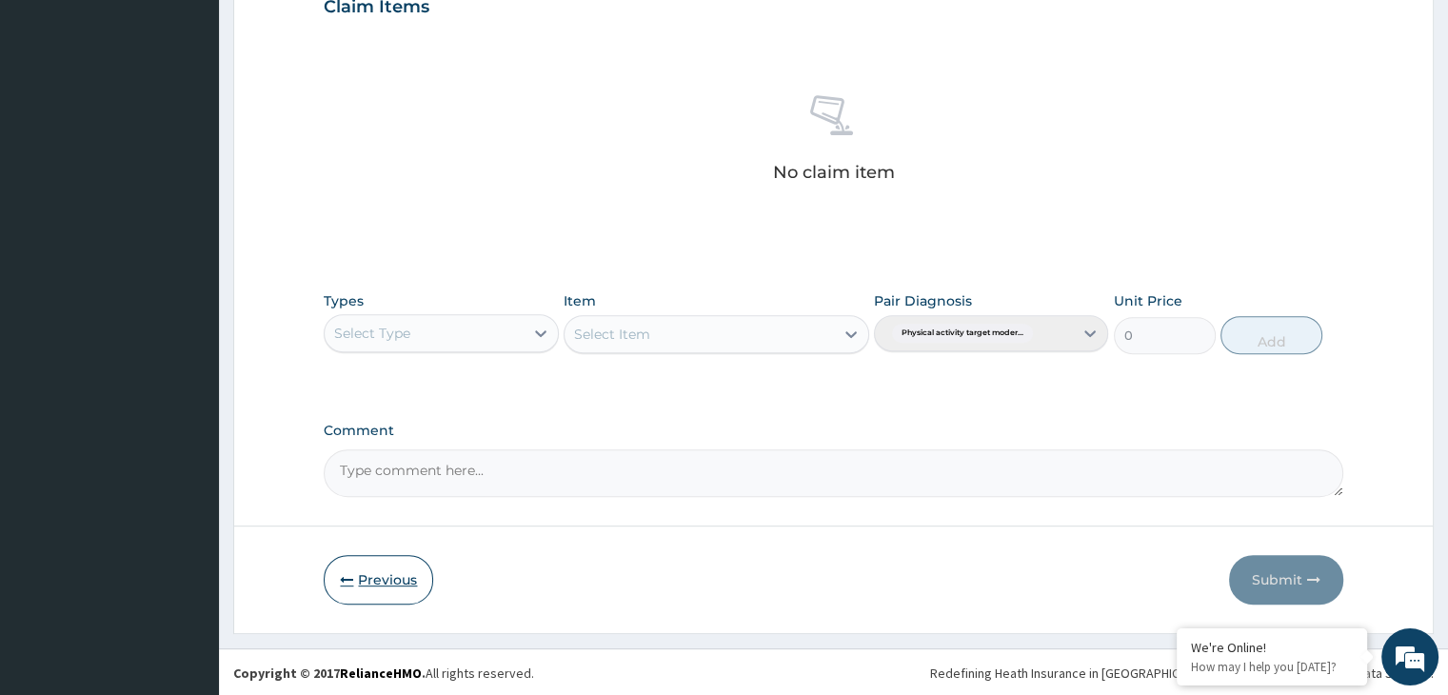
click at [381, 596] on button "Previous" at bounding box center [379, 580] width 110 height 50
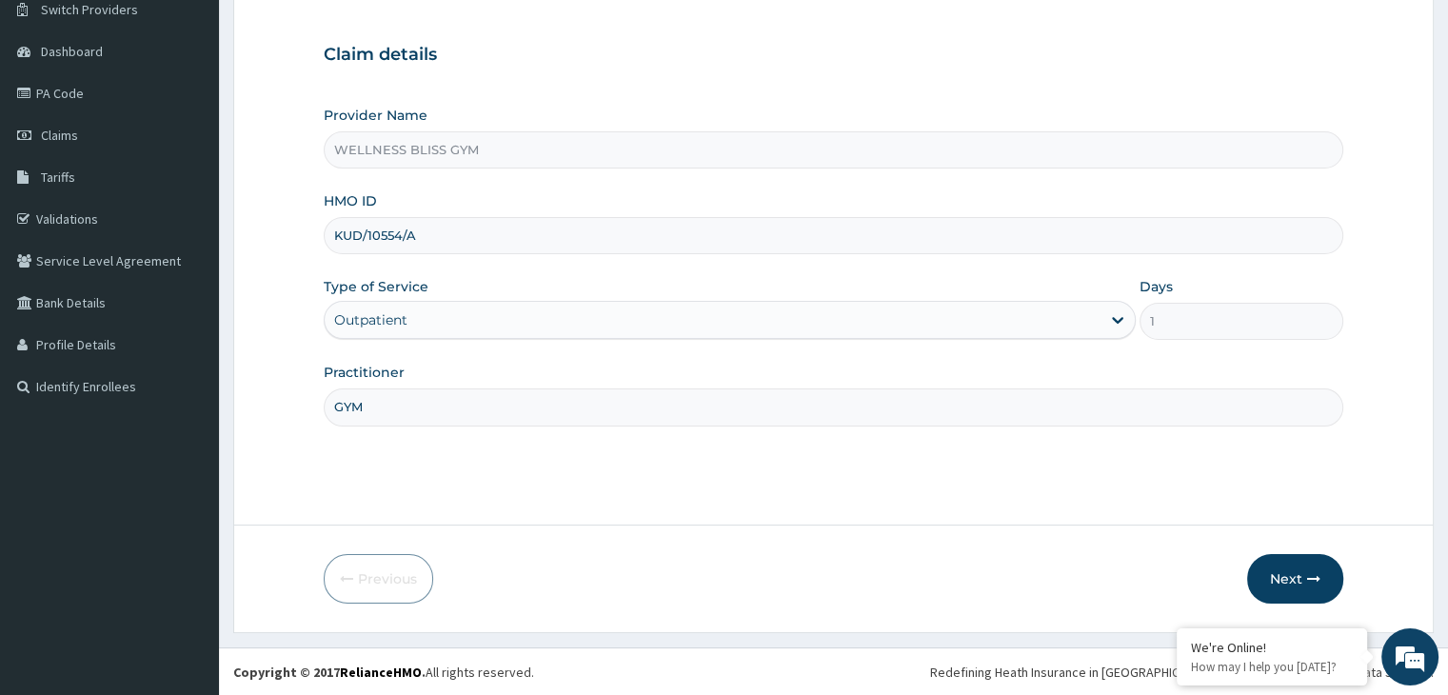
click at [423, 231] on input "KUD/10554/A" at bounding box center [833, 235] width 1019 height 37
type input "K"
type input "MOP/10191/A"
click at [1269, 585] on button "Next" at bounding box center [1295, 579] width 96 height 50
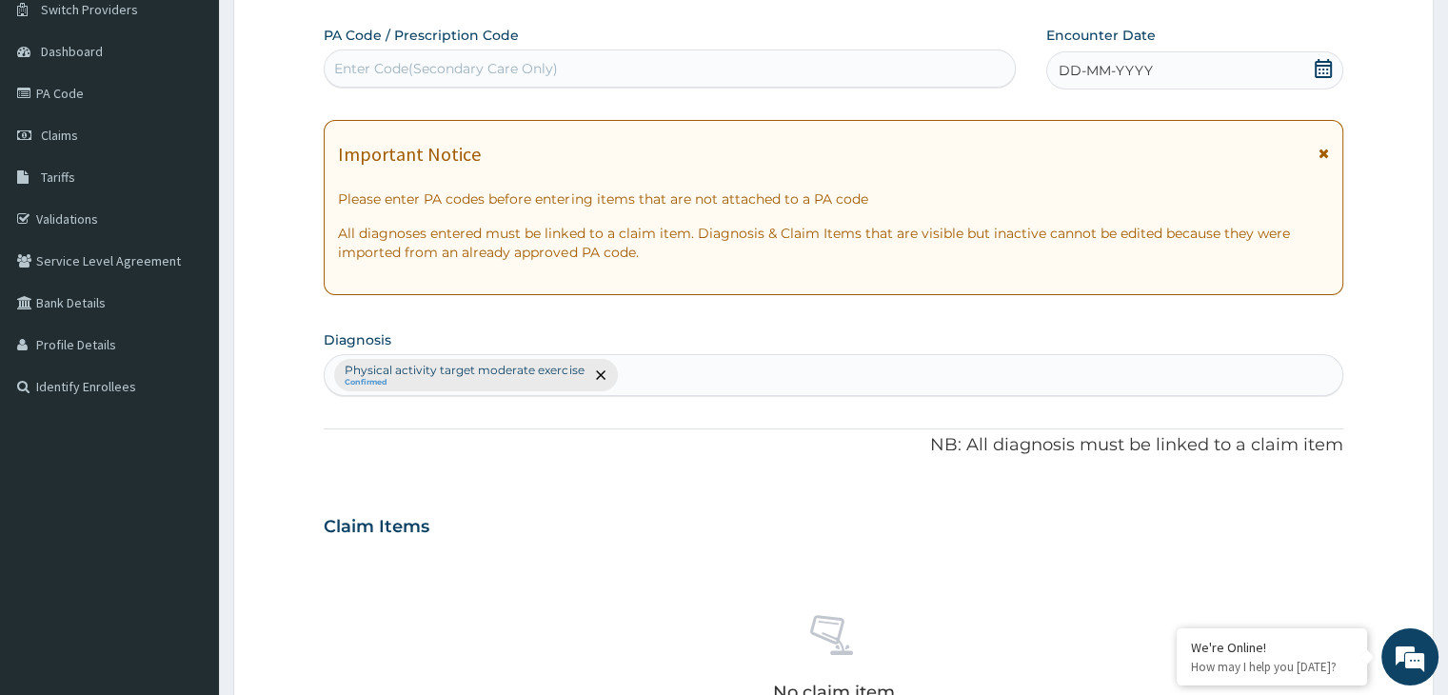
click at [545, 66] on div "Enter Code(Secondary Care Only)" at bounding box center [446, 68] width 224 height 19
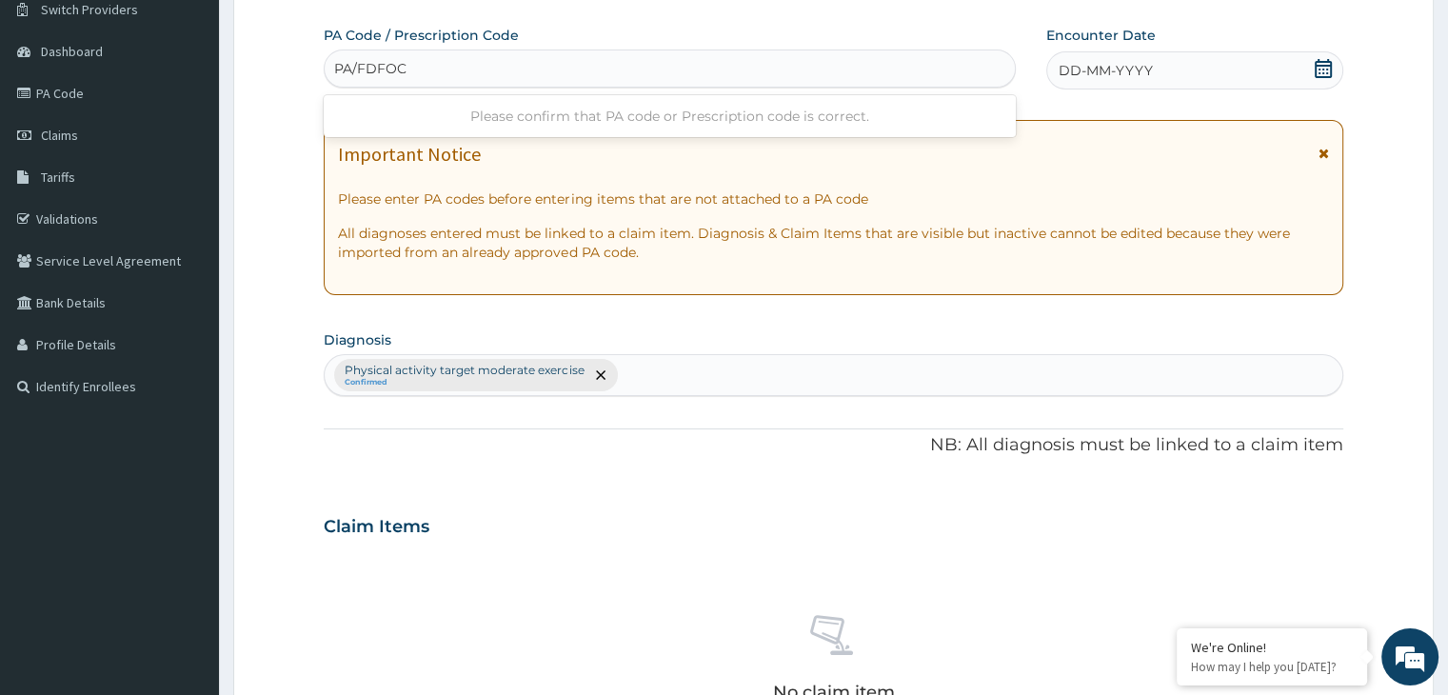
type input "PA/FDFOC5"
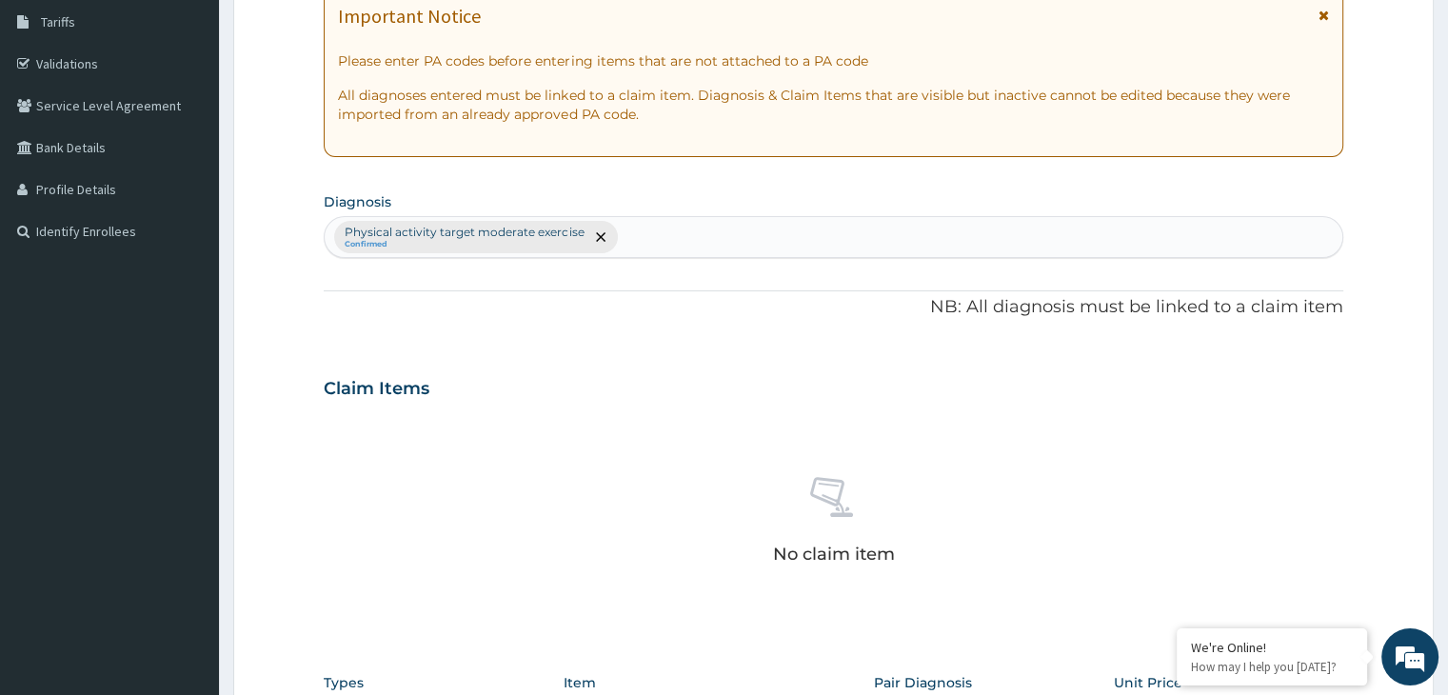
scroll to position [693, 0]
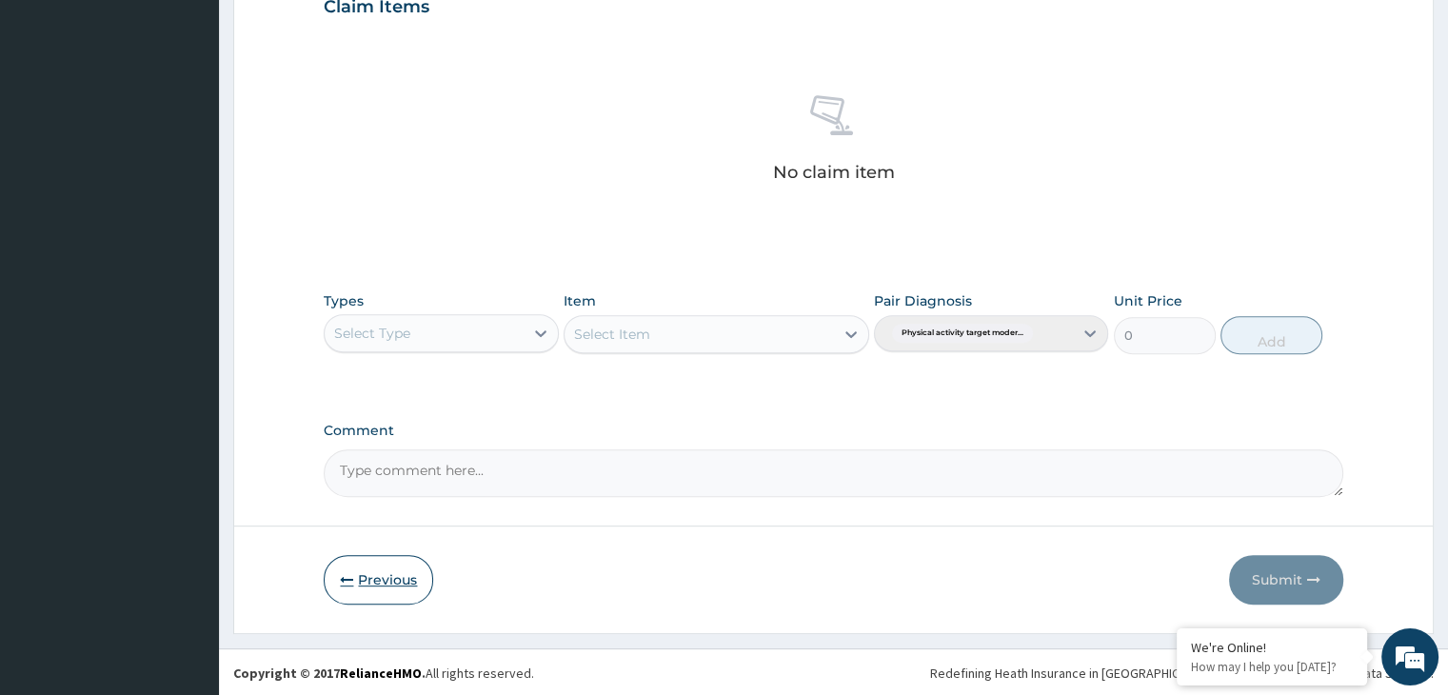
click at [347, 573] on icon "button" at bounding box center [346, 579] width 13 height 13
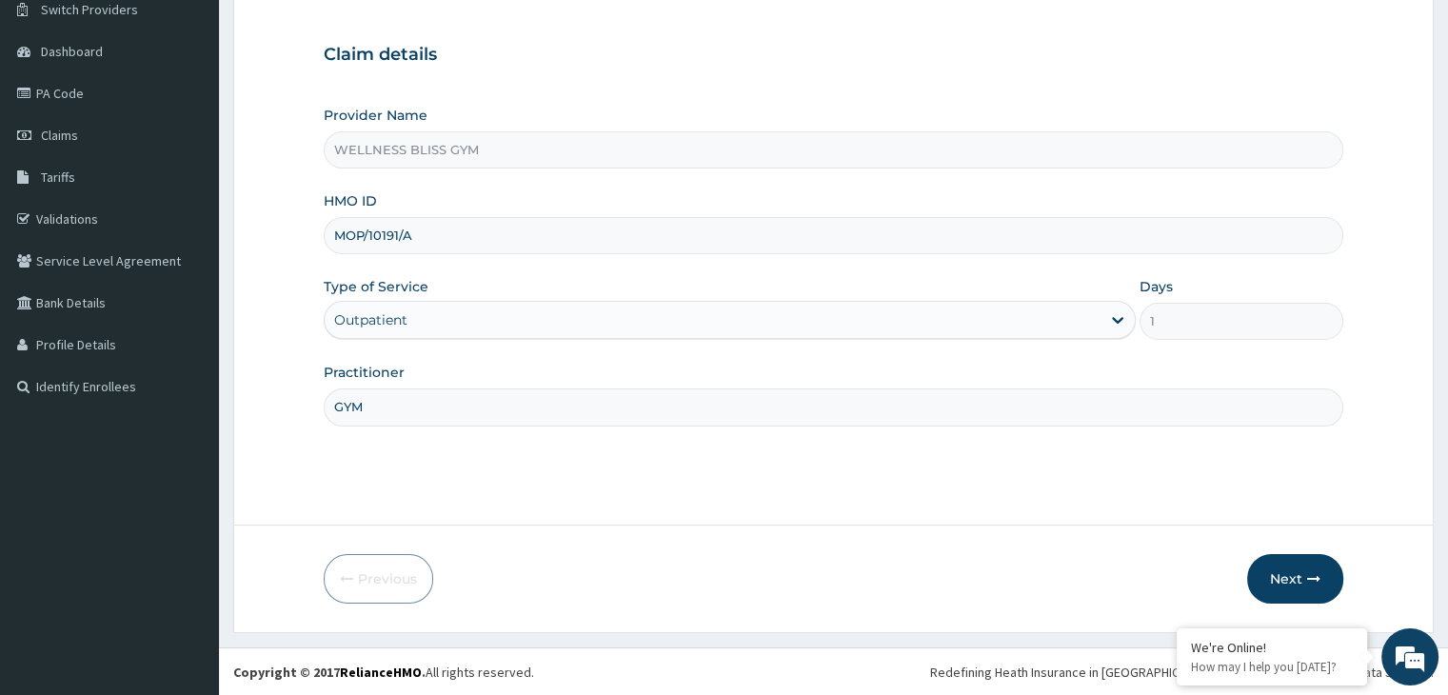
click at [424, 237] on input "MOP/10191/A" at bounding box center [833, 235] width 1019 height 37
type input "MOP/10191/B"
click at [1300, 572] on button "Next" at bounding box center [1295, 579] width 96 height 50
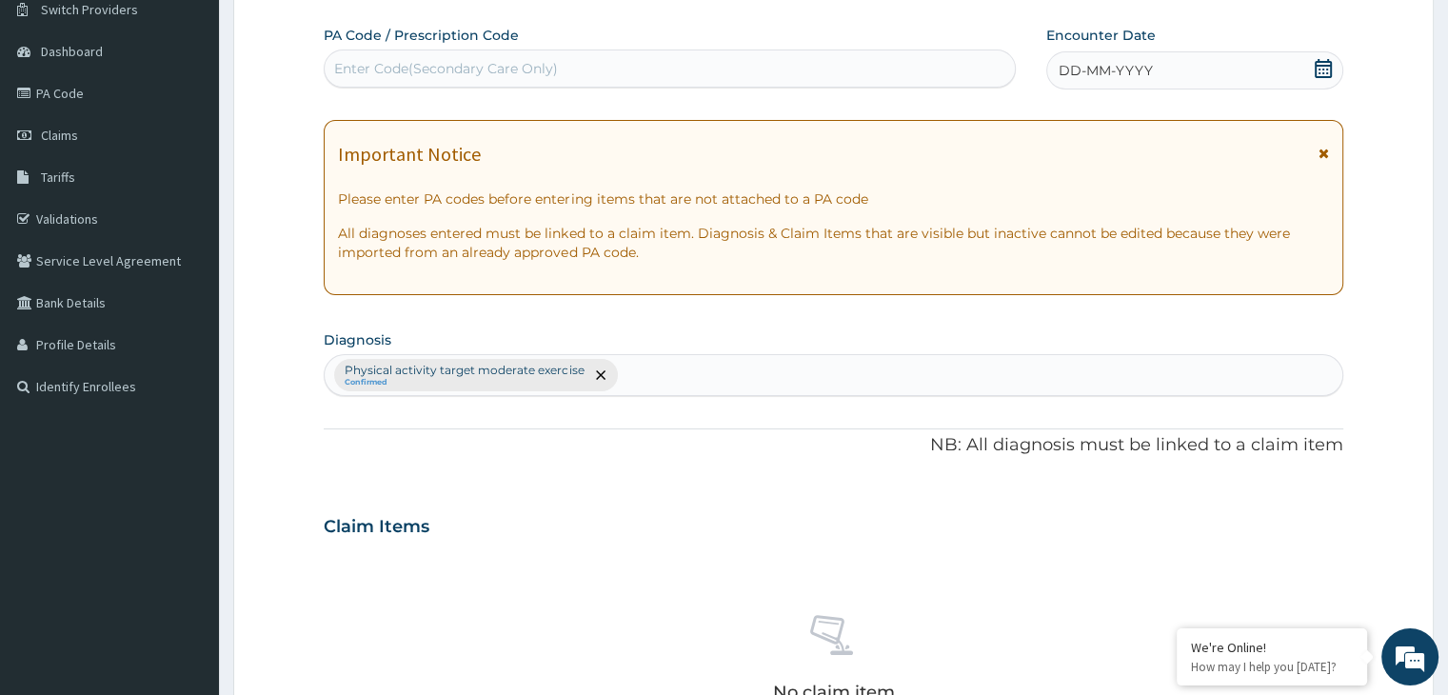
click at [371, 63] on div "Enter Code(Secondary Care Only)" at bounding box center [446, 68] width 224 height 19
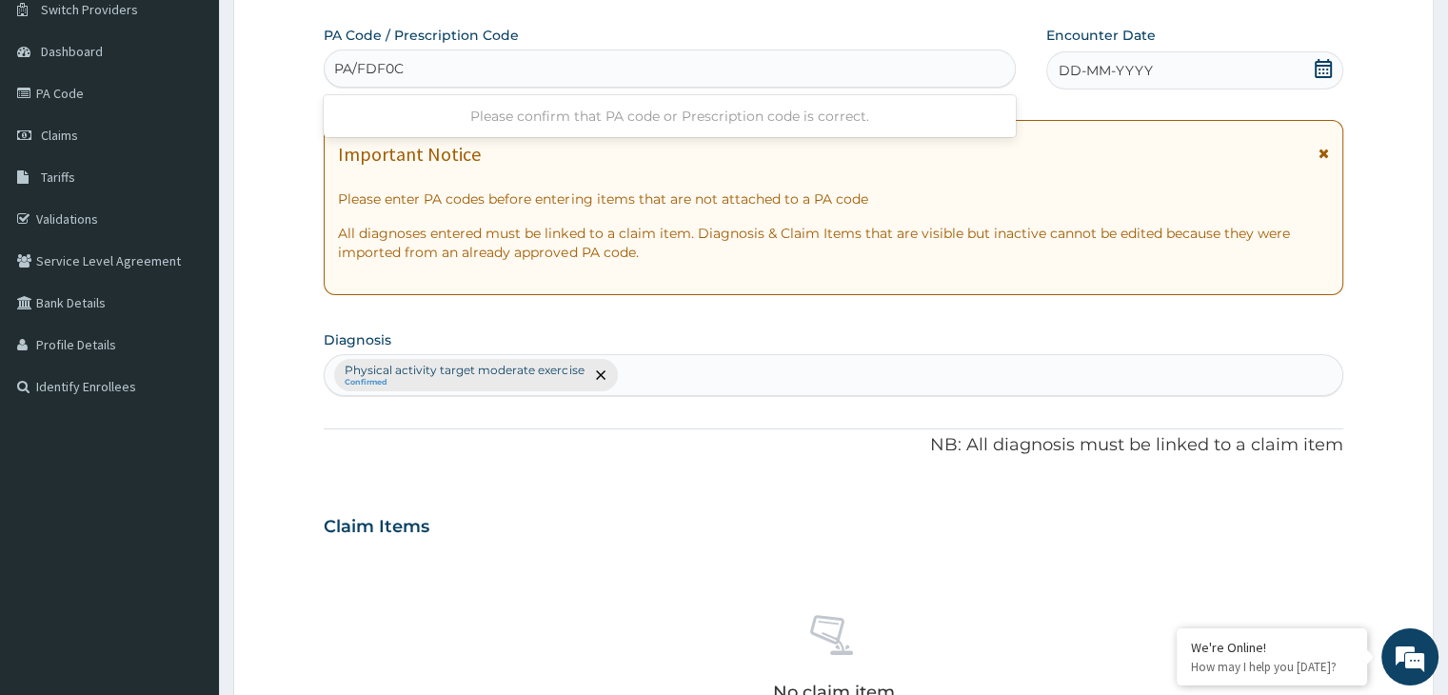
type input "PA/FDF0C5"
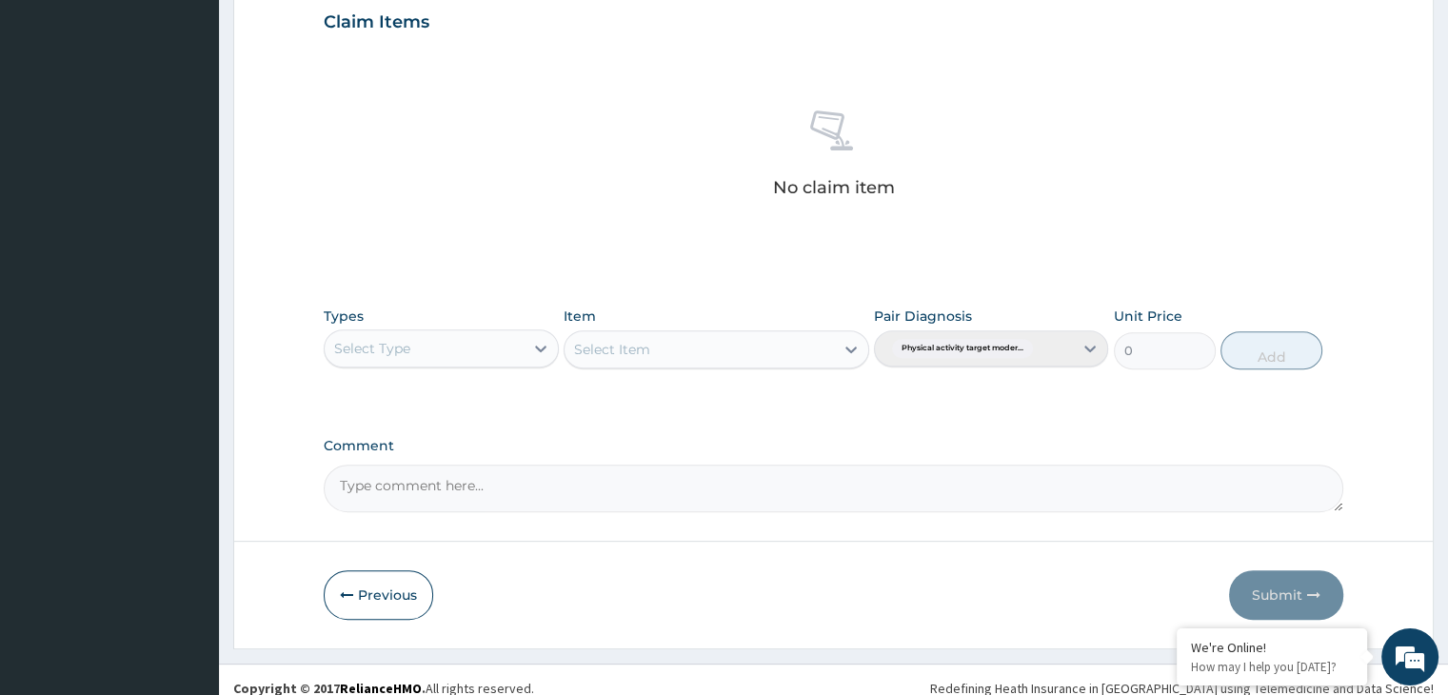
scroll to position [688, 0]
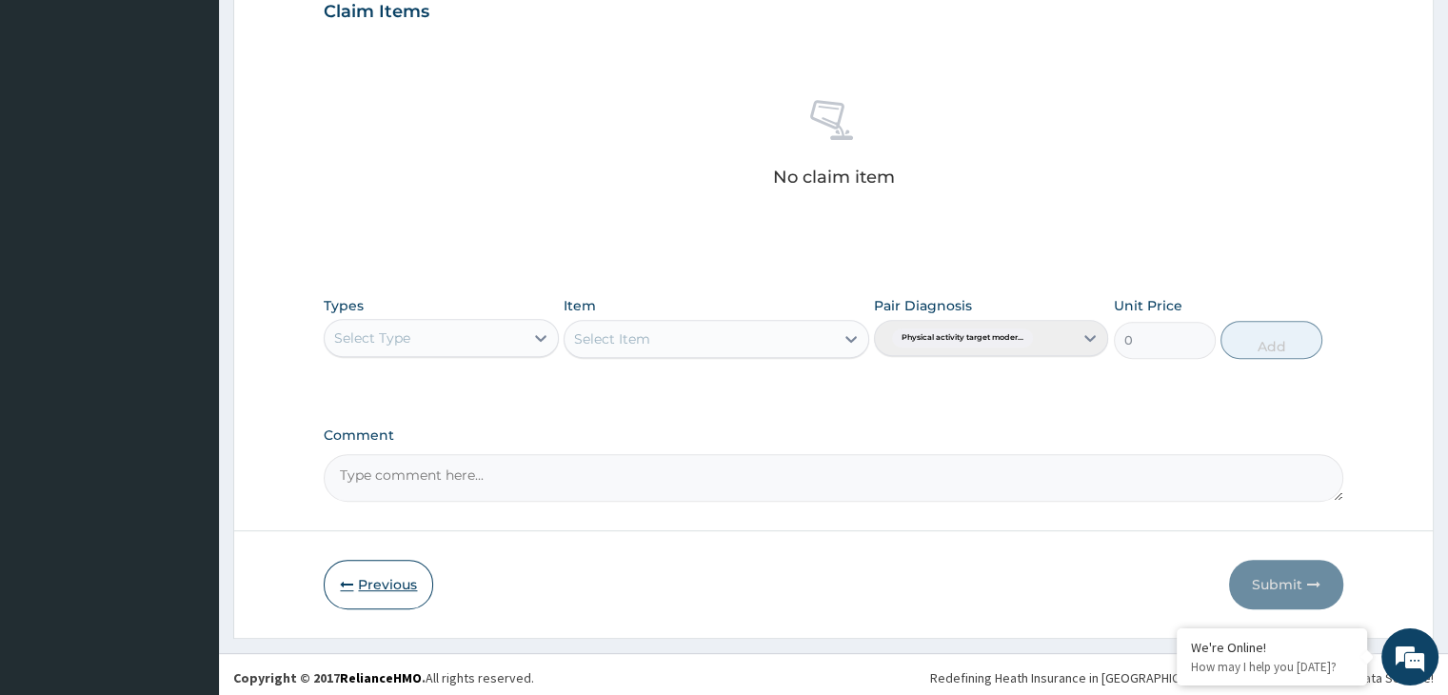
click at [362, 591] on button "Previous" at bounding box center [379, 585] width 110 height 50
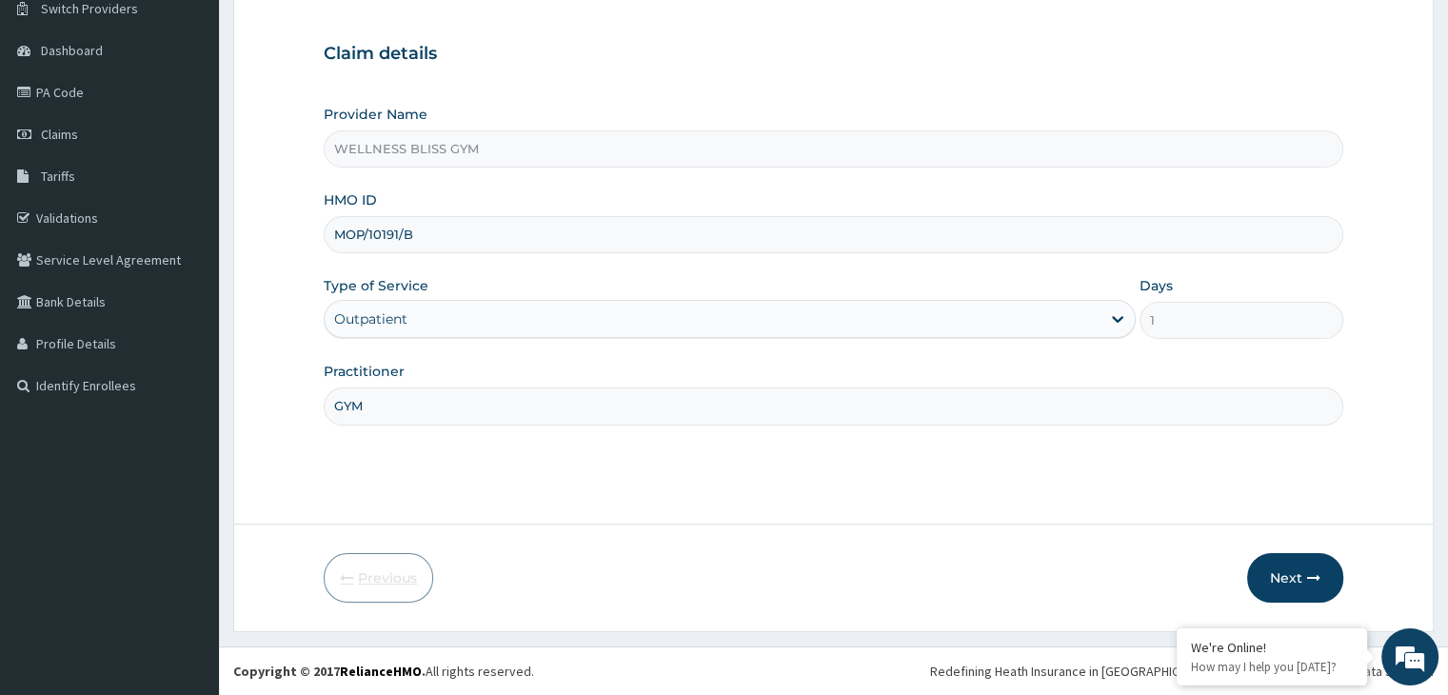
scroll to position [156, 0]
click at [1395, 190] on form "Step 1 of 2 Claim details Provider Name WELLNESS BLISS GYM HMO ID MOP/10191/B T…" at bounding box center [833, 289] width 1201 height 688
click at [492, 230] on input "MOP/10191/B" at bounding box center [833, 235] width 1019 height 37
click at [1296, 569] on button "Next" at bounding box center [1295, 579] width 96 height 50
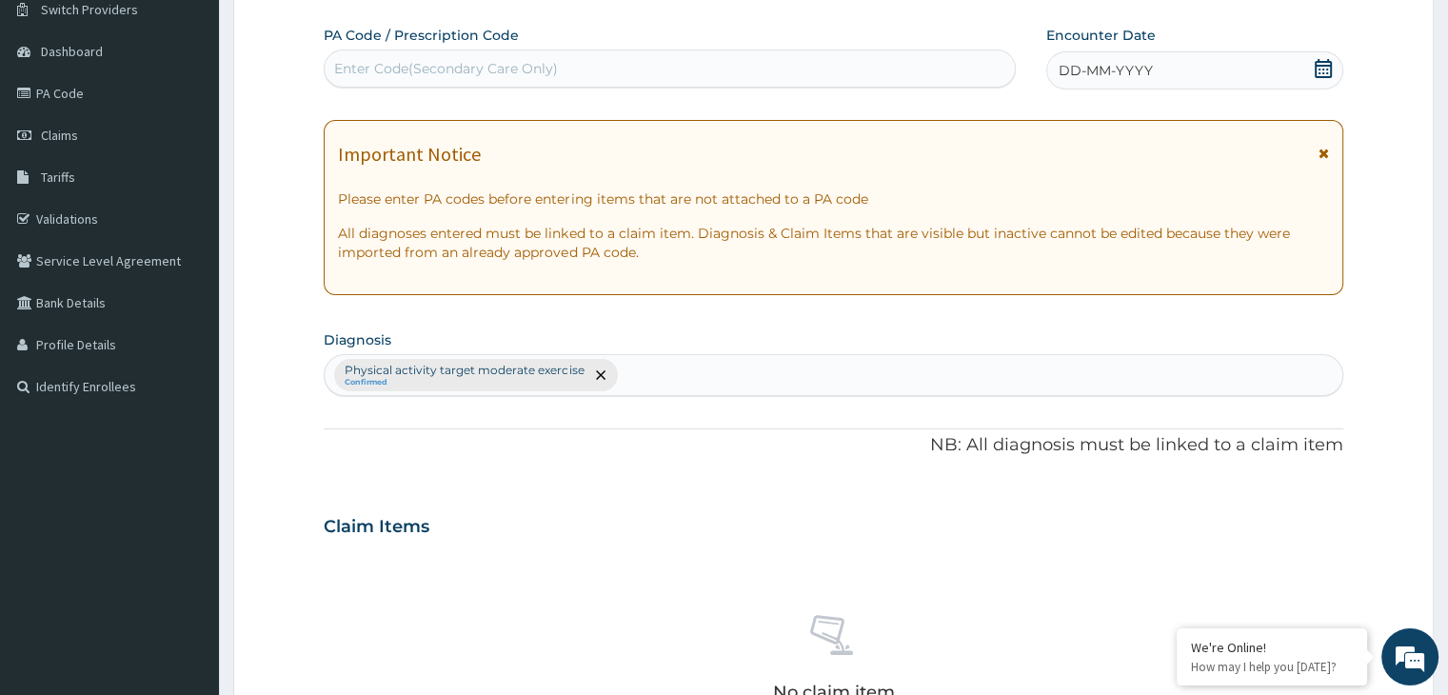
click at [471, 59] on div "Enter Code(Secondary Care Only)" at bounding box center [446, 68] width 224 height 19
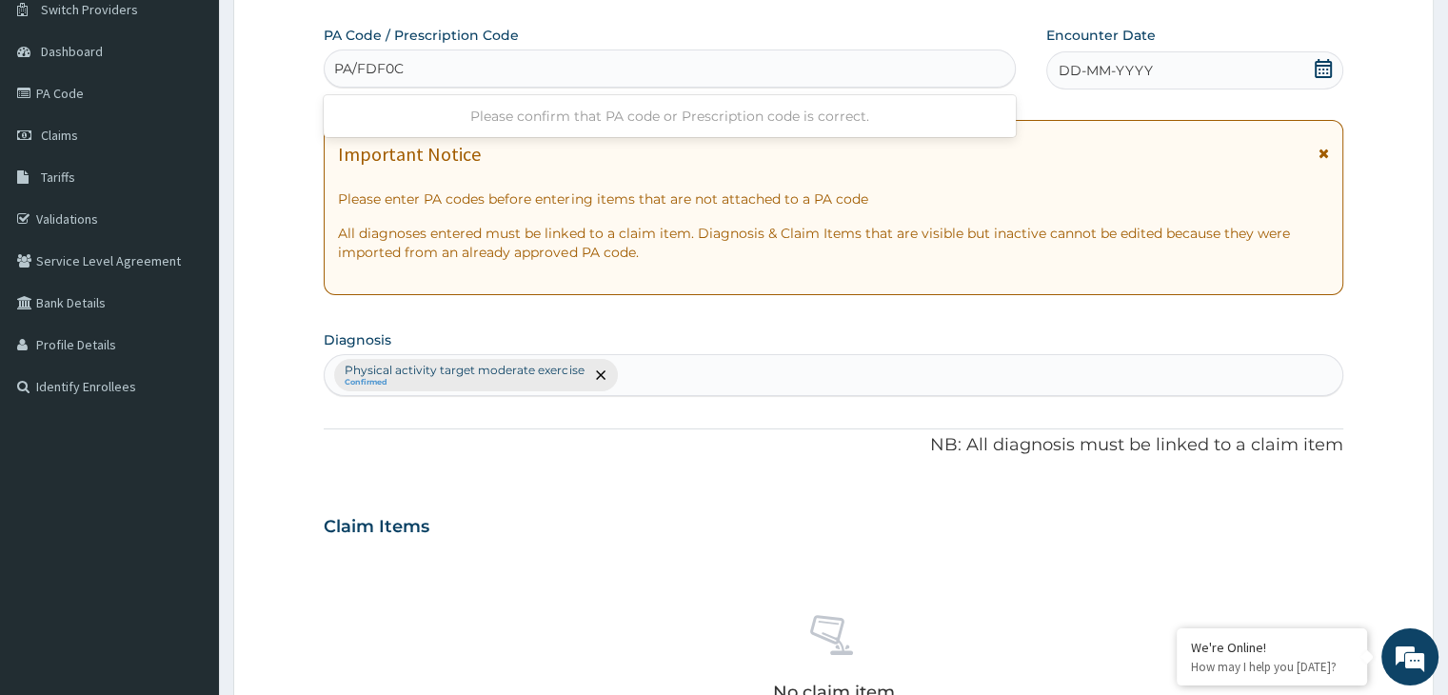
type input "PA/FDF0C5"
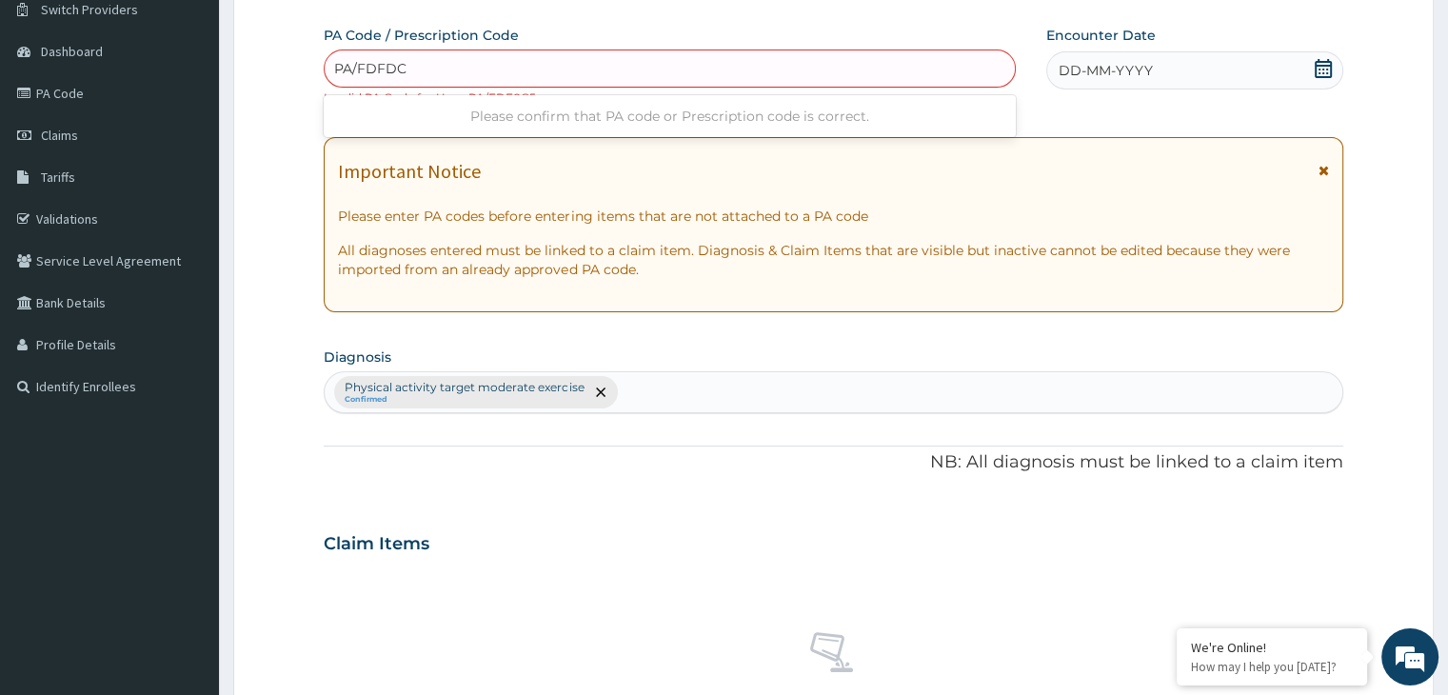
type input "PA/FDFDC5"
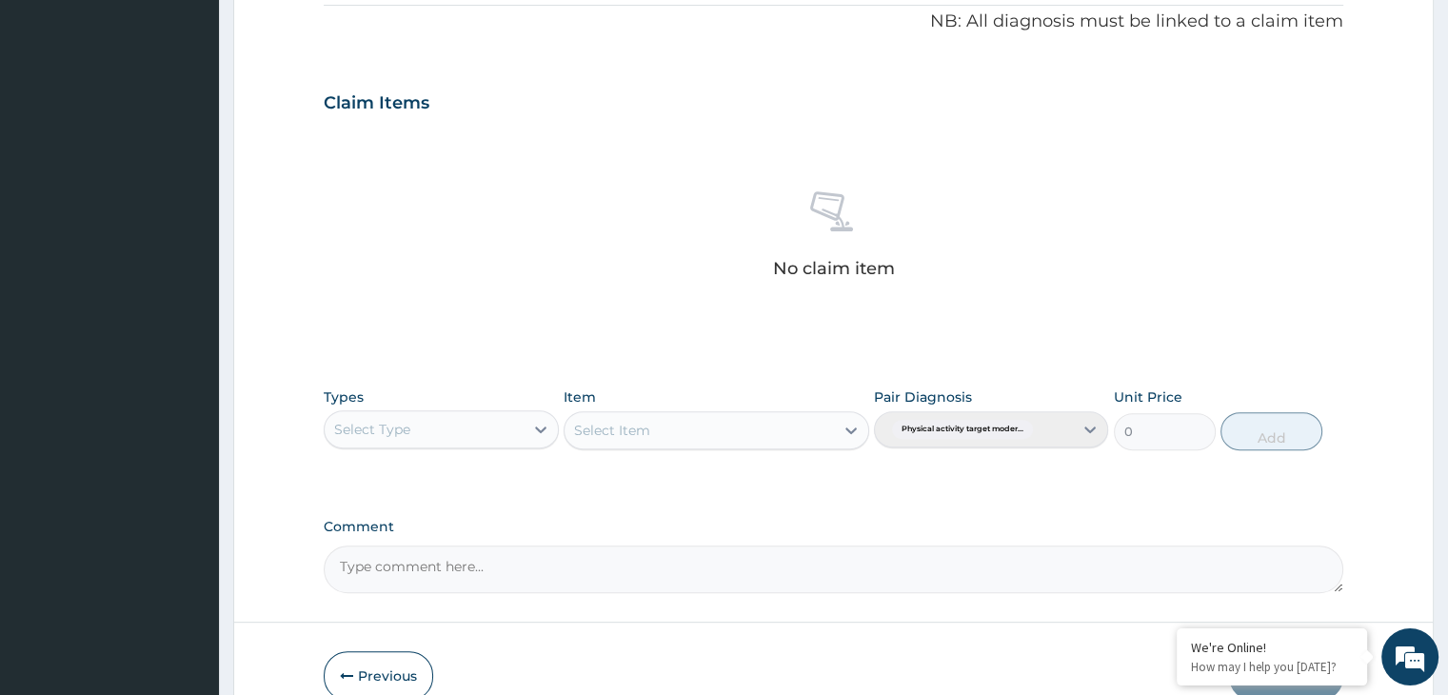
scroll to position [600, 0]
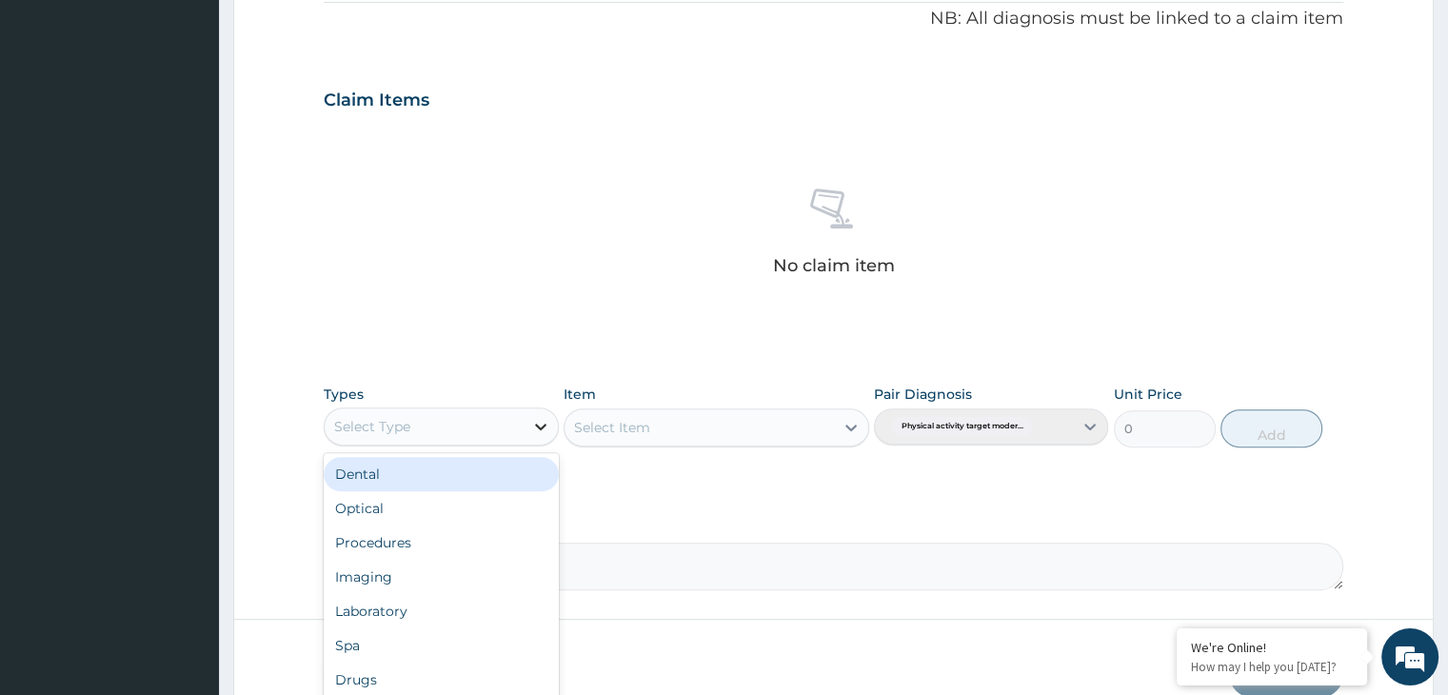
click at [543, 424] on icon at bounding box center [540, 427] width 11 height 7
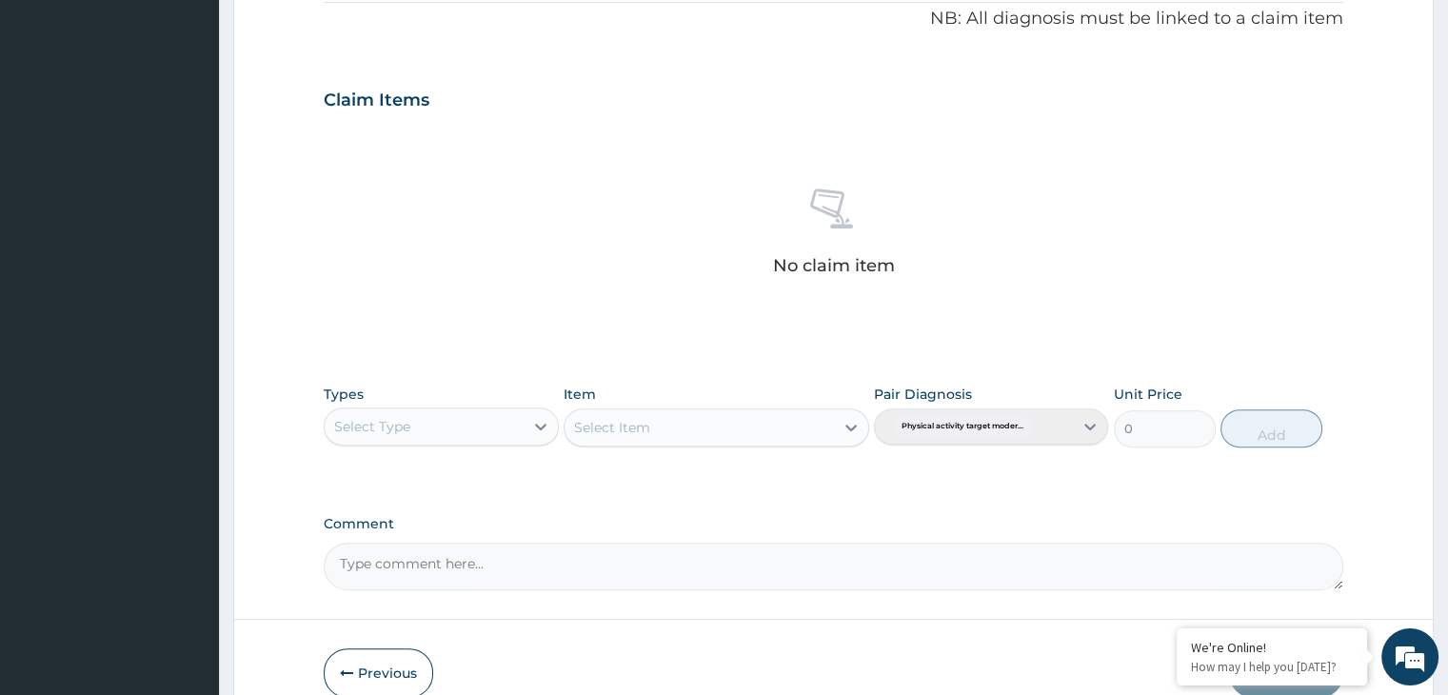
click at [689, 511] on div "PA Code / Prescription Code Enter Code(Secondary Care Only) PA code does not ex…" at bounding box center [833, 86] width 1019 height 1008
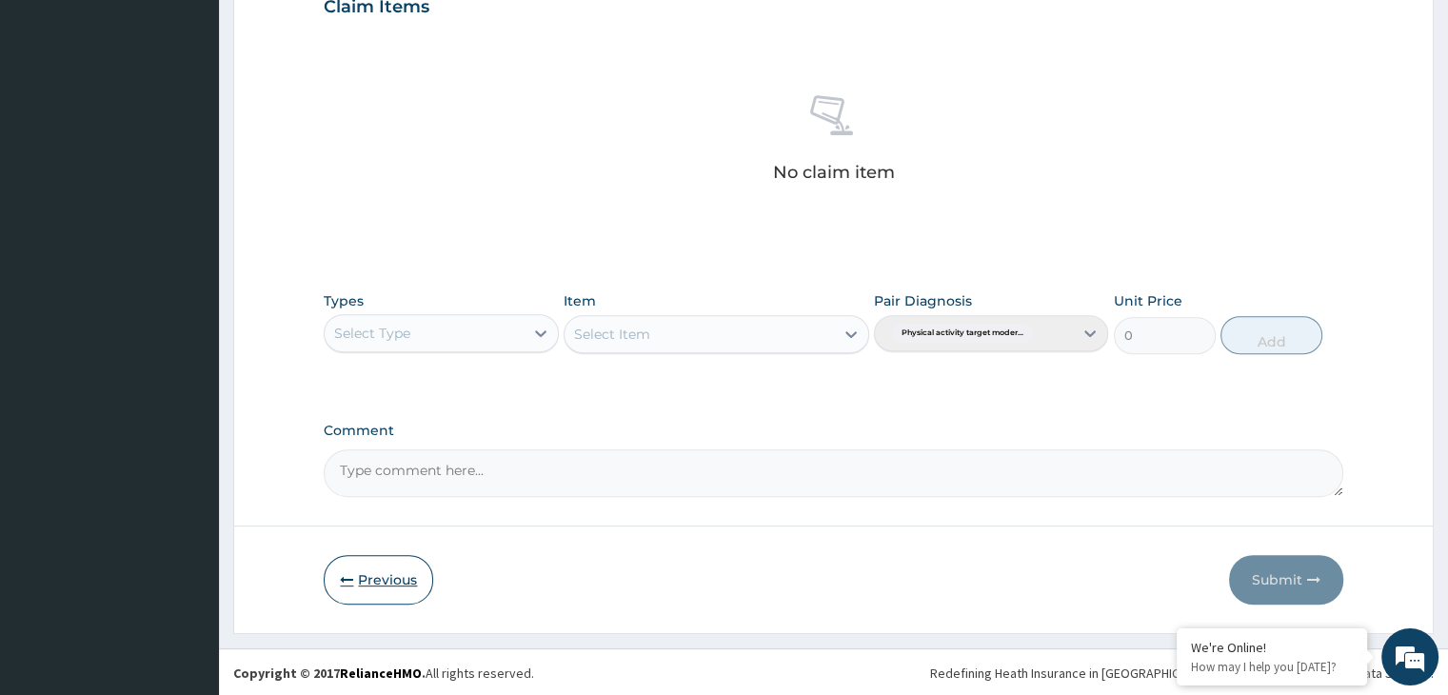
click at [360, 573] on button "Previous" at bounding box center [379, 580] width 110 height 50
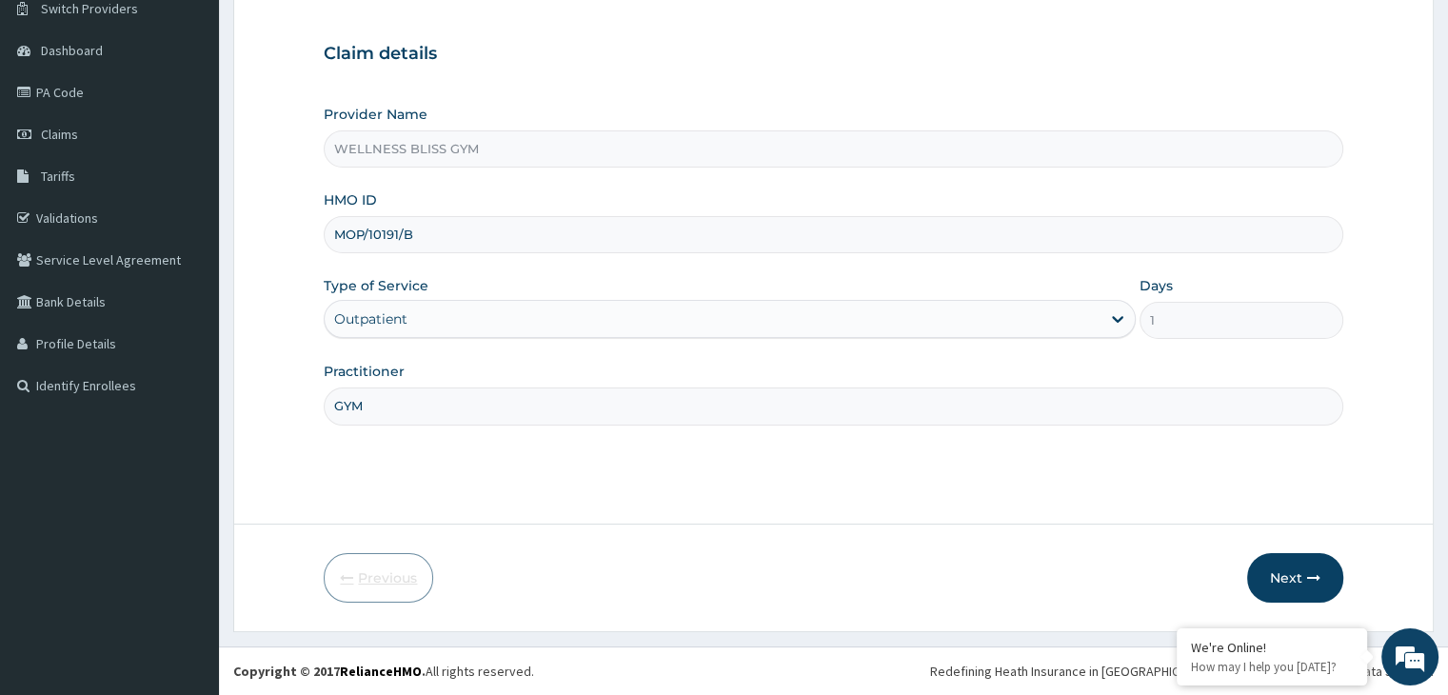
scroll to position [156, 0]
click at [419, 235] on input "MOP/10191/B" at bounding box center [833, 235] width 1019 height 37
type input "MOP/10191/A"
click at [1304, 590] on button "Next" at bounding box center [1295, 579] width 96 height 50
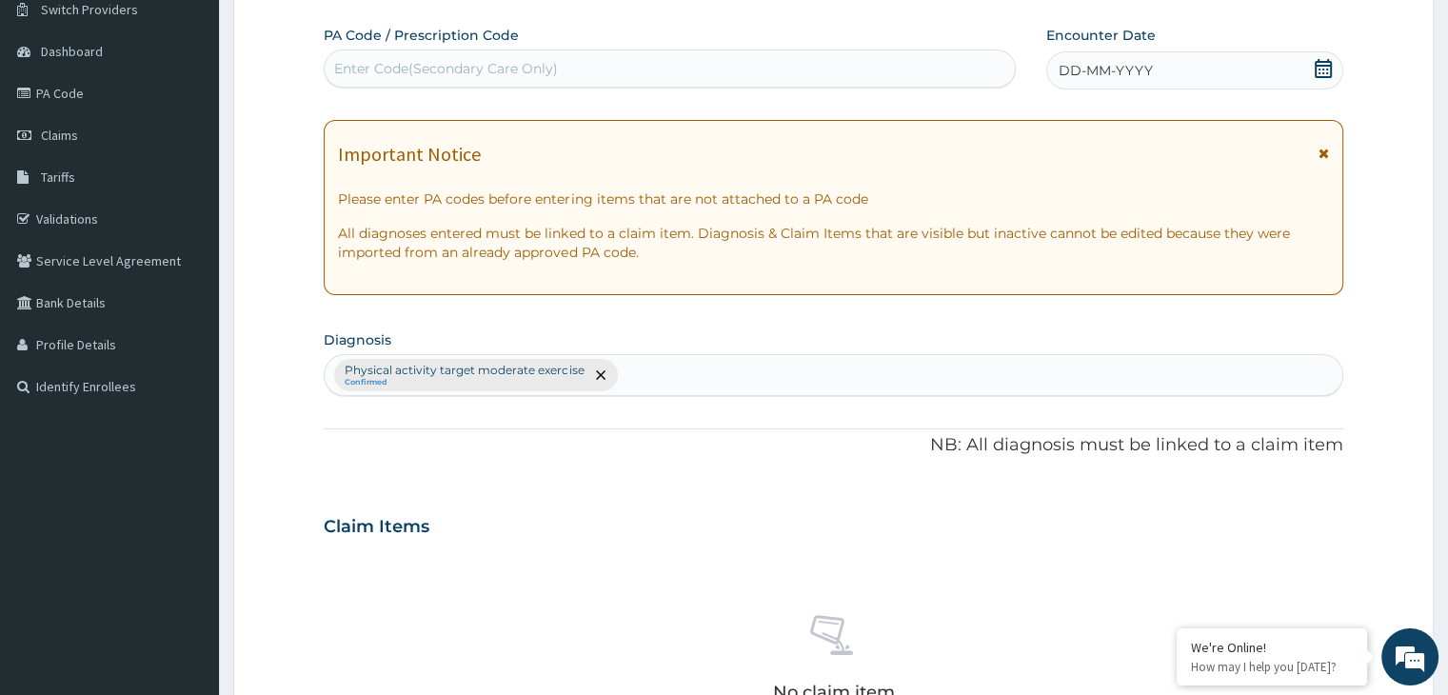
click at [438, 56] on div "Enter Code(Secondary Care Only)" at bounding box center [670, 68] width 690 height 30
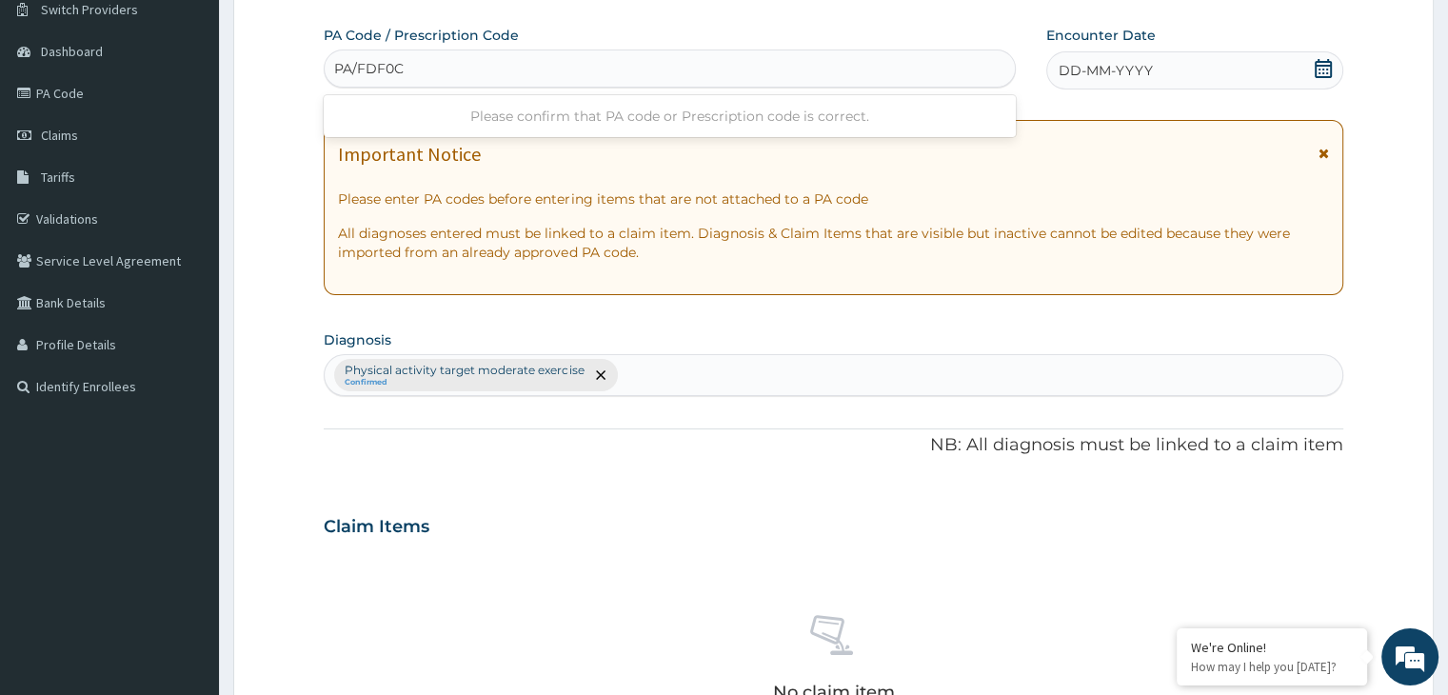
type input "PA/FDF0C5"
click at [1322, 70] on icon at bounding box center [1323, 68] width 19 height 19
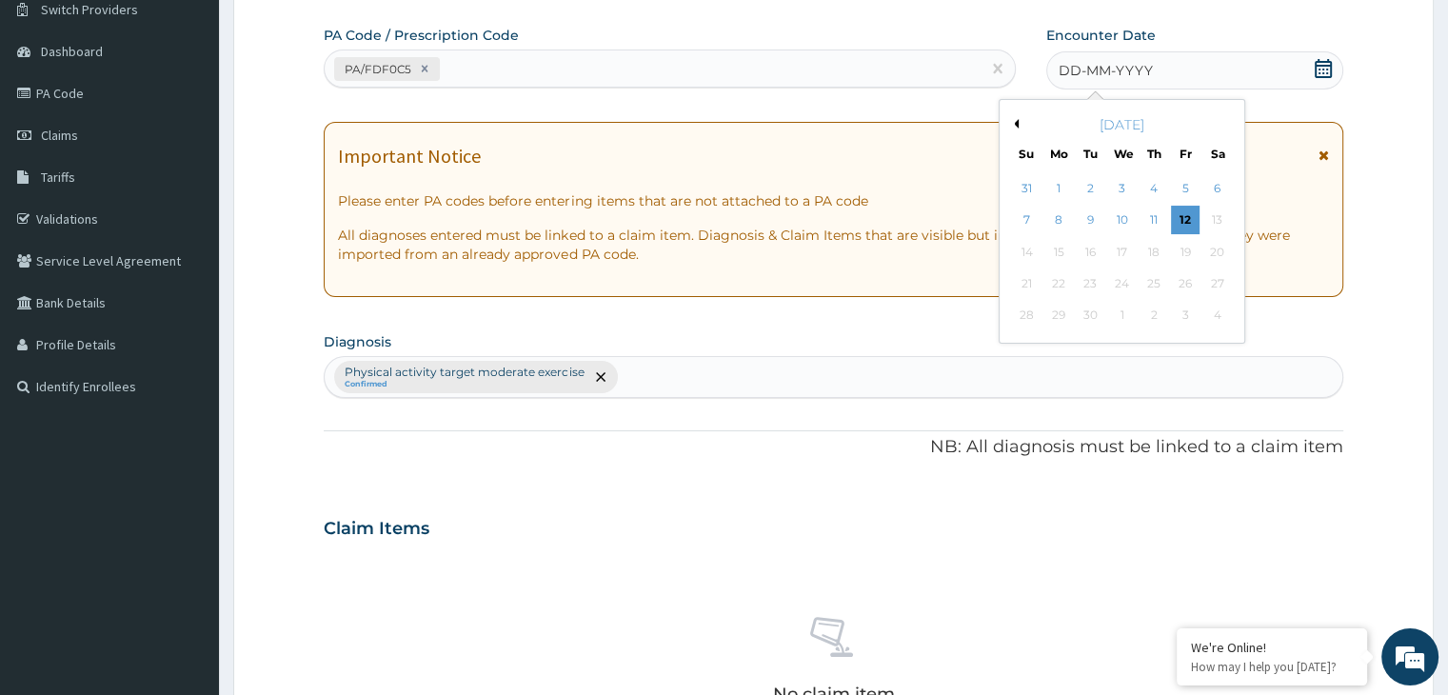
click at [1013, 128] on div "September 2025" at bounding box center [1121, 124] width 229 height 19
click at [1015, 119] on button "Previous Month" at bounding box center [1014, 124] width 10 height 10
click at [1055, 317] on div "25" at bounding box center [1059, 316] width 29 height 29
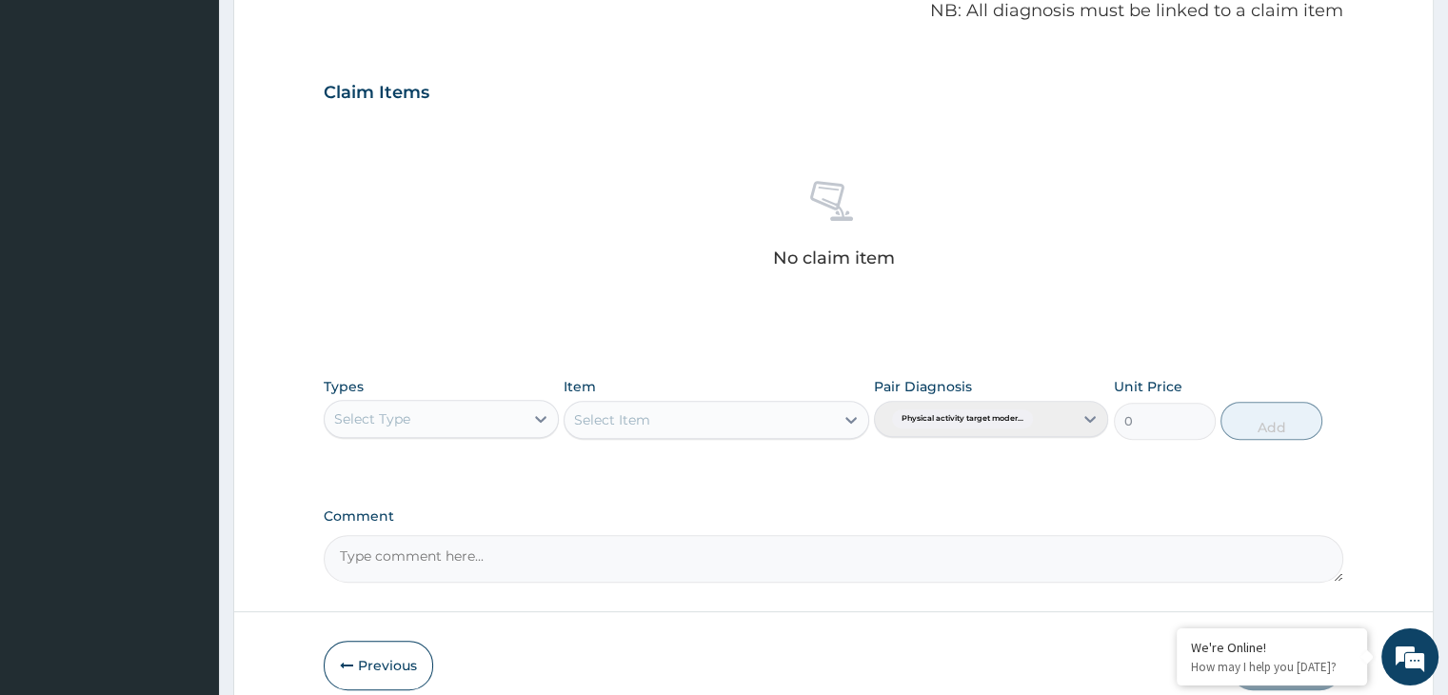
scroll to position [609, 0]
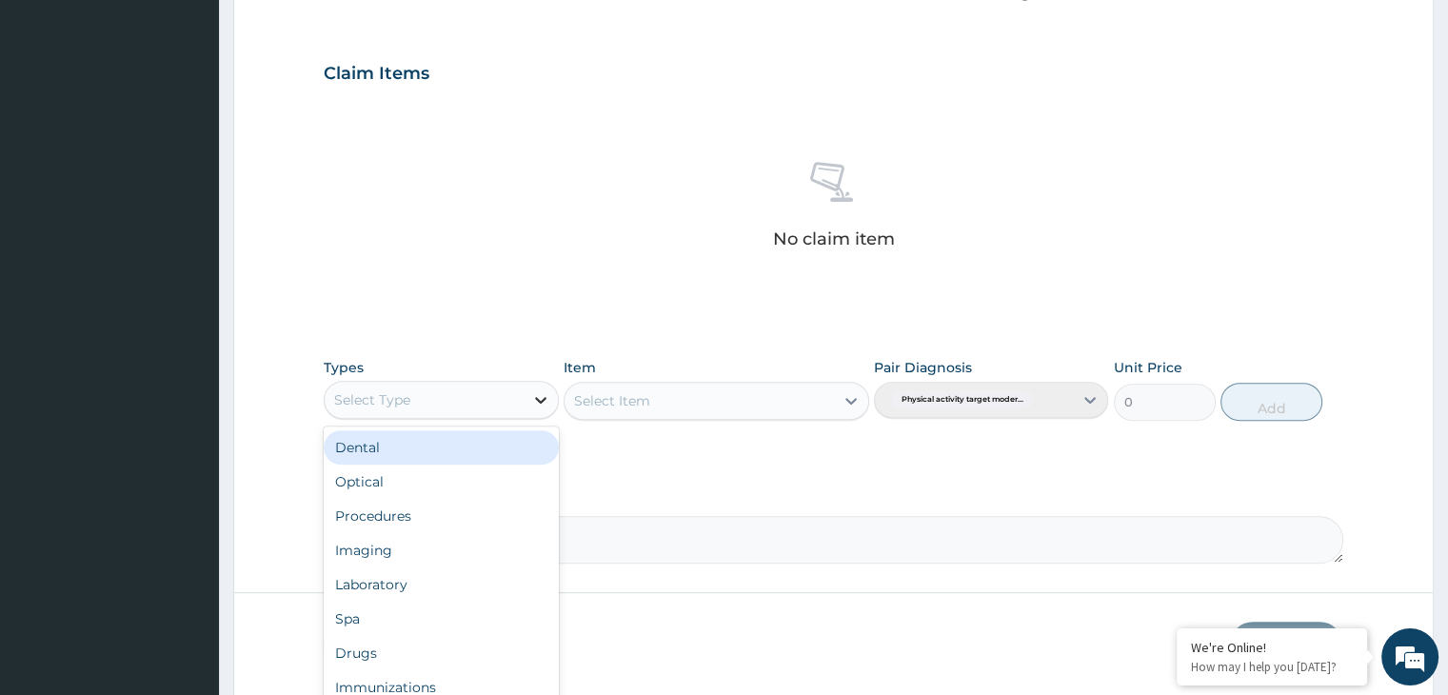
click at [545, 397] on icon at bounding box center [540, 400] width 11 height 7
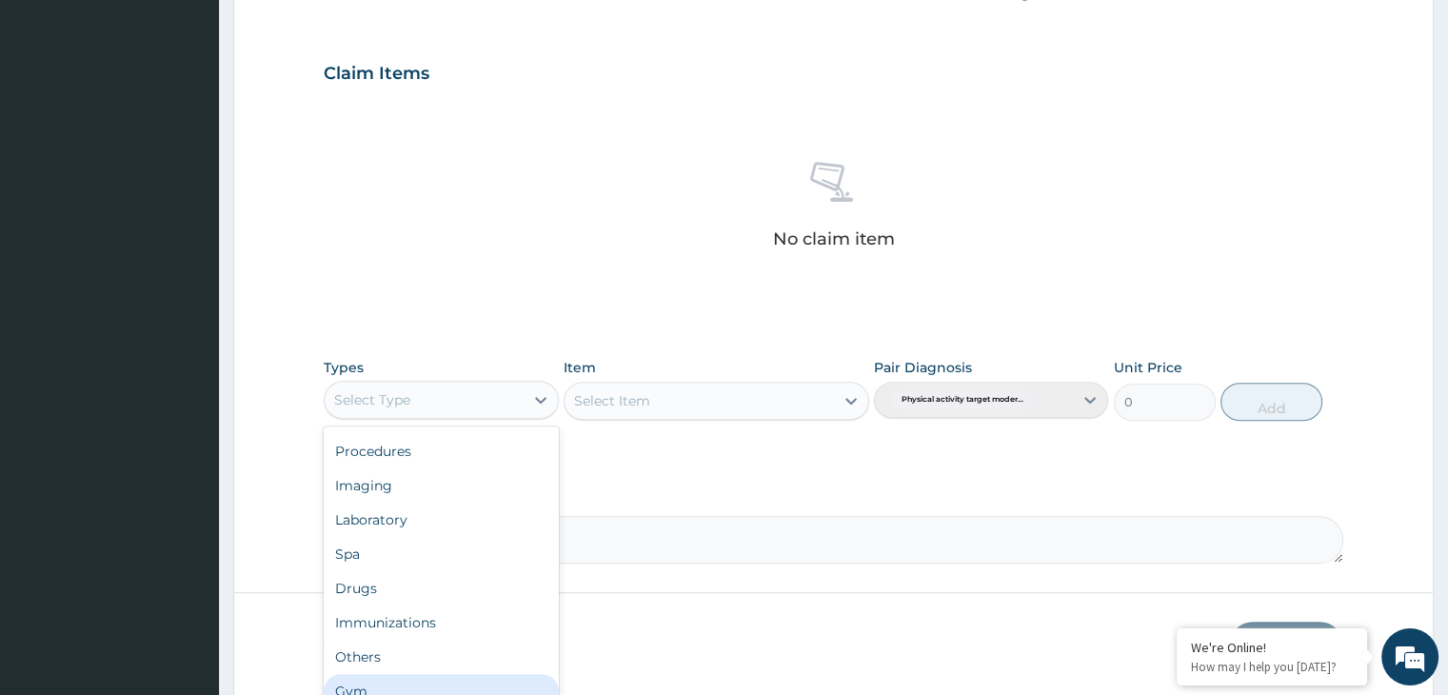
click at [395, 687] on div "Gym" at bounding box center [441, 691] width 234 height 34
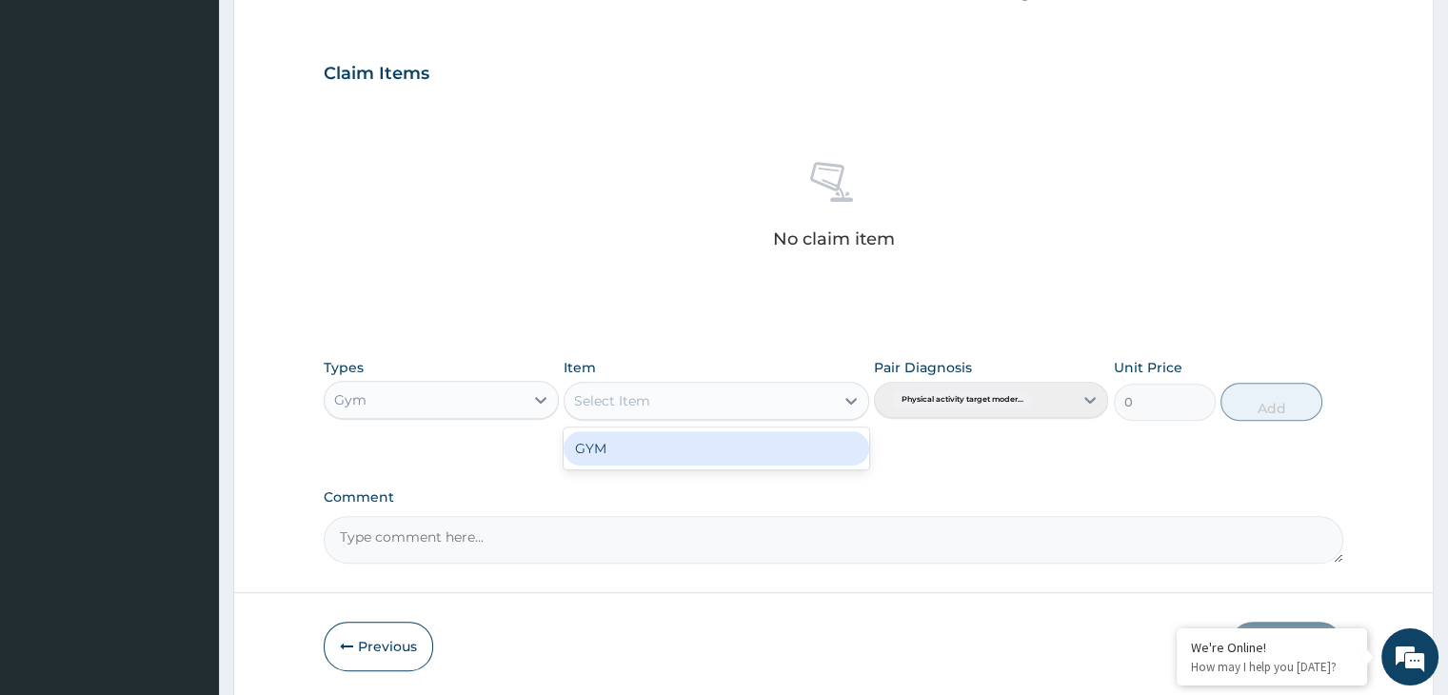
click at [852, 396] on icon at bounding box center [851, 400] width 19 height 19
click at [762, 465] on div "GYM" at bounding box center [717, 449] width 306 height 42
click at [784, 453] on div "GYM" at bounding box center [717, 448] width 306 height 34
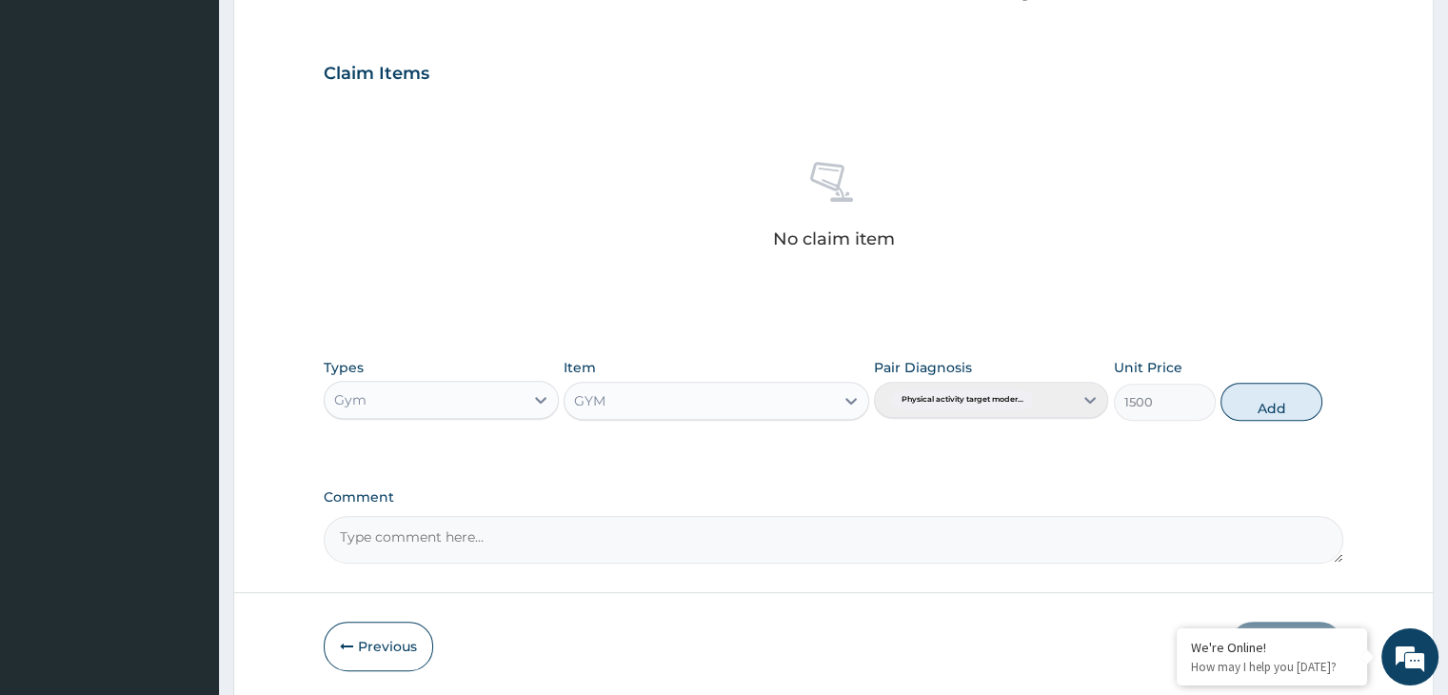
click at [1263, 374] on div "Types Gym Item GYM Pair Diagnosis Physical activity target moder... Unit Price …" at bounding box center [833, 390] width 1019 height 82
click at [1273, 397] on button "Add" at bounding box center [1272, 402] width 102 height 38
type input "0"
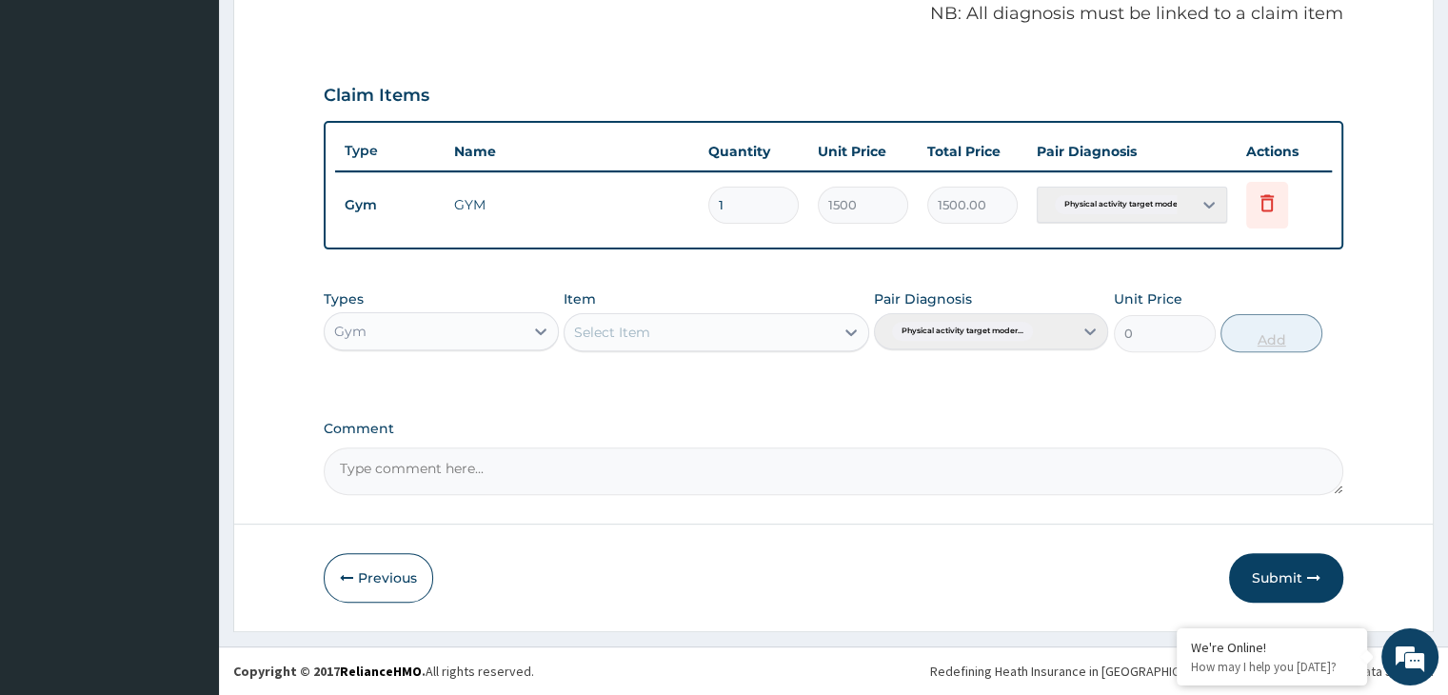
scroll to position [585, 0]
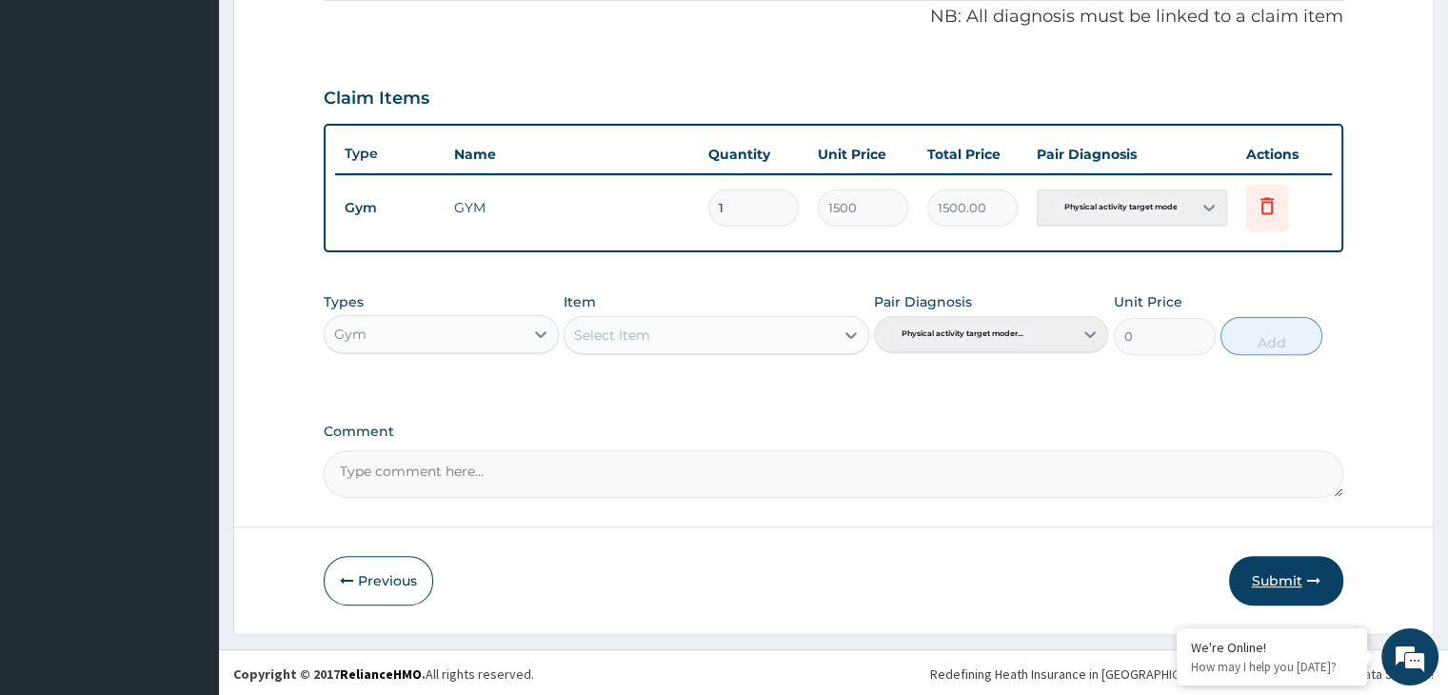
click at [1275, 589] on button "Submit" at bounding box center [1286, 581] width 114 height 50
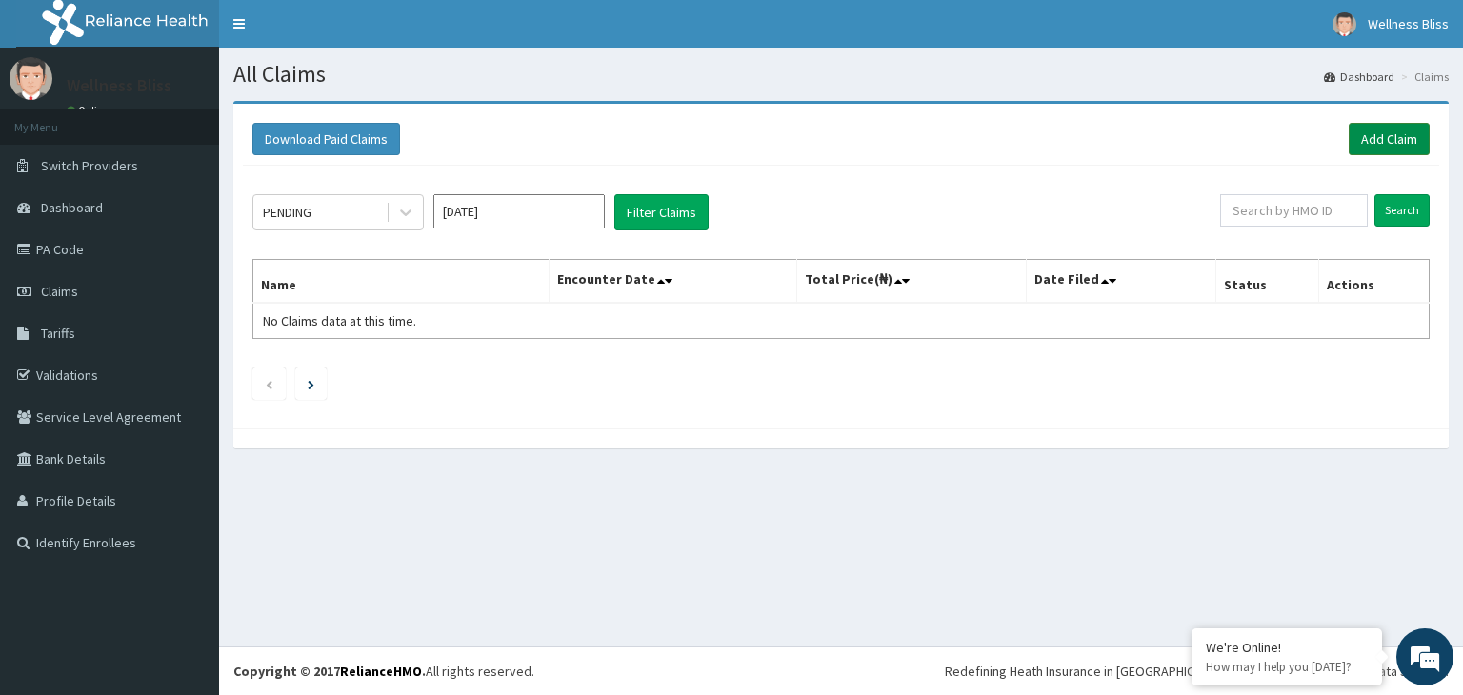
click at [1416, 132] on link "Add Claim" at bounding box center [1388, 139] width 81 height 32
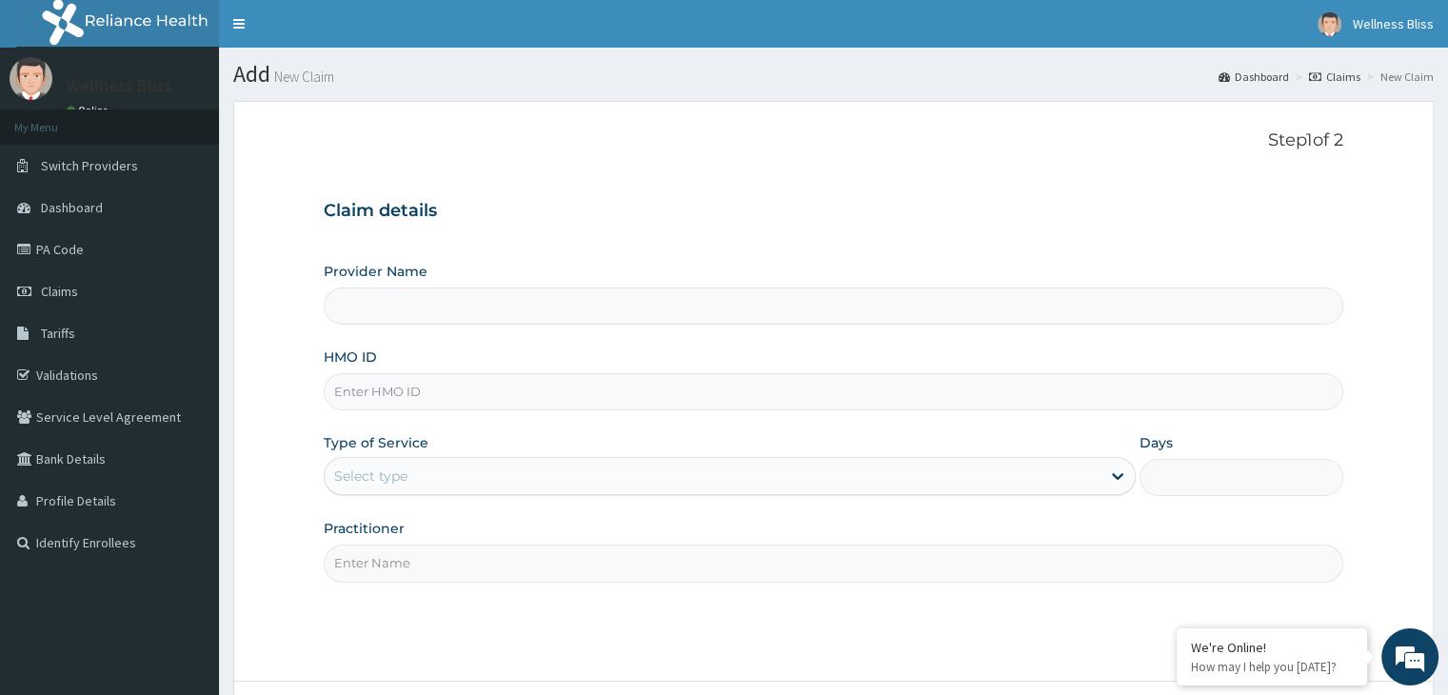
type input "WELLNESS BLISS GYM"
type input "1"
